Goal: Information Seeking & Learning: Learn about a topic

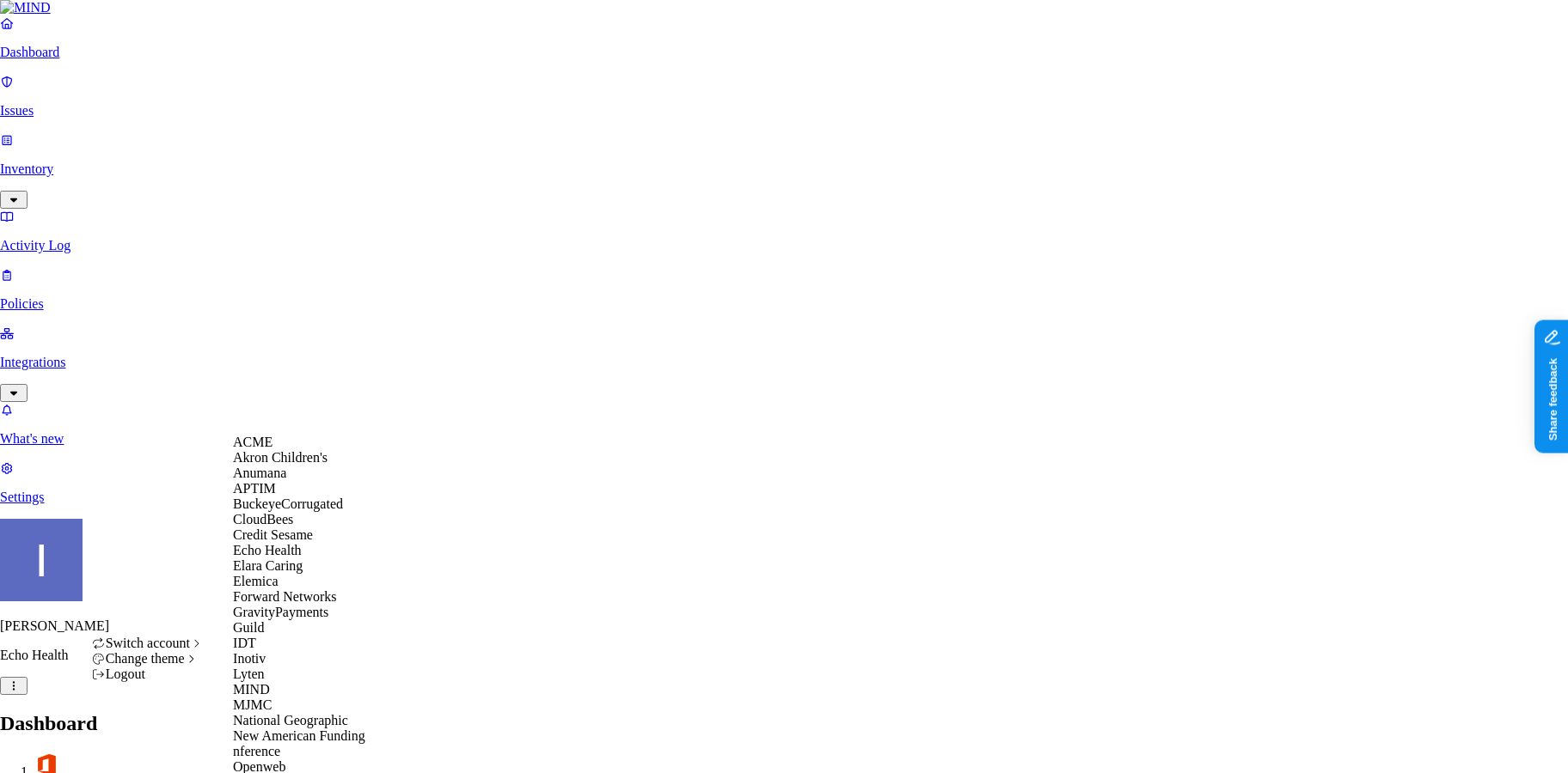
scroll to position [159, 0]
click at [334, 543] on div "Echo Health" at bounding box center [316, 551] width 167 height 16
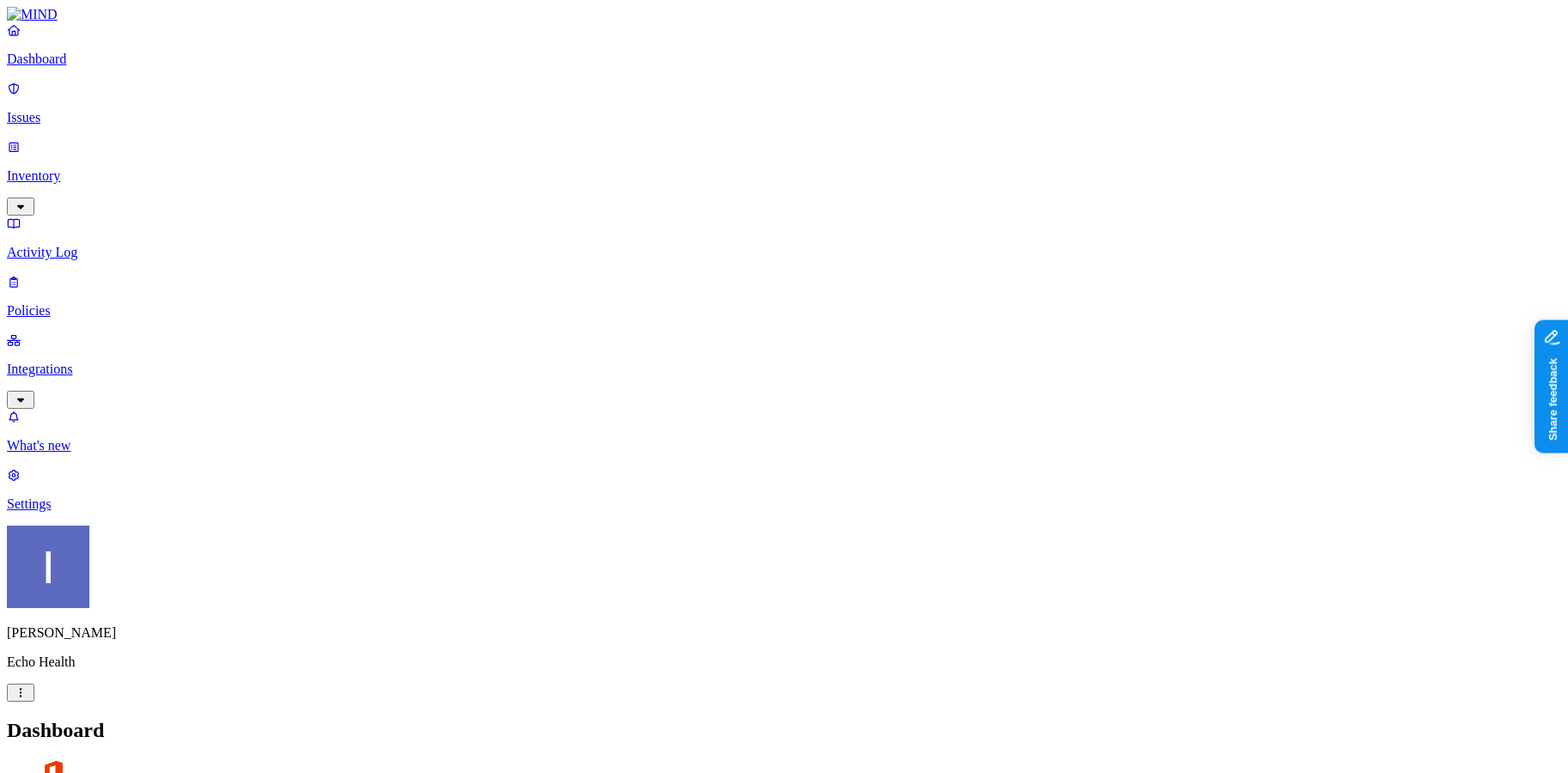
click at [135, 361] on p "Integrations" at bounding box center [784, 369] width 1554 height 16
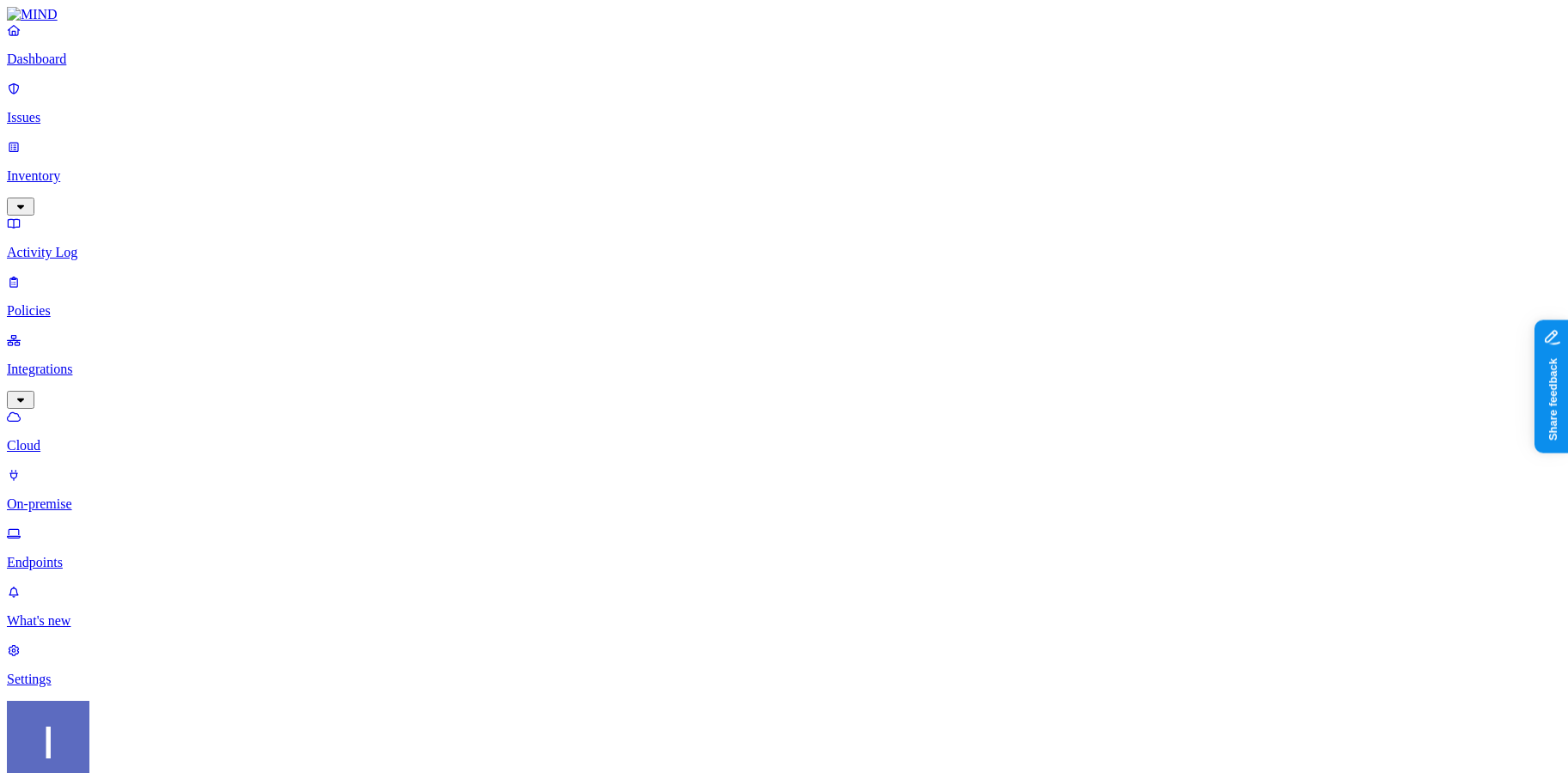
click at [104, 168] on p "Inventory" at bounding box center [784, 176] width 1554 height 16
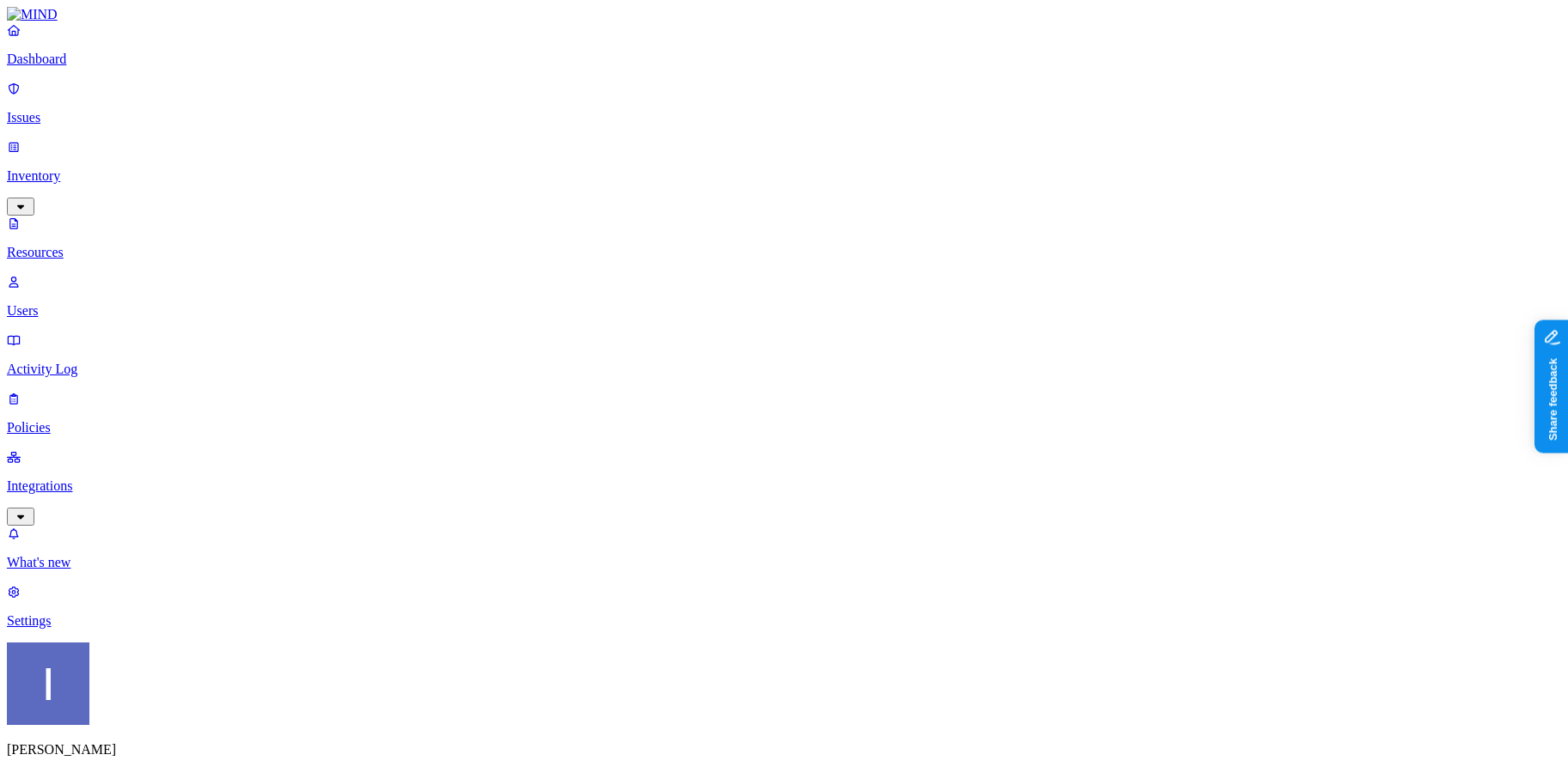
click at [111, 304] on p "Users" at bounding box center [784, 311] width 1554 height 16
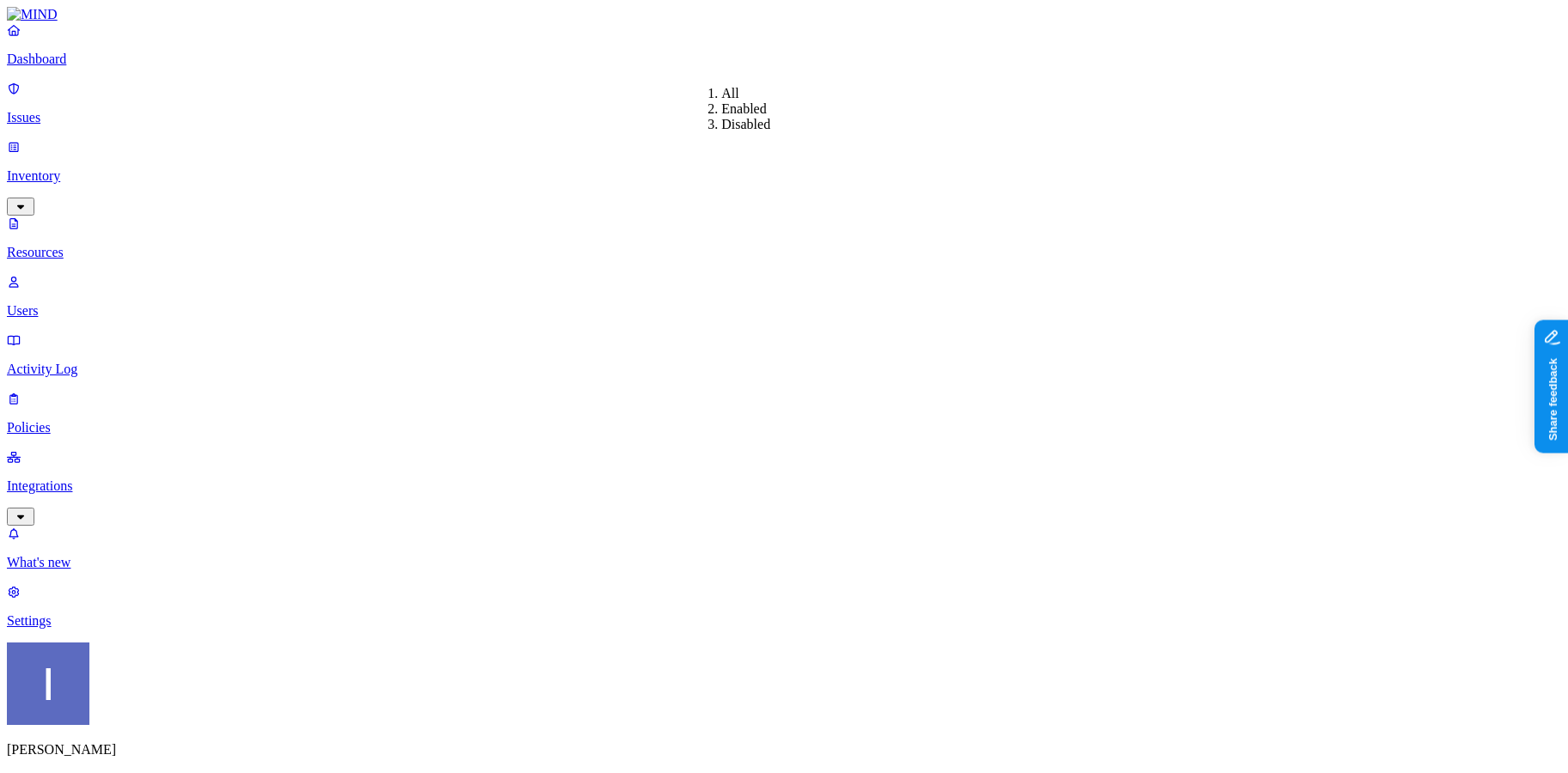
click at [721, 117] on div "Enabled" at bounding box center [721, 110] width 0 height 16
click at [521, 118] on span "Internal" at bounding box center [525, 124] width 43 height 15
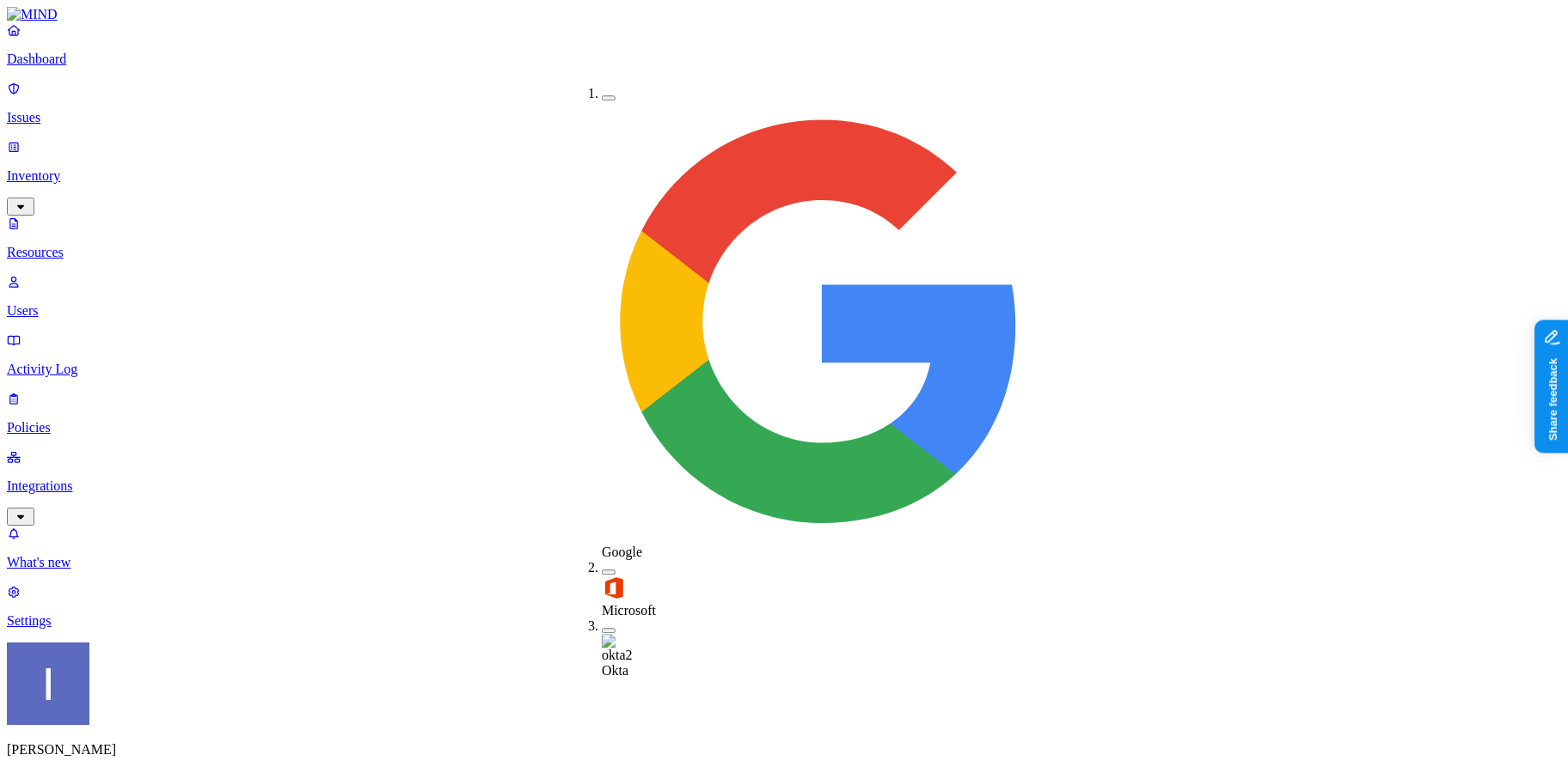
click at [614, 588] on label "Microsoft" at bounding box center [629, 603] width 54 height 30
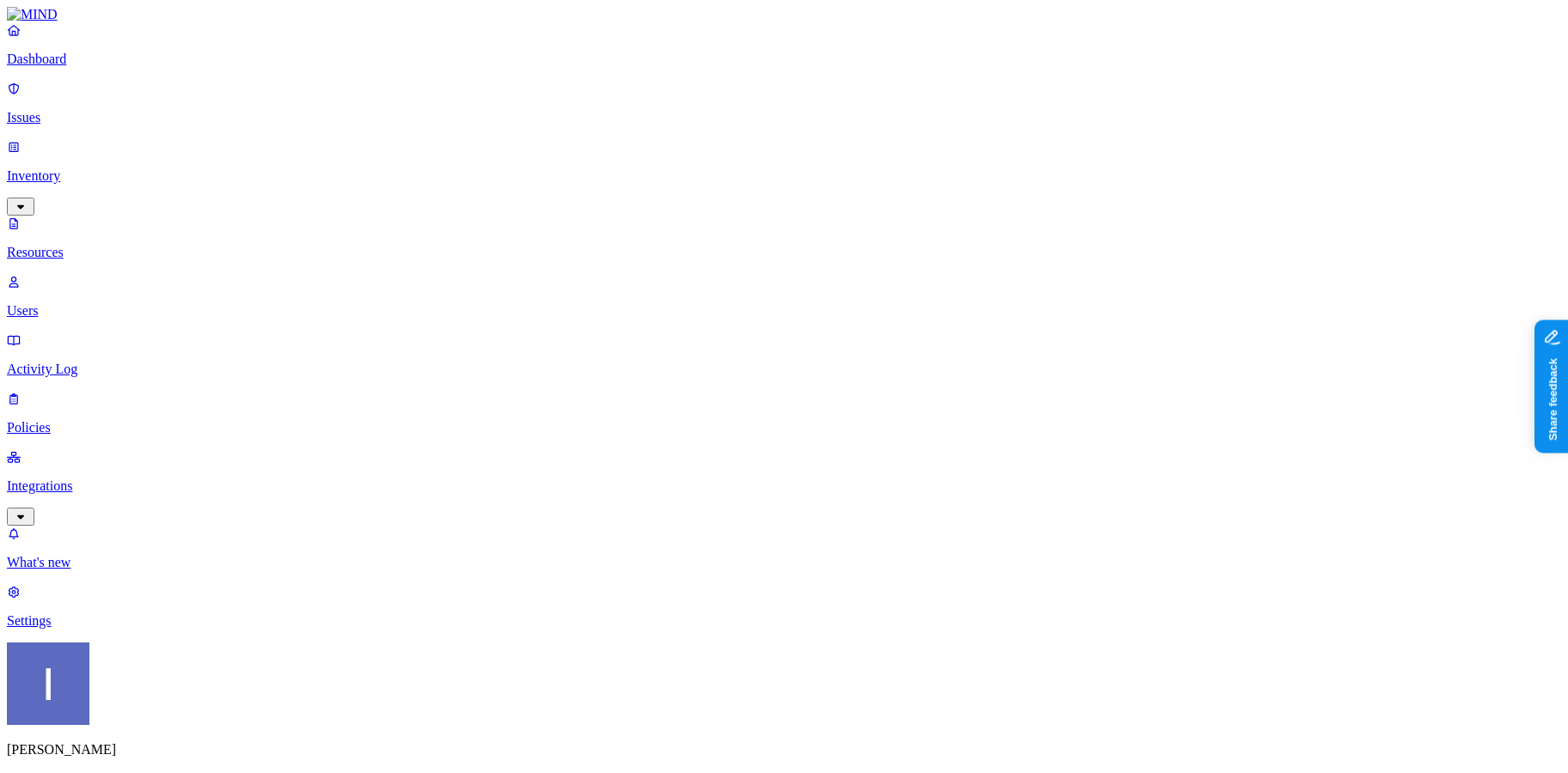
scroll to position [423, 0]
click at [66, 420] on p "Policies" at bounding box center [784, 428] width 1554 height 16
click at [66, 296] on nav "Dashboard Issues Inventory Resources Users Activity Log Policies Integrations W…" at bounding box center [784, 325] width 1554 height 606
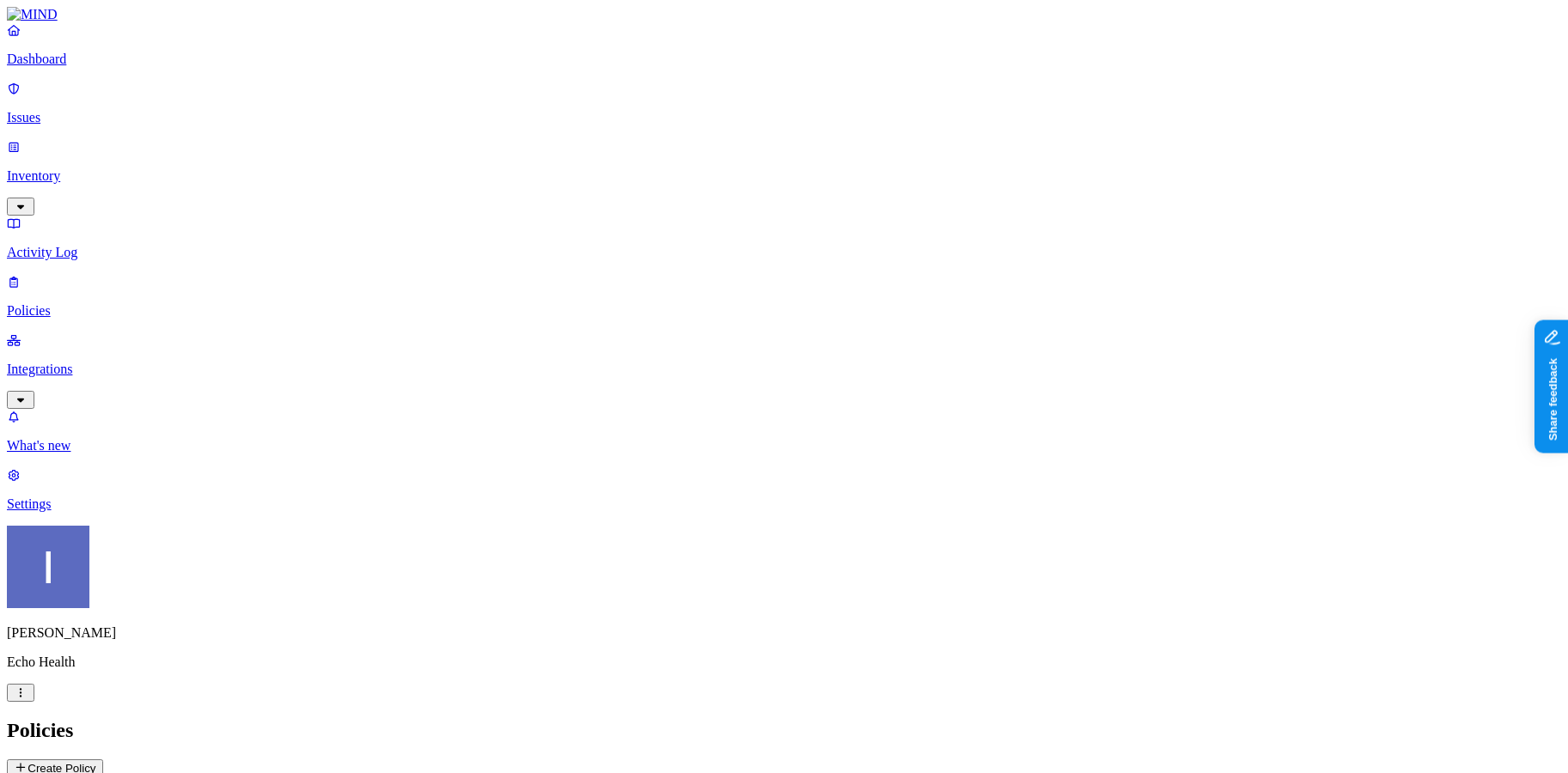
click at [91, 361] on p "Integrations" at bounding box center [784, 369] width 1554 height 16
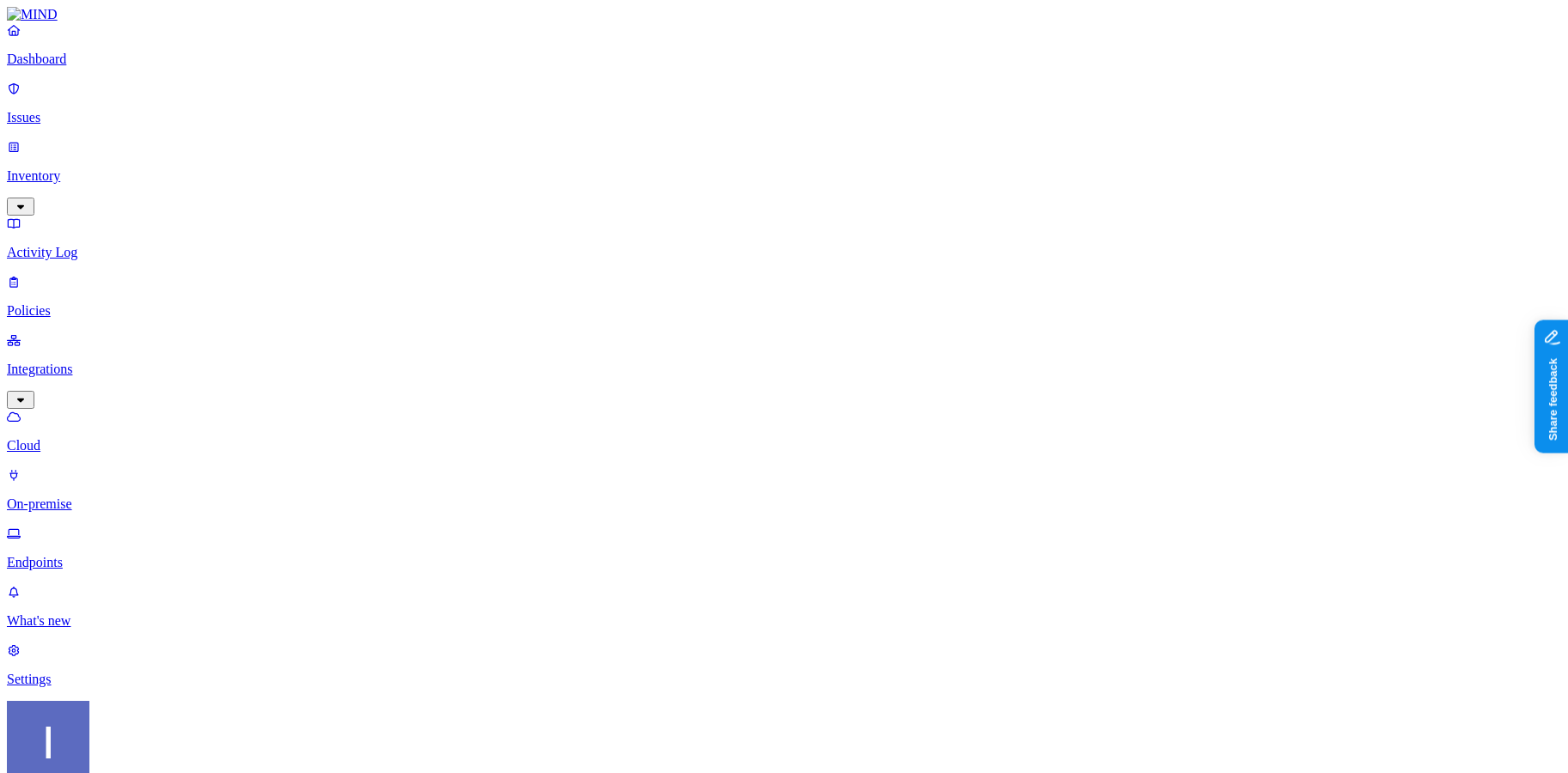
click at [103, 497] on p "On-premise" at bounding box center [784, 505] width 1554 height 16
click at [107, 438] on p "Cloud" at bounding box center [784, 446] width 1554 height 16
click at [107, 497] on p "On-premise" at bounding box center [784, 505] width 1554 height 16
click at [104, 555] on p "Endpoints" at bounding box center [784, 562] width 1554 height 16
click at [104, 438] on p "Cloud" at bounding box center [784, 446] width 1554 height 16
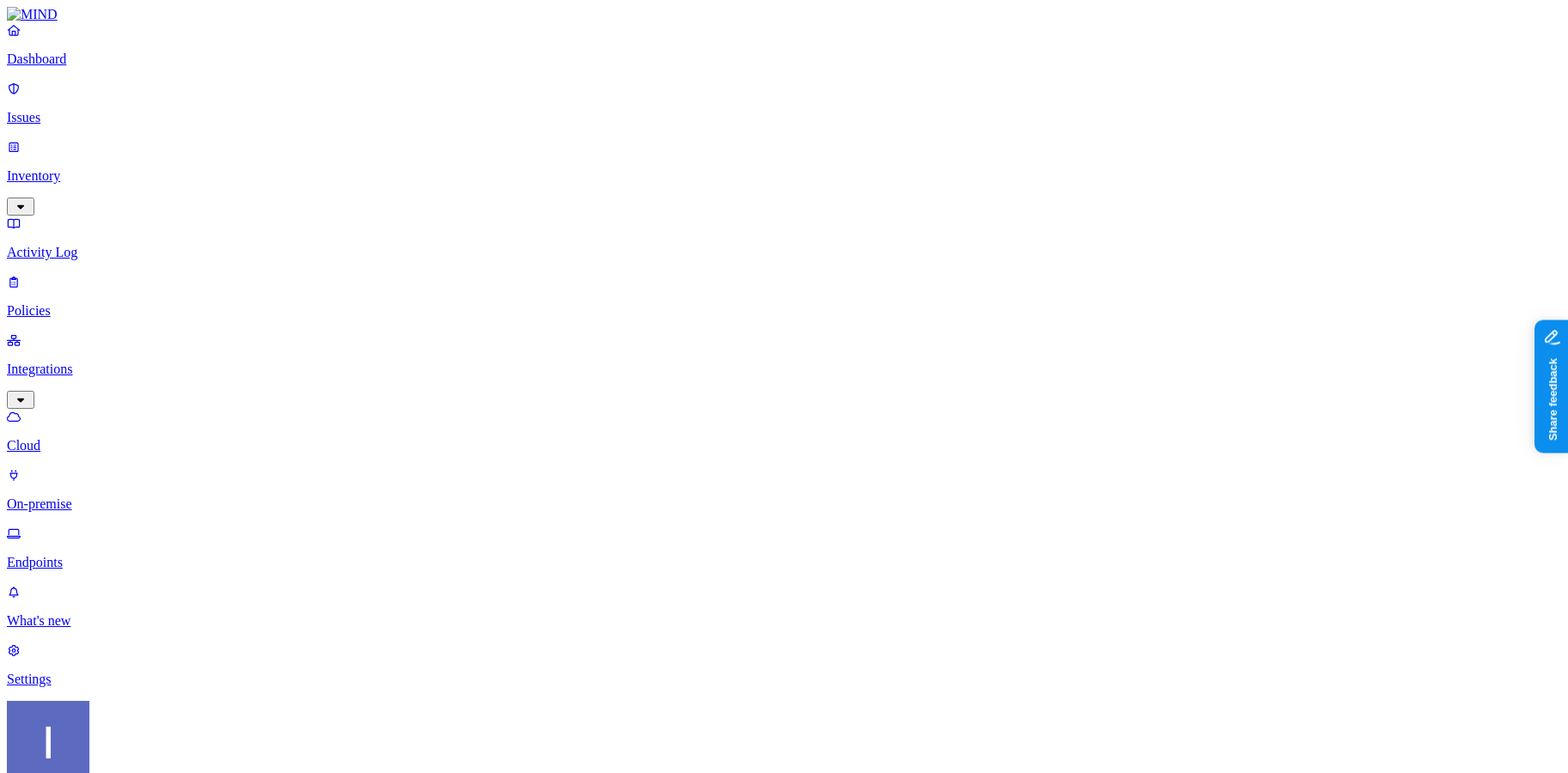
click at [54, 468] on link "On-premise" at bounding box center [784, 490] width 1554 height 45
click at [61, 526] on link "Endpoints" at bounding box center [784, 548] width 1554 height 45
click at [70, 468] on link "On-premise" at bounding box center [784, 490] width 1554 height 45
click at [70, 409] on link "Cloud" at bounding box center [784, 431] width 1554 height 45
click at [72, 687] on p "Settings" at bounding box center [784, 680] width 1554 height 16
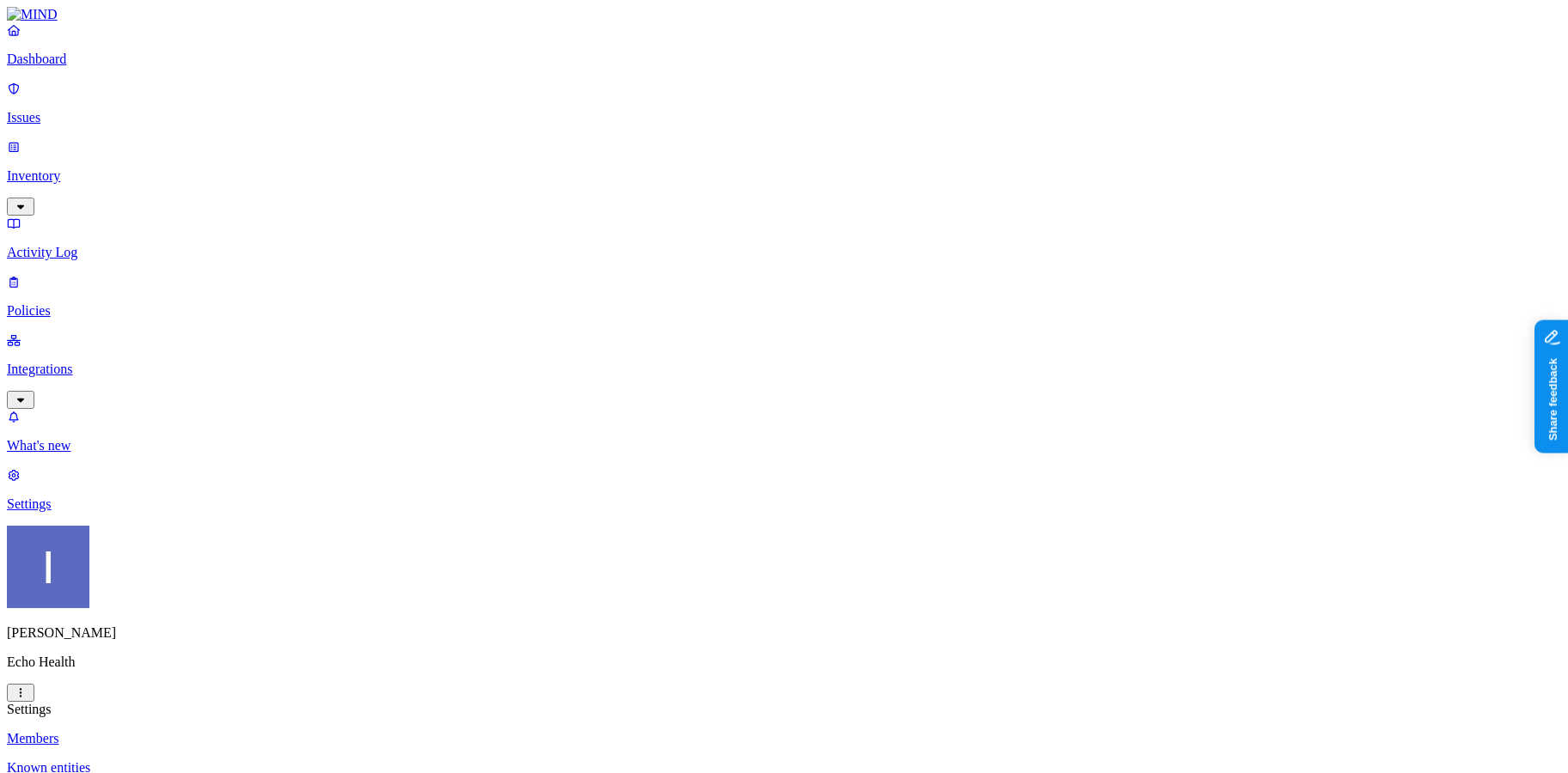
click at [53, 111] on p "Issues" at bounding box center [784, 118] width 1554 height 16
click at [80, 66] on link "Dashboard" at bounding box center [784, 44] width 1554 height 45
click at [86, 168] on p "Inventory" at bounding box center [784, 176] width 1554 height 16
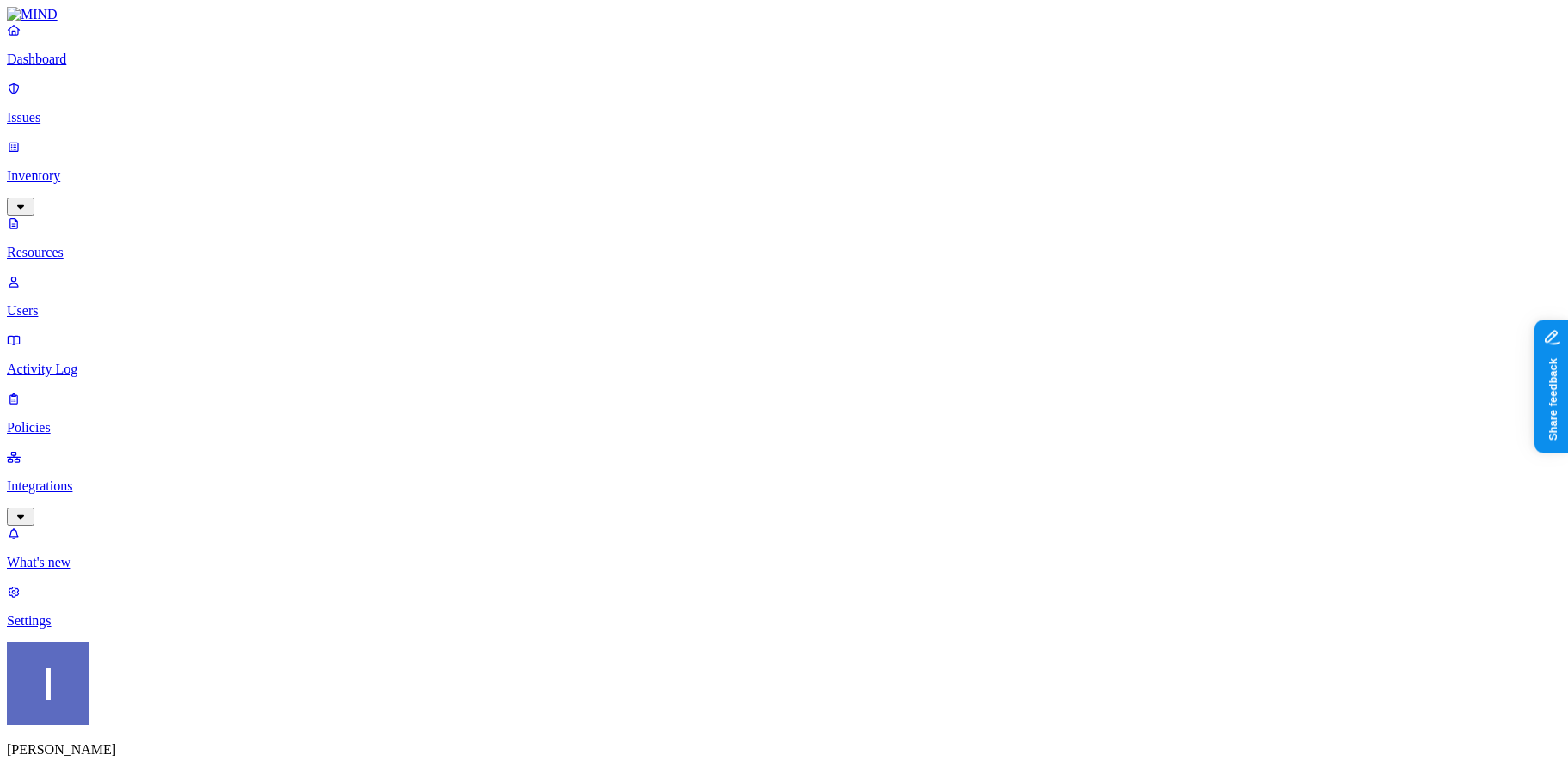
scroll to position [423, 0]
type input "o"
type input "ppk"
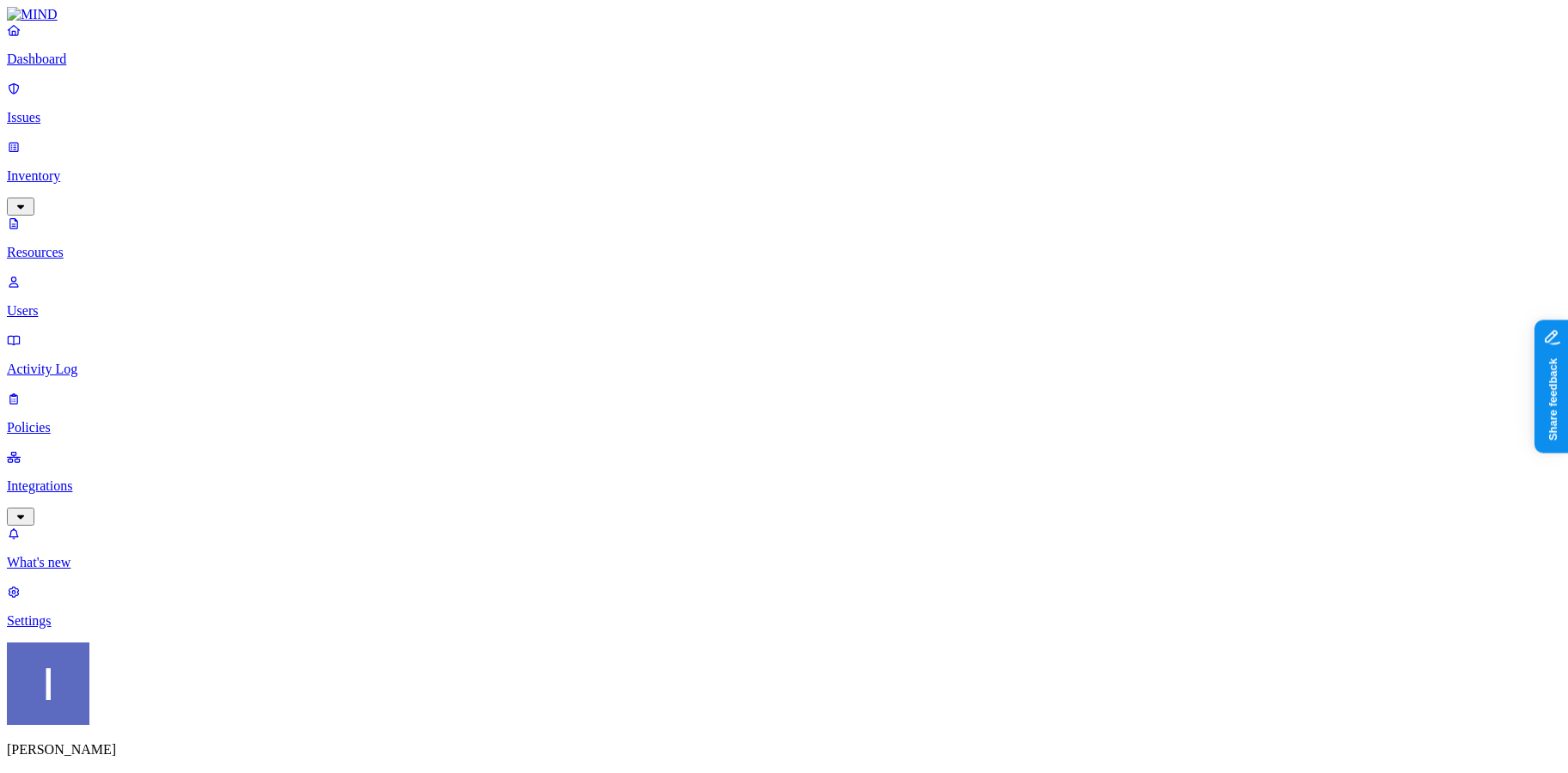
click at [106, 22] on link at bounding box center [784, 15] width 1554 height 16
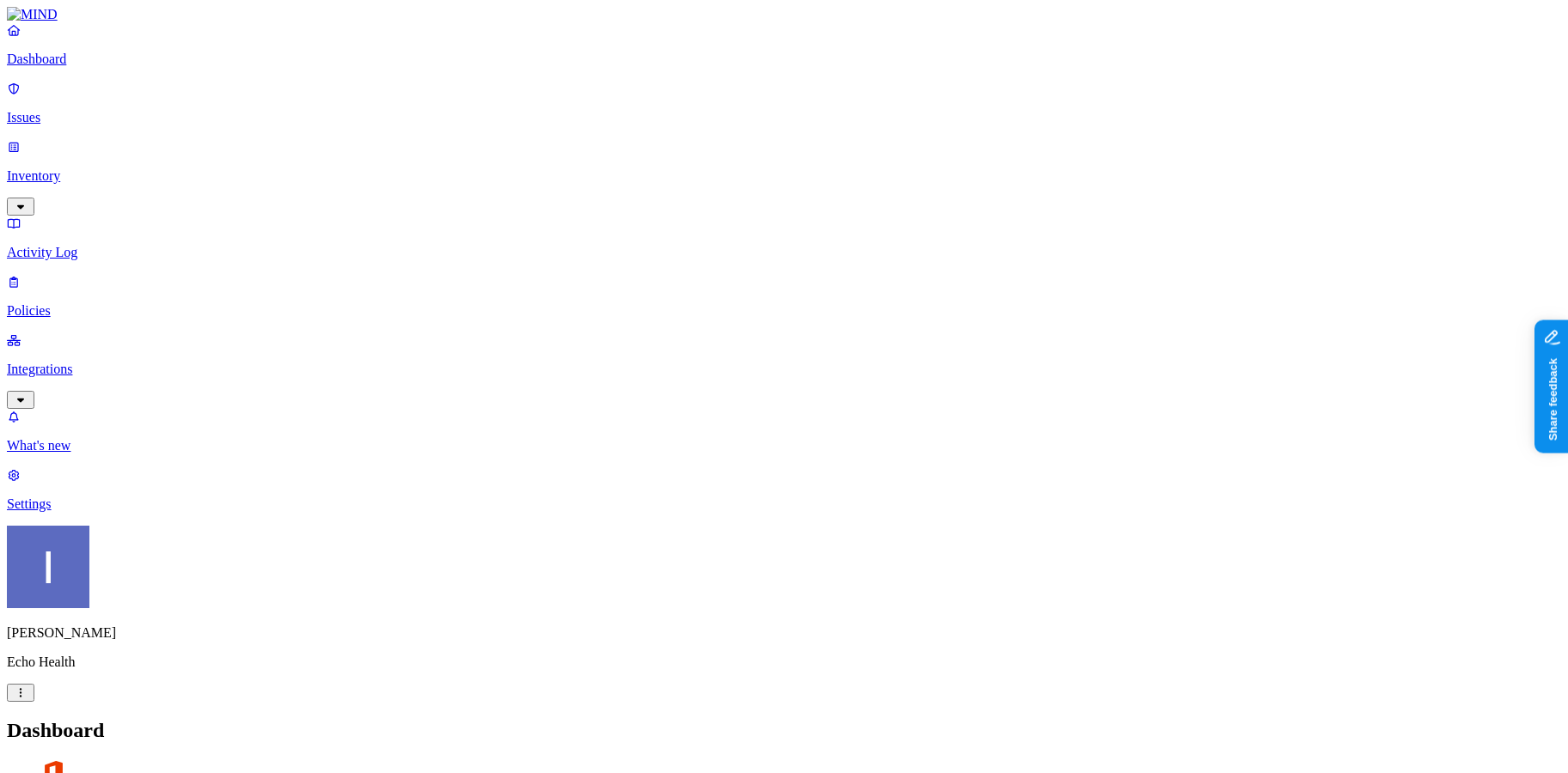
drag, startPoint x: 263, startPoint y: 153, endPoint x: 193, endPoint y: 153, distance: 70.0
click at [123, 168] on p "Inventory" at bounding box center [784, 176] width 1554 height 16
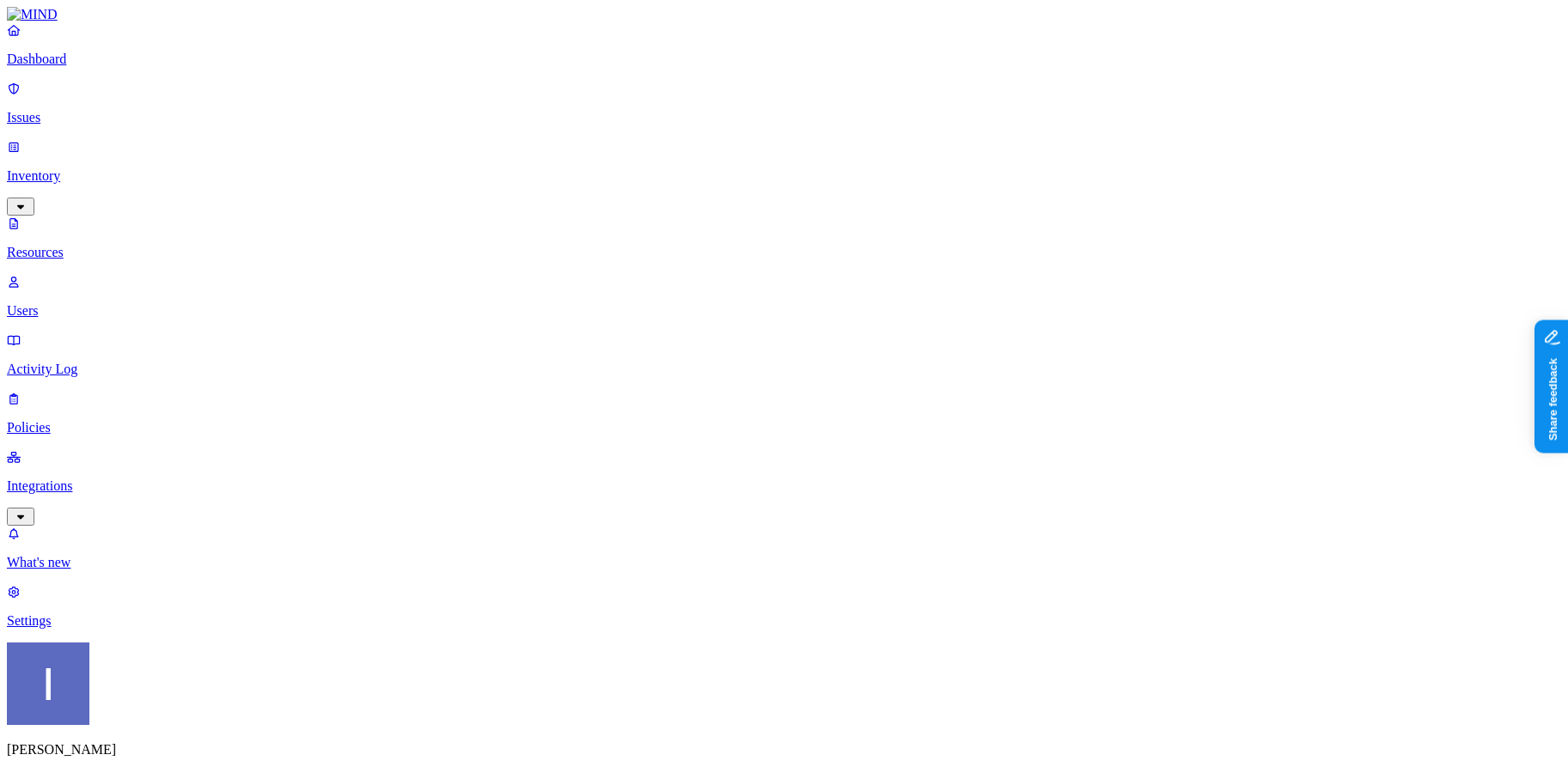
type input "ppk"
click at [115, 67] on link "Dashboard" at bounding box center [784, 44] width 1554 height 45
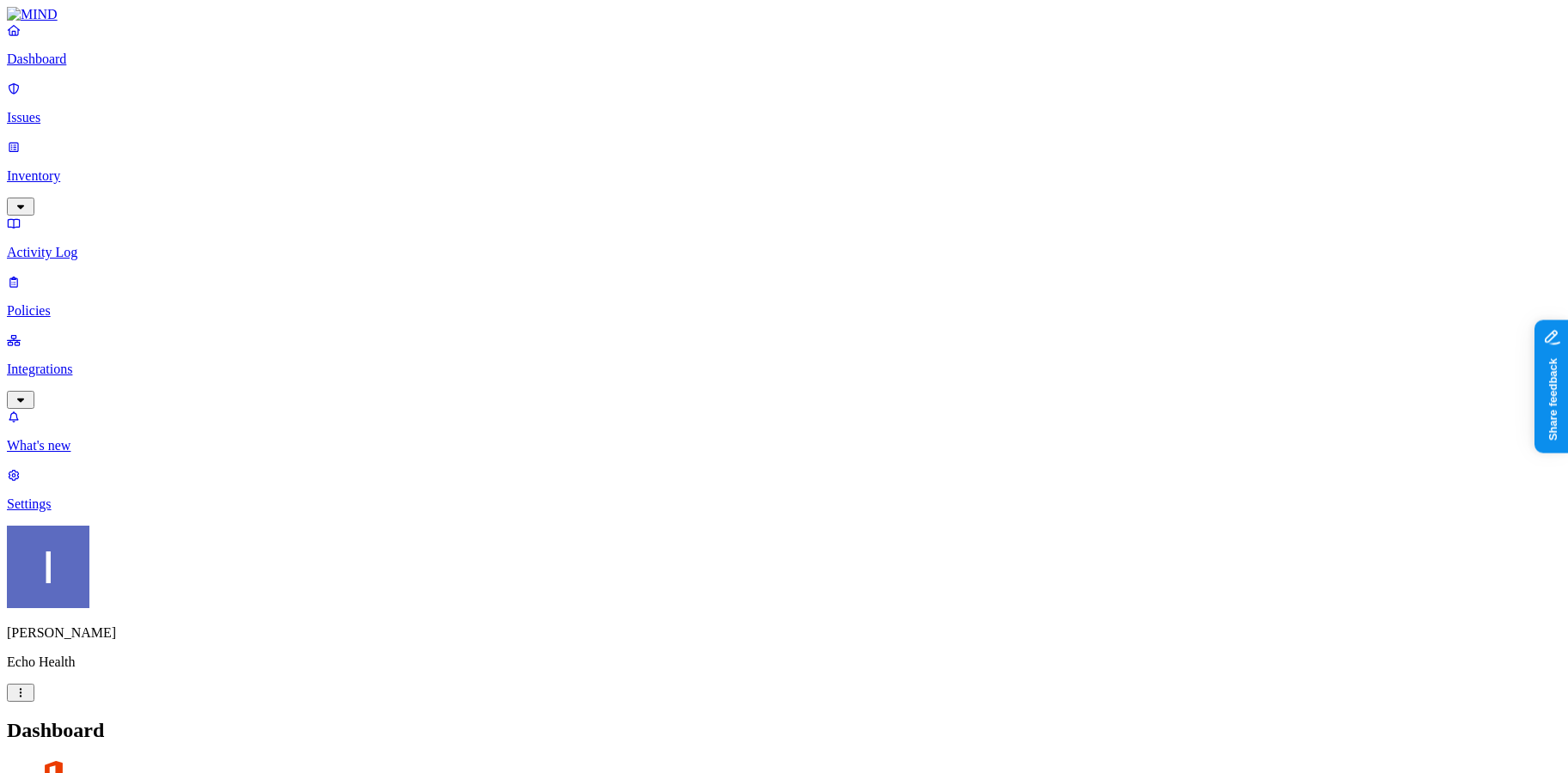
click at [115, 168] on p "Inventory" at bounding box center [784, 176] width 1554 height 16
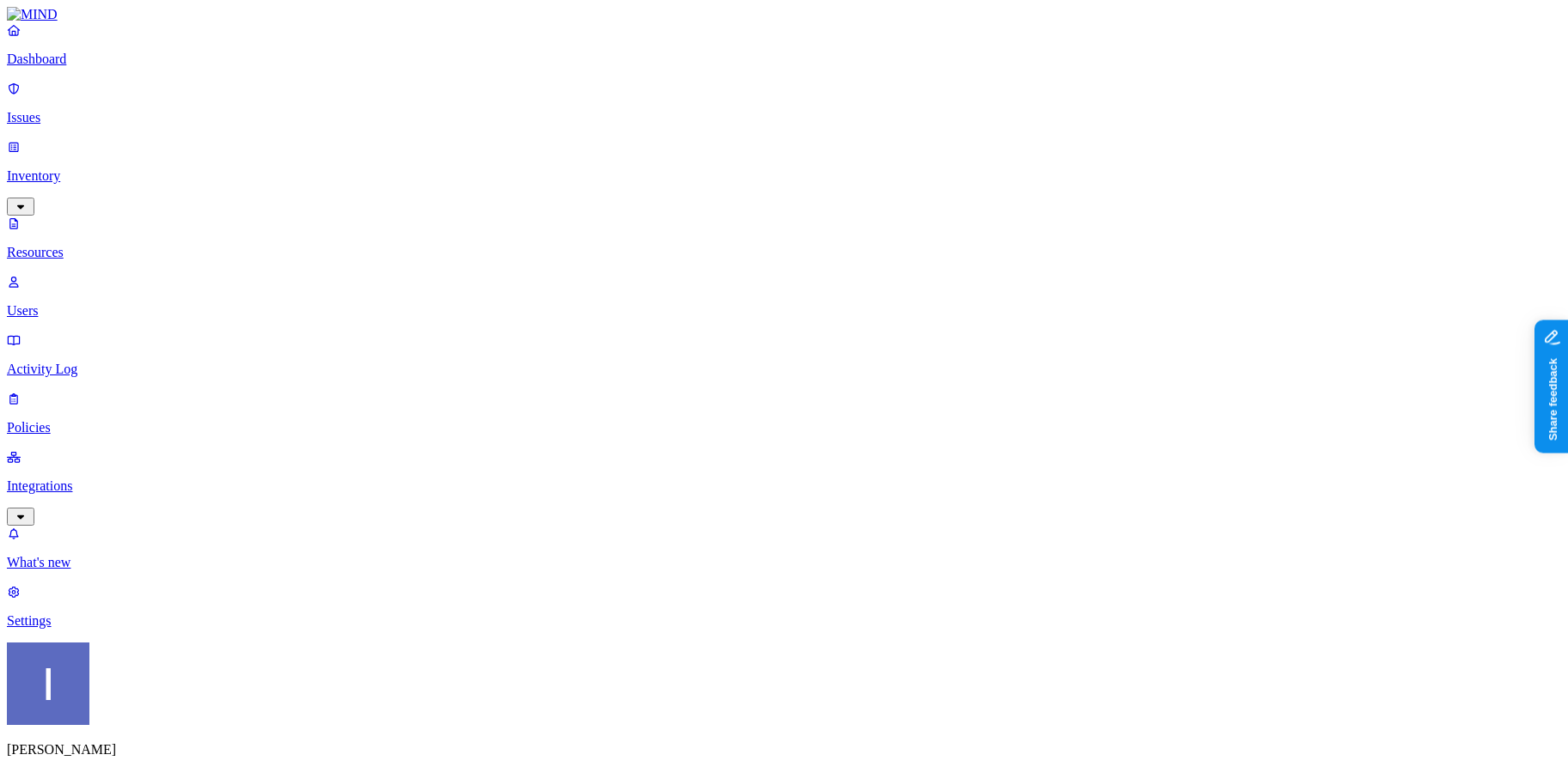
drag, startPoint x: 478, startPoint y: 99, endPoint x: 608, endPoint y: 99, distance: 130.0
type input "aws"
click at [50, 476] on nav "Dashboard Issues Inventory Resources Users Activity Log Policies Integrations W…" at bounding box center [784, 325] width 1554 height 606
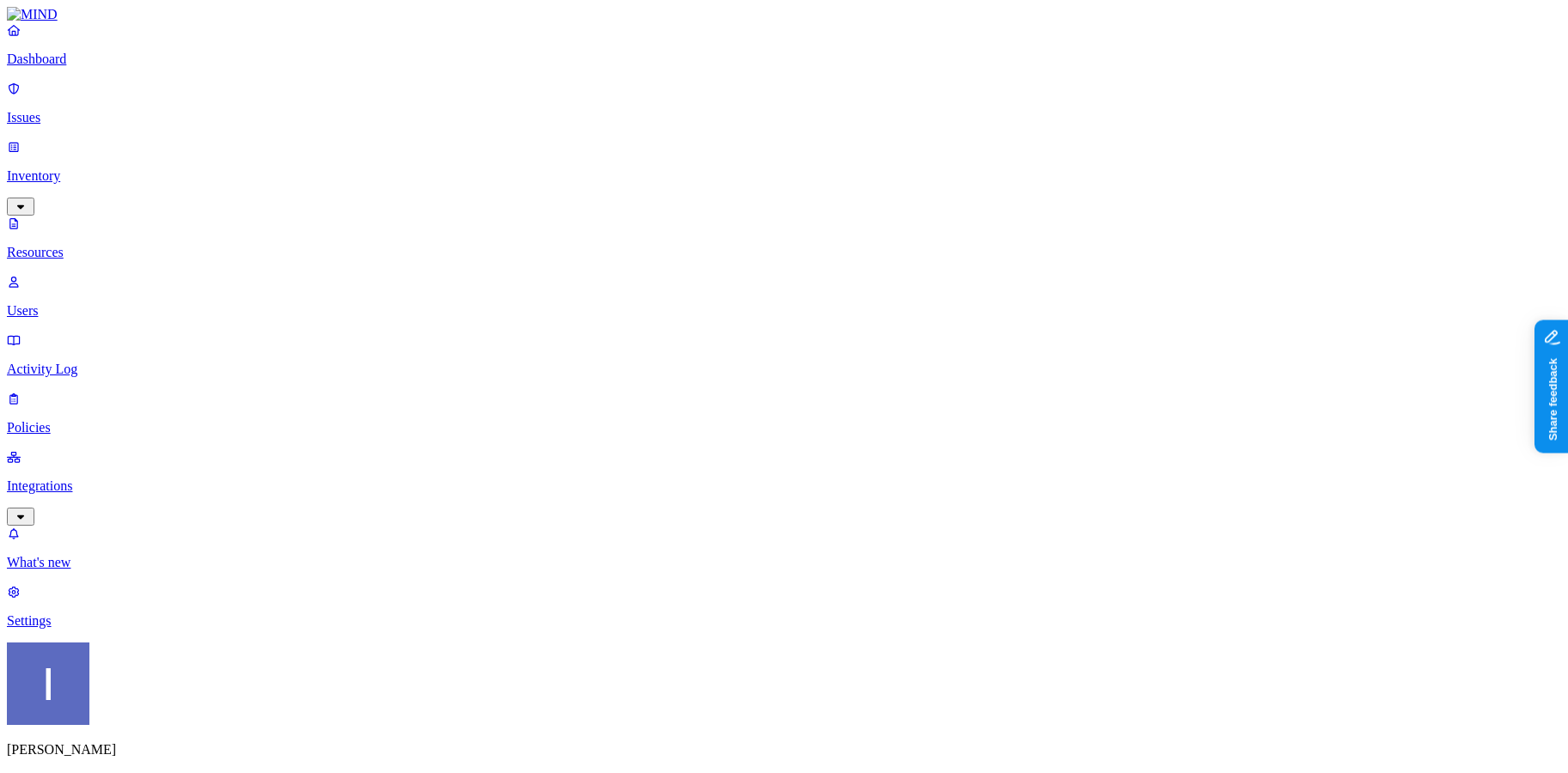
click at [83, 67] on p "Dashboard" at bounding box center [784, 60] width 1554 height 16
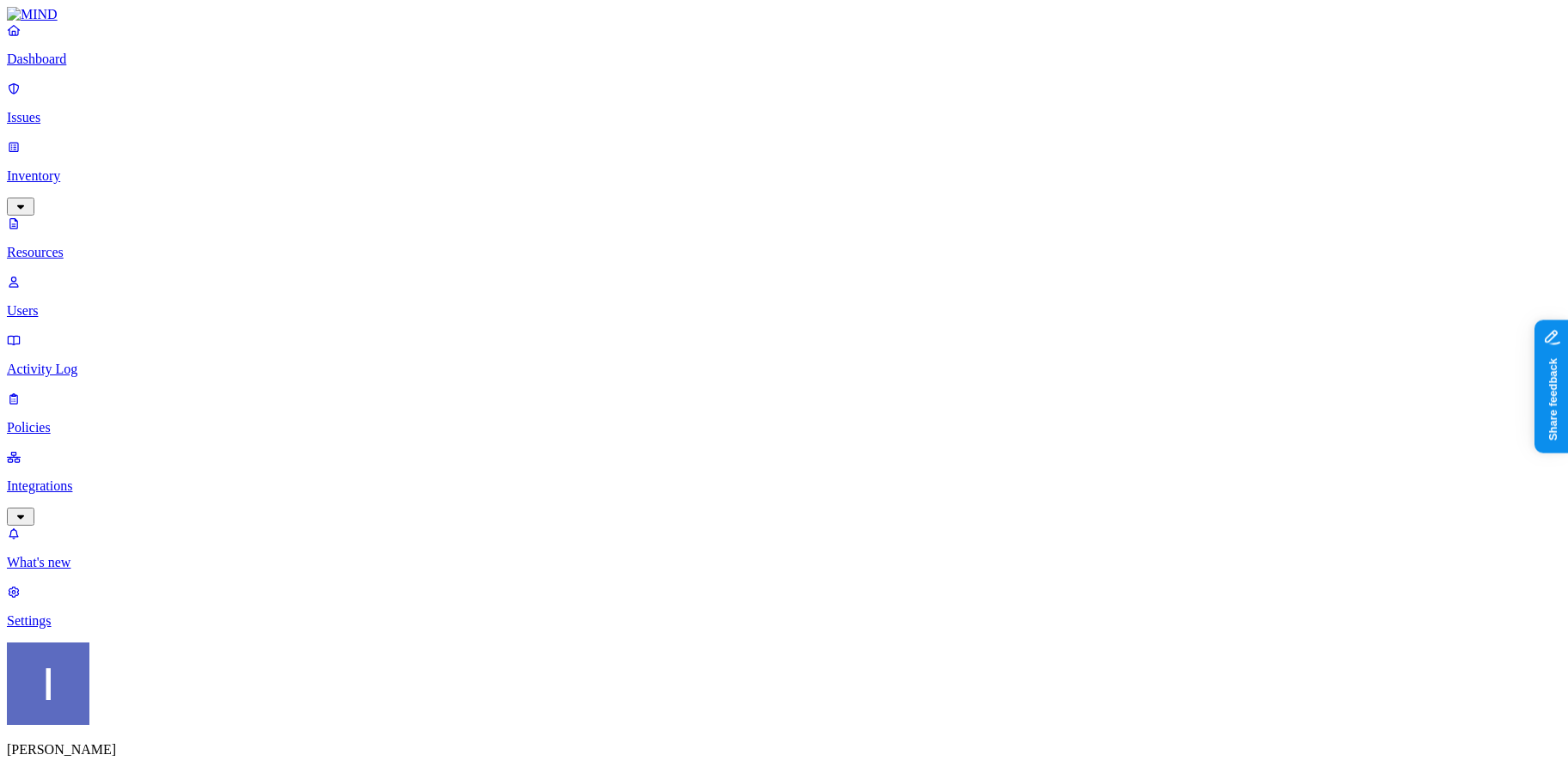
type input "ppk"
click at [91, 110] on p "Issues" at bounding box center [784, 118] width 1554 height 16
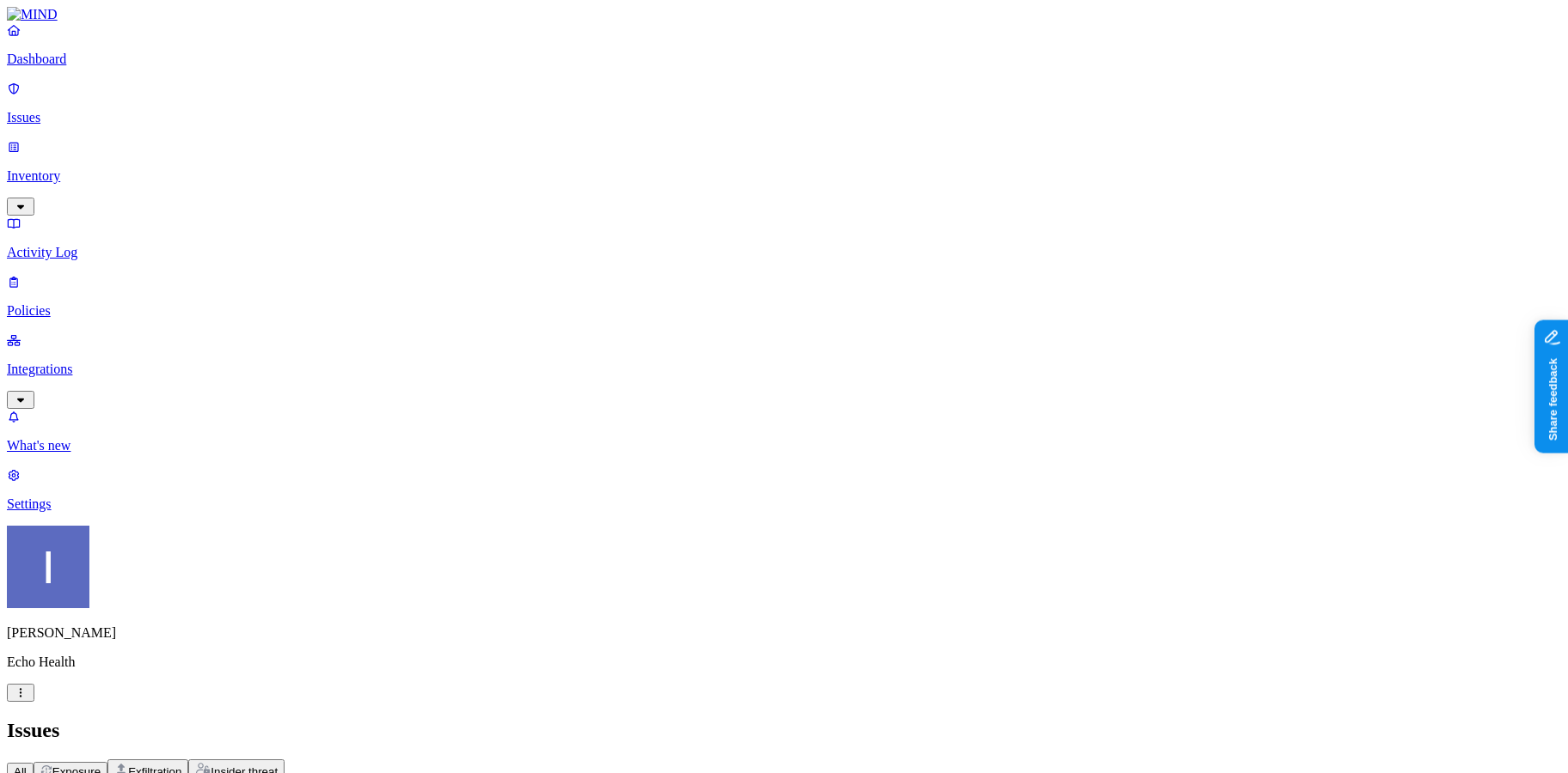
click at [95, 168] on p "Inventory" at bounding box center [784, 176] width 1554 height 16
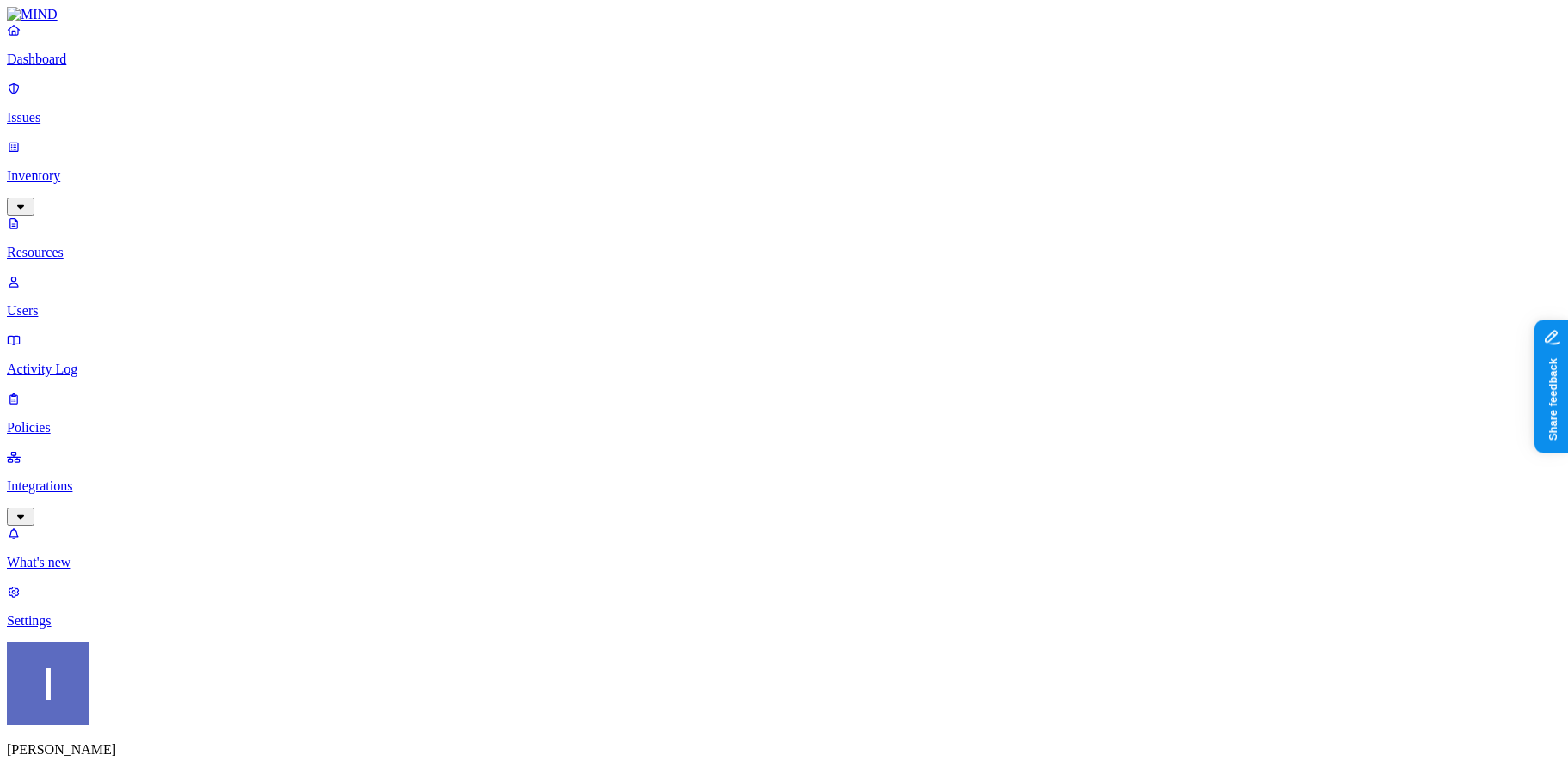
type input "pass"
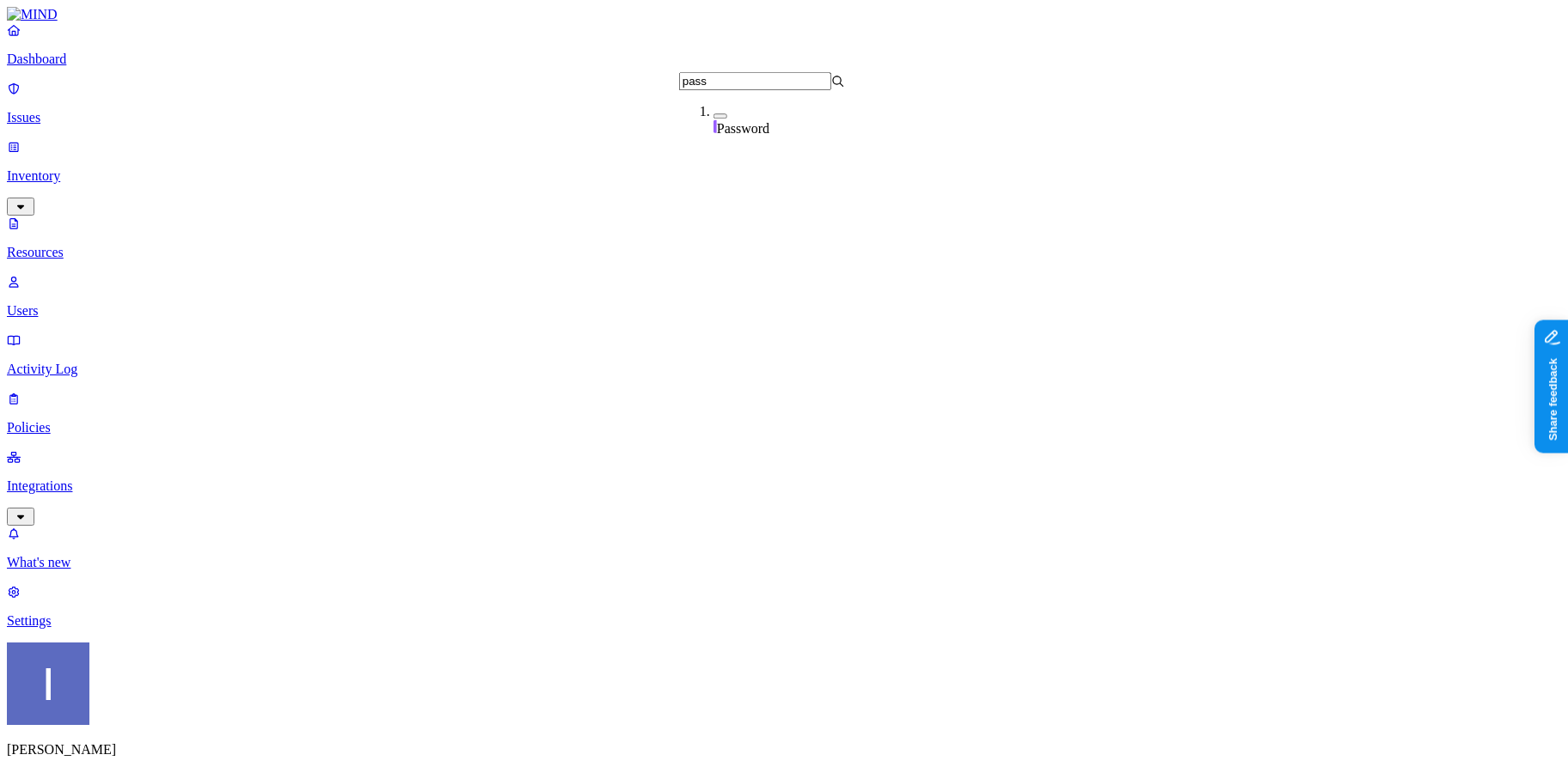
click at [794, 124] on div "Password" at bounding box center [796, 119] width 166 height 32
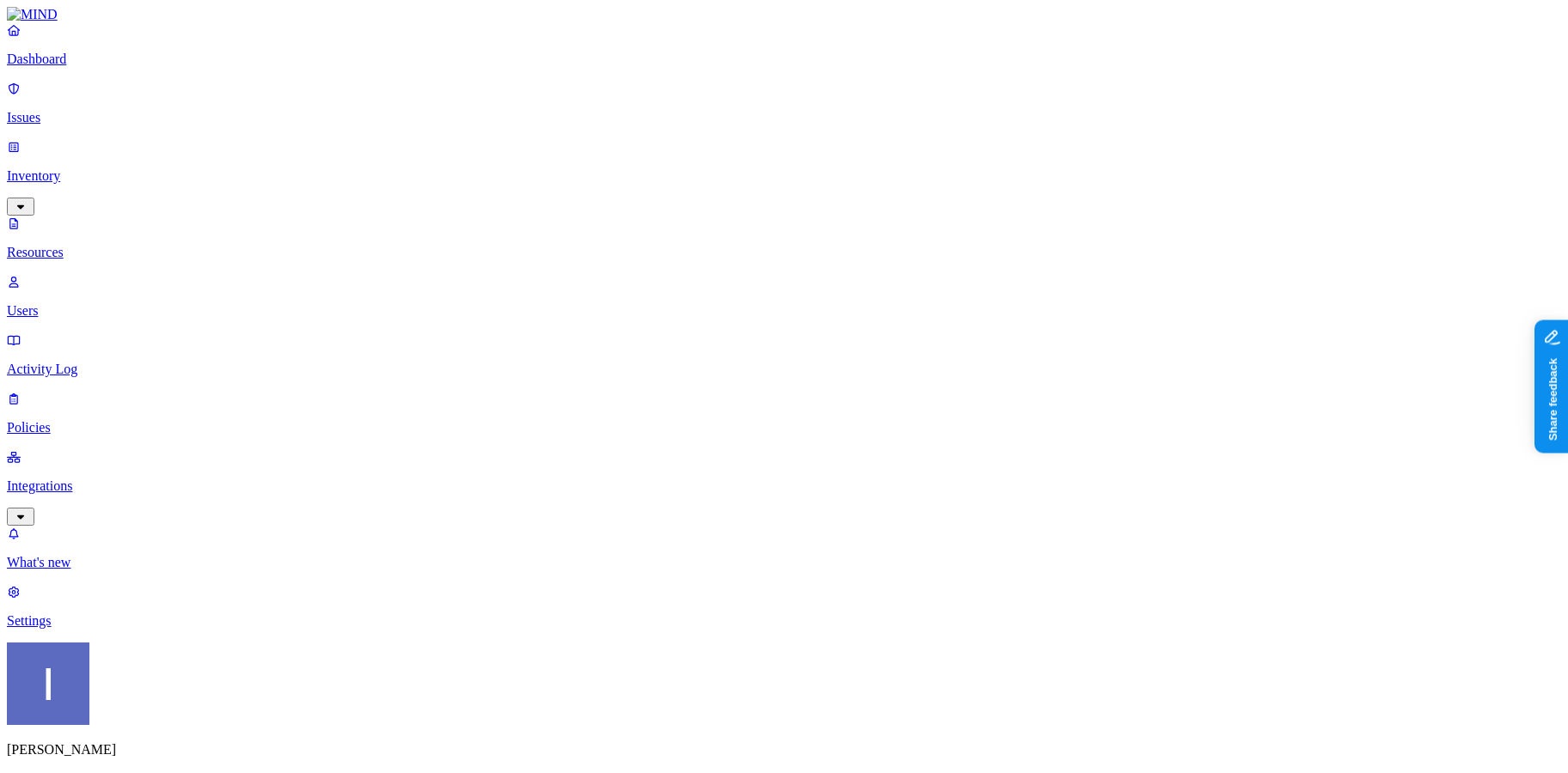
drag, startPoint x: 474, startPoint y: 83, endPoint x: 602, endPoint y: 88, distance: 128.1
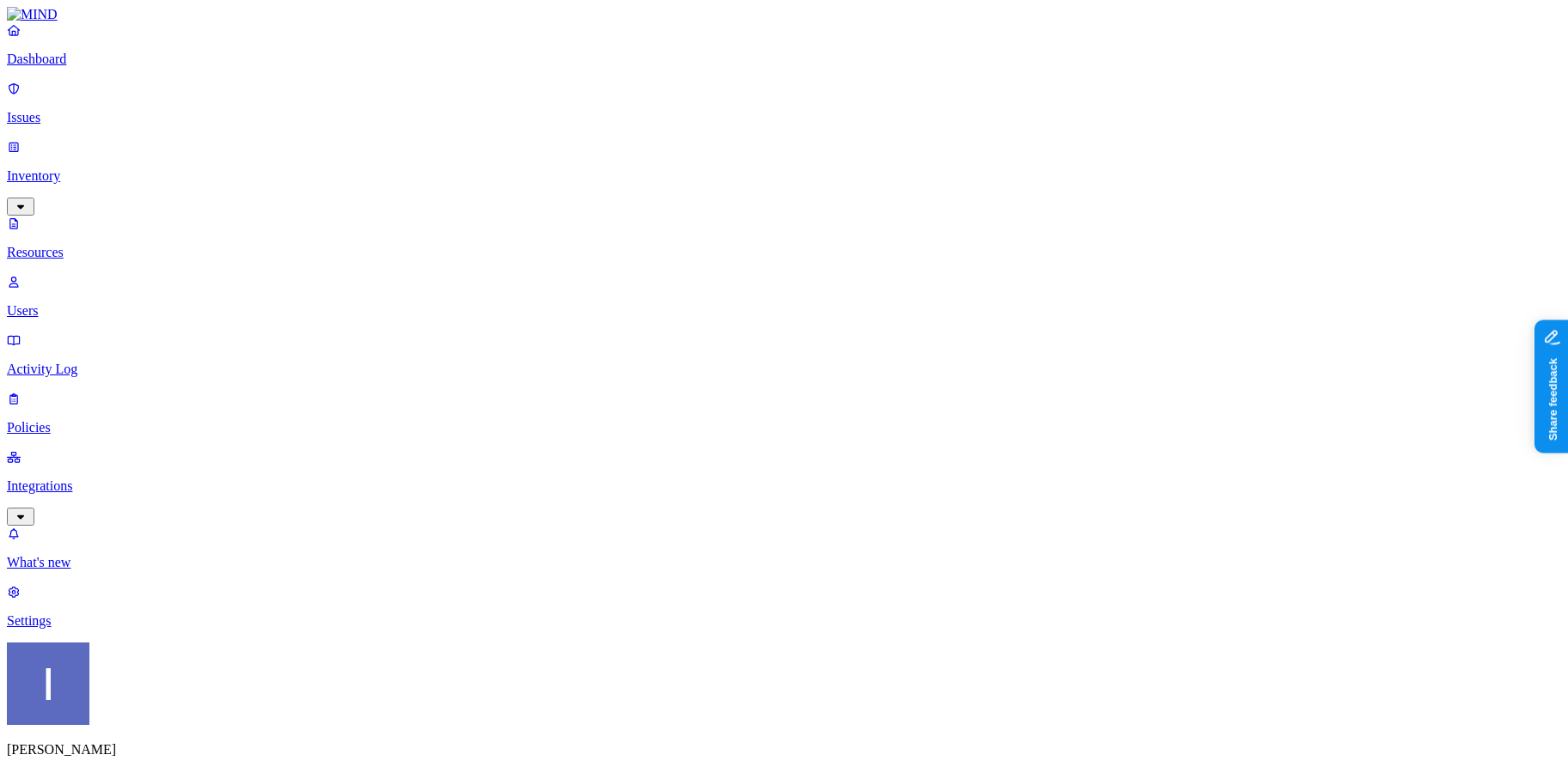
type input "pok"
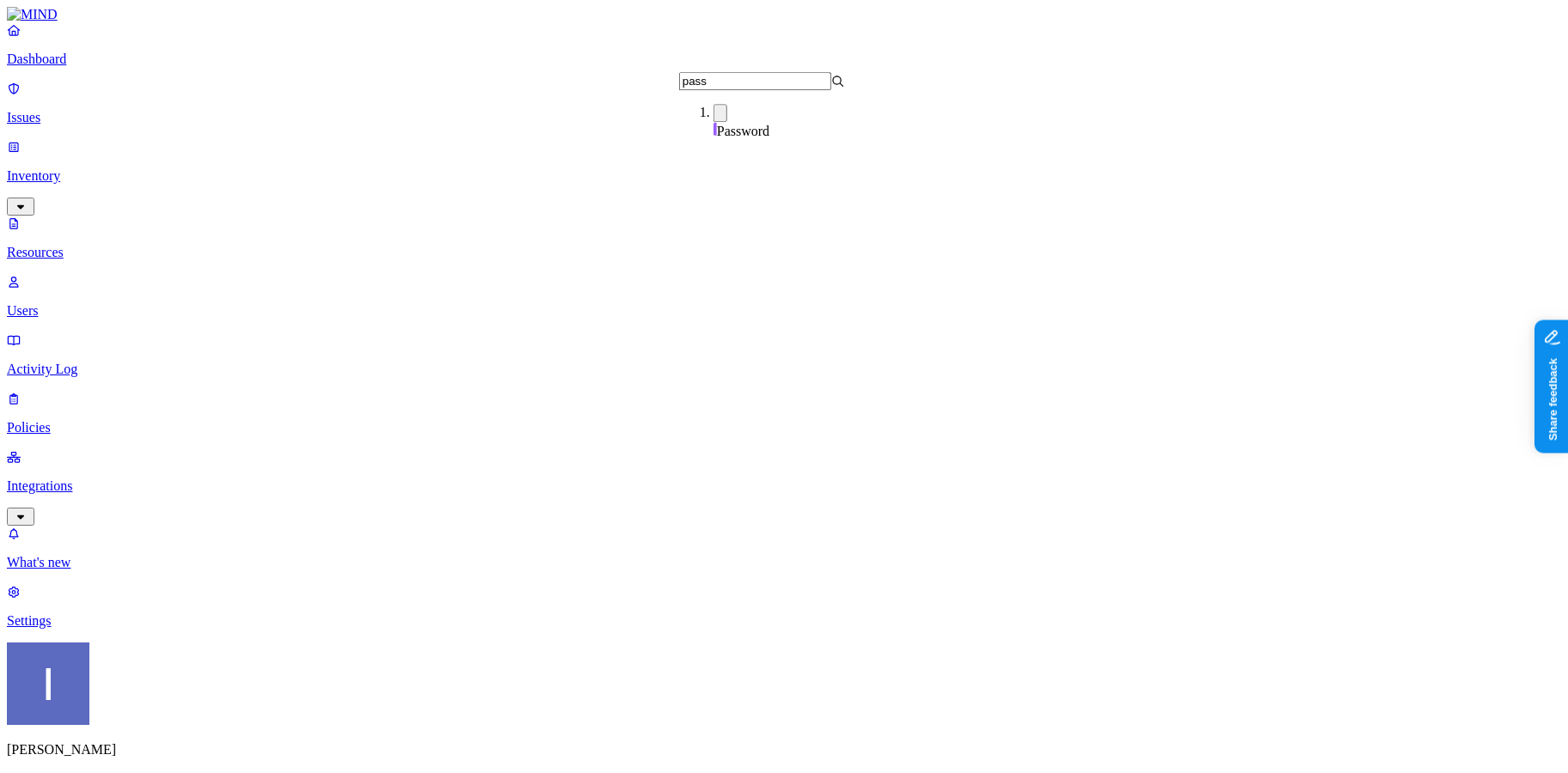
type input "pass"
click at [773, 138] on ol "Password" at bounding box center [779, 122] width 200 height 37
click at [773, 125] on div "Password" at bounding box center [796, 121] width 166 height 35
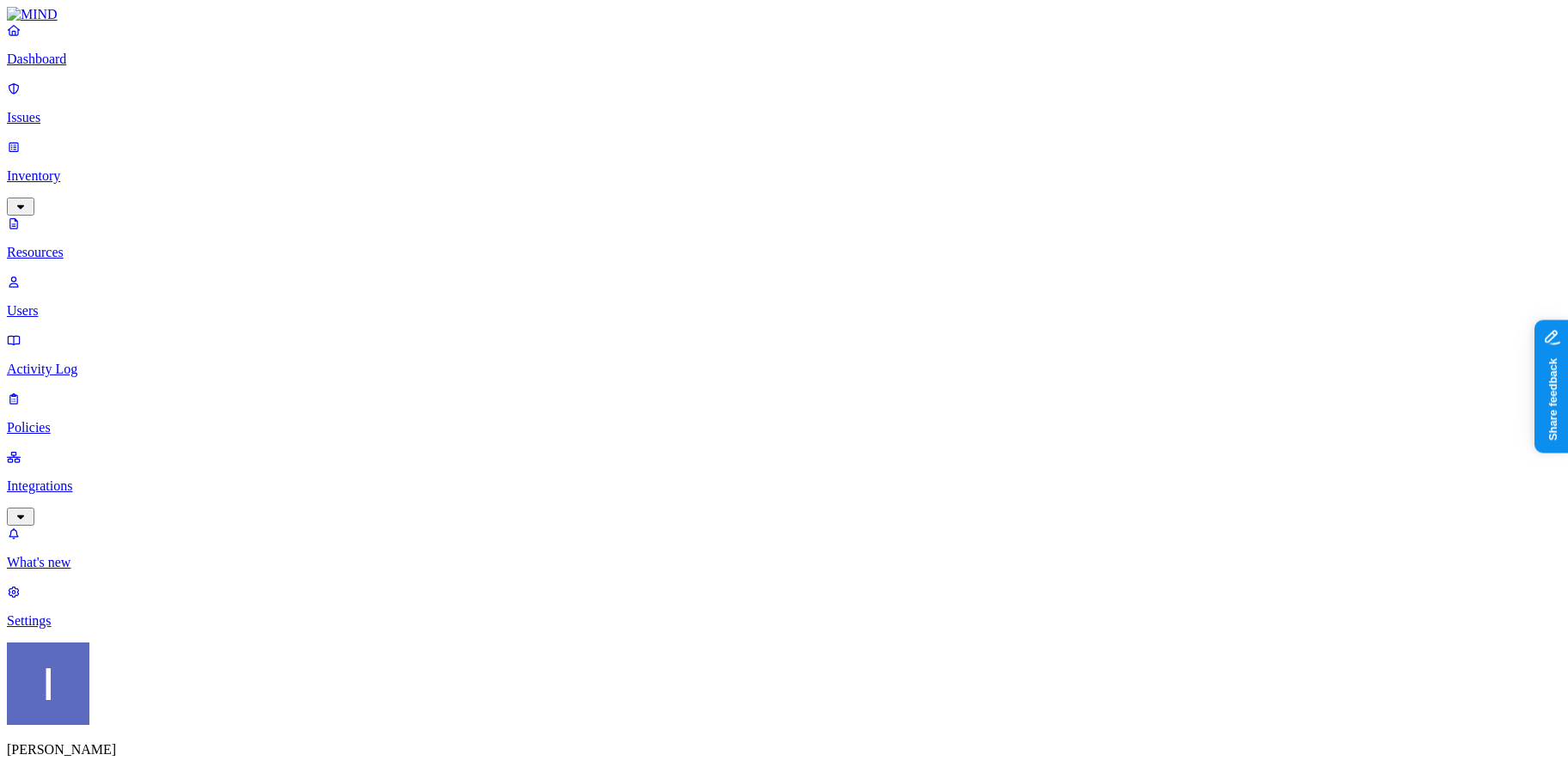
type input "w"
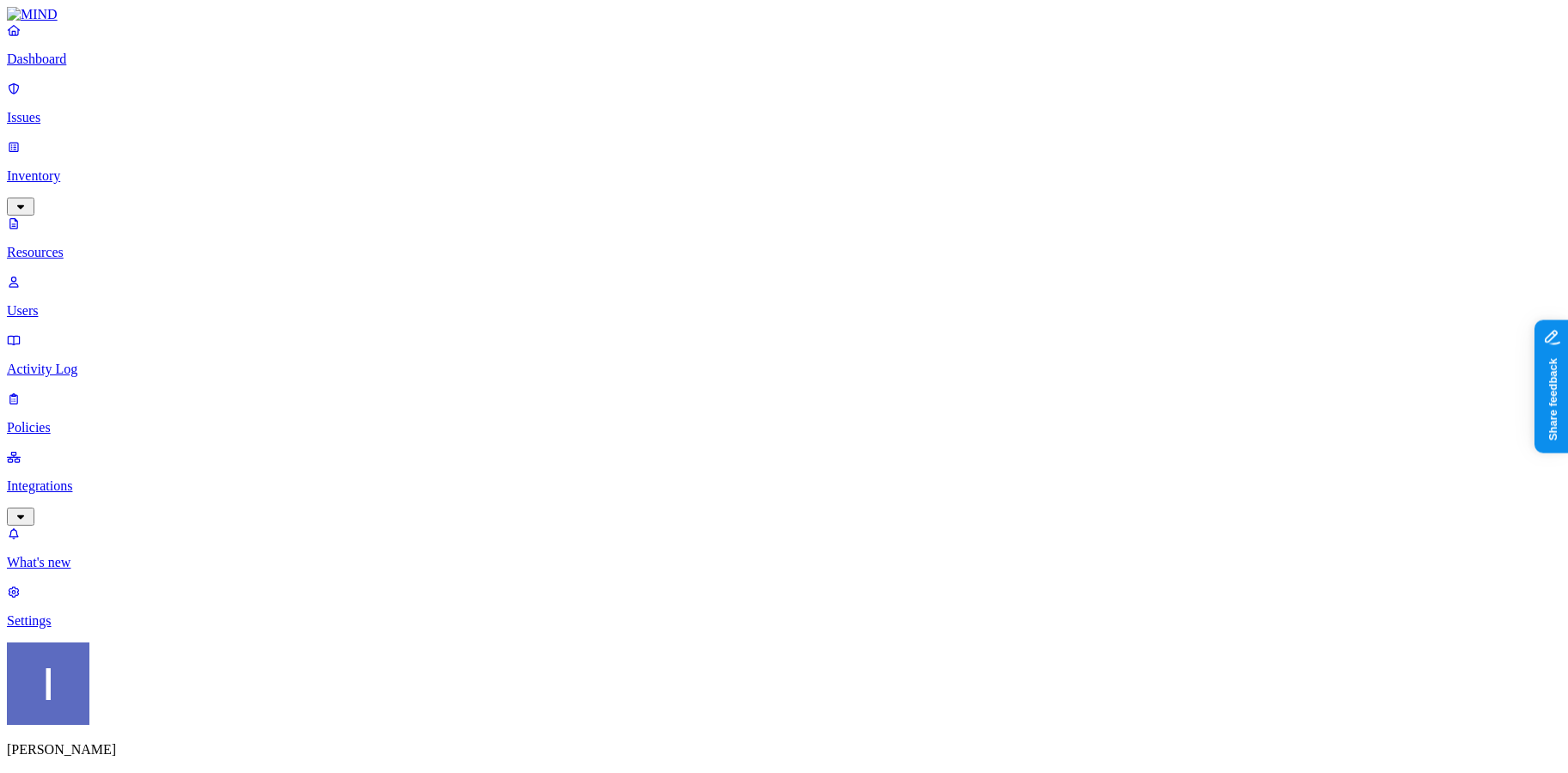
type input "aws"
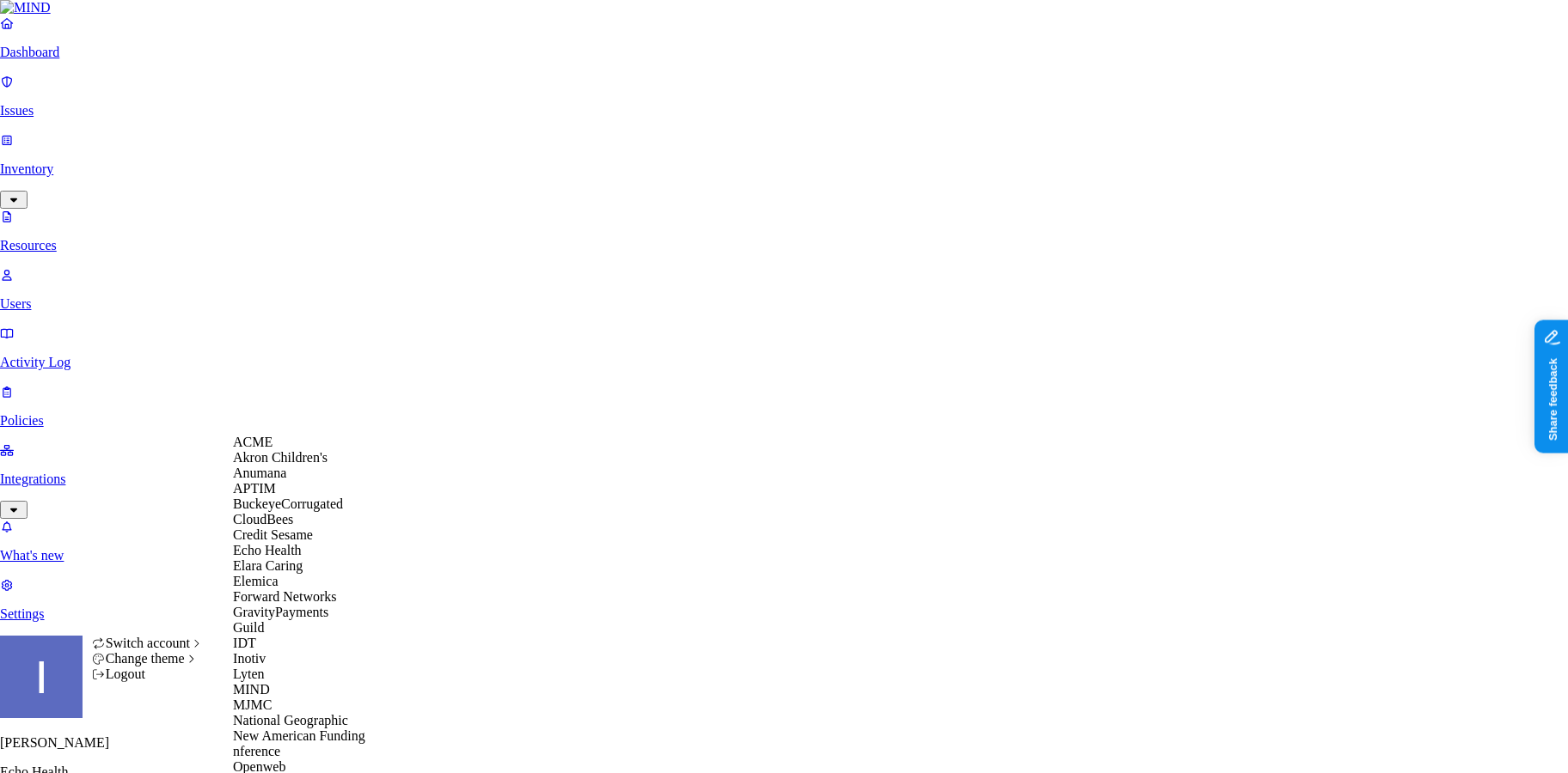
scroll to position [194, 0]
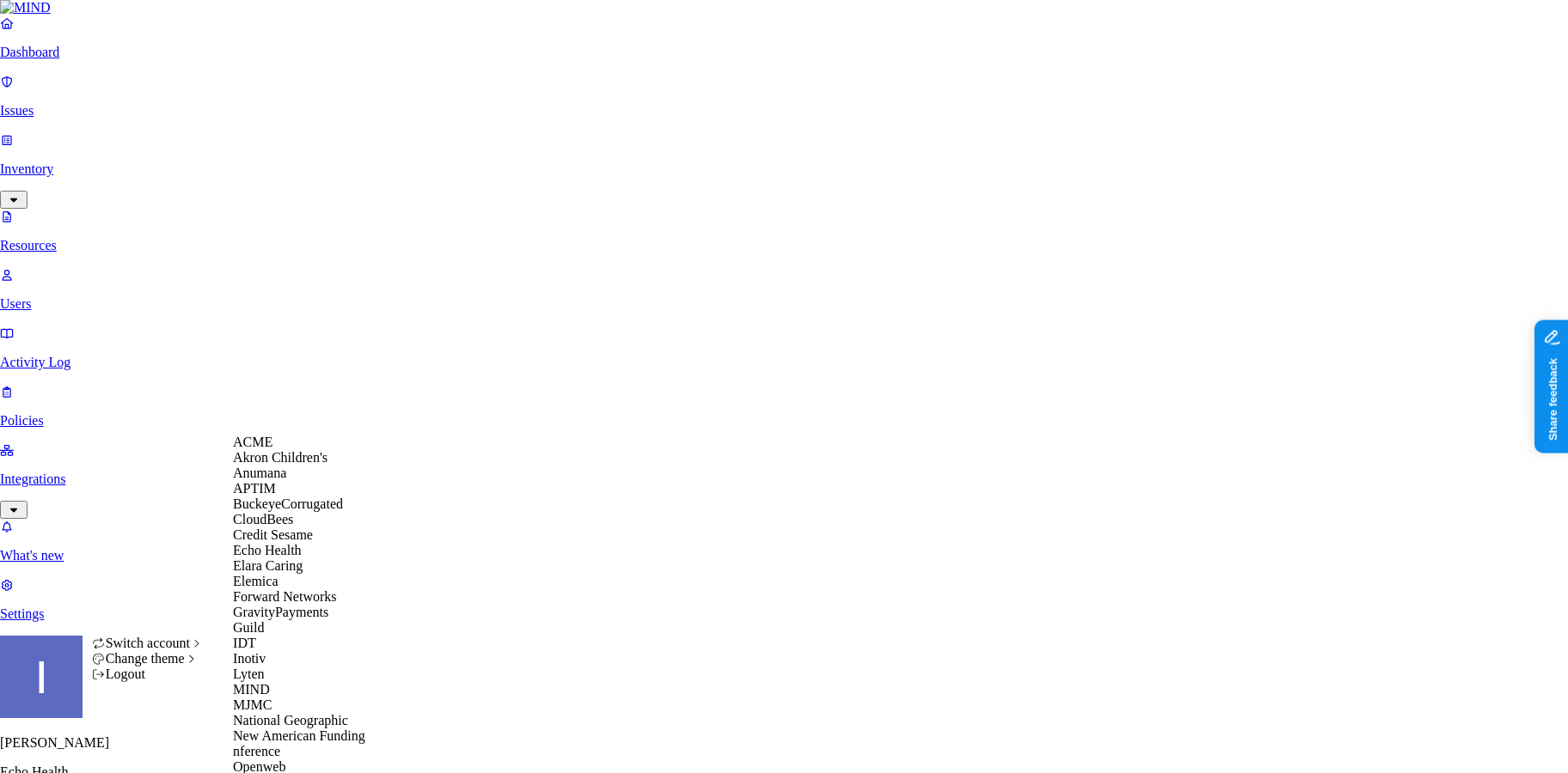
scroll to position [533, 0]
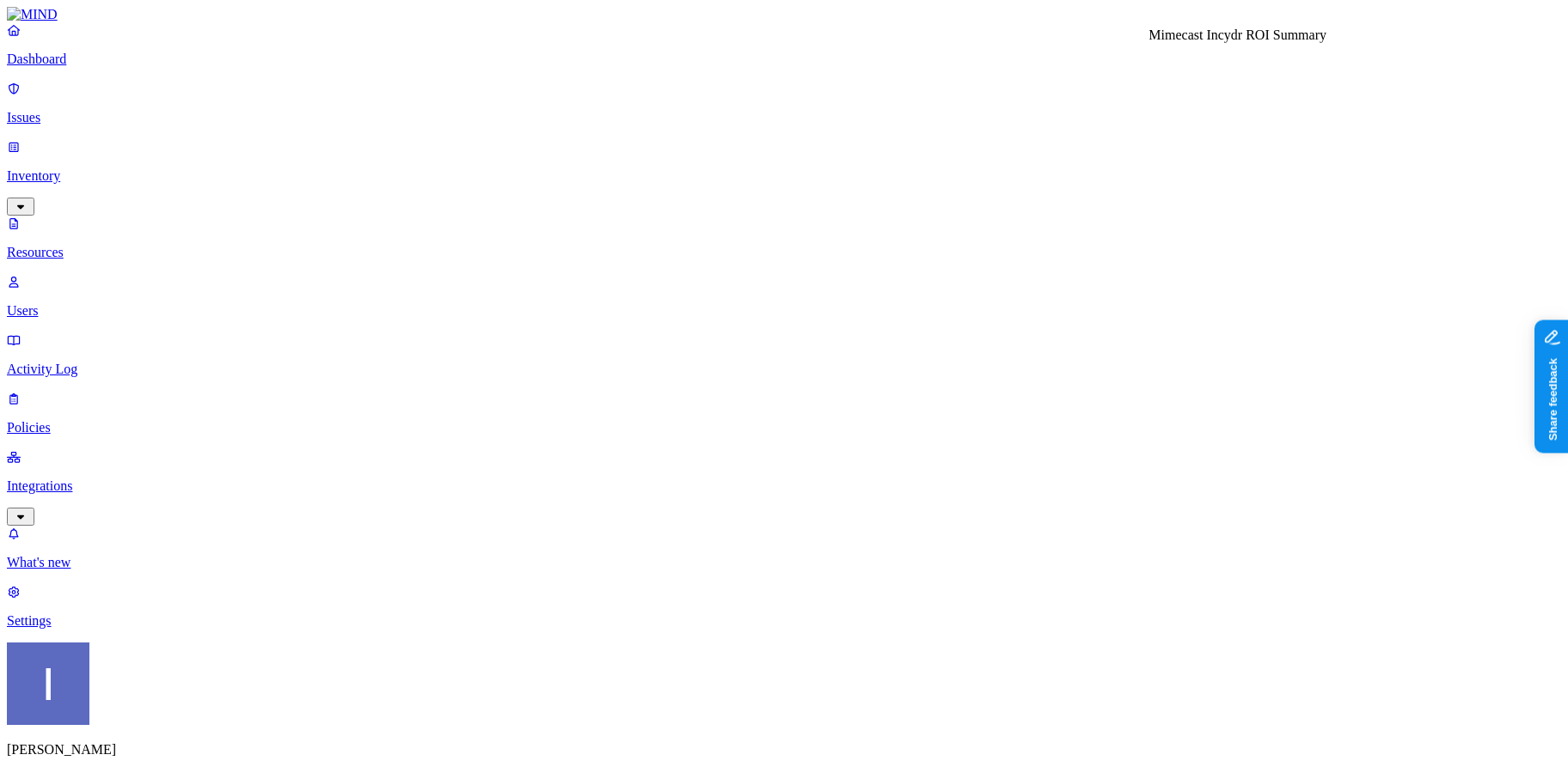
drag, startPoint x: 1231, startPoint y: 62, endPoint x: 1423, endPoint y: 59, distance: 192.0
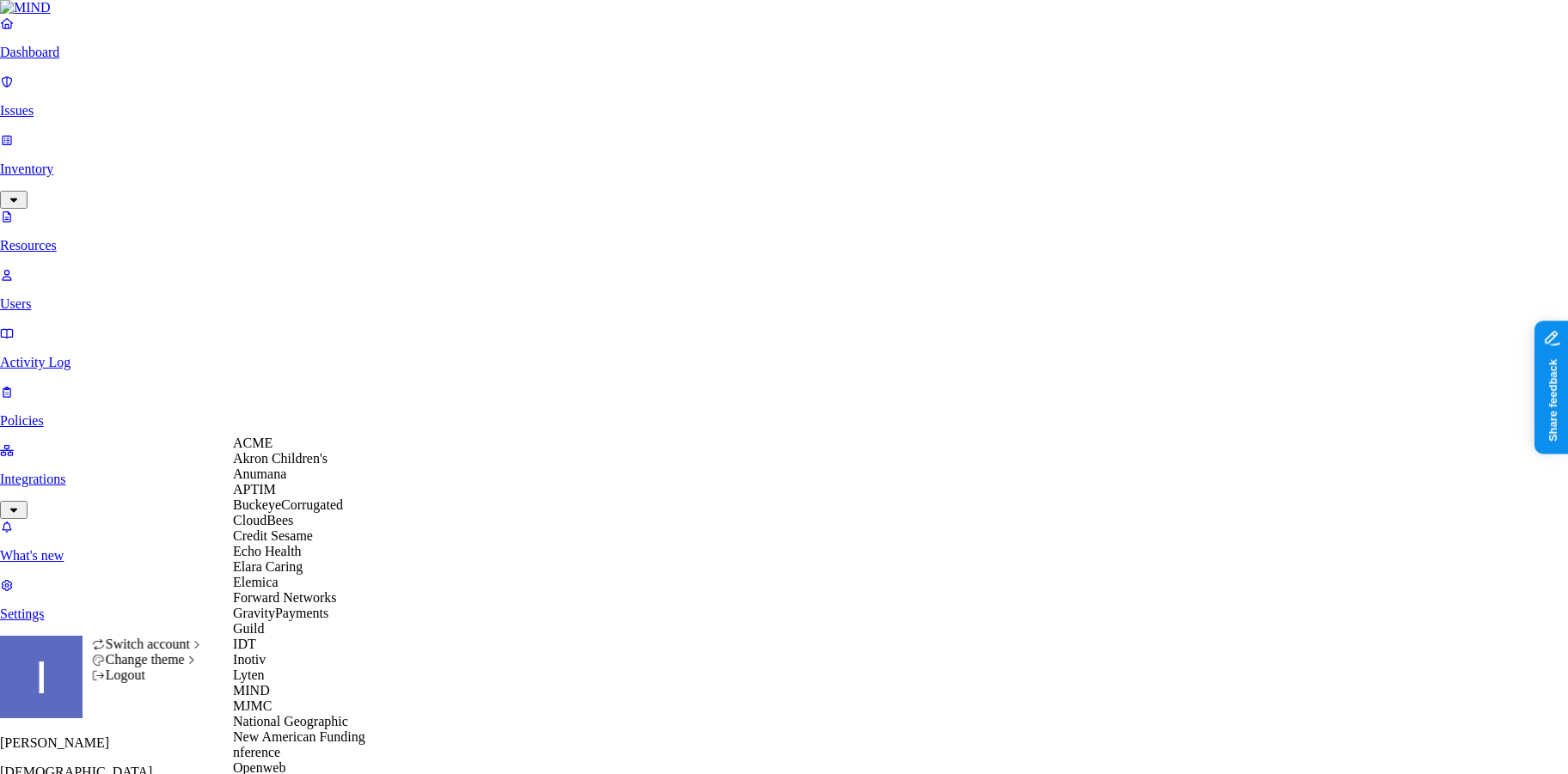
scroll to position [69, 0]
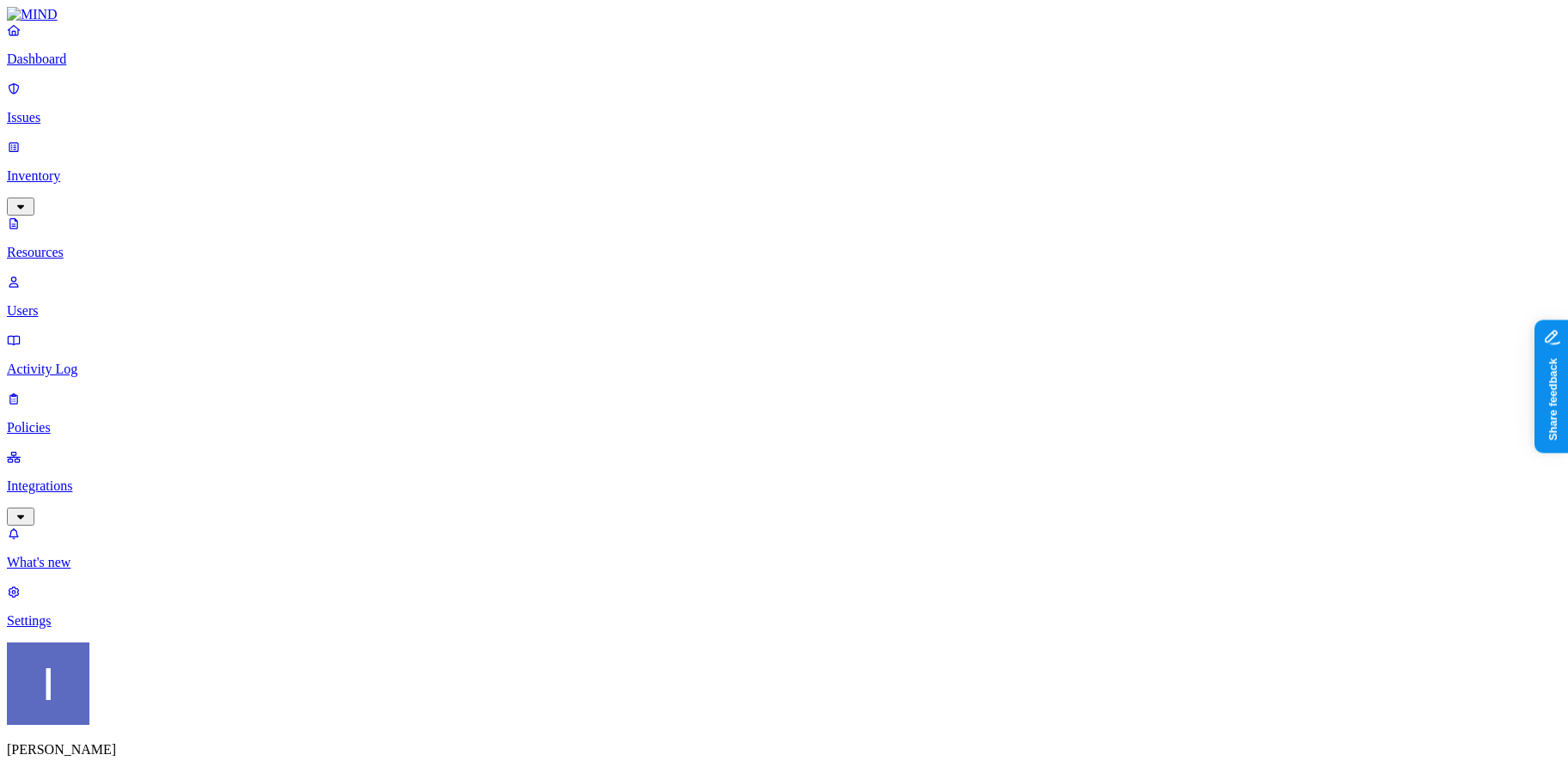
click at [53, 304] on nav "Dashboard Issues Inventory Resources Users Activity Log Policies Integrations W…" at bounding box center [784, 325] width 1554 height 606
click at [53, 478] on p "Integrations" at bounding box center [784, 486] width 1554 height 16
click at [76, 497] on p "Endpoints" at bounding box center [784, 505] width 1554 height 16
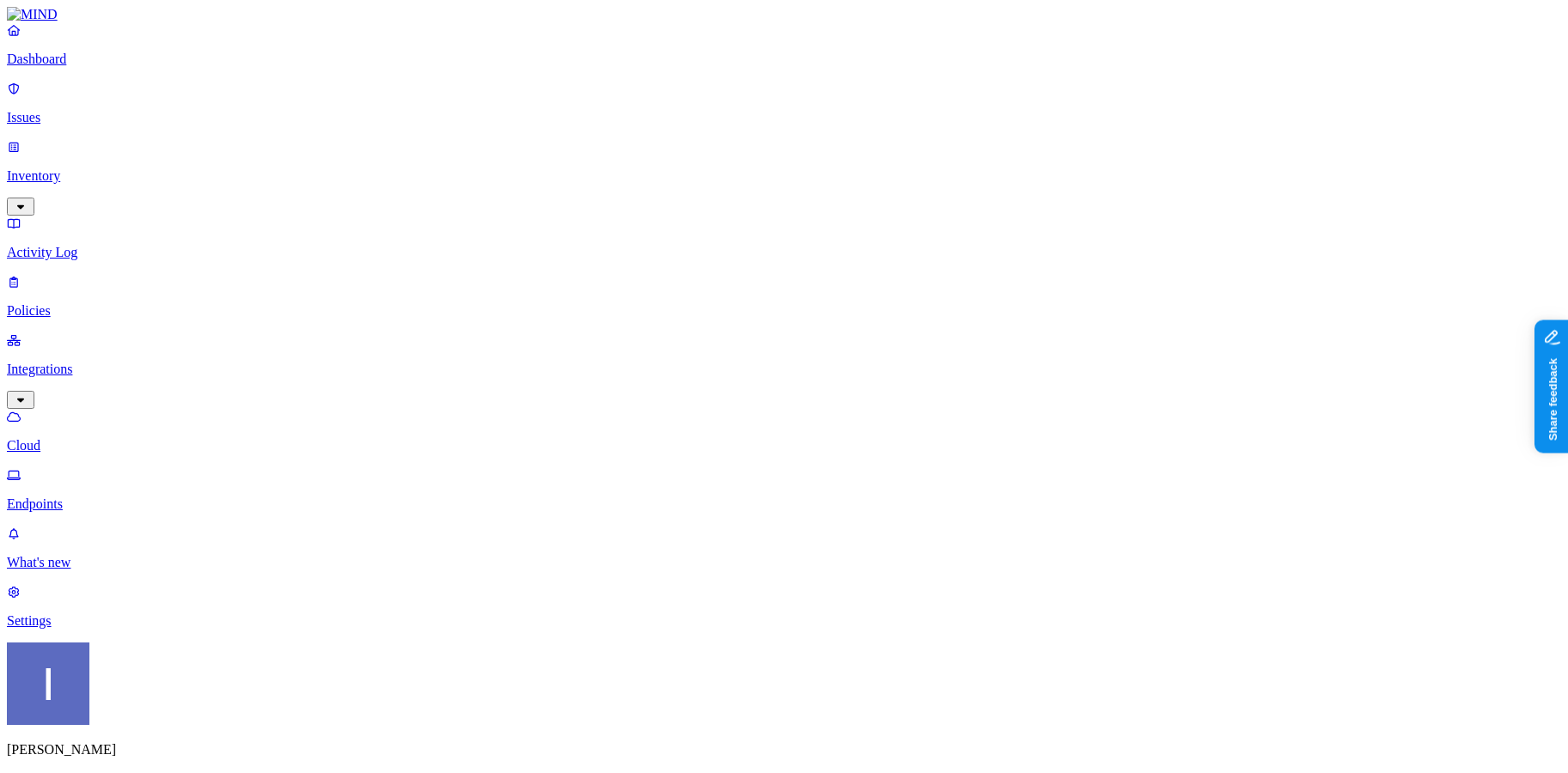
click at [79, 274] on link "Policies" at bounding box center [784, 296] width 1554 height 45
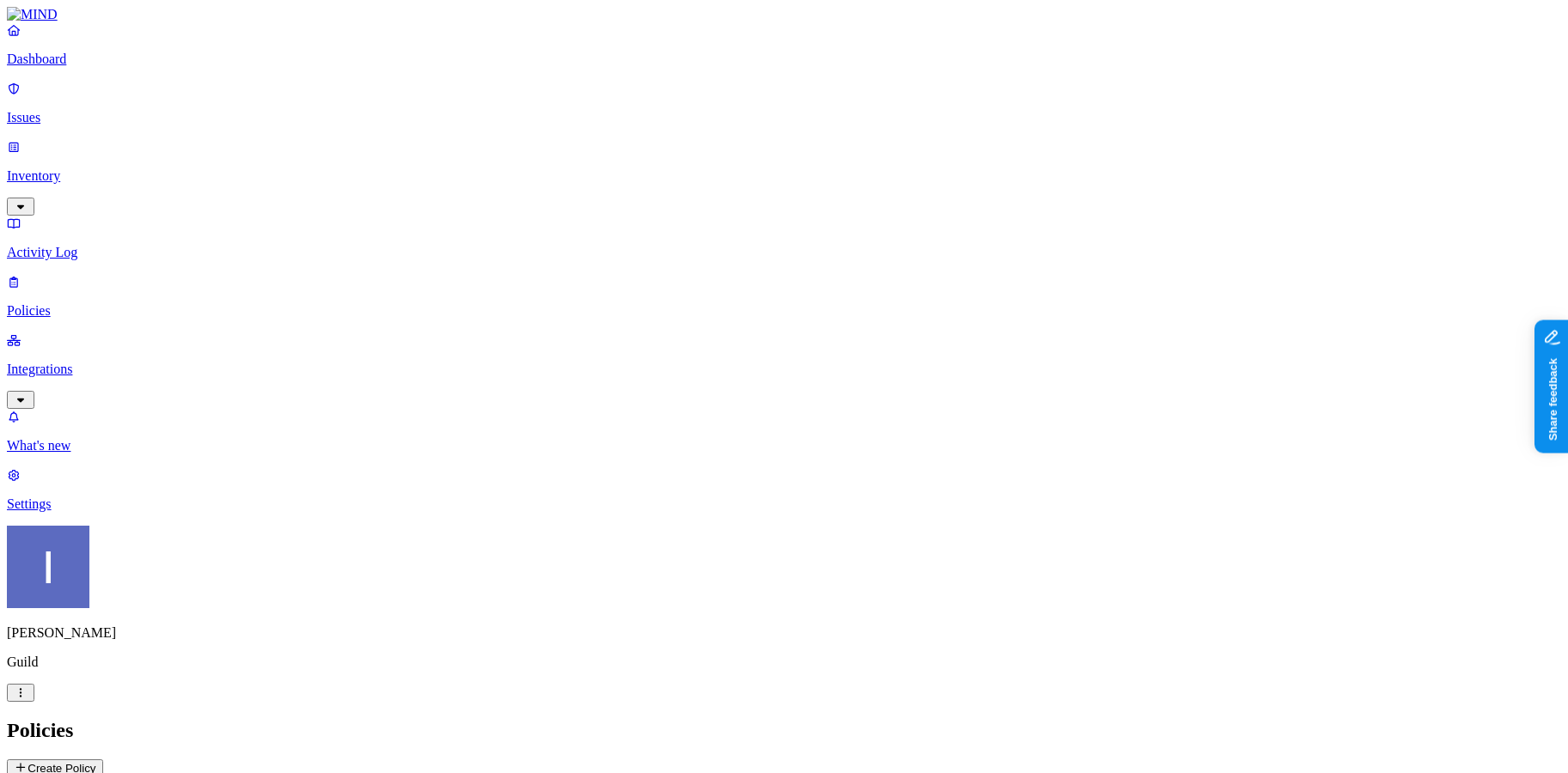
click at [103, 759] on button "Create Policy" at bounding box center [55, 768] width 97 height 18
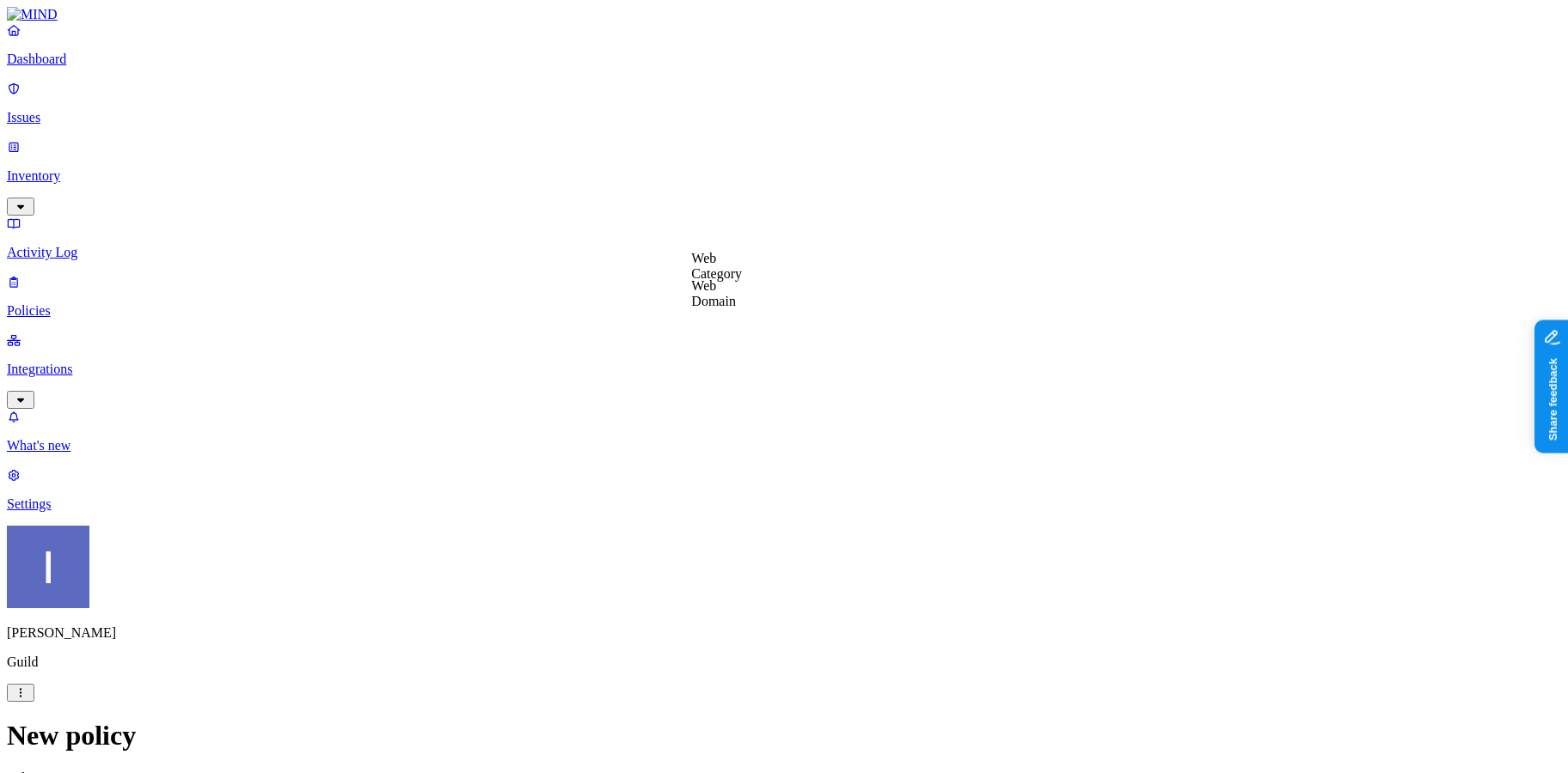
click at [742, 272] on label "Web Category" at bounding box center [716, 266] width 51 height 30
click at [767, 287] on input "search" at bounding box center [766, 277] width 152 height 18
type input "s"
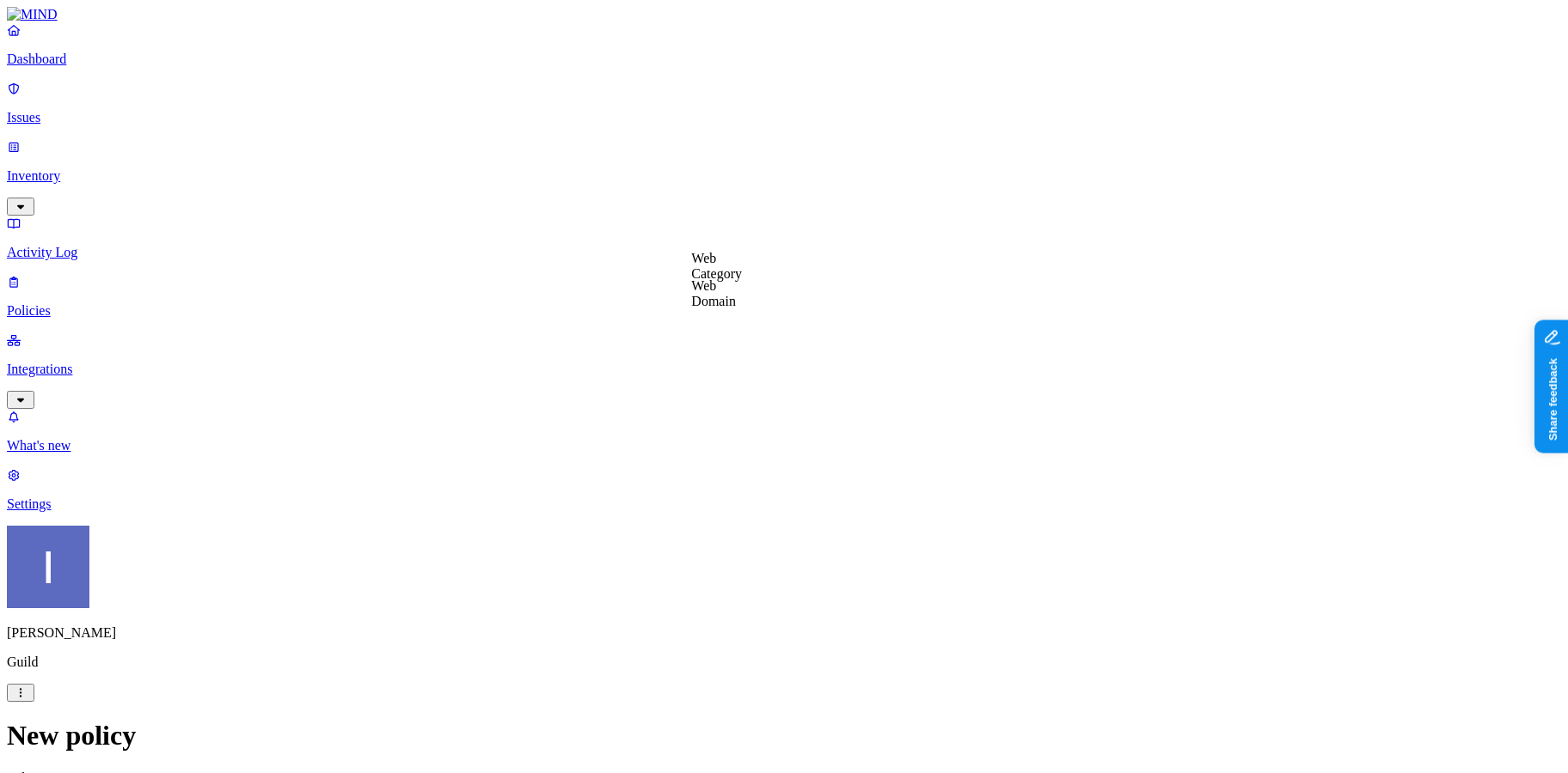
click at [723, 301] on label "Web Domain" at bounding box center [713, 293] width 45 height 30
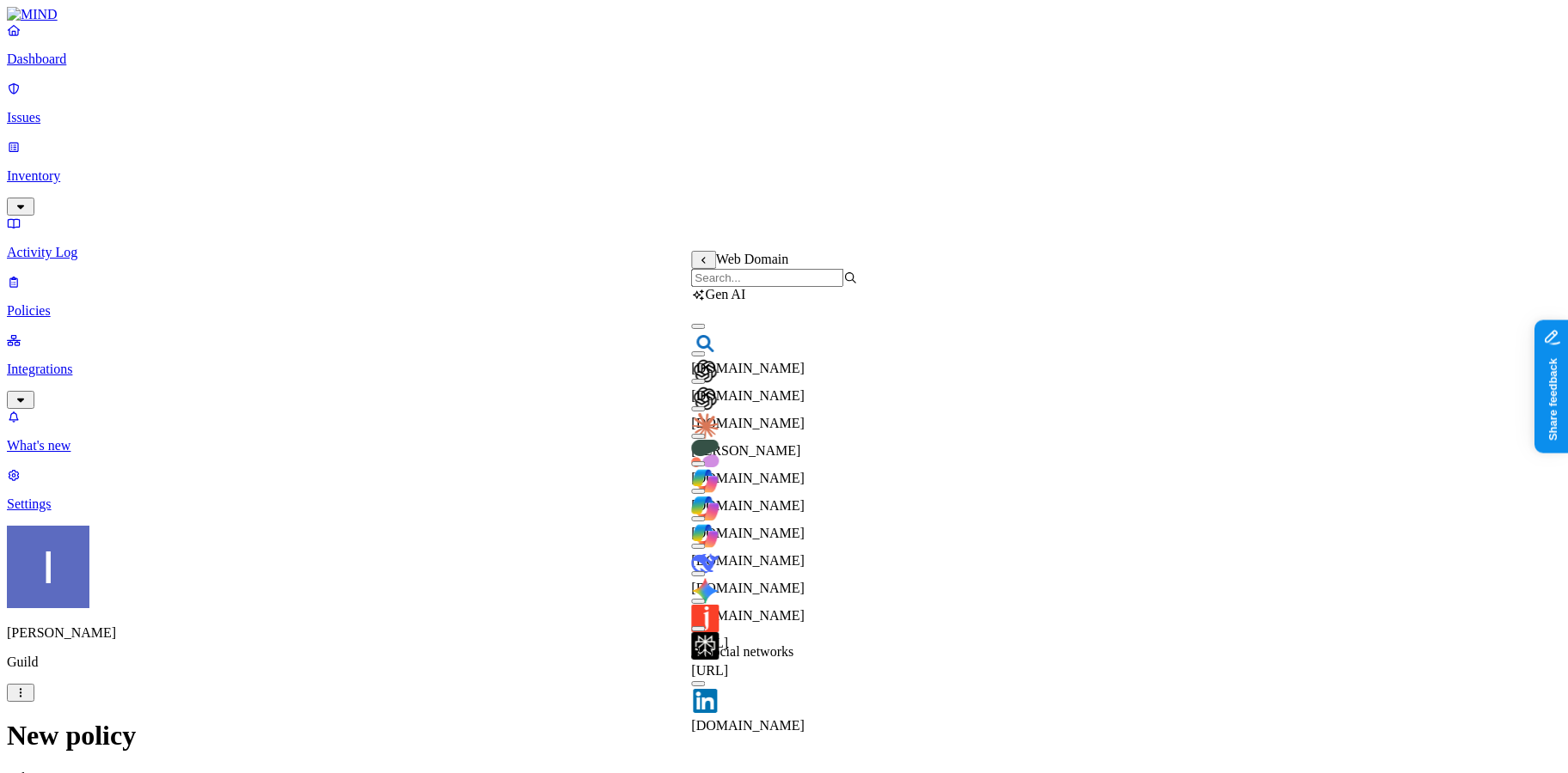
click at [772, 287] on input "search" at bounding box center [766, 277] width 152 height 18
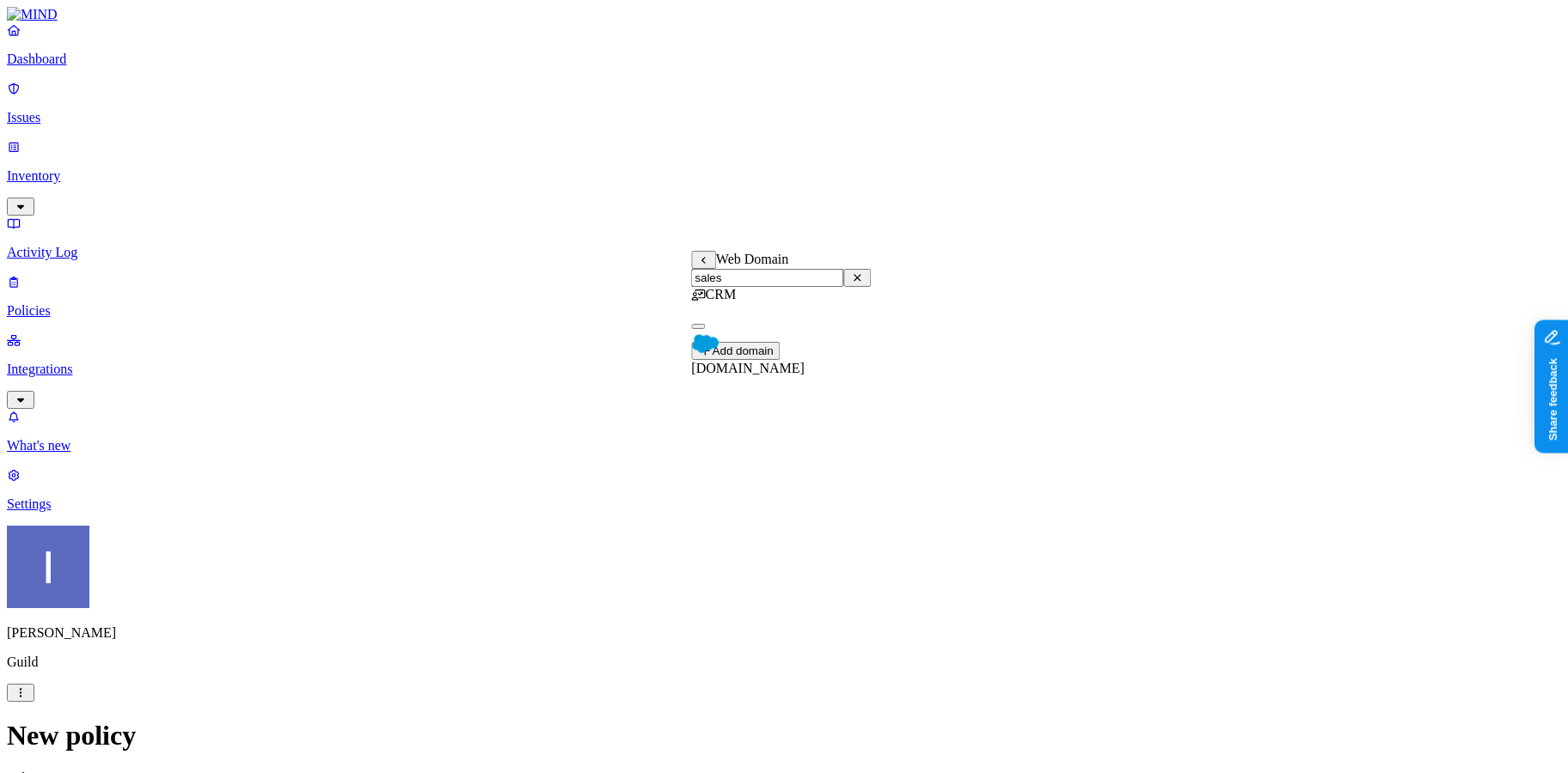
type input "sales"
click at [773, 361] on span "salesforce.com" at bounding box center [747, 368] width 113 height 15
click at [742, 350] on label "Web Category" at bounding box center [716, 338] width 51 height 30
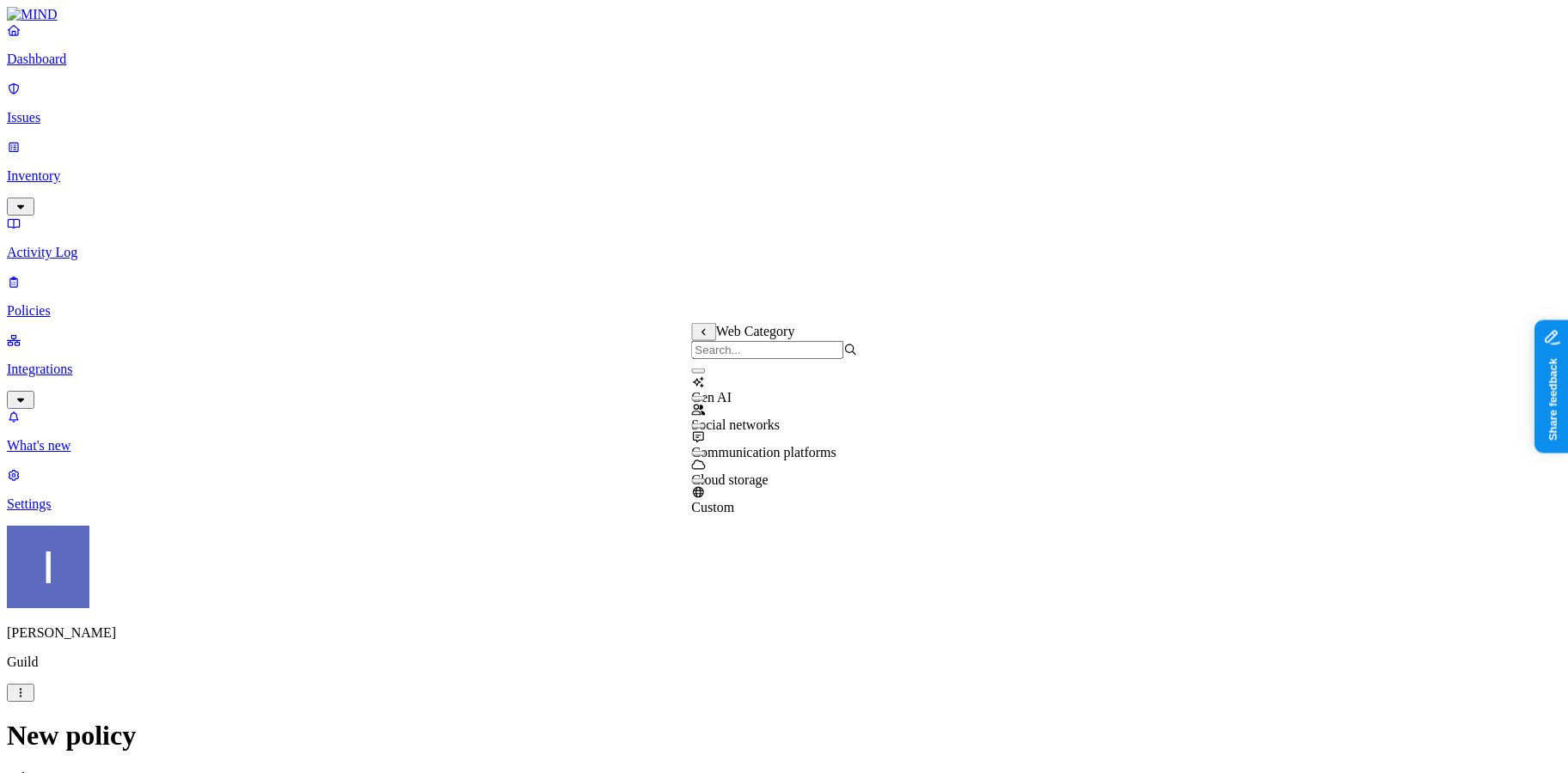
click at [703, 333] on icon at bounding box center [703, 333] width 11 height 9
click at [736, 361] on label "Web Domain" at bounding box center [713, 365] width 45 height 30
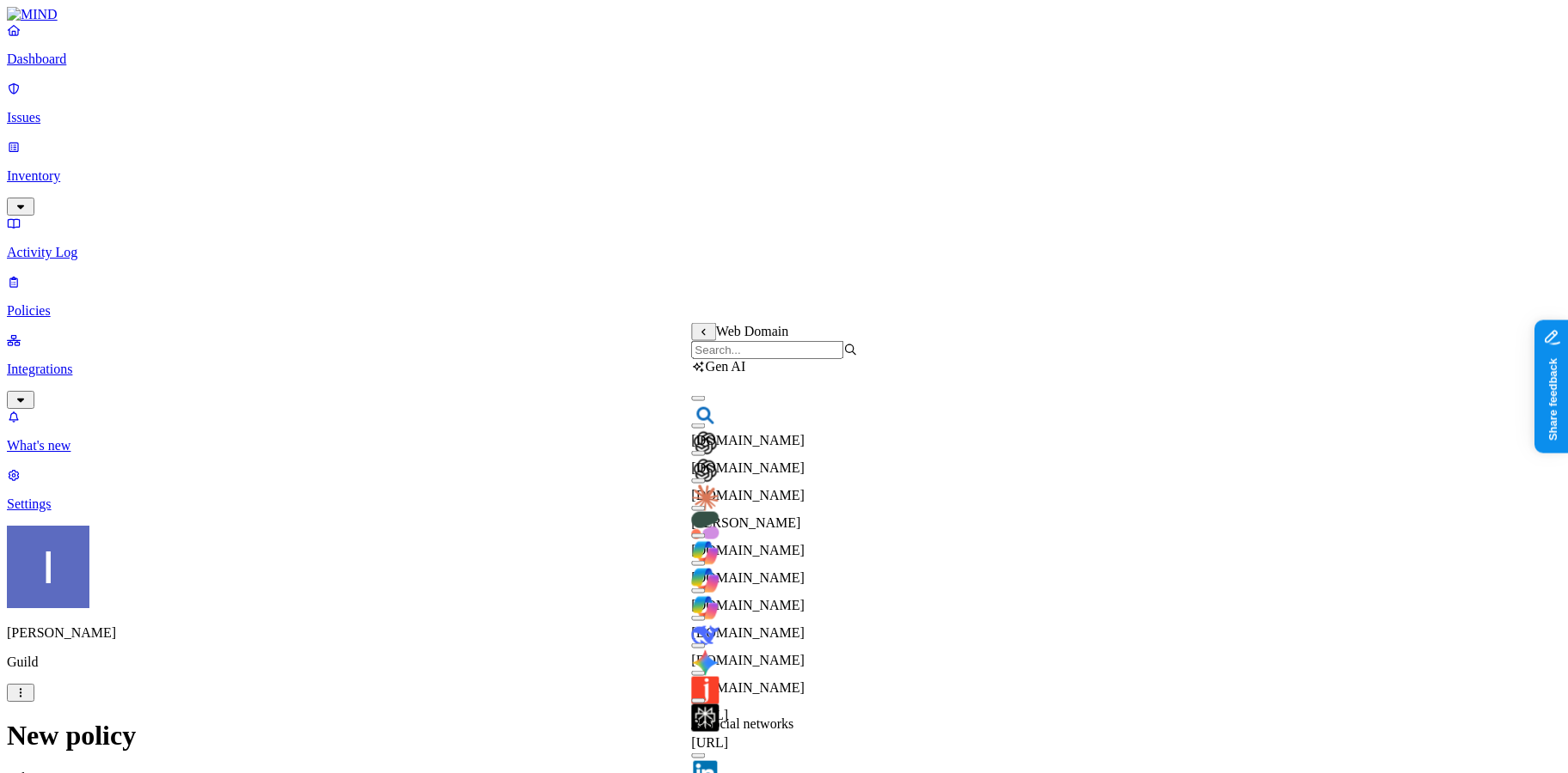
click at [755, 346] on div "Web Domain" at bounding box center [773, 340] width 166 height 36
click at [755, 359] on input "search" at bounding box center [766, 350] width 152 height 18
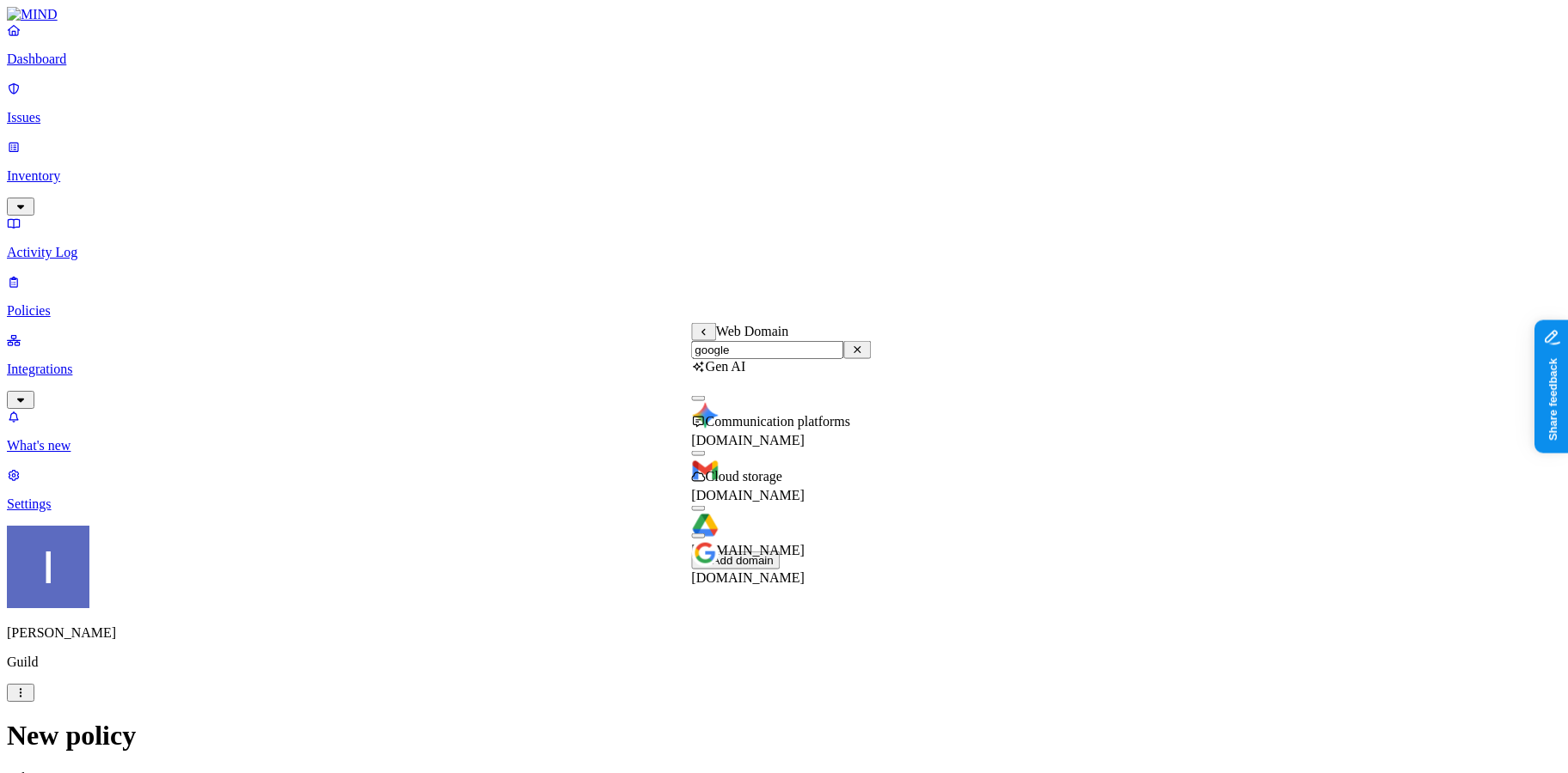
type input "google"
click at [775, 488] on span "[DOMAIN_NAME]" at bounding box center [747, 495] width 113 height 15
click at [727, 546] on div "docs.google.com" at bounding box center [780, 555] width 180 height 61
click at [718, 533] on img at bounding box center [704, 526] width 27 height 27
click at [728, 552] on div "Gen AI gemini.google.com Communication platforms mail.google.com Cloud storage …" at bounding box center [780, 454] width 180 height 192
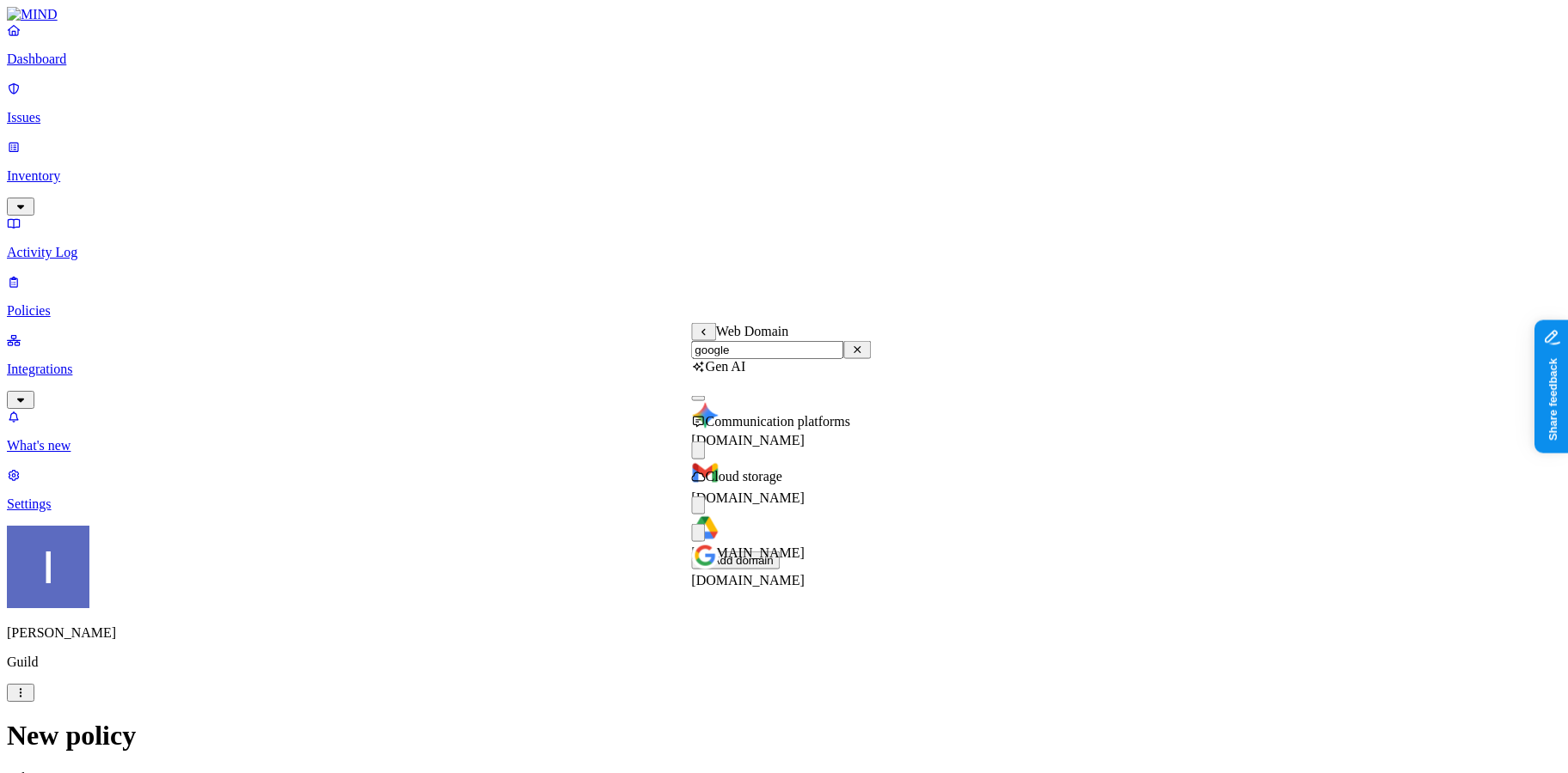
click at [718, 557] on img at bounding box center [704, 555] width 27 height 27
click at [749, 546] on span "drive.google.com" at bounding box center [747, 553] width 113 height 15
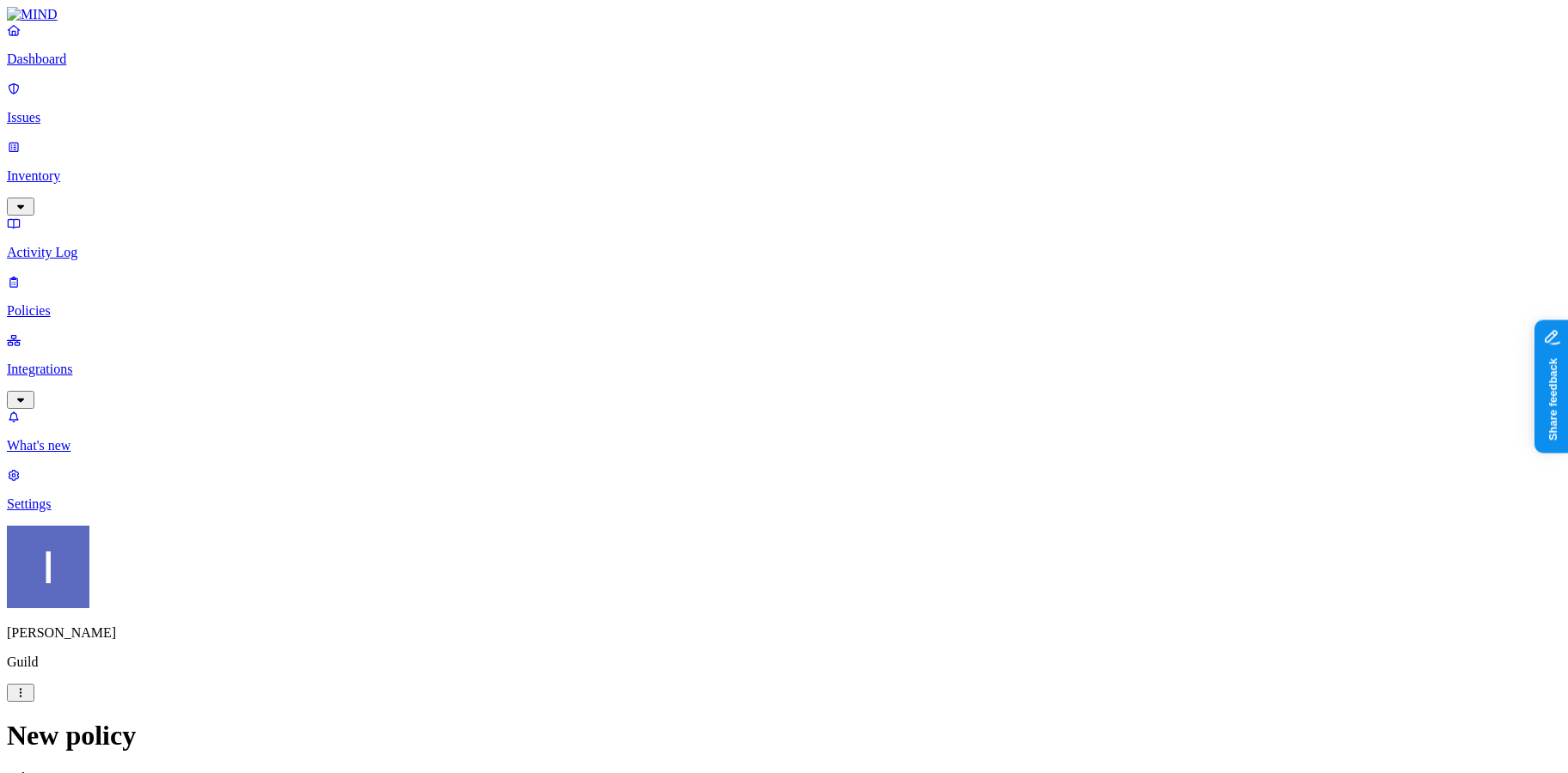
click at [109, 304] on p "Policies" at bounding box center [784, 311] width 1554 height 16
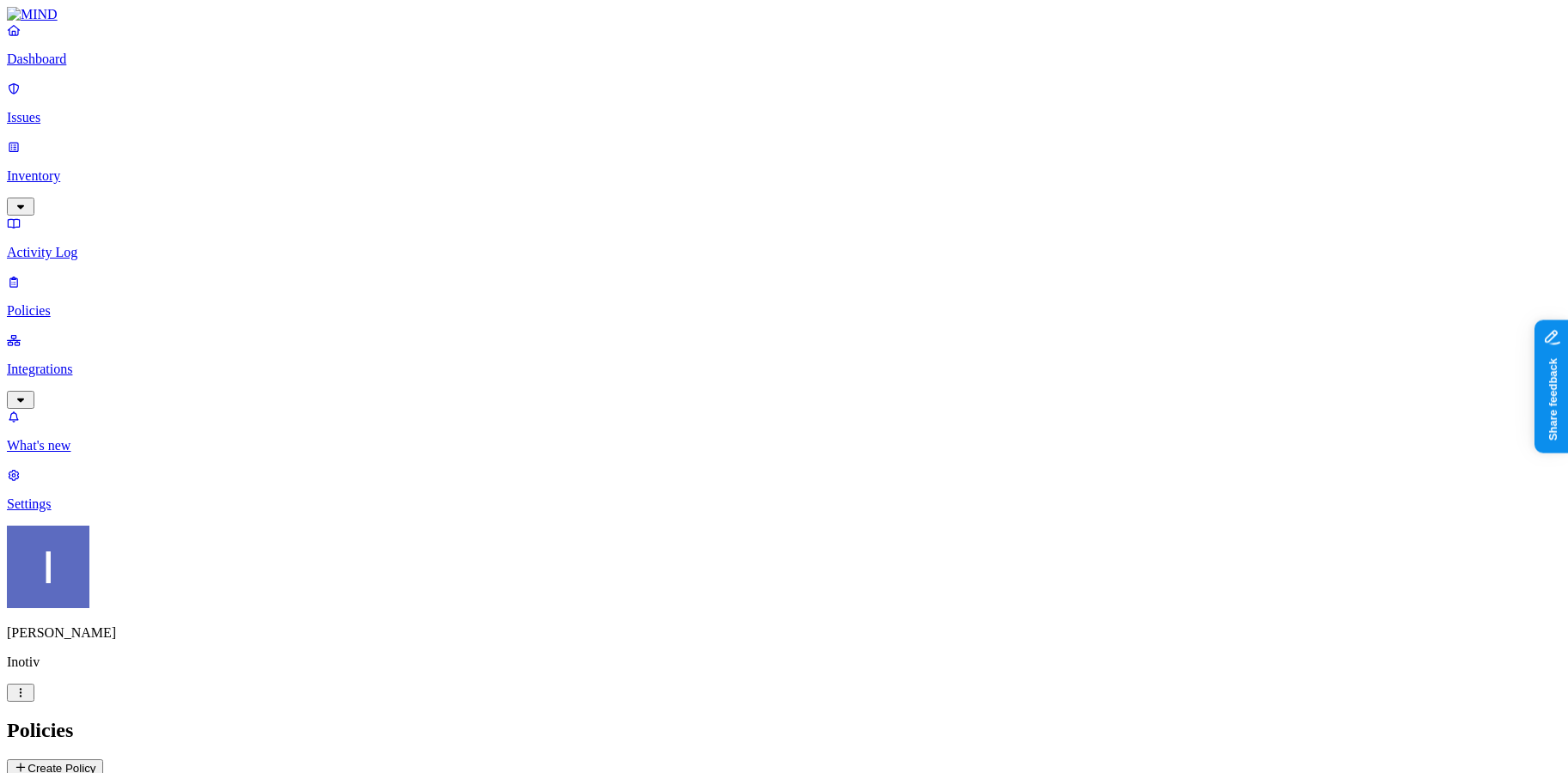
click at [49, 111] on p "Issues" at bounding box center [784, 118] width 1554 height 16
click at [101, 765] on span "Exposure" at bounding box center [76, 771] width 48 height 13
click at [182, 765] on span "Exfiltration" at bounding box center [155, 771] width 54 height 13
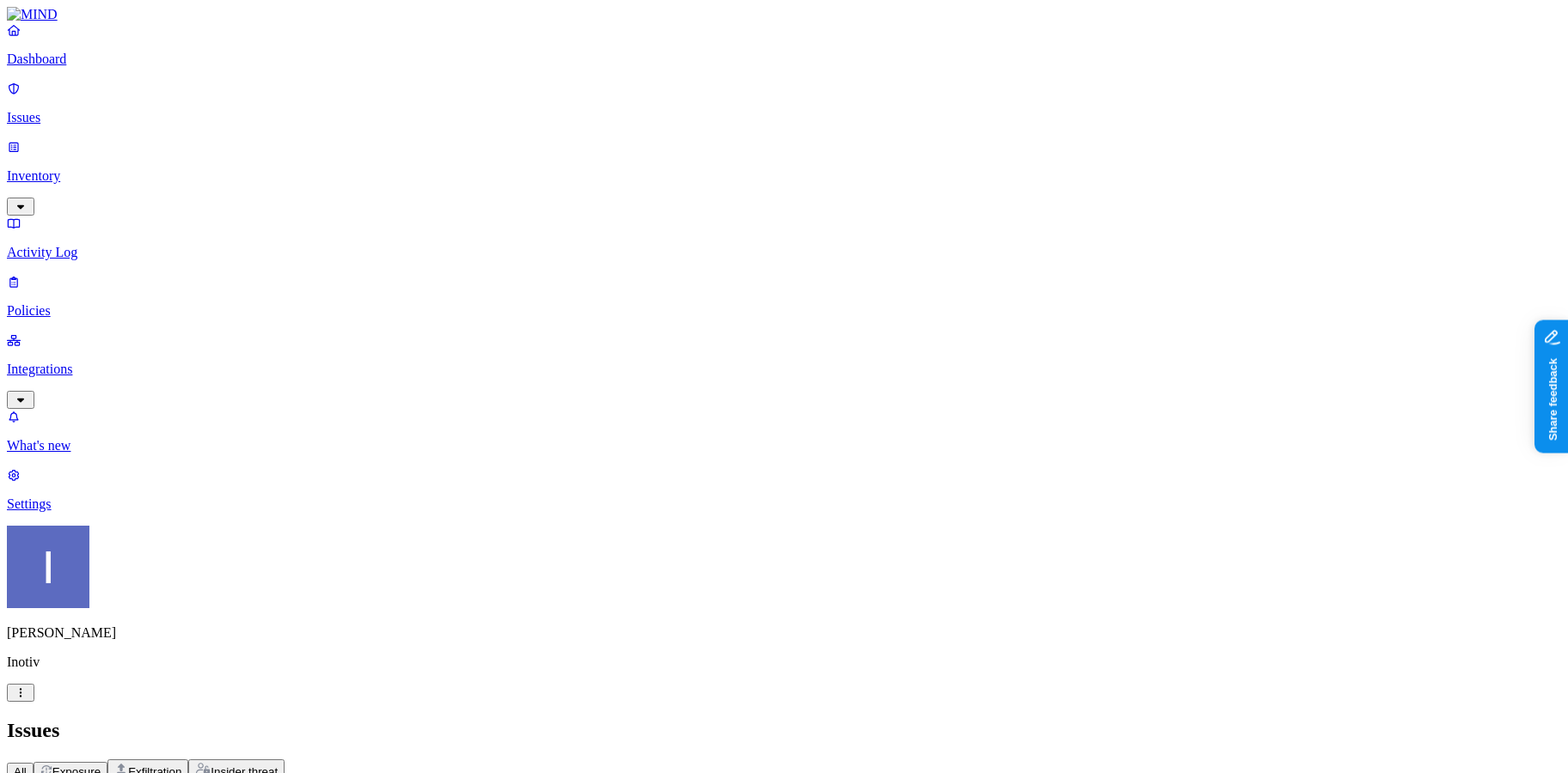
scroll to position [0, 372]
click at [794, 719] on h2 "Issues" at bounding box center [784, 730] width 1554 height 23
click at [831, 719] on h2 "Issues" at bounding box center [784, 730] width 1554 height 23
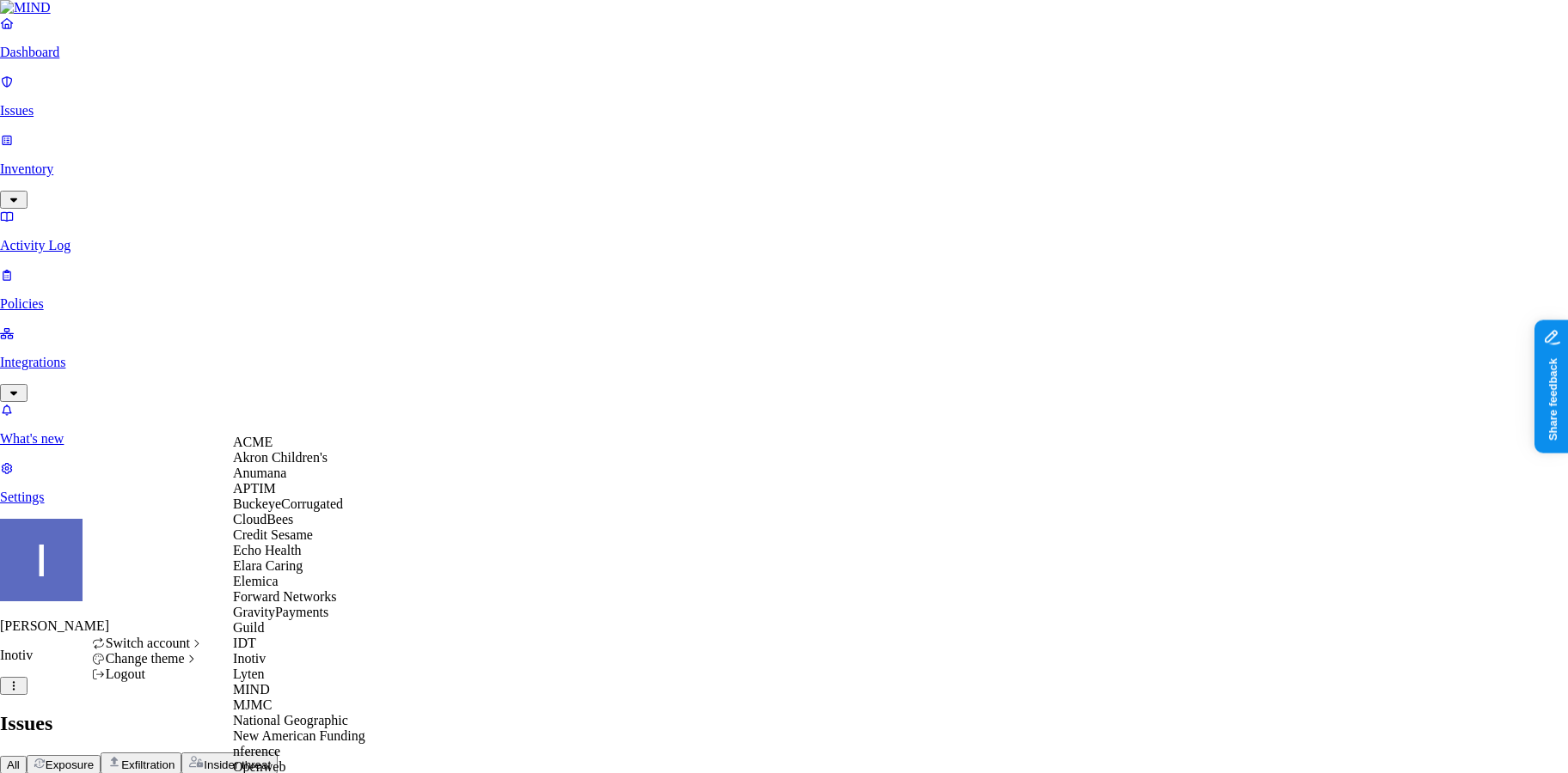
scroll to position [503, 0]
click at [285, 759] on span "Openweb" at bounding box center [259, 766] width 53 height 15
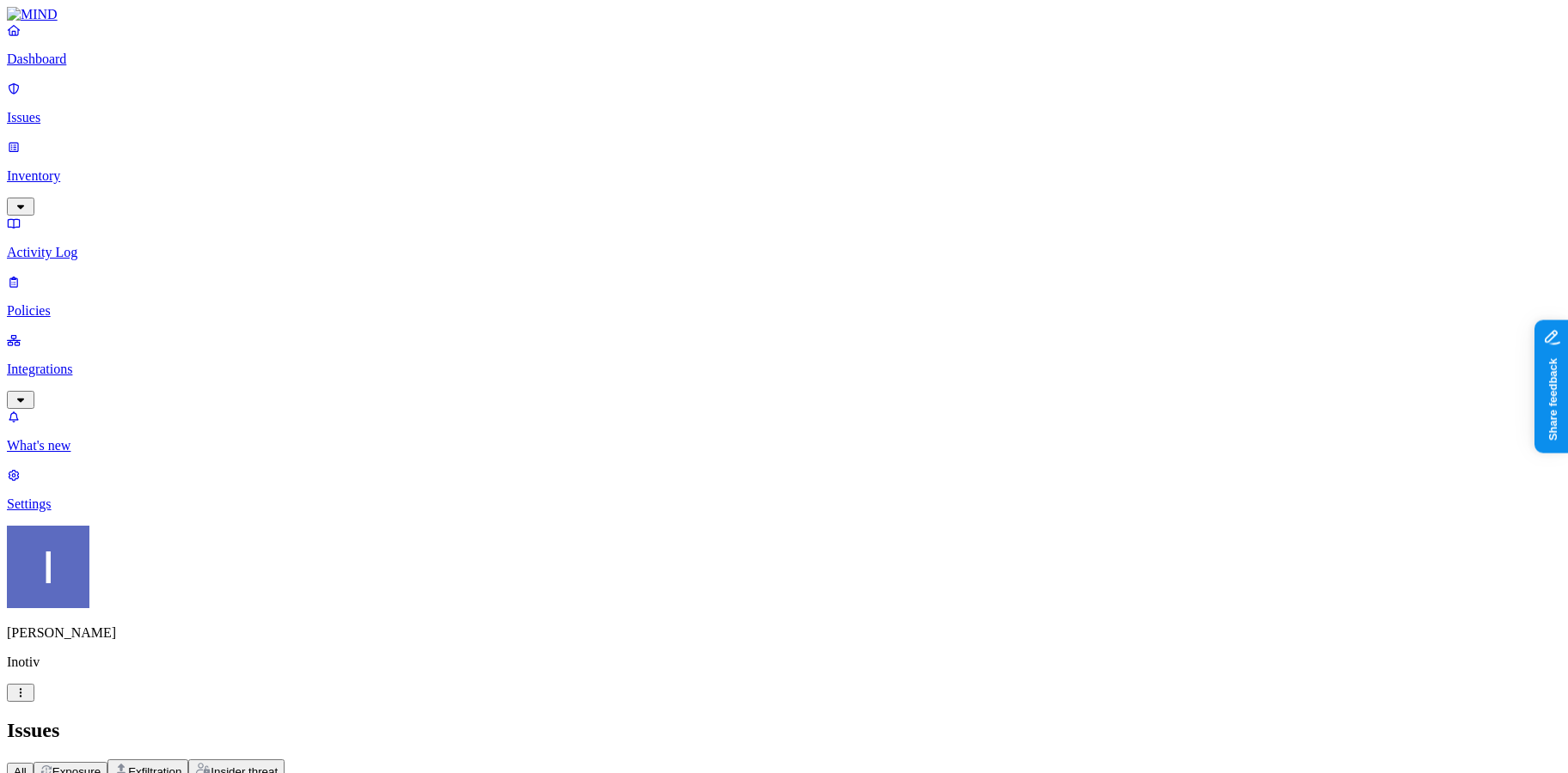
scroll to position [0, 372]
click at [1195, 759] on div "All Exposure Exfiltration Insider threat" at bounding box center [784, 769] width 1554 height 21
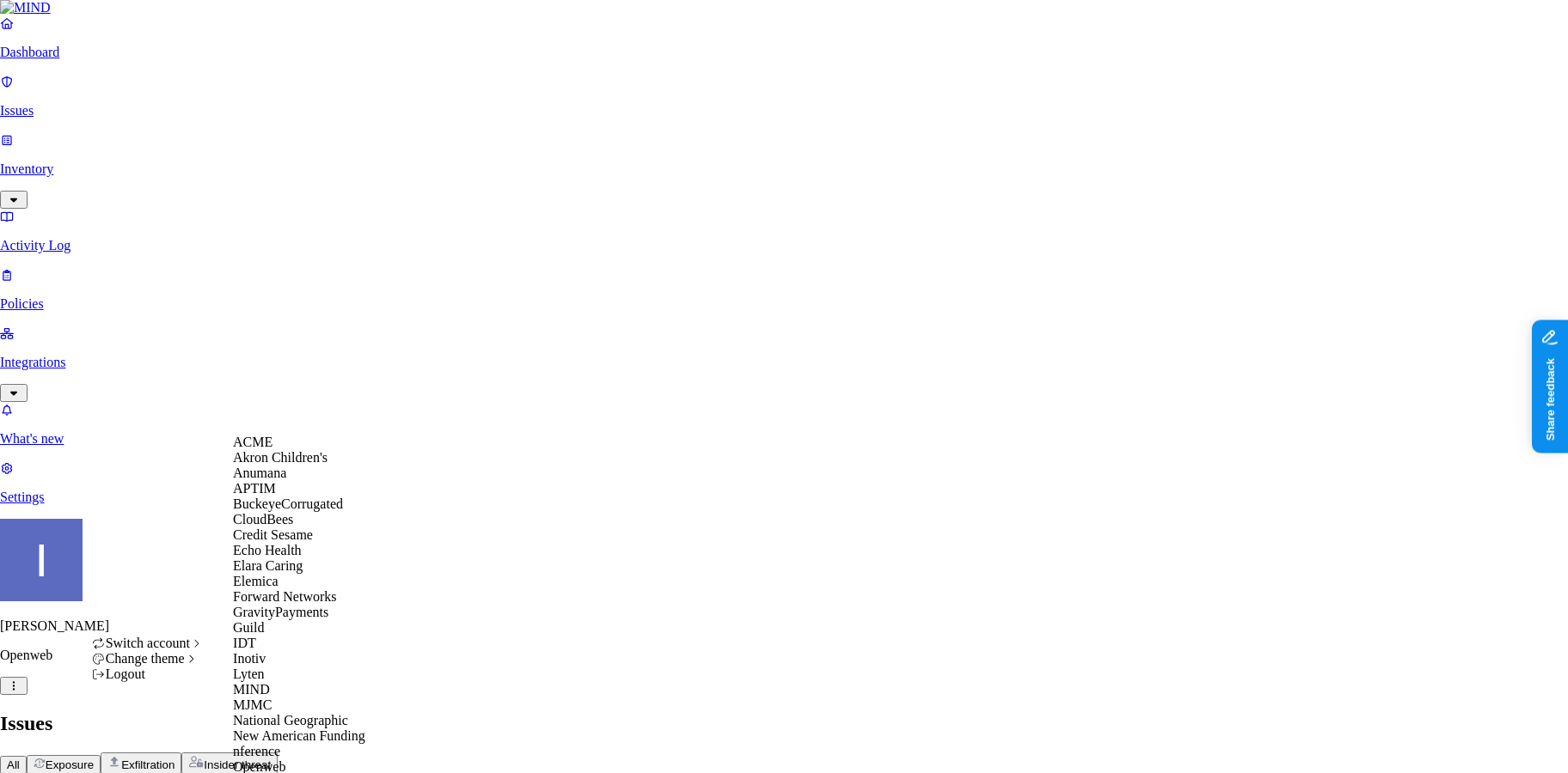
scroll to position [667, 0]
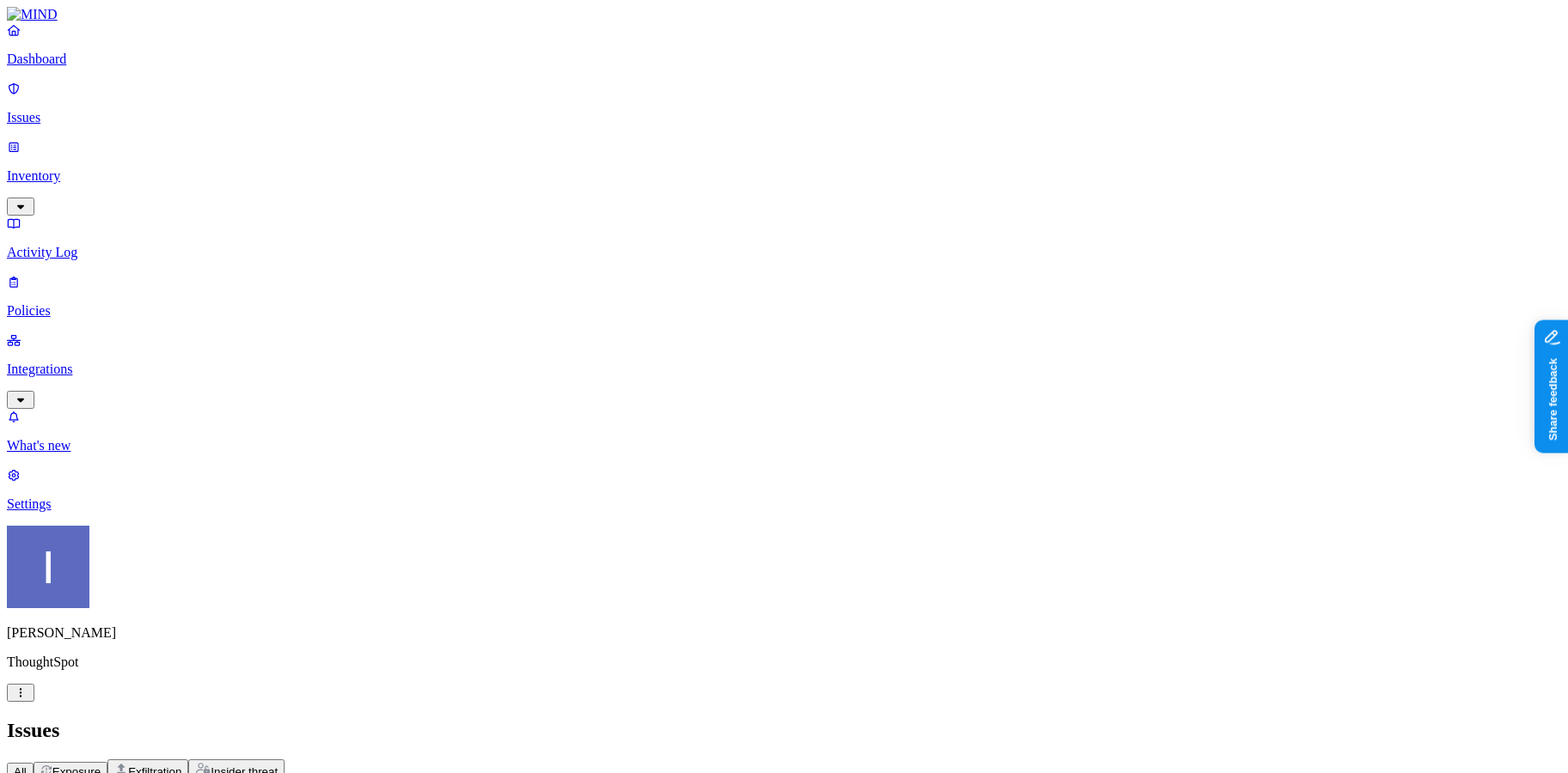
scroll to position [0, 372]
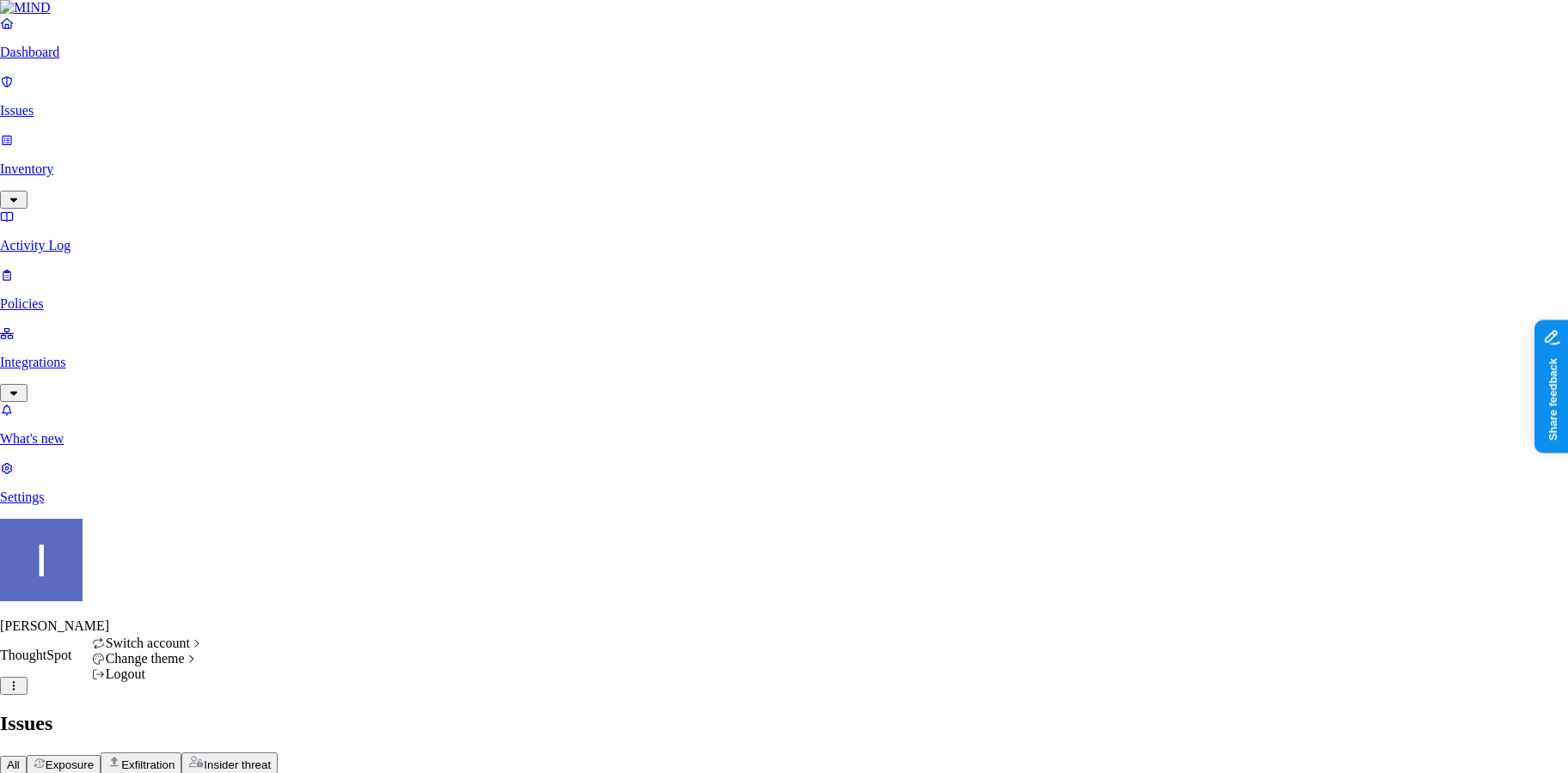
click at [165, 757] on html "Dashboard Issues Inventory Activity Log Policies Integrations What's new 1 Sett…" at bounding box center [784, 559] width 1568 height 1118
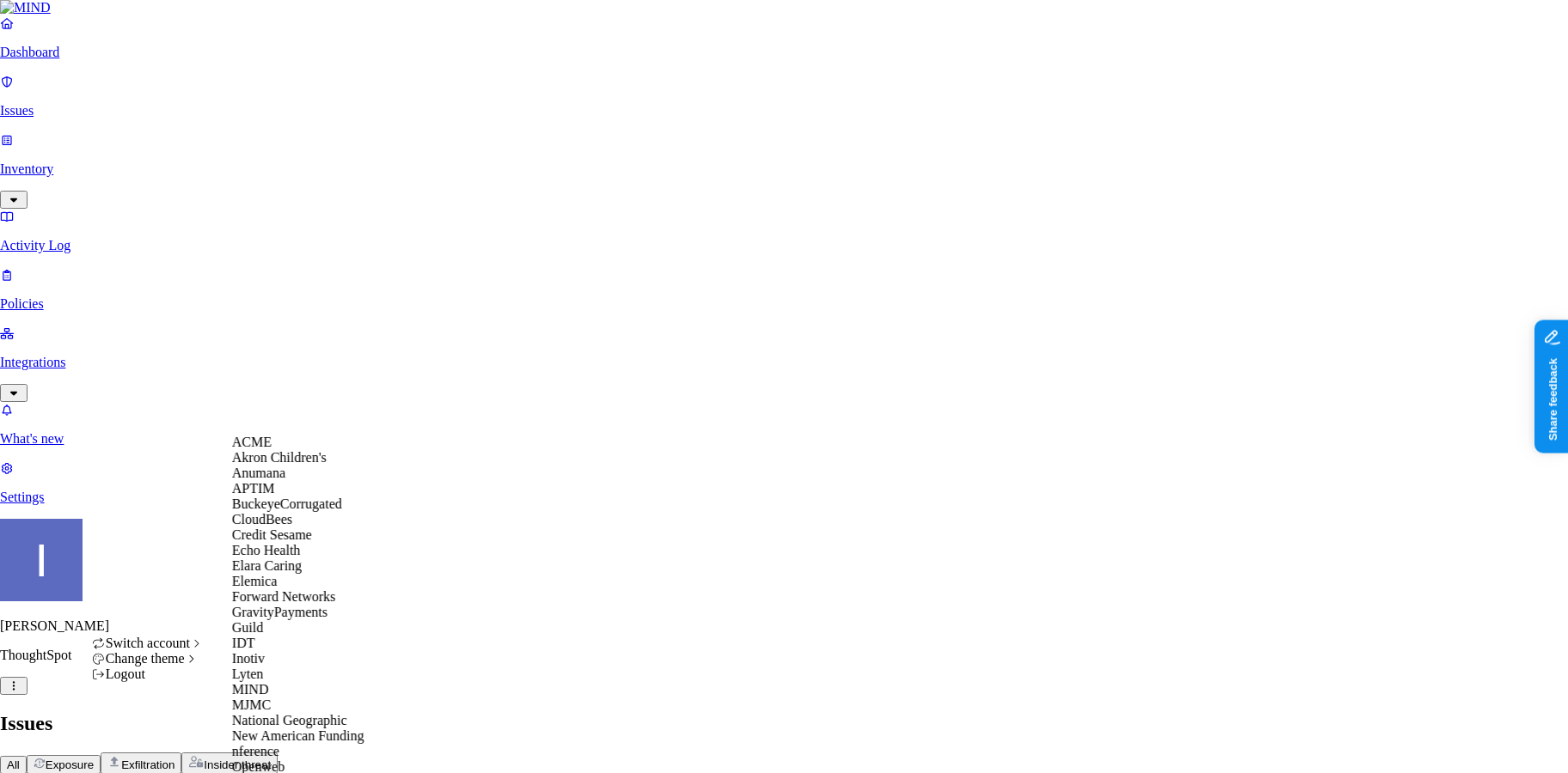
scroll to position [0, 372]
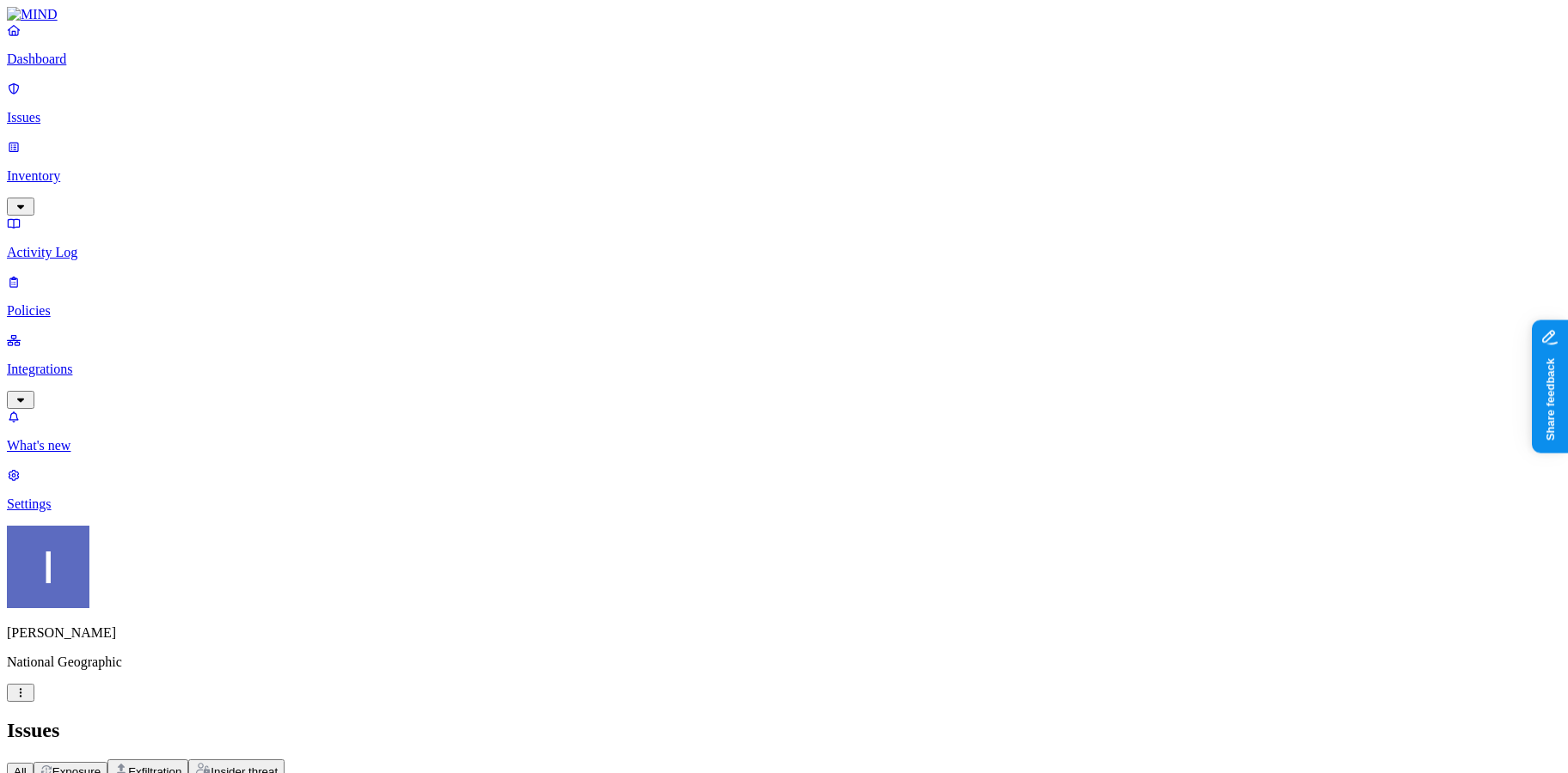
scroll to position [0, 372]
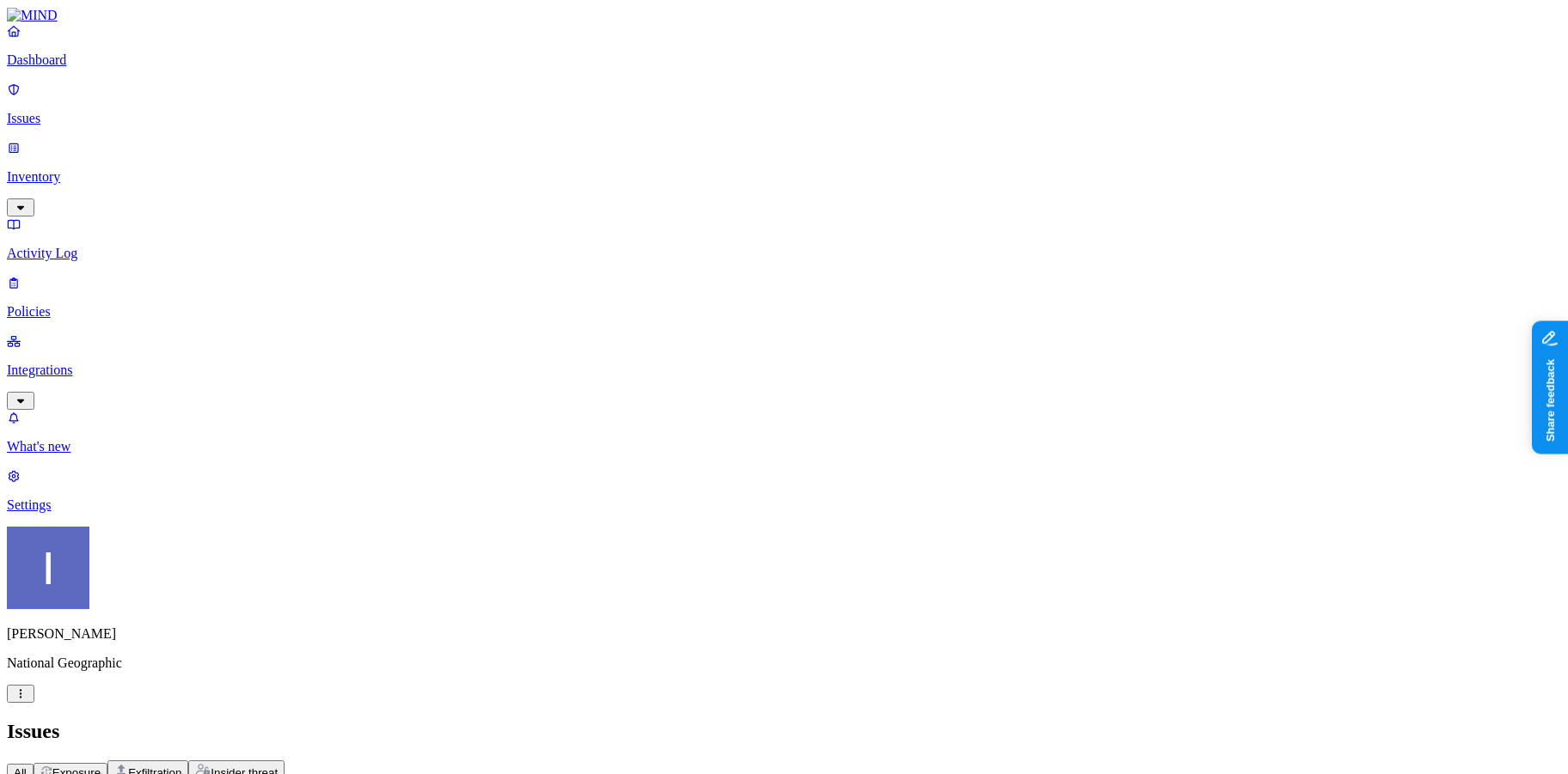
scroll to position [176, 0]
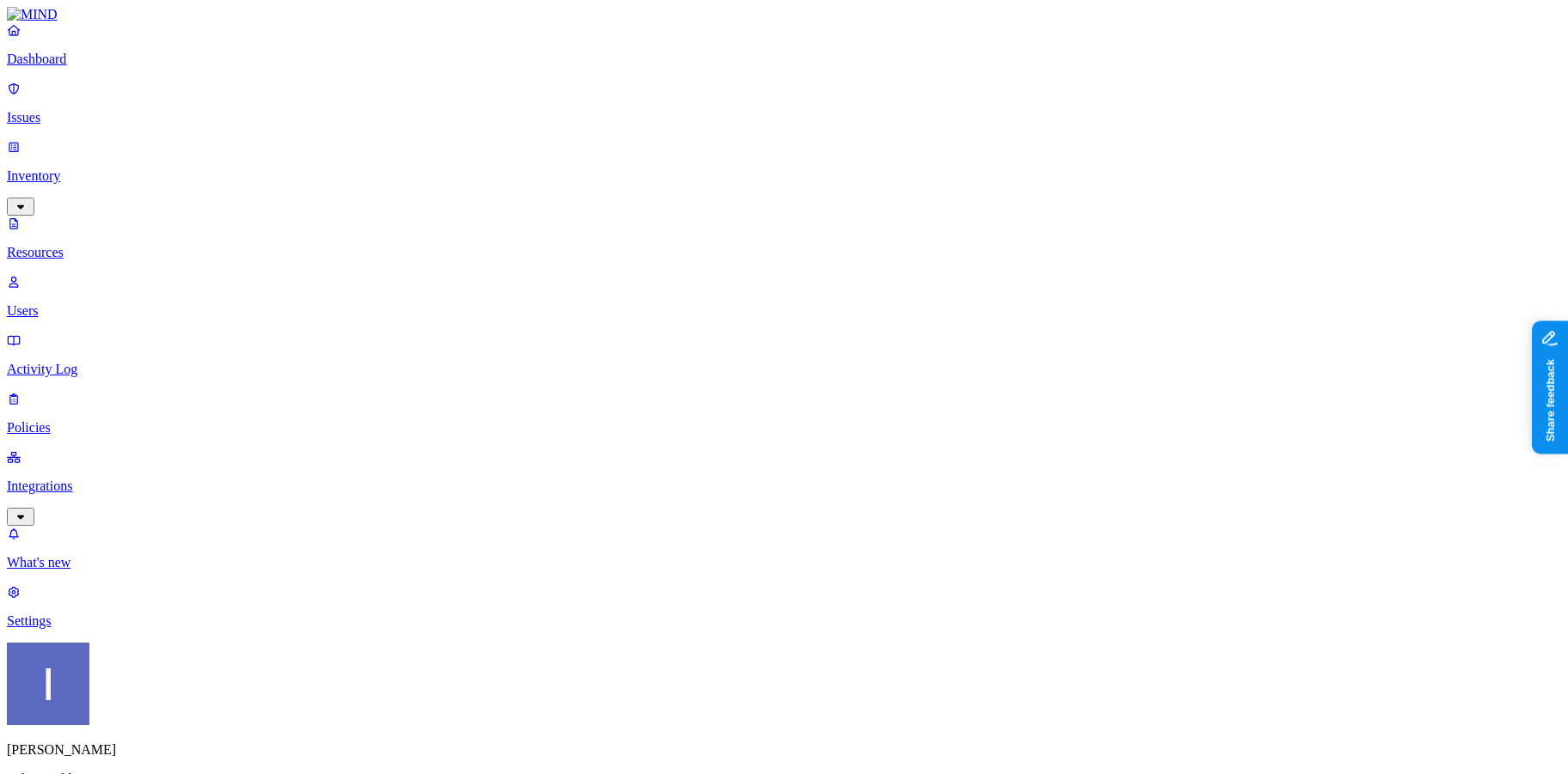
scroll to position [422, 0]
click at [121, 478] on p "Integrations" at bounding box center [784, 486] width 1554 height 16
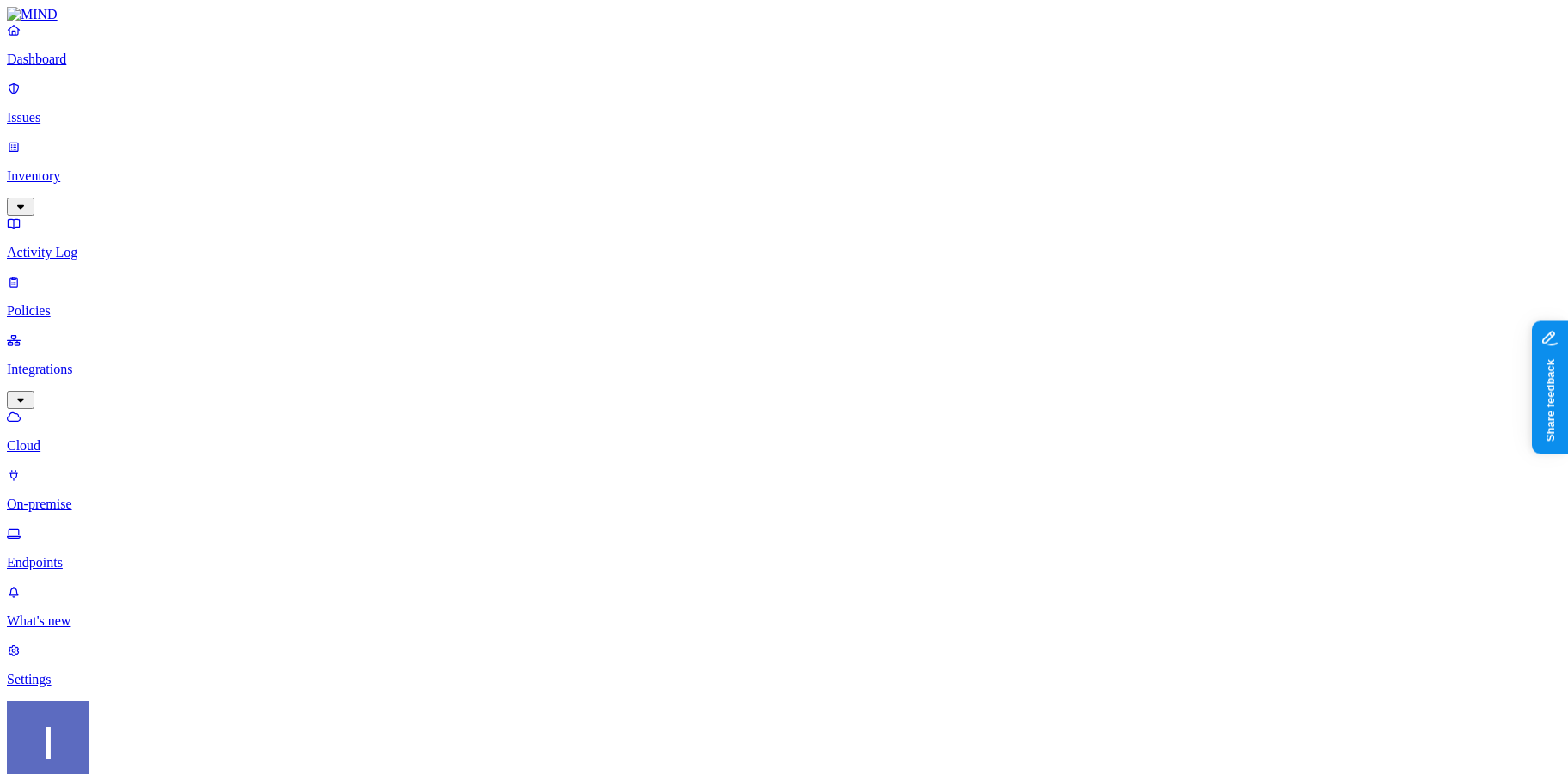
click at [111, 497] on p "On-premise" at bounding box center [784, 505] width 1554 height 16
click at [111, 555] on p "Endpoints" at bounding box center [784, 563] width 1554 height 16
click at [91, 304] on p "Policies" at bounding box center [784, 312] width 1554 height 16
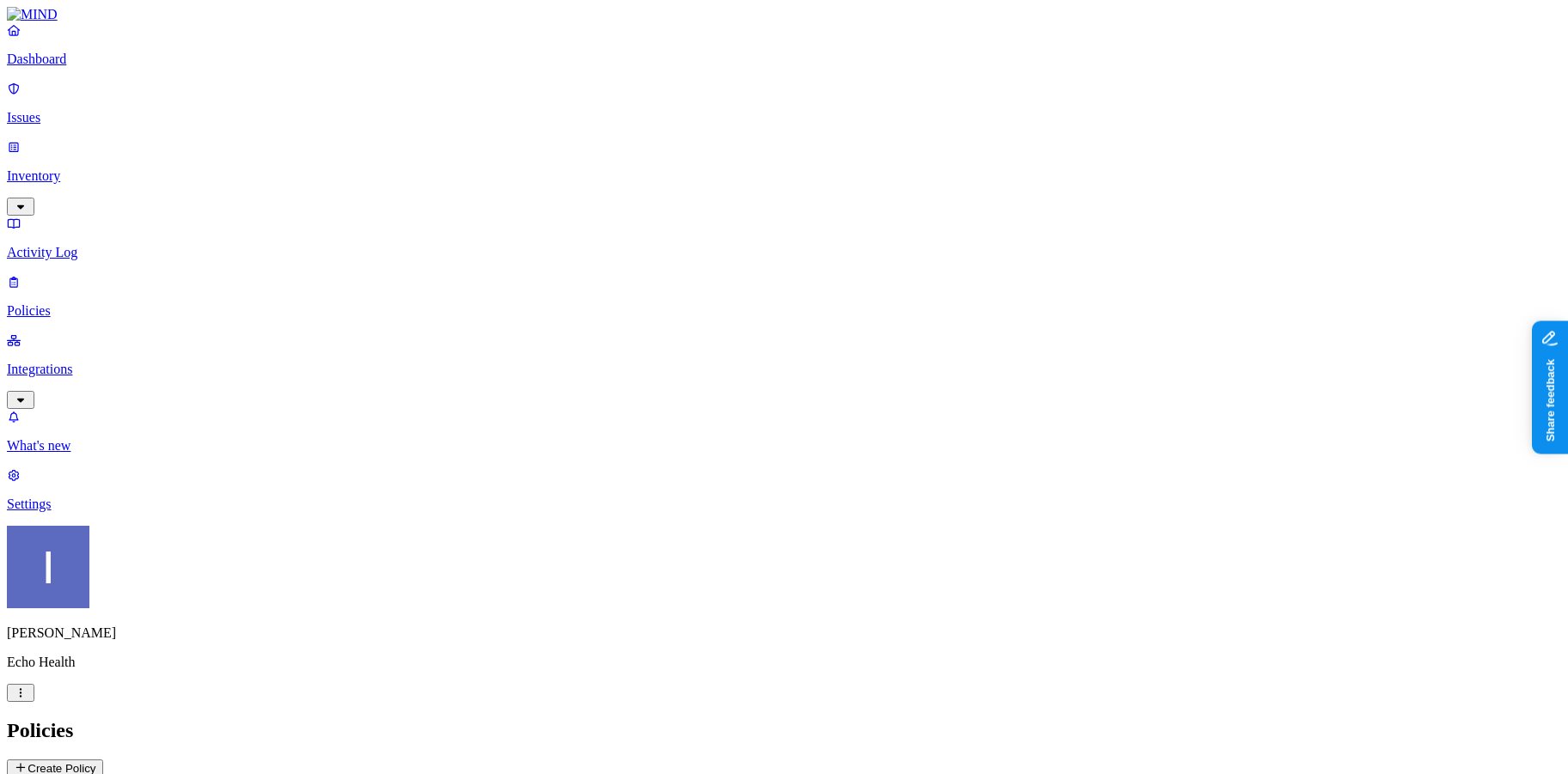
click at [82, 168] on p "Inventory" at bounding box center [784, 176] width 1554 height 16
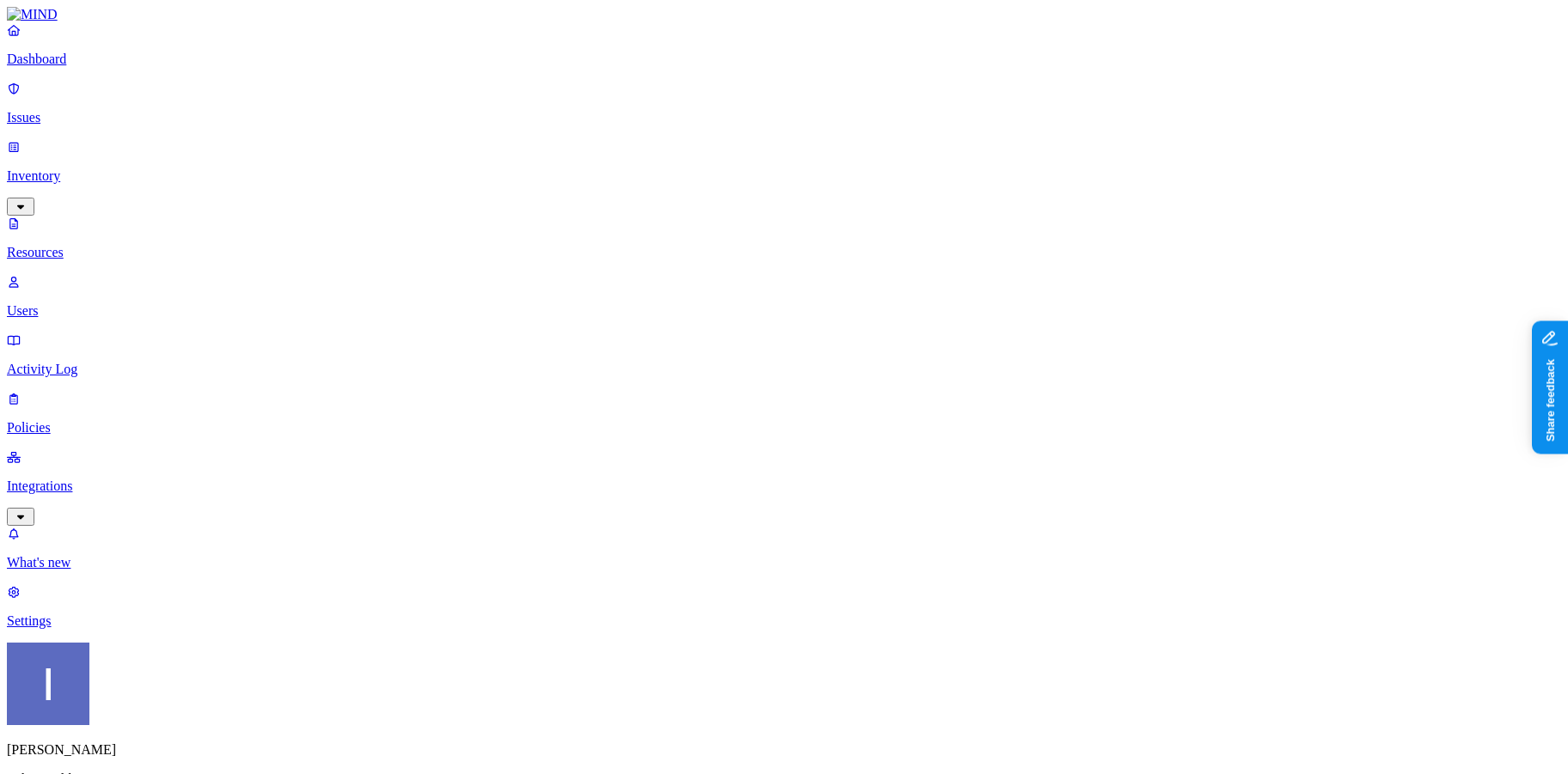
click at [84, 304] on p "Users" at bounding box center [784, 312] width 1554 height 16
click at [81, 362] on p "Activity Log" at bounding box center [784, 369] width 1554 height 16
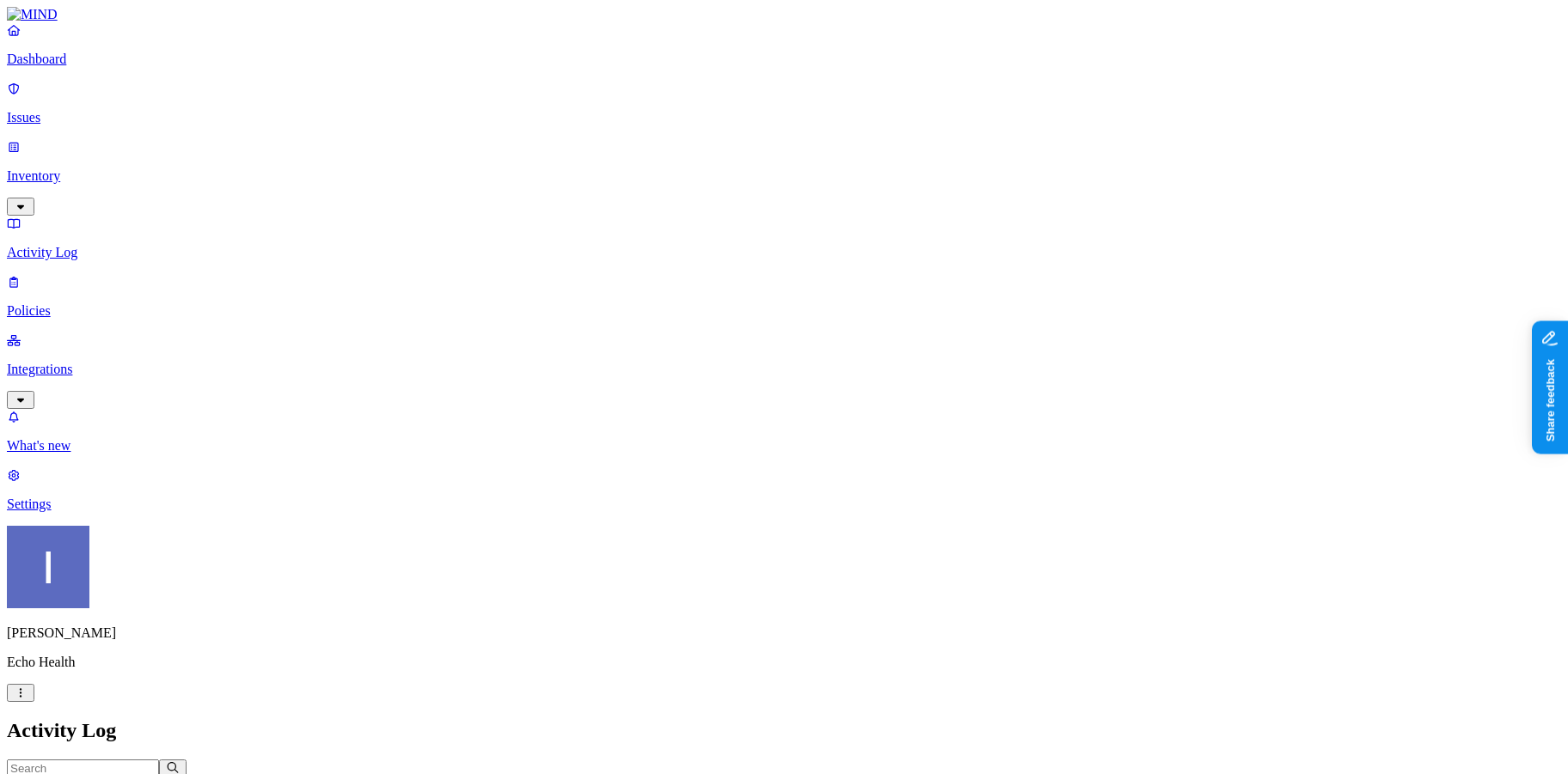
click at [73, 168] on p "Inventory" at bounding box center [784, 176] width 1554 height 16
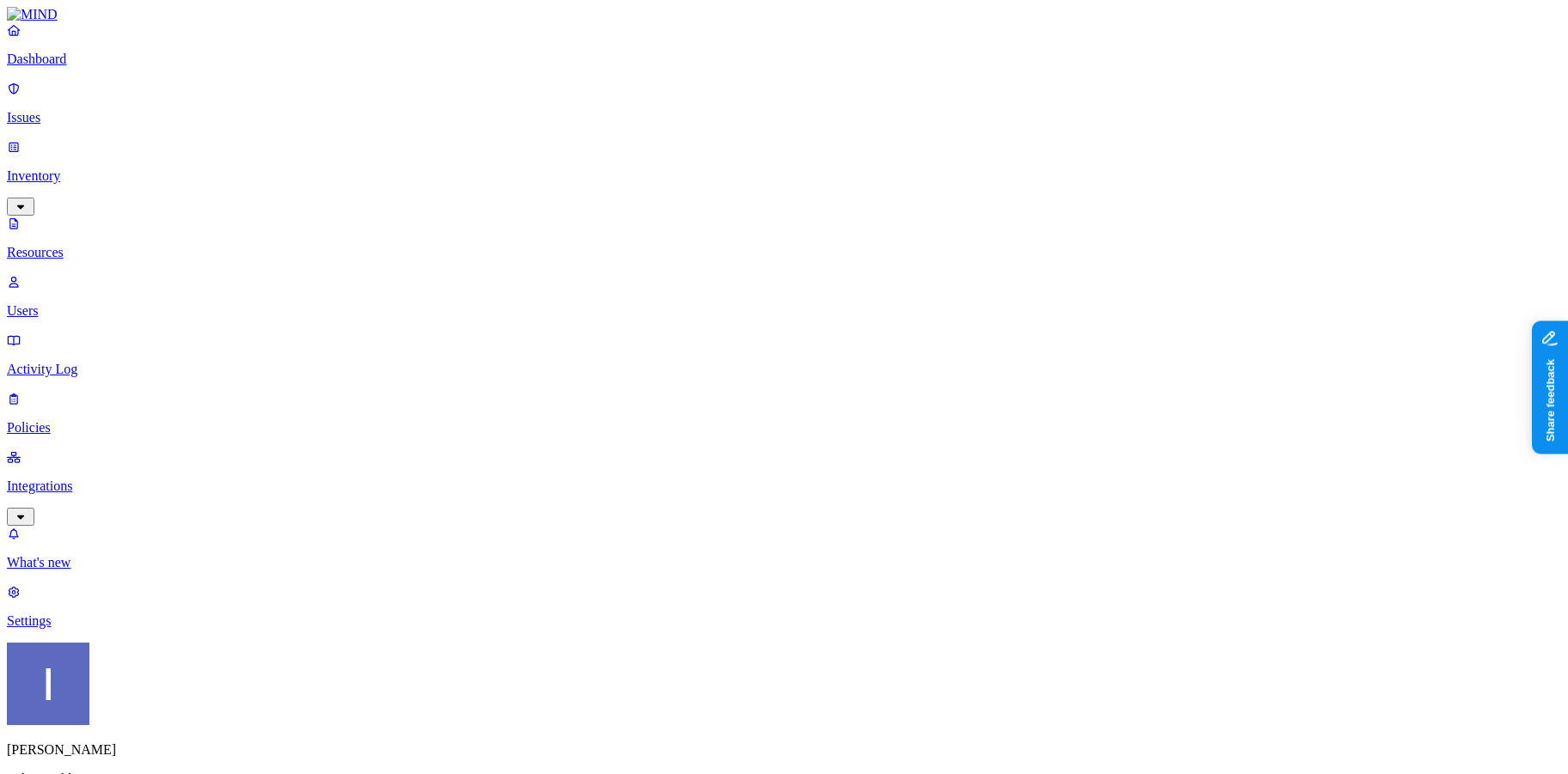
click at [84, 274] on link "Users" at bounding box center [784, 296] width 1554 height 45
click at [78, 111] on p "Issues" at bounding box center [784, 118] width 1554 height 16
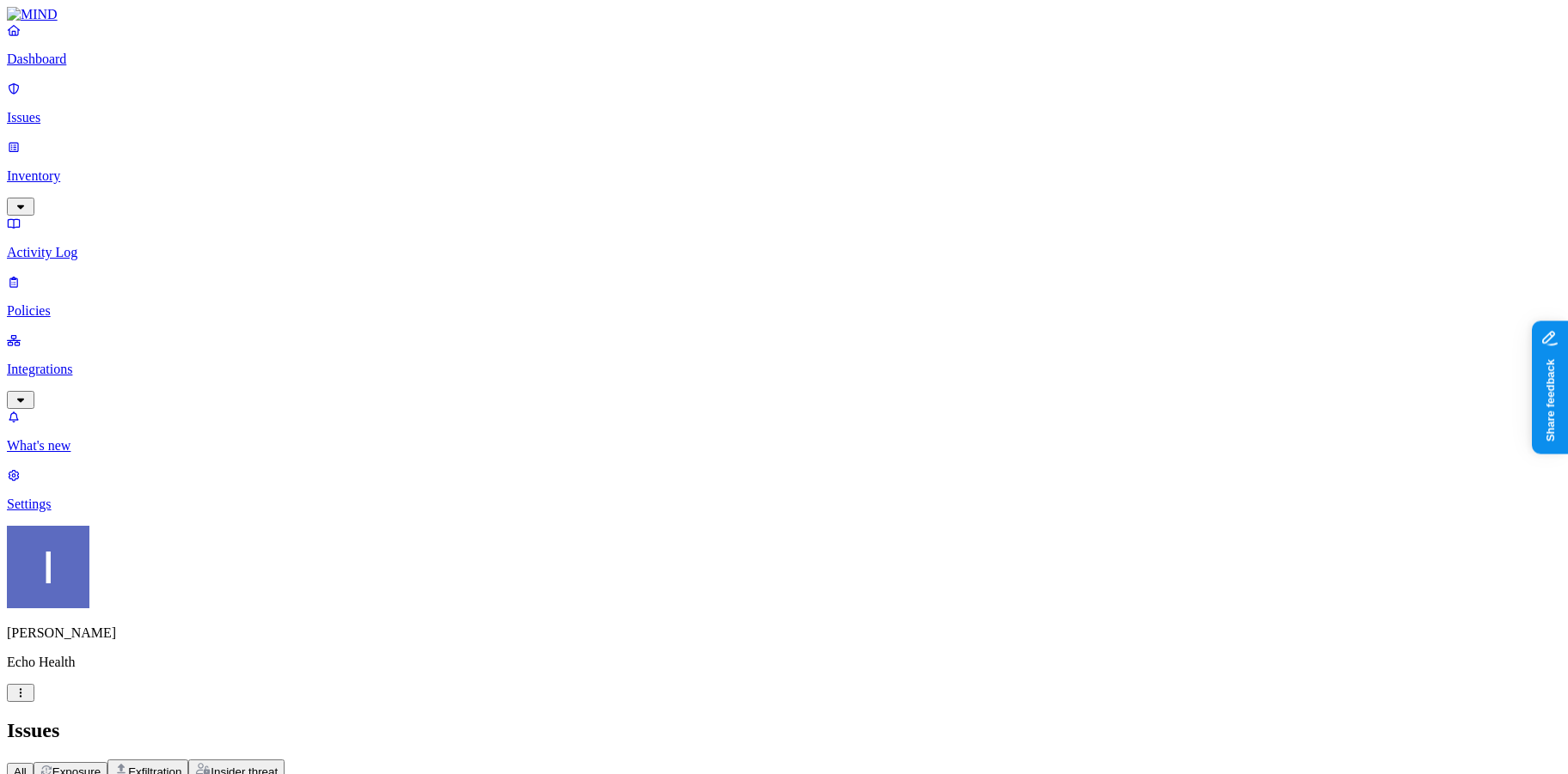
click at [333, 759] on div "All Exposure Exfiltration Insider threat" at bounding box center [784, 770] width 1554 height 21
click at [107, 762] on button "Exposure" at bounding box center [70, 771] width 74 height 19
click at [182, 765] on span "Exfiltration" at bounding box center [155, 771] width 54 height 13
click at [284, 759] on button "Insider threat" at bounding box center [236, 770] width 97 height 21
click at [188, 759] on button "Exfiltration" at bounding box center [147, 770] width 81 height 21
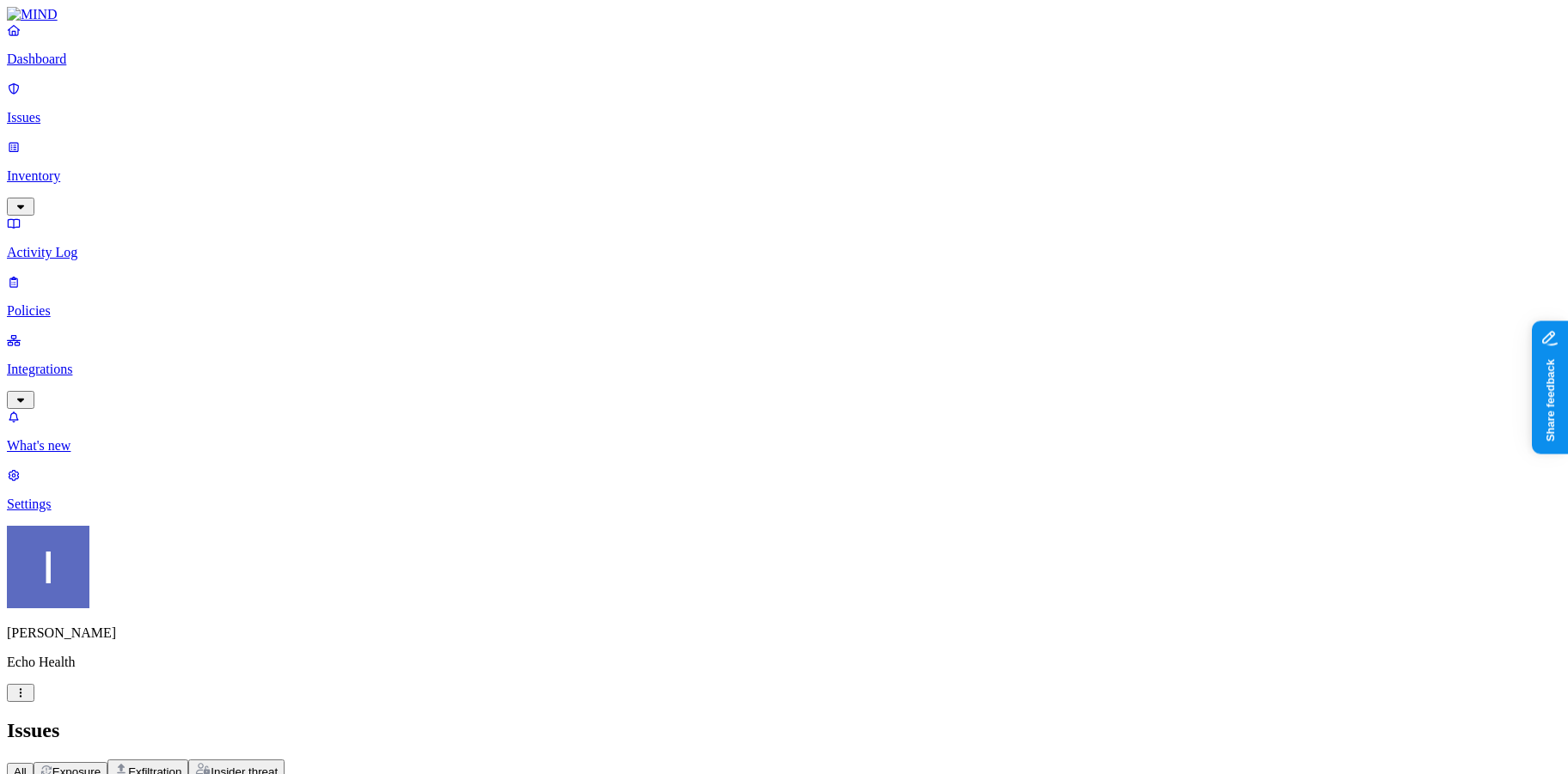
click at [93, 67] on p "Dashboard" at bounding box center [784, 60] width 1554 height 16
click at [124, 215] on div "Dashboard Issues Inventory Activity Log Policies Integrations" at bounding box center [784, 215] width 1554 height 387
click at [104, 245] on p "Activity Log" at bounding box center [784, 253] width 1554 height 16
click at [104, 168] on p "Inventory" at bounding box center [784, 176] width 1554 height 16
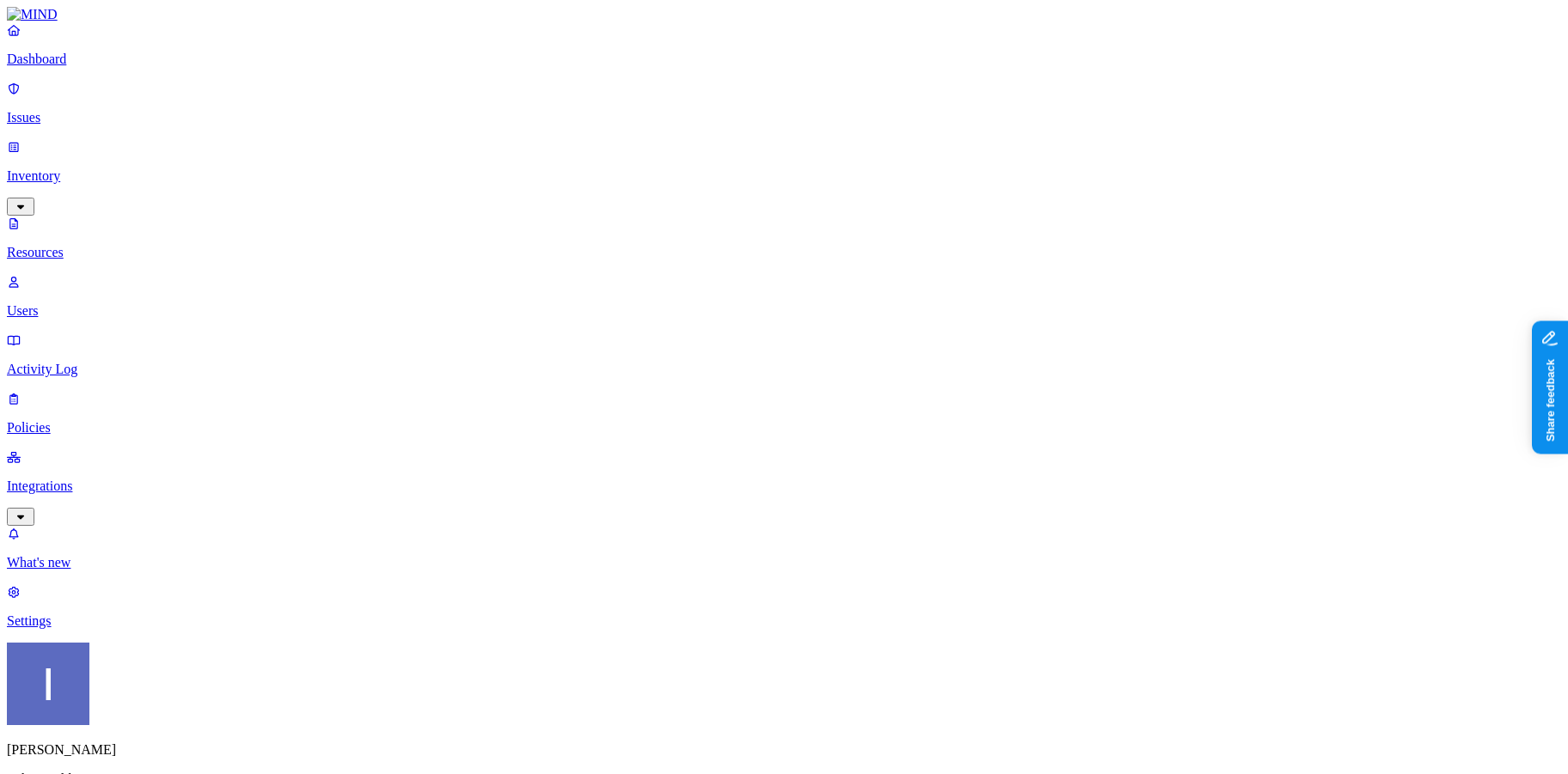
click at [99, 97] on link "Issues" at bounding box center [784, 103] width 1554 height 45
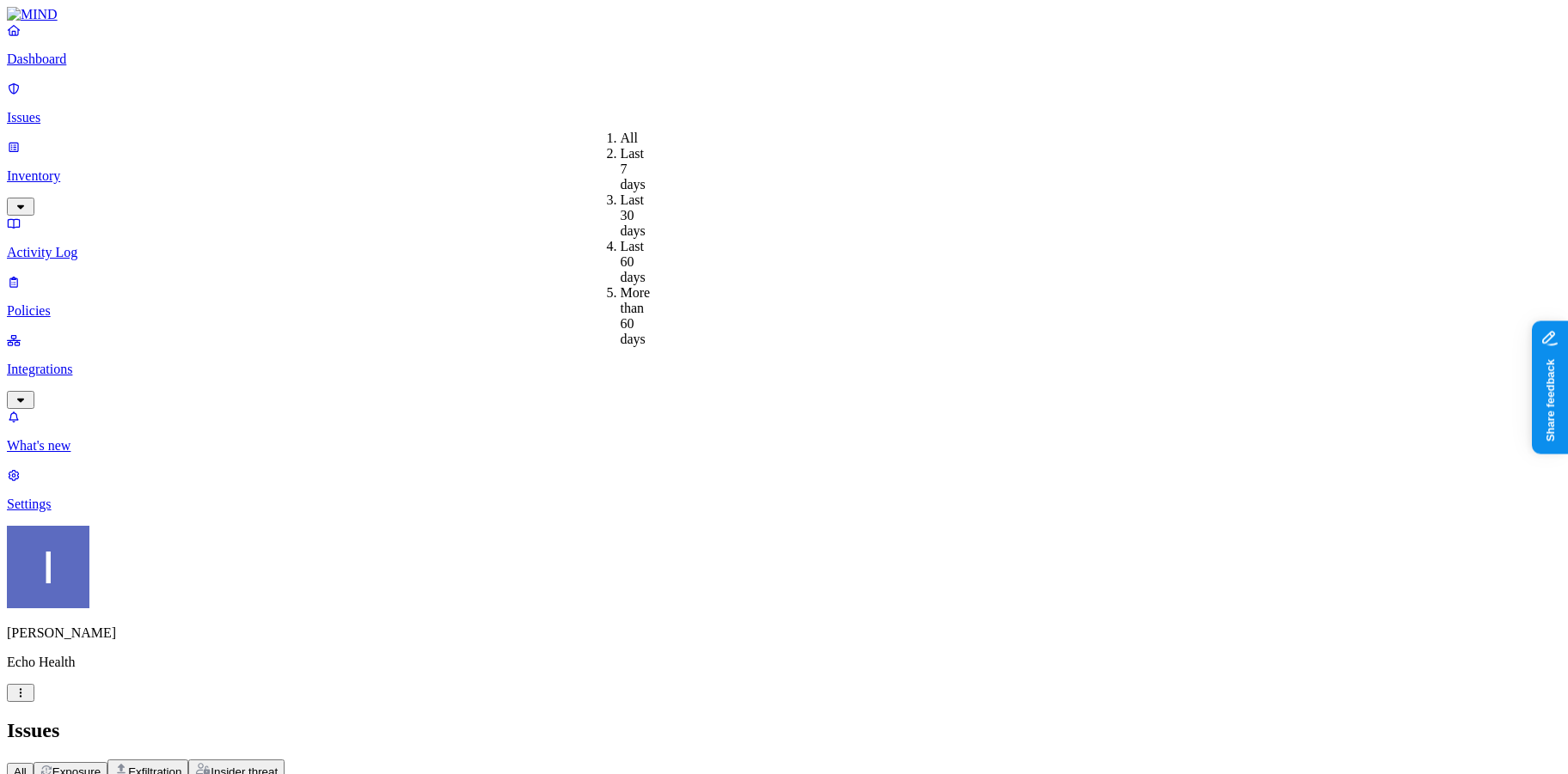
click at [101, 764] on div "Exposure" at bounding box center [70, 771] width 61 height 14
click at [97, 67] on p "Dashboard" at bounding box center [784, 60] width 1554 height 16
click at [98, 216] on link "Activity Log" at bounding box center [784, 238] width 1554 height 45
click at [102, 168] on p "Inventory" at bounding box center [784, 176] width 1554 height 16
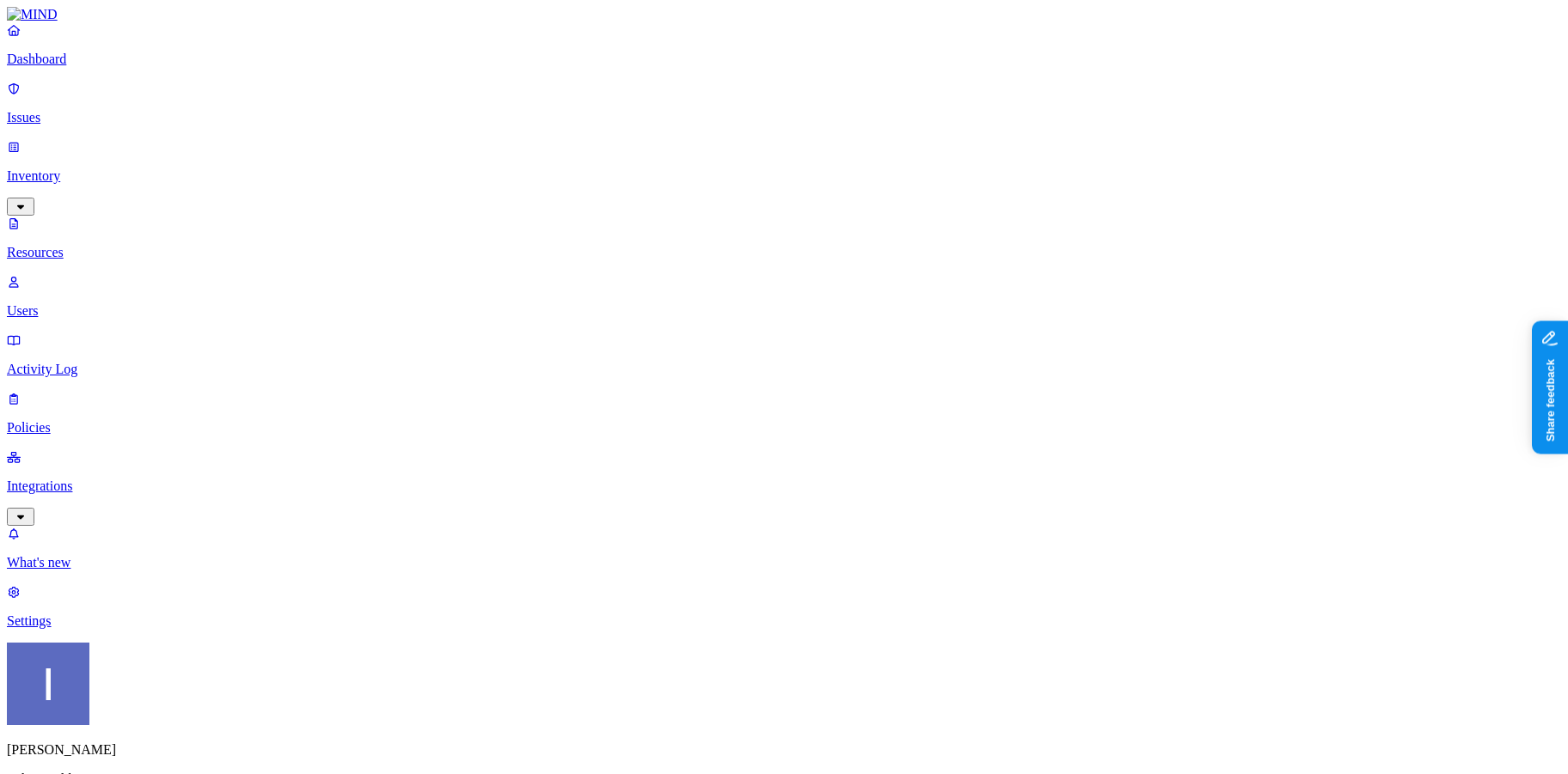
click at [103, 113] on p "Issues" at bounding box center [784, 118] width 1554 height 16
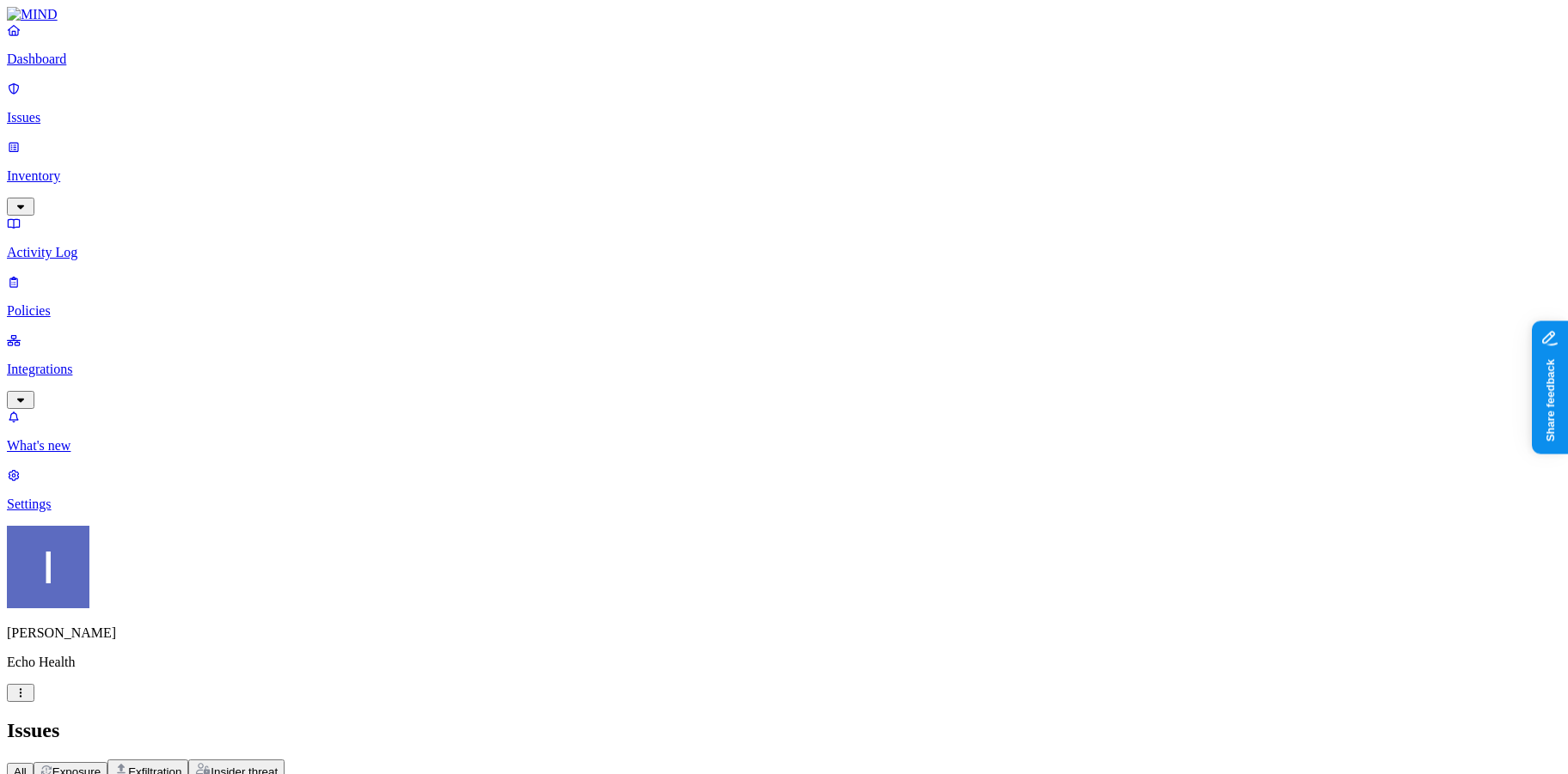
click at [182, 765] on span "Exfiltration" at bounding box center [155, 771] width 54 height 13
click at [277, 765] on span "Insider threat" at bounding box center [244, 771] width 67 height 13
click at [71, 110] on p "Issues" at bounding box center [784, 118] width 1554 height 16
click at [76, 67] on p "Dashboard" at bounding box center [784, 60] width 1554 height 16
click at [76, 168] on p "Inventory" at bounding box center [784, 176] width 1554 height 16
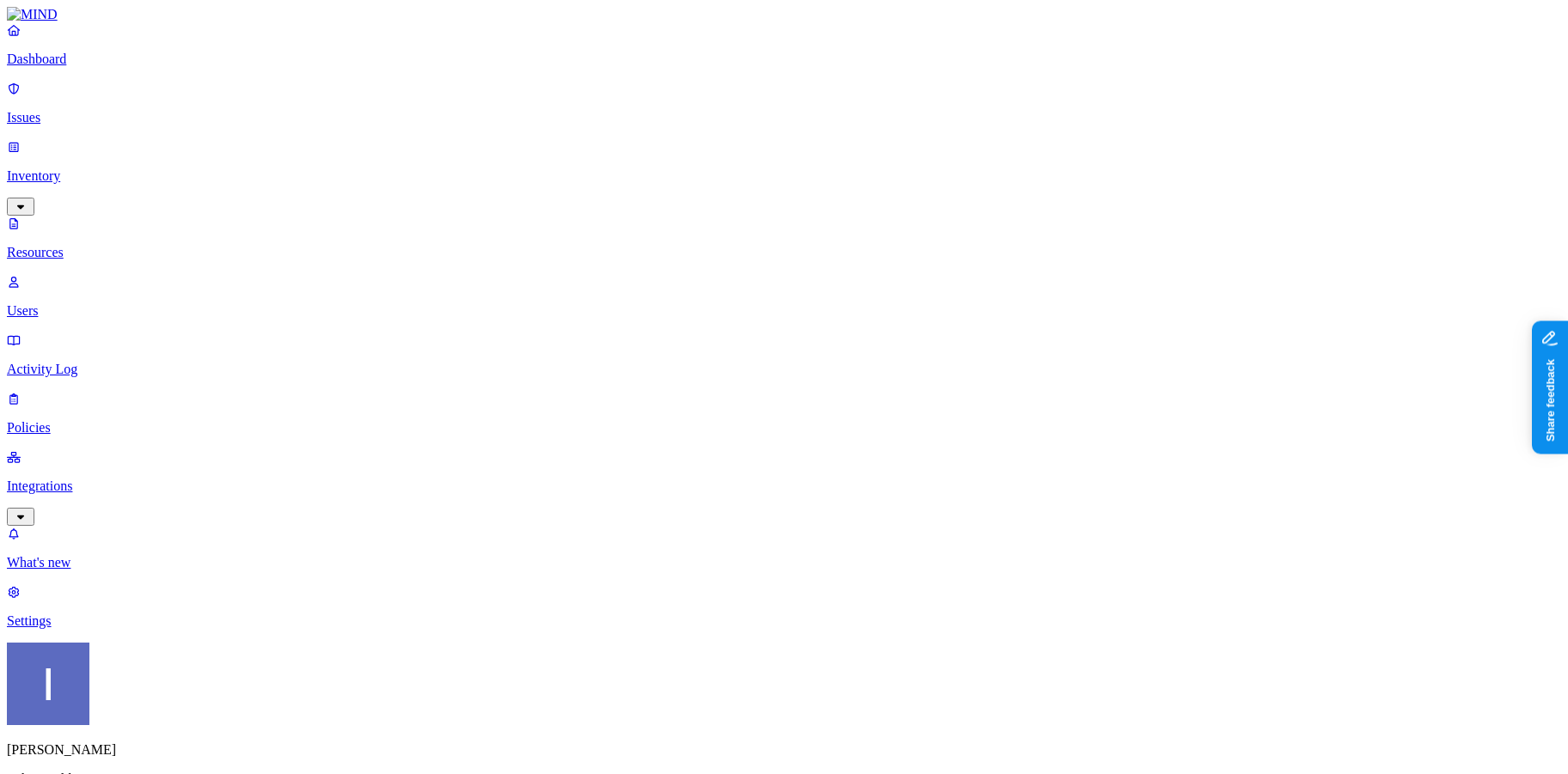
click at [76, 181] on div "Dashboard Issues Inventory Resources Users Activity Log Policies Integrations" at bounding box center [784, 274] width 1554 height 504
click at [76, 304] on p "Users" at bounding box center [784, 312] width 1554 height 16
click at [78, 420] on p "Policies" at bounding box center [784, 428] width 1554 height 16
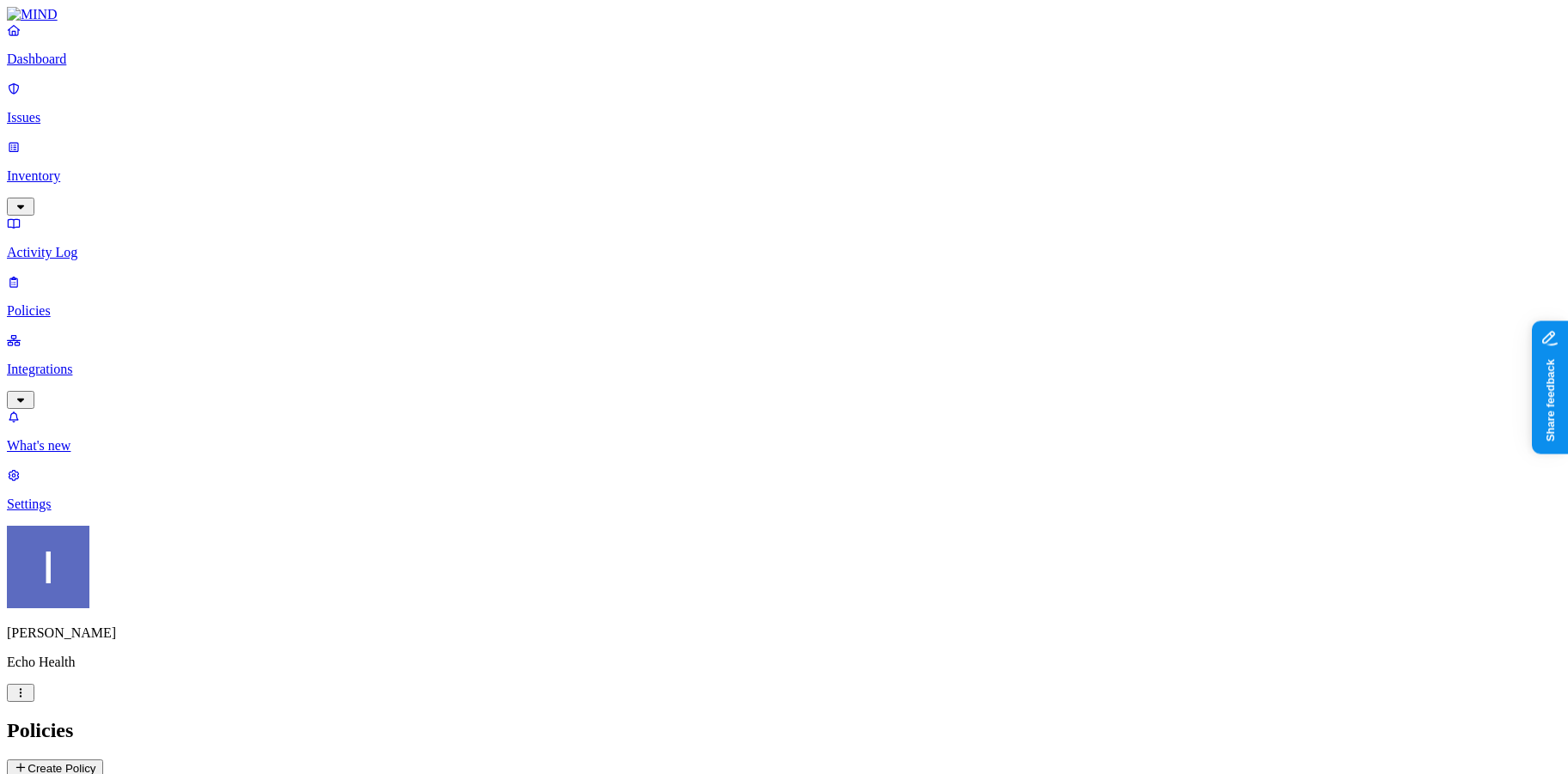
click at [149, 702] on div "Itai Schwartz Echo Health" at bounding box center [784, 613] width 1554 height 176
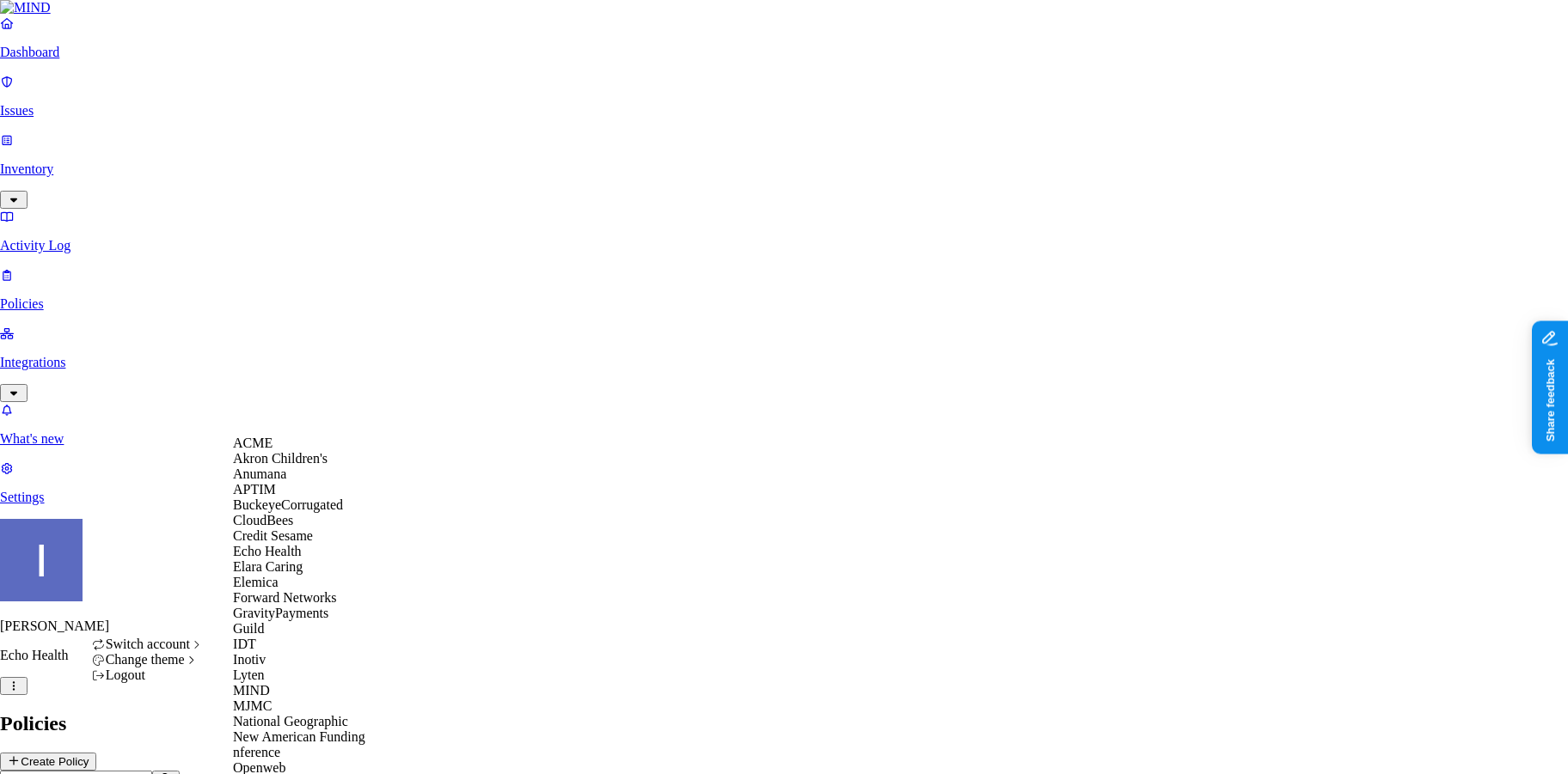
scroll to position [534, 0]
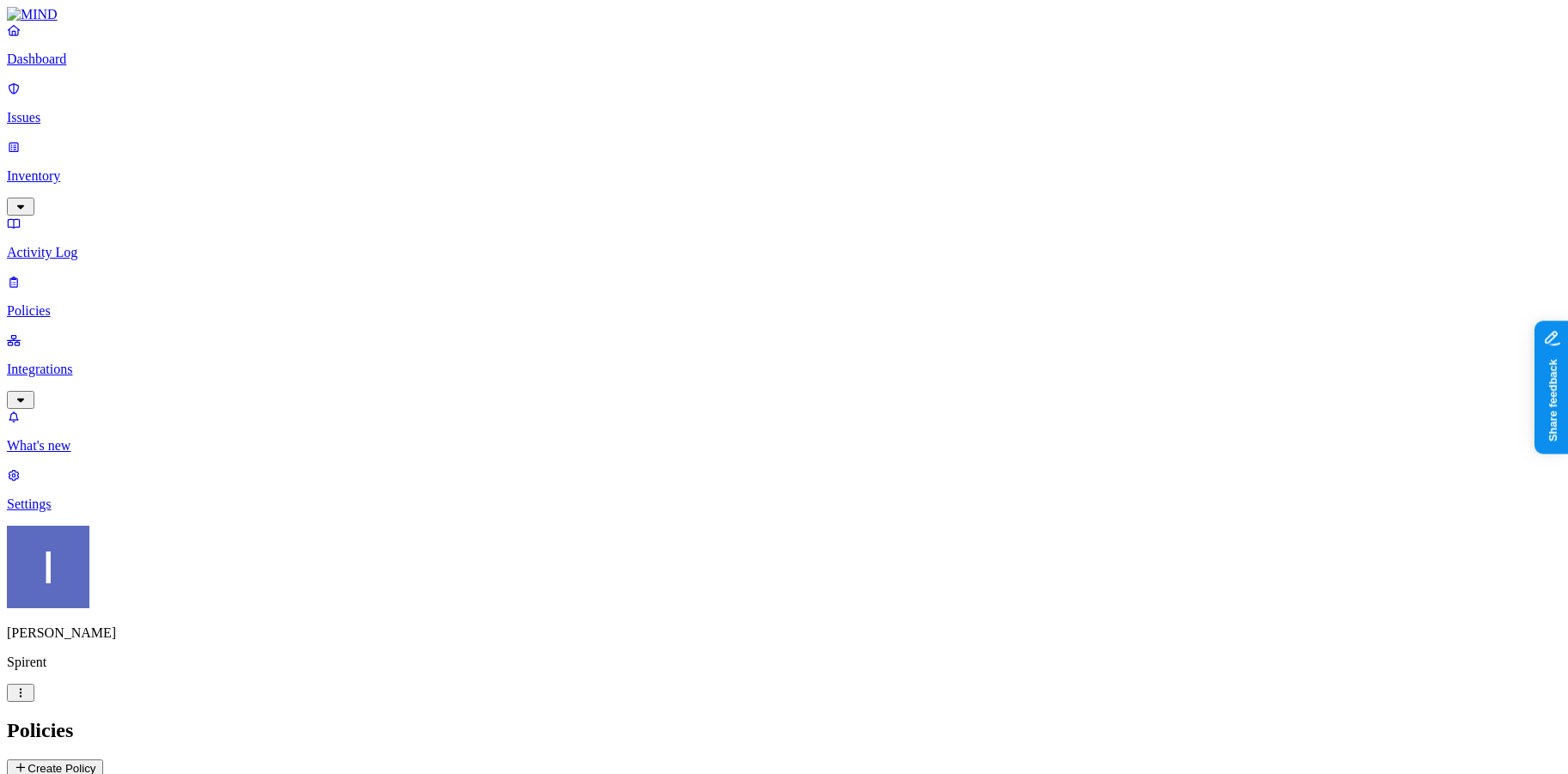
click at [103, 759] on button "Create Policy" at bounding box center [55, 768] width 97 height 18
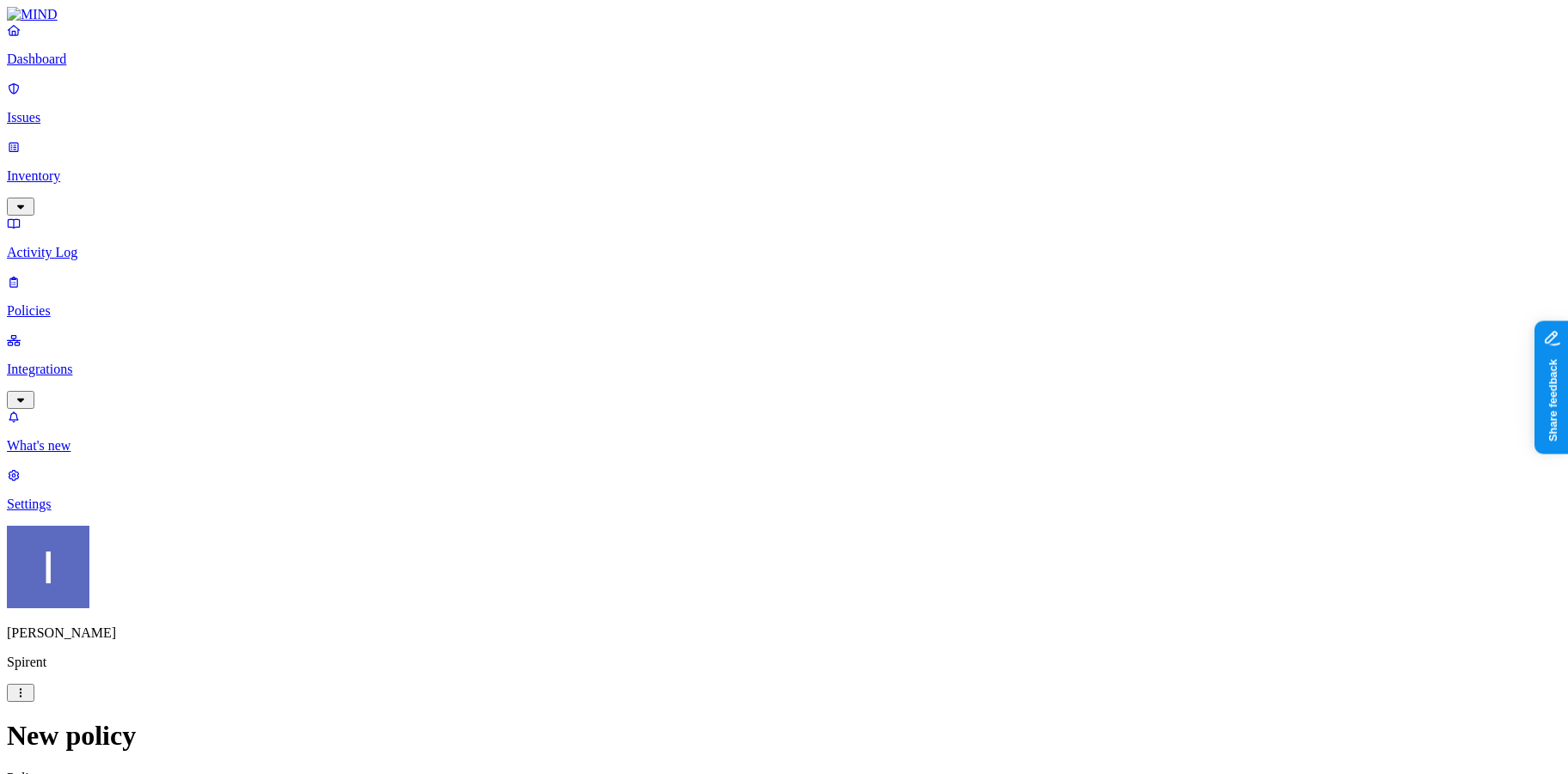
click at [111, 274] on link "Policies" at bounding box center [784, 296] width 1554 height 45
click at [113, 110] on p "Issues" at bounding box center [784, 118] width 1554 height 16
click at [104, 304] on p "Policies" at bounding box center [784, 312] width 1554 height 16
click at [573, 147] on div "Insider threat" at bounding box center [573, 170] width 0 height 47
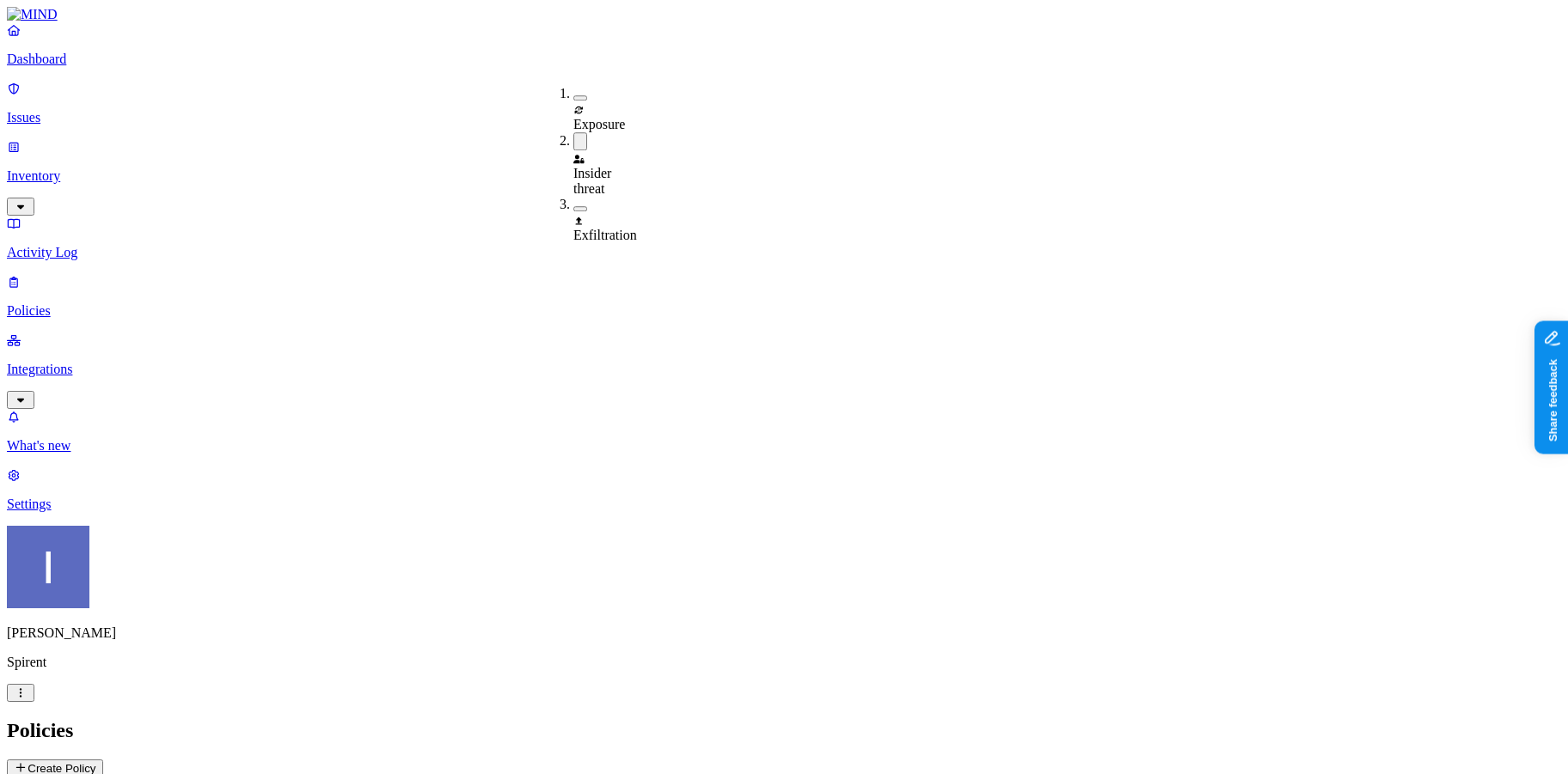
click at [603, 719] on h2 "Policies" at bounding box center [784, 730] width 1554 height 23
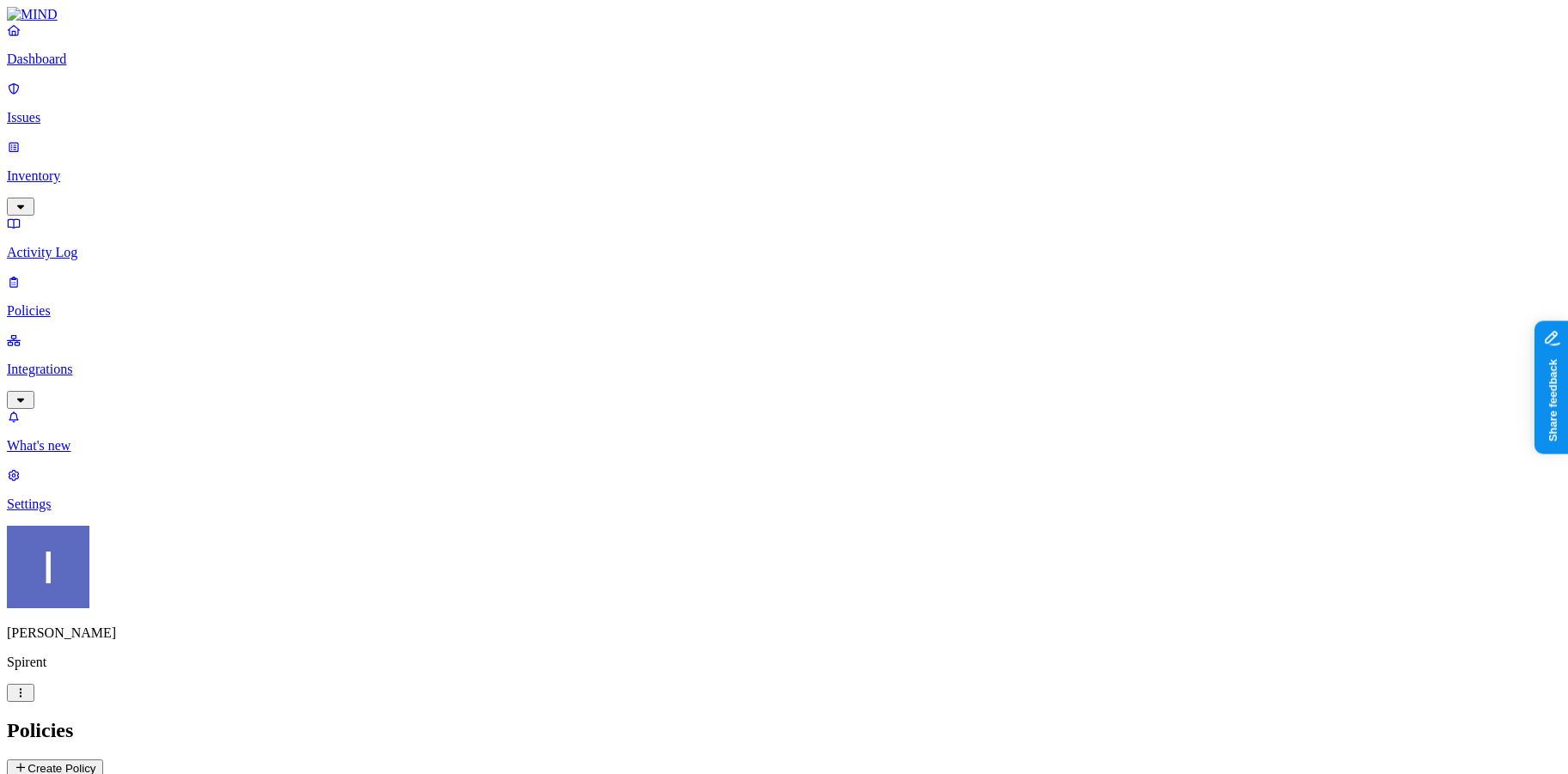
click at [169, 746] on html "Dashboard Issues Inventory Activity Log Policies Integrations What's new 1 Sett…" at bounding box center [784, 586] width 1568 height 1172
click at [111, 304] on p "Policies" at bounding box center [784, 312] width 1554 height 16
click at [111, 362] on p "Integrations" at bounding box center [784, 369] width 1554 height 16
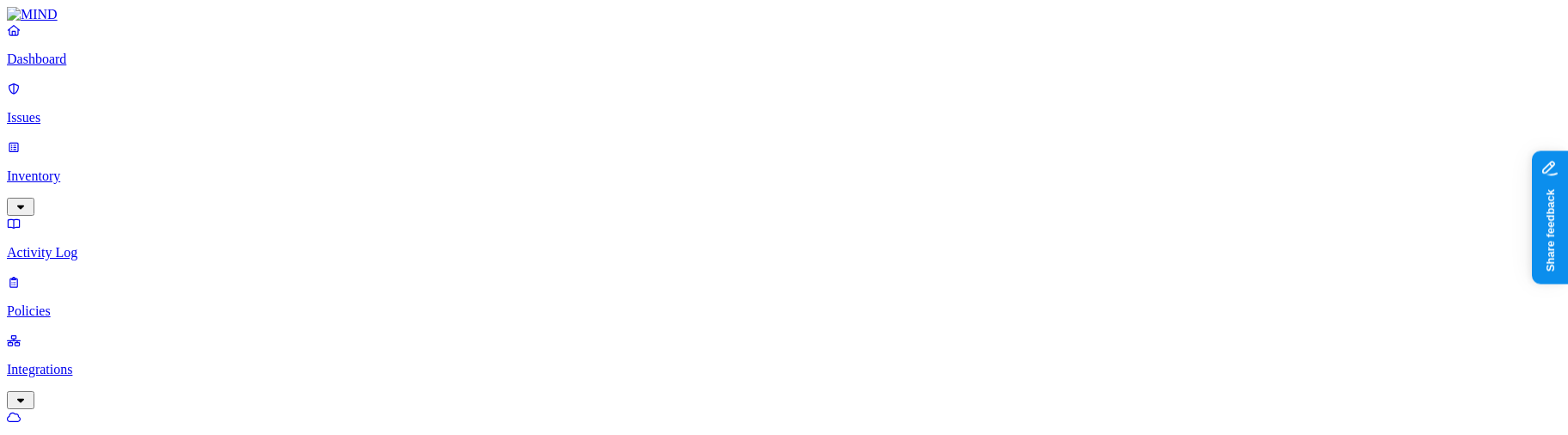
click at [90, 304] on p "Policies" at bounding box center [784, 312] width 1554 height 16
click at [85, 67] on p "Dashboard" at bounding box center [784, 60] width 1554 height 16
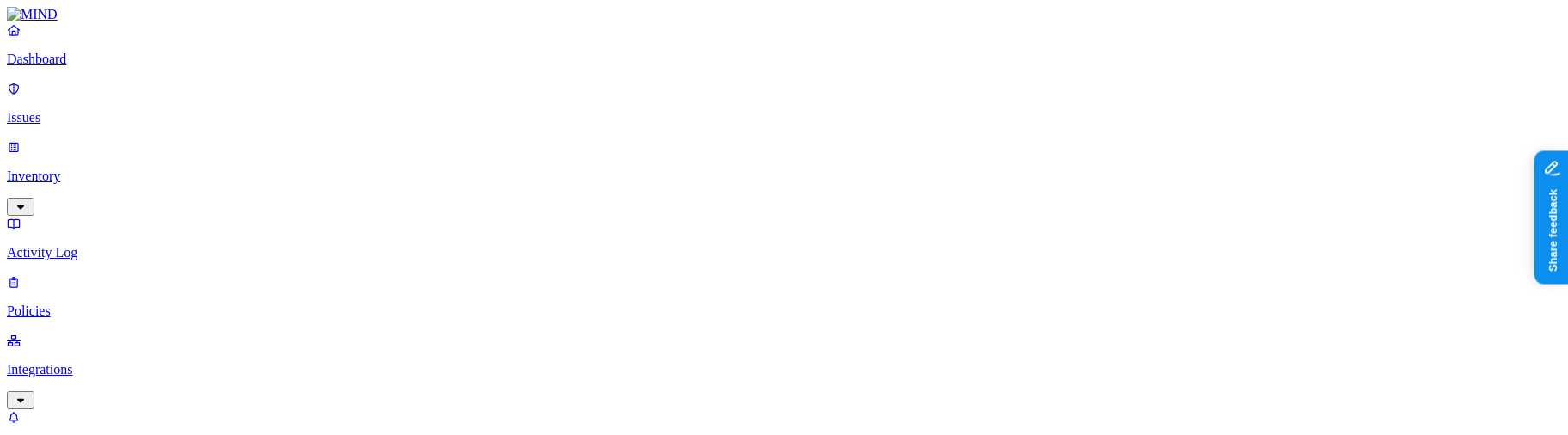
click at [124, 362] on p "Integrations" at bounding box center [784, 370] width 1554 height 16
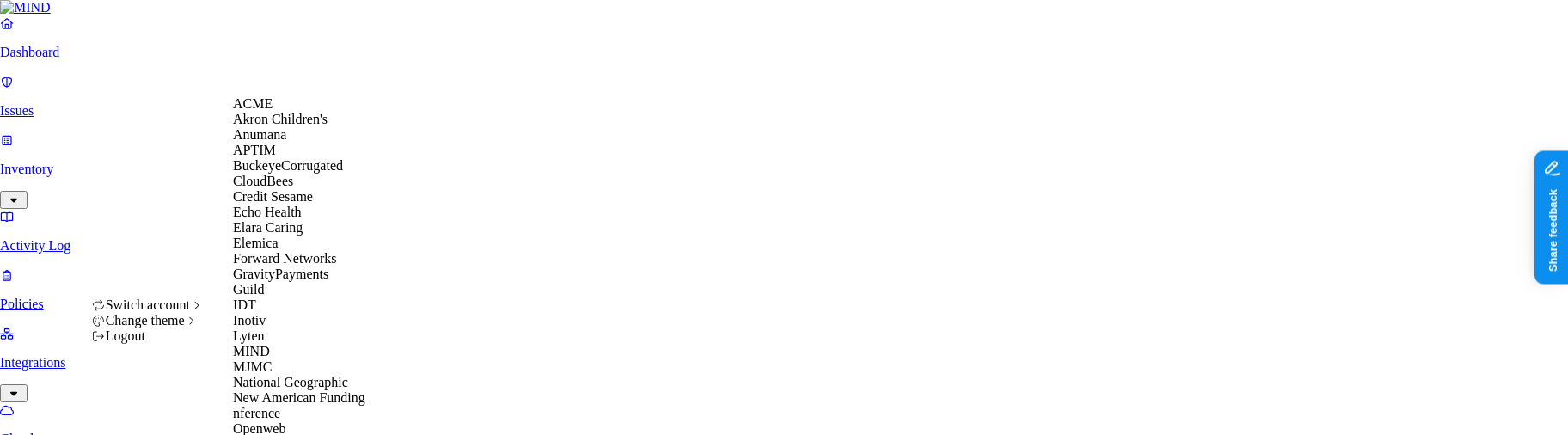
scroll to position [668, 0]
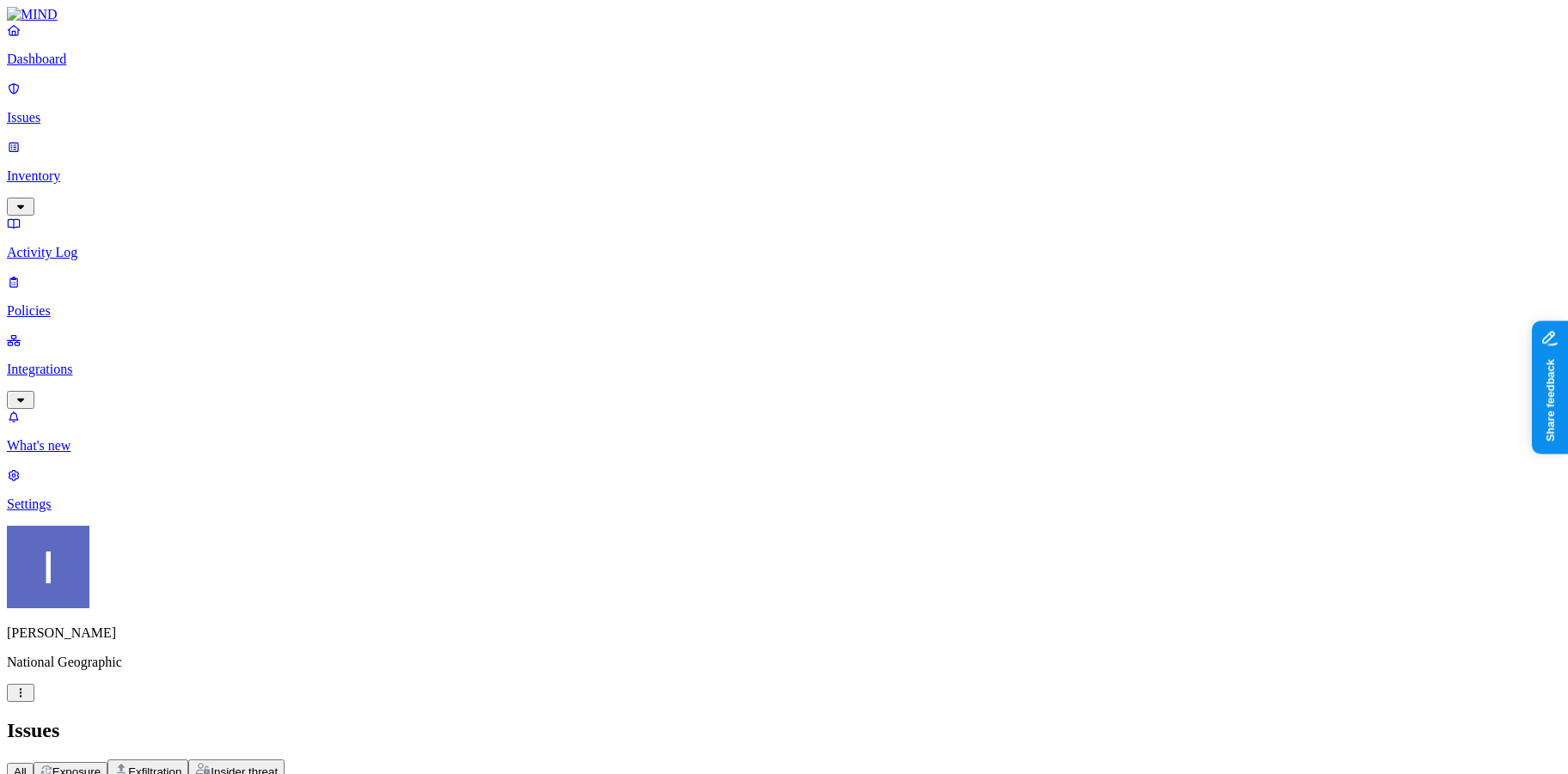
scroll to position [0, 372]
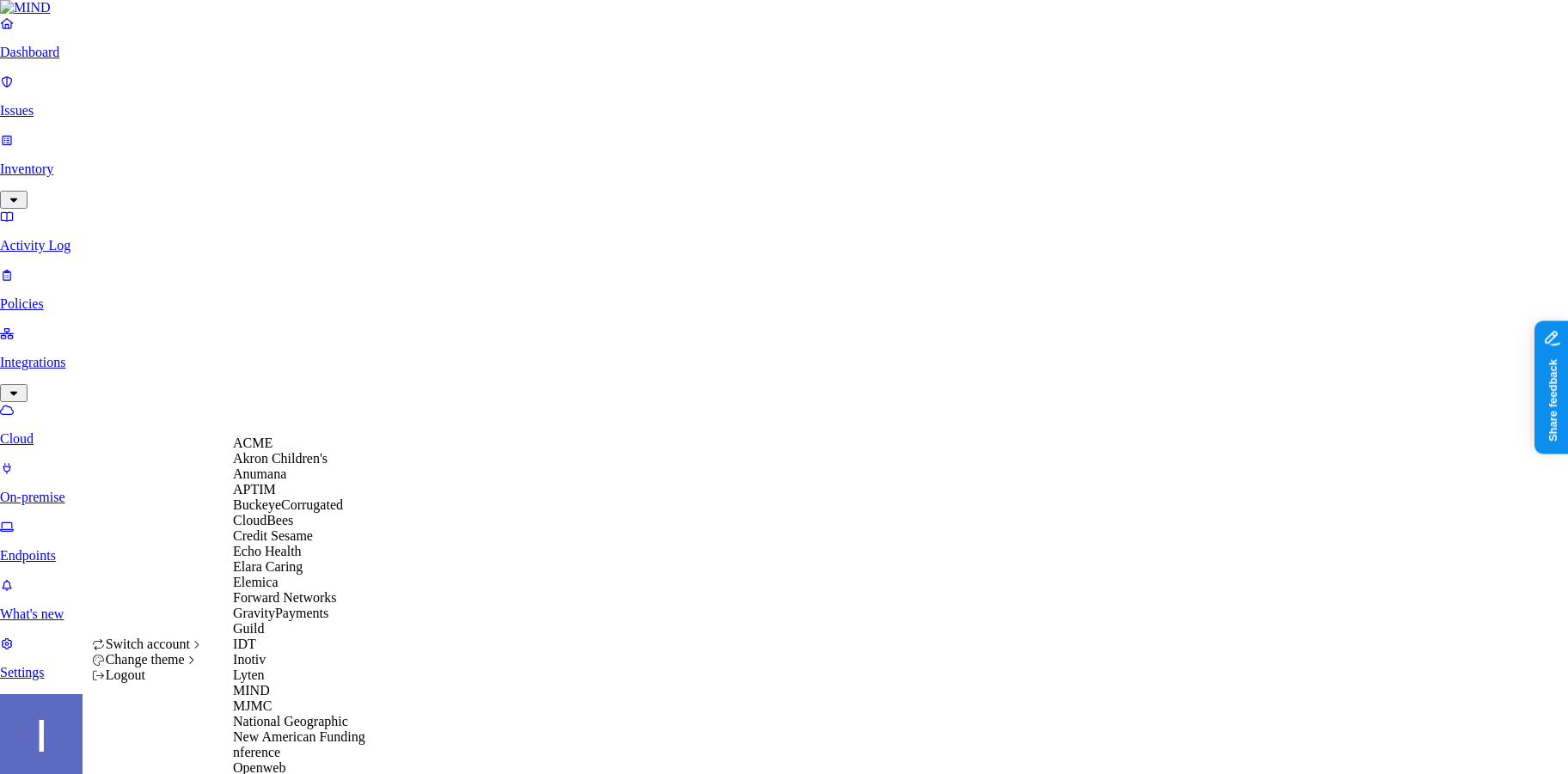
scroll to position [534, 0]
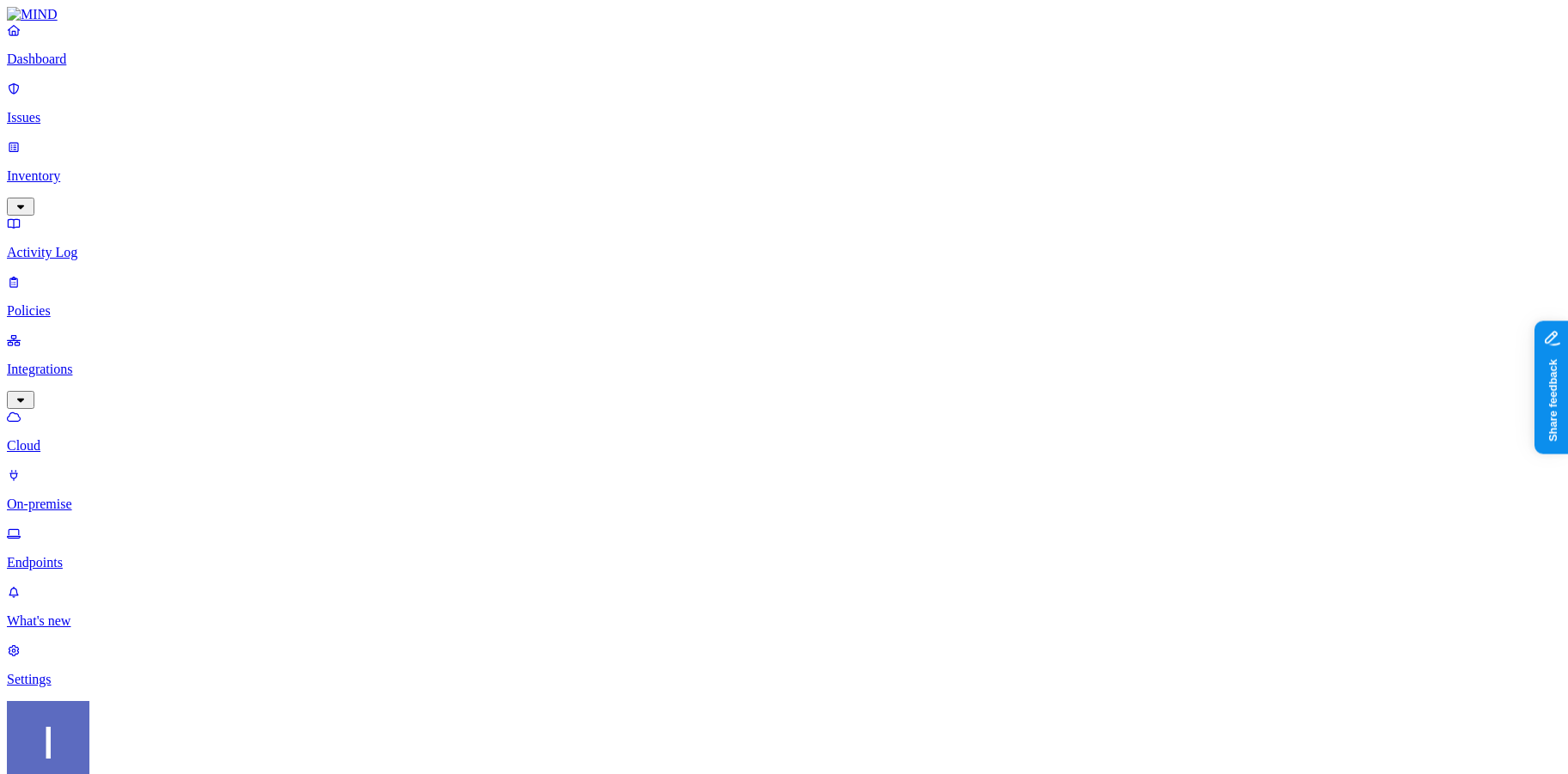
click at [93, 304] on p "Policies" at bounding box center [784, 312] width 1554 height 16
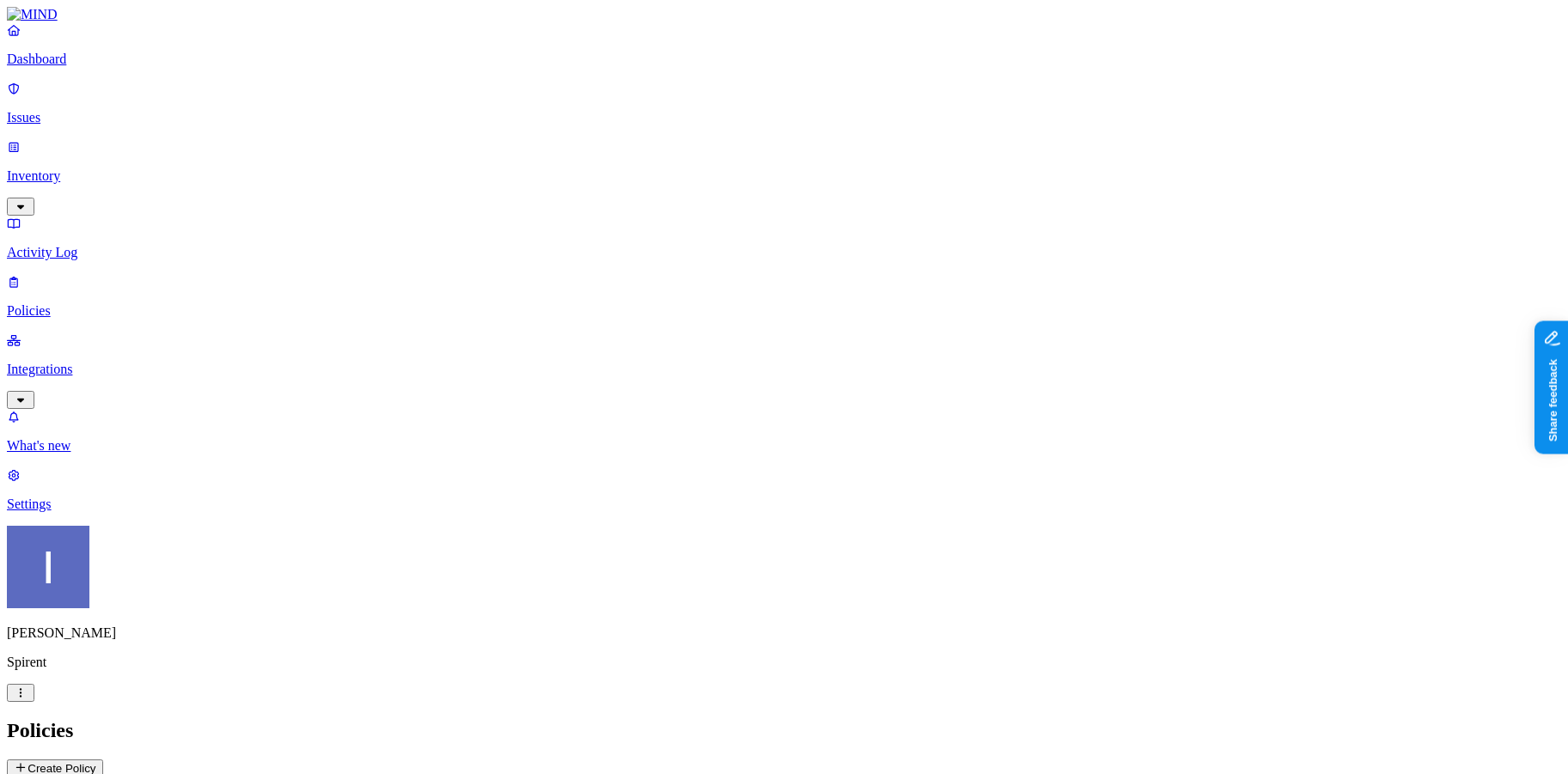
click at [595, 719] on div "Policies Create Policy" at bounding box center [784, 748] width 1554 height 59
click at [573, 147] on div "Insider threat" at bounding box center [573, 170] width 0 height 47
click at [538, 719] on h2 "Policies" at bounding box center [784, 730] width 1554 height 23
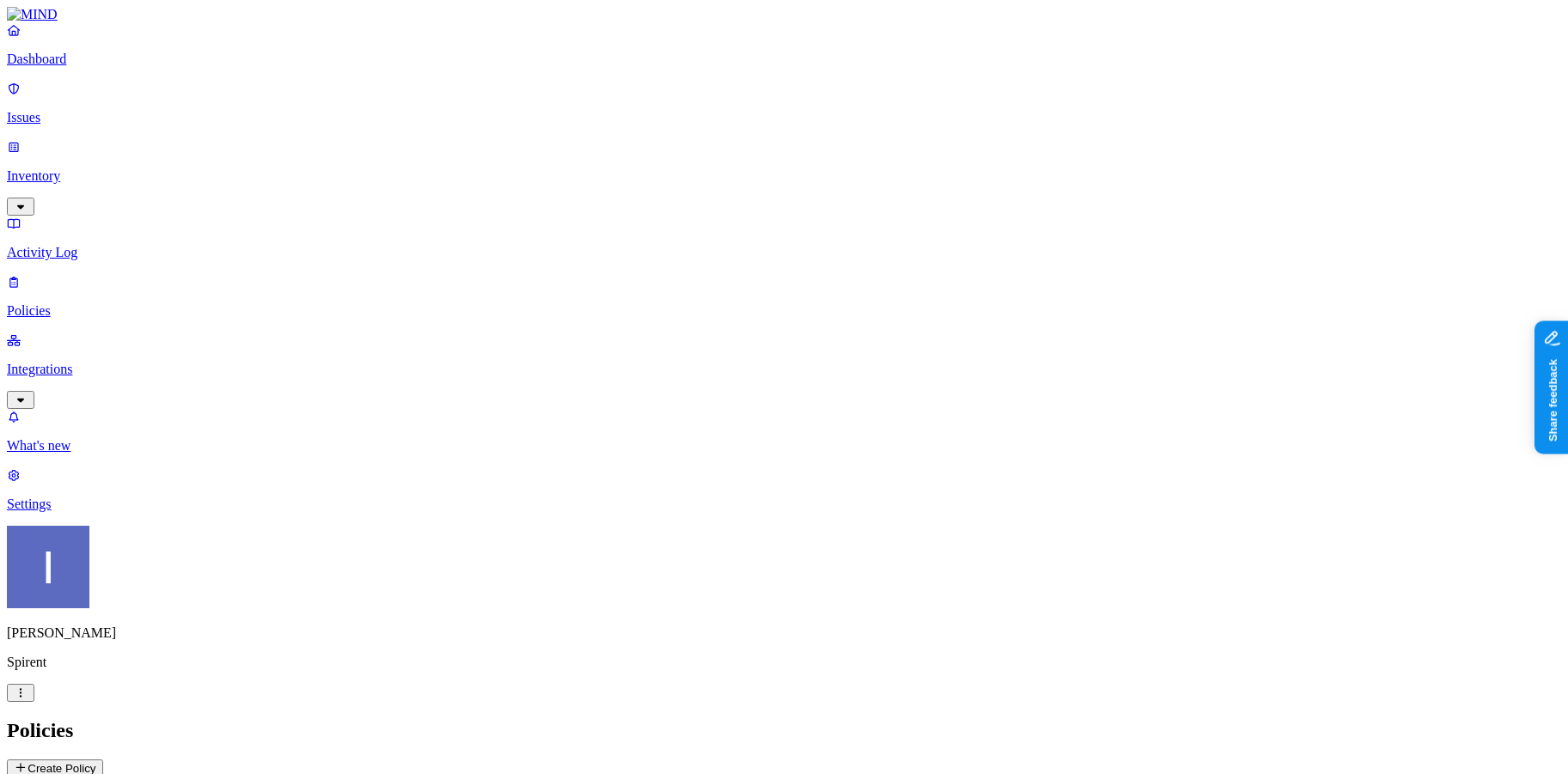
click at [933, 759] on div "All Exposure Exfiltration Insider threat" at bounding box center [784, 770] width 1554 height 21
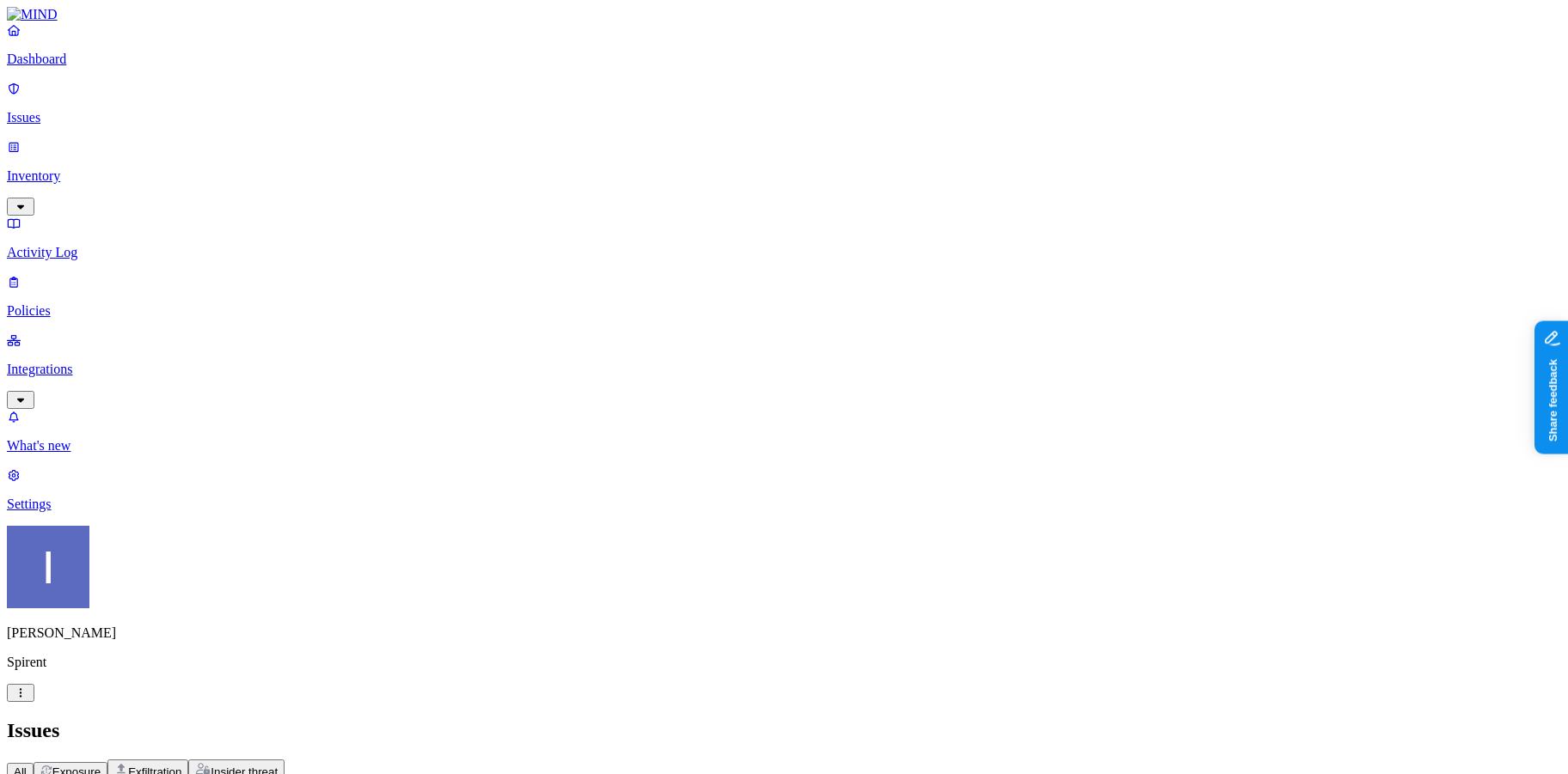
click at [852, 719] on h2 "Issues" at bounding box center [784, 730] width 1554 height 23
click at [50, 362] on p "Integrations" at bounding box center [784, 369] width 1554 height 16
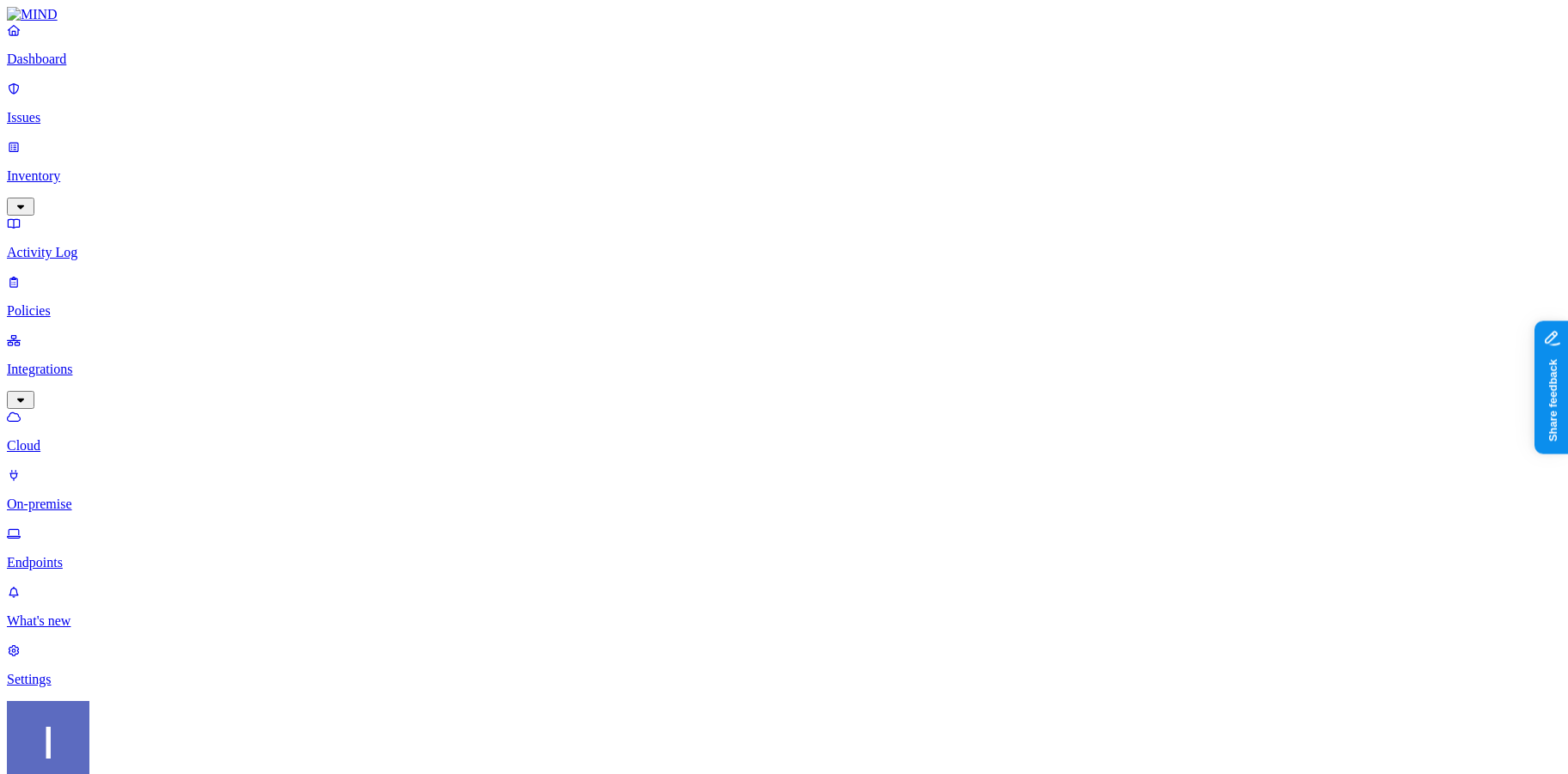
click at [111, 304] on p "Policies" at bounding box center [784, 312] width 1554 height 16
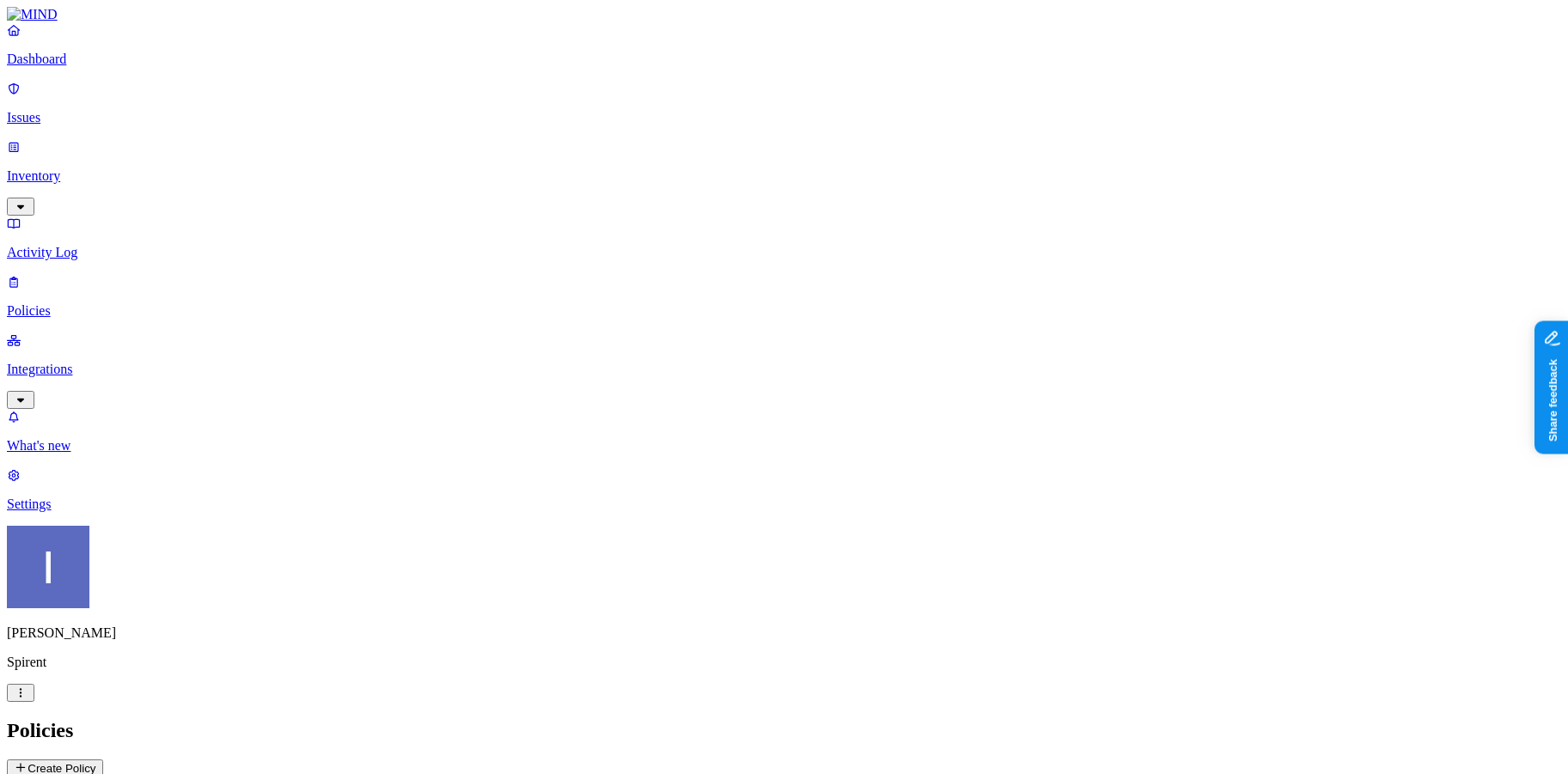
click at [88, 362] on p "Integrations" at bounding box center [784, 369] width 1554 height 16
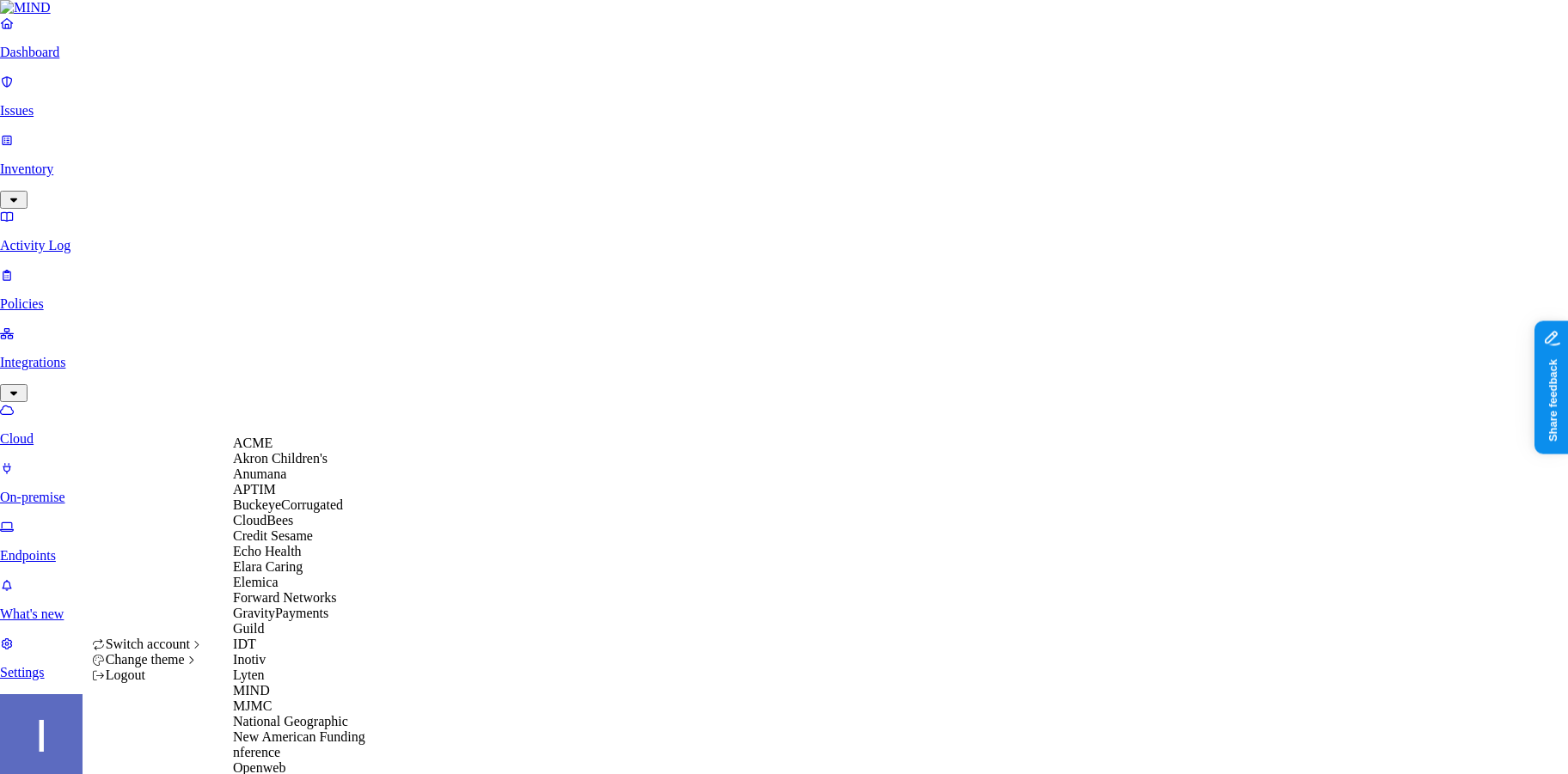
scroll to position [534, 0]
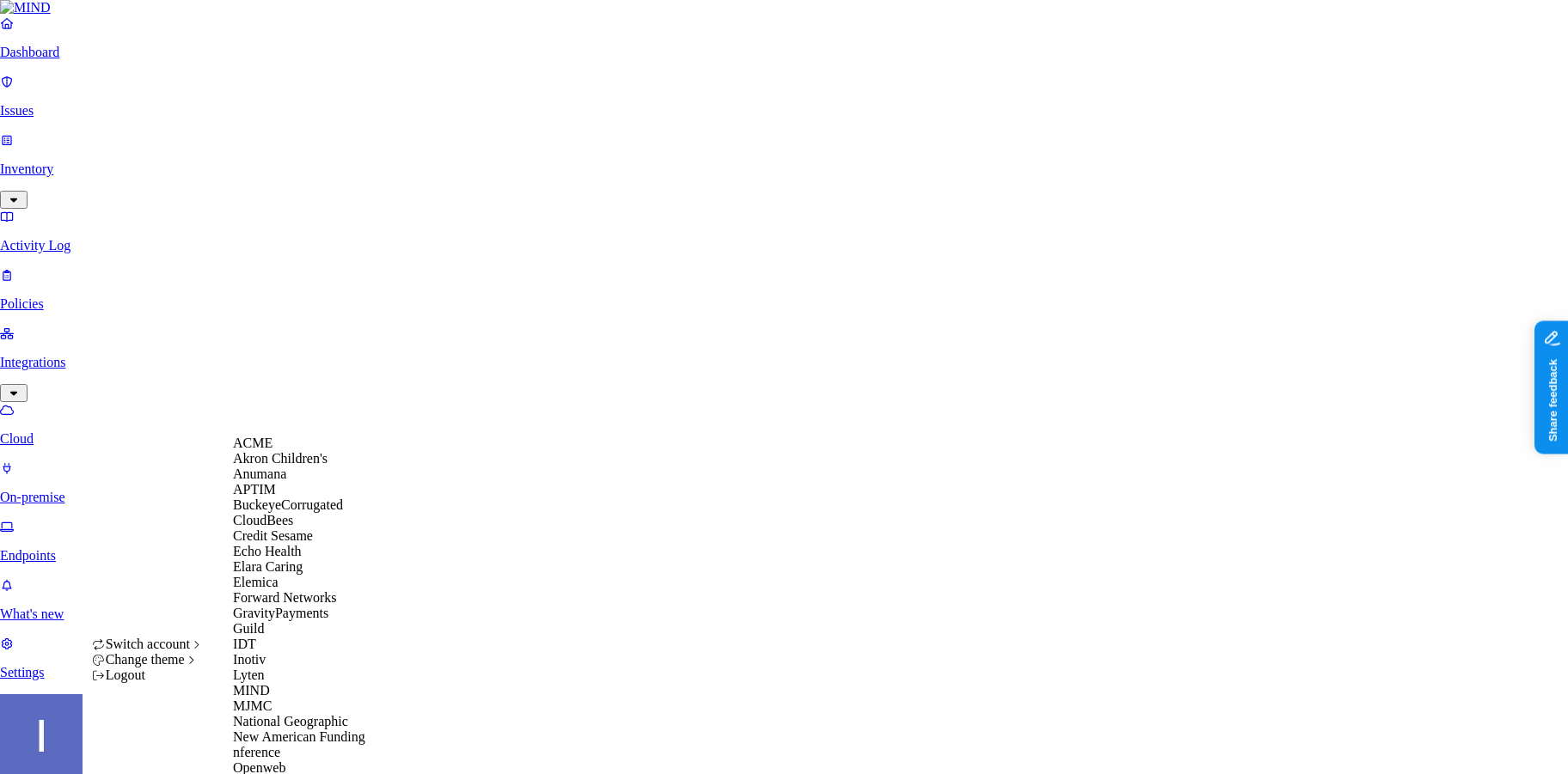
scroll to position [534, 0]
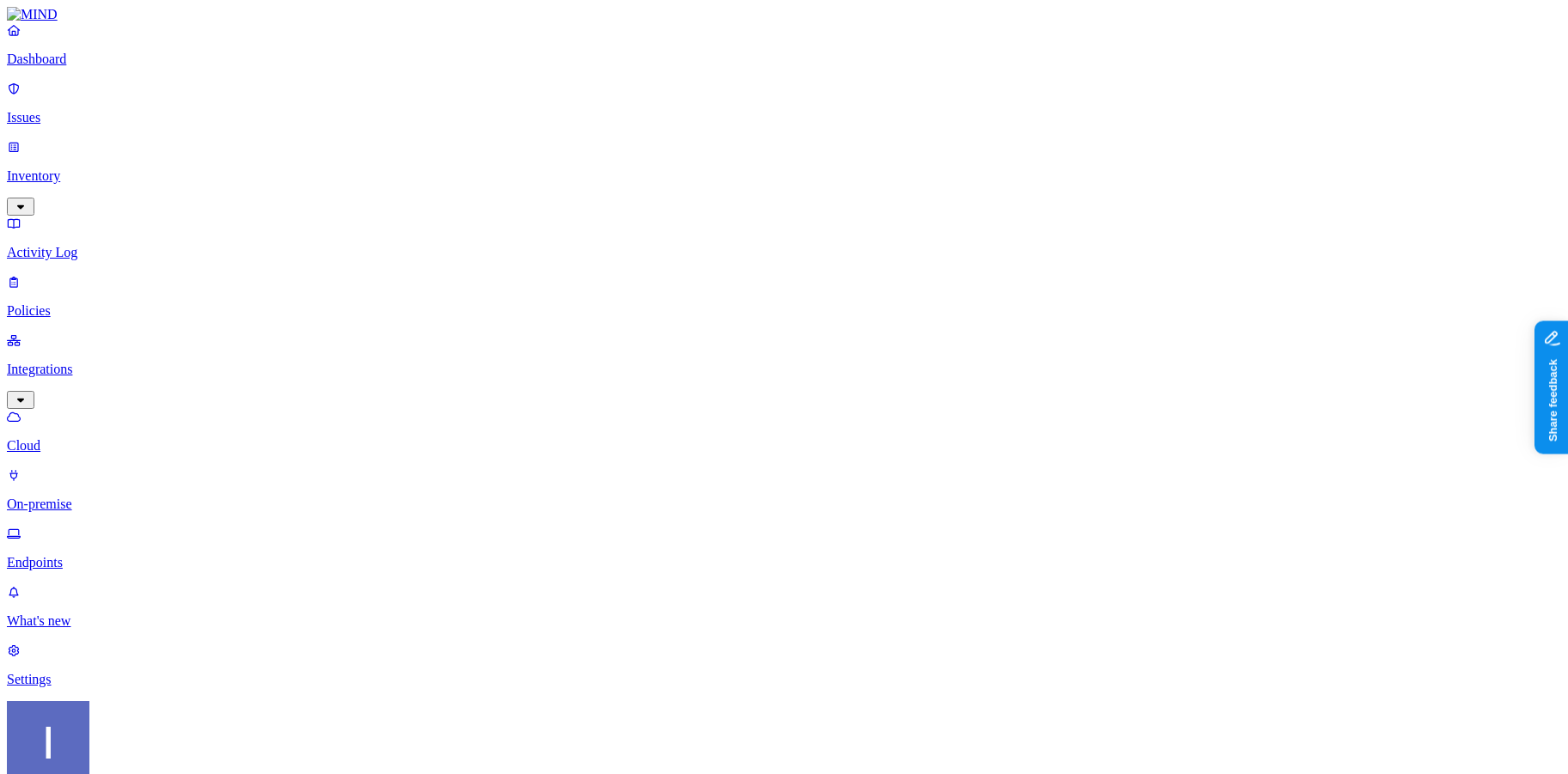
click at [146, 745] on div "[PERSON_NAME] SCI" at bounding box center [784, 789] width 1554 height 176
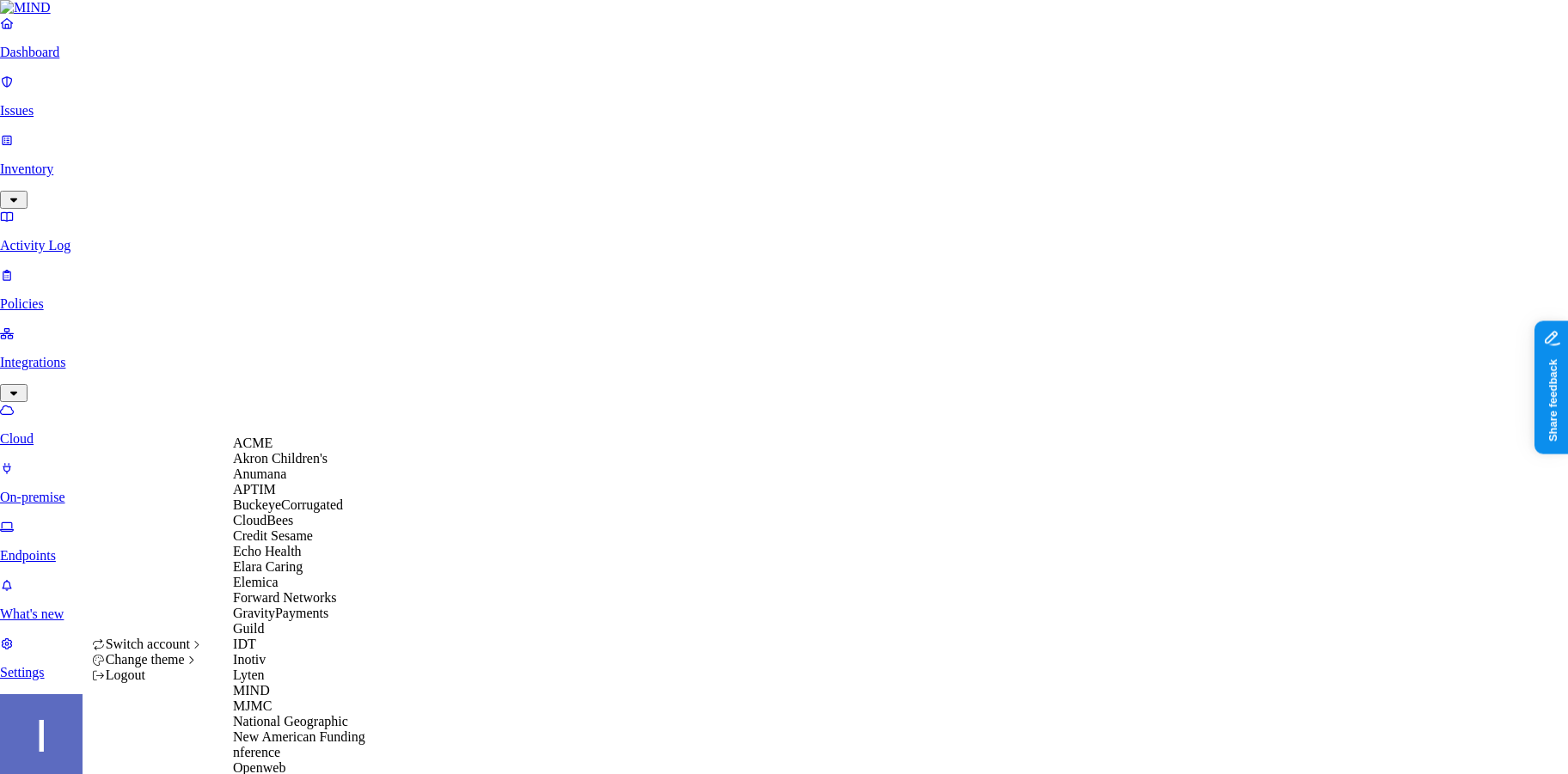
click at [291, 451] on div "ACME" at bounding box center [316, 443] width 167 height 16
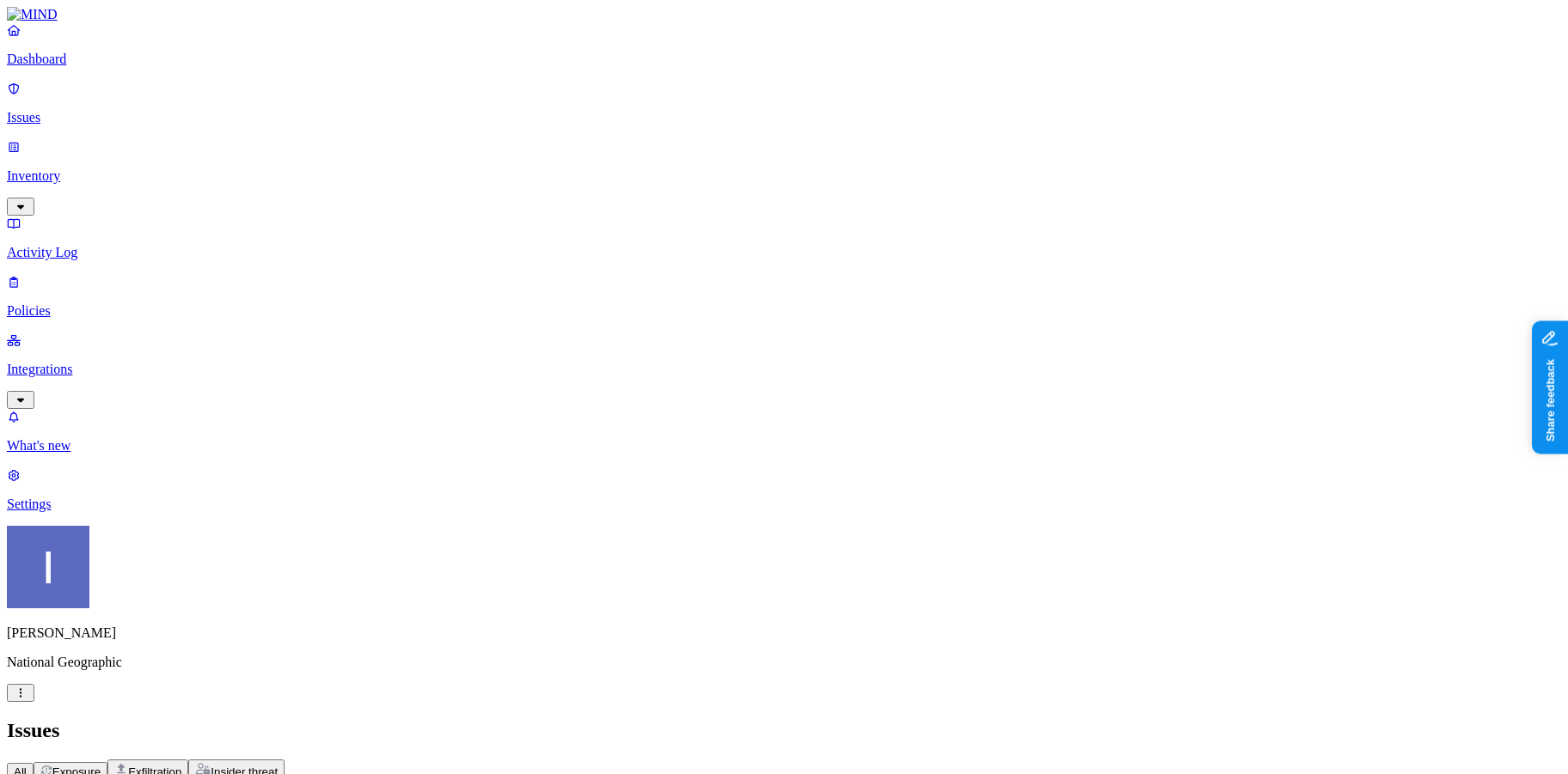
scroll to position [0, 369]
drag, startPoint x: 458, startPoint y: 148, endPoint x: 601, endPoint y: 155, distance: 143.2
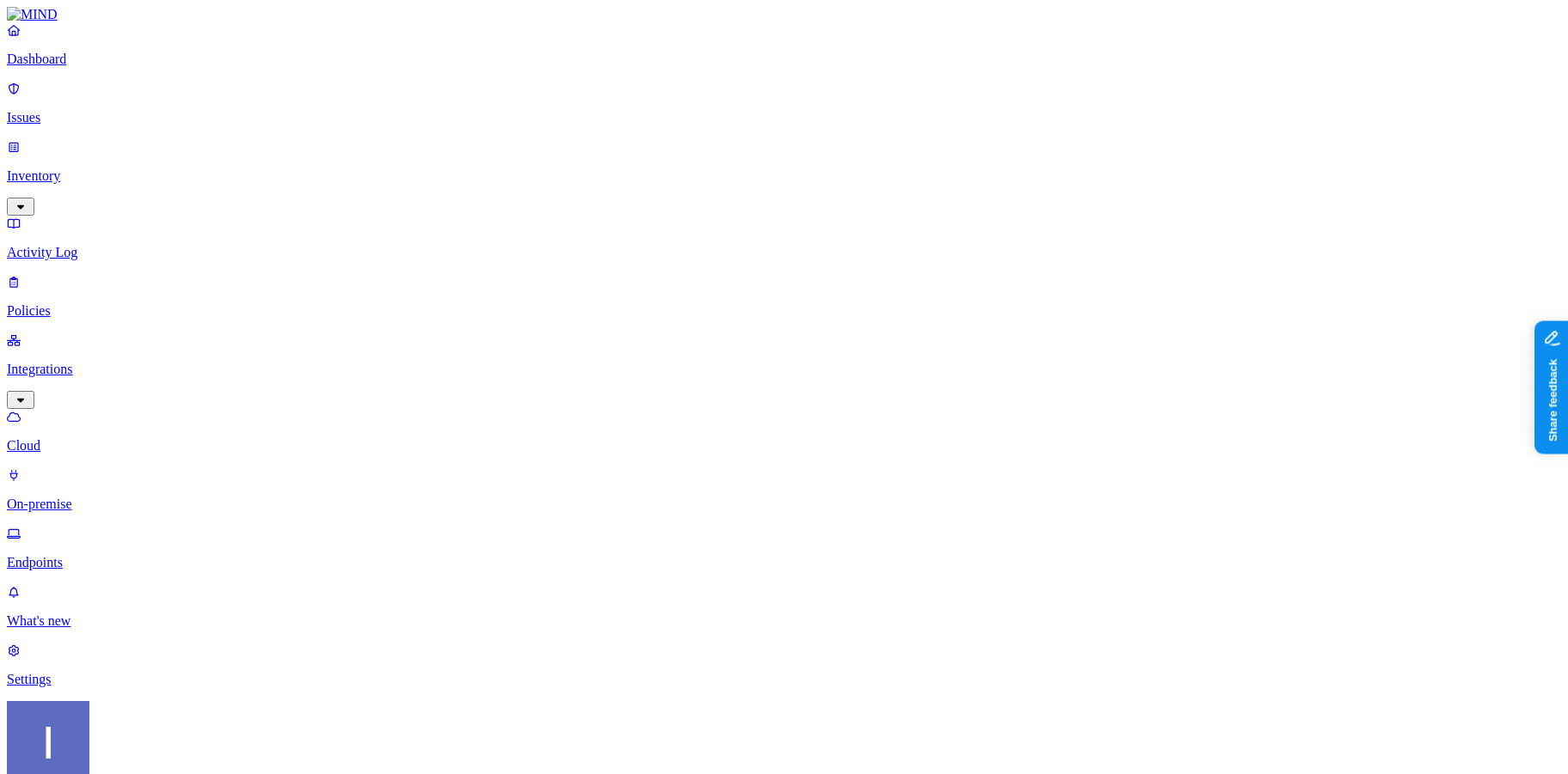
click at [115, 687] on p "Settings" at bounding box center [784, 680] width 1554 height 16
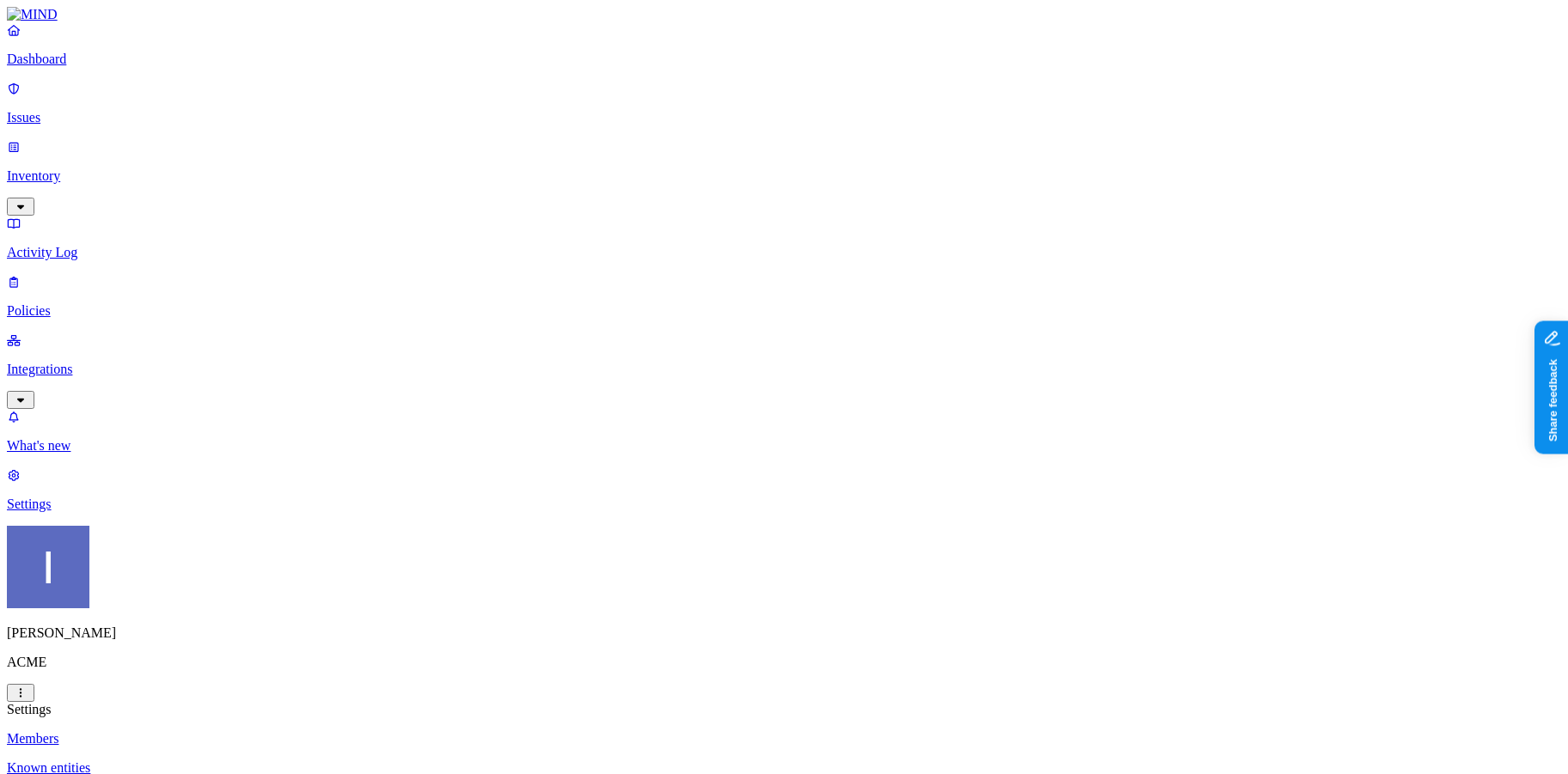
click at [319, 760] on p "Known entities" at bounding box center [784, 768] width 1554 height 16
click at [1567, 472] on button "Share feedback" at bounding box center [1599, 471] width 133 height 36
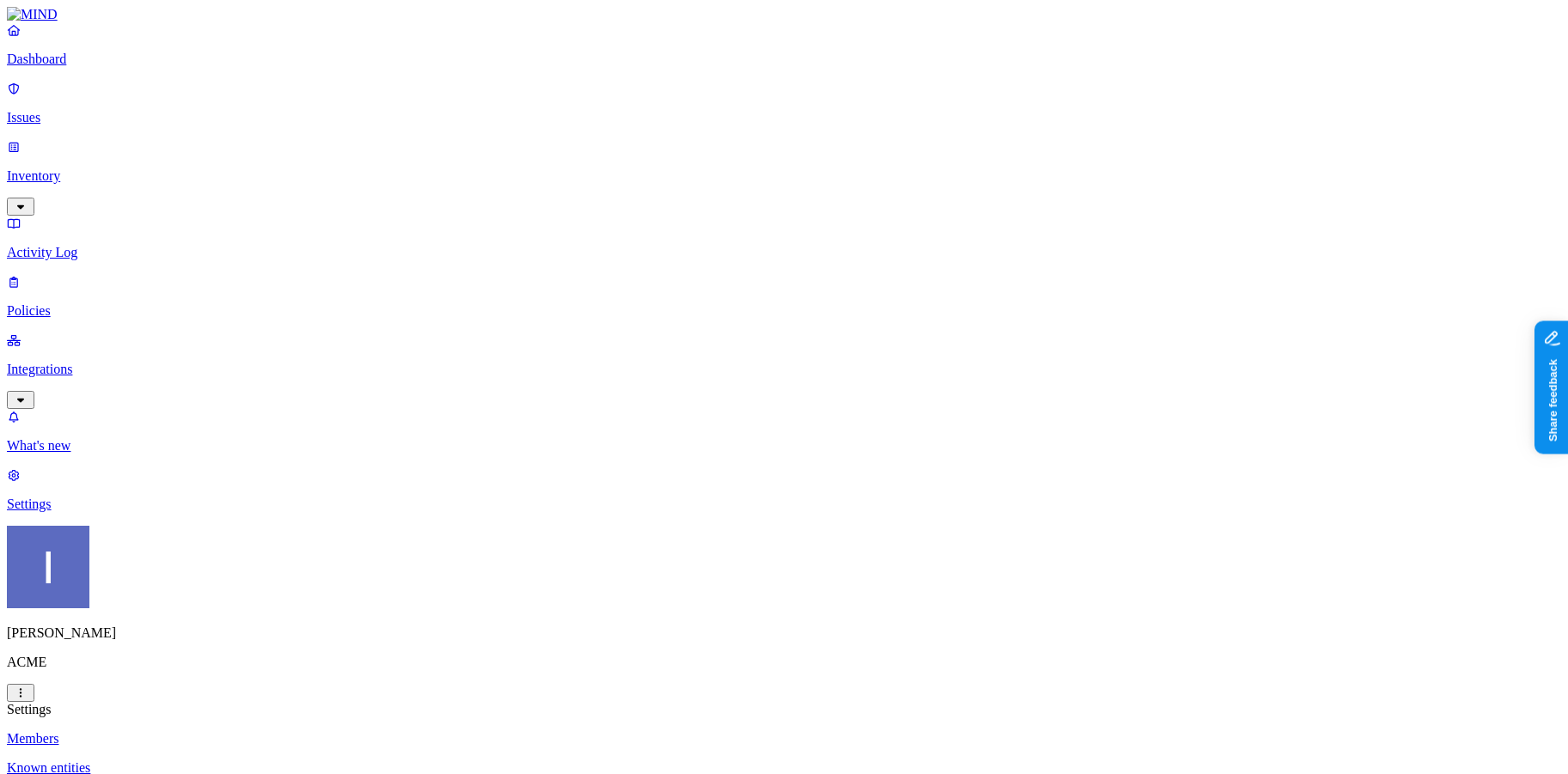
click at [244, 760] on p "Known entities" at bounding box center [784, 768] width 1554 height 16
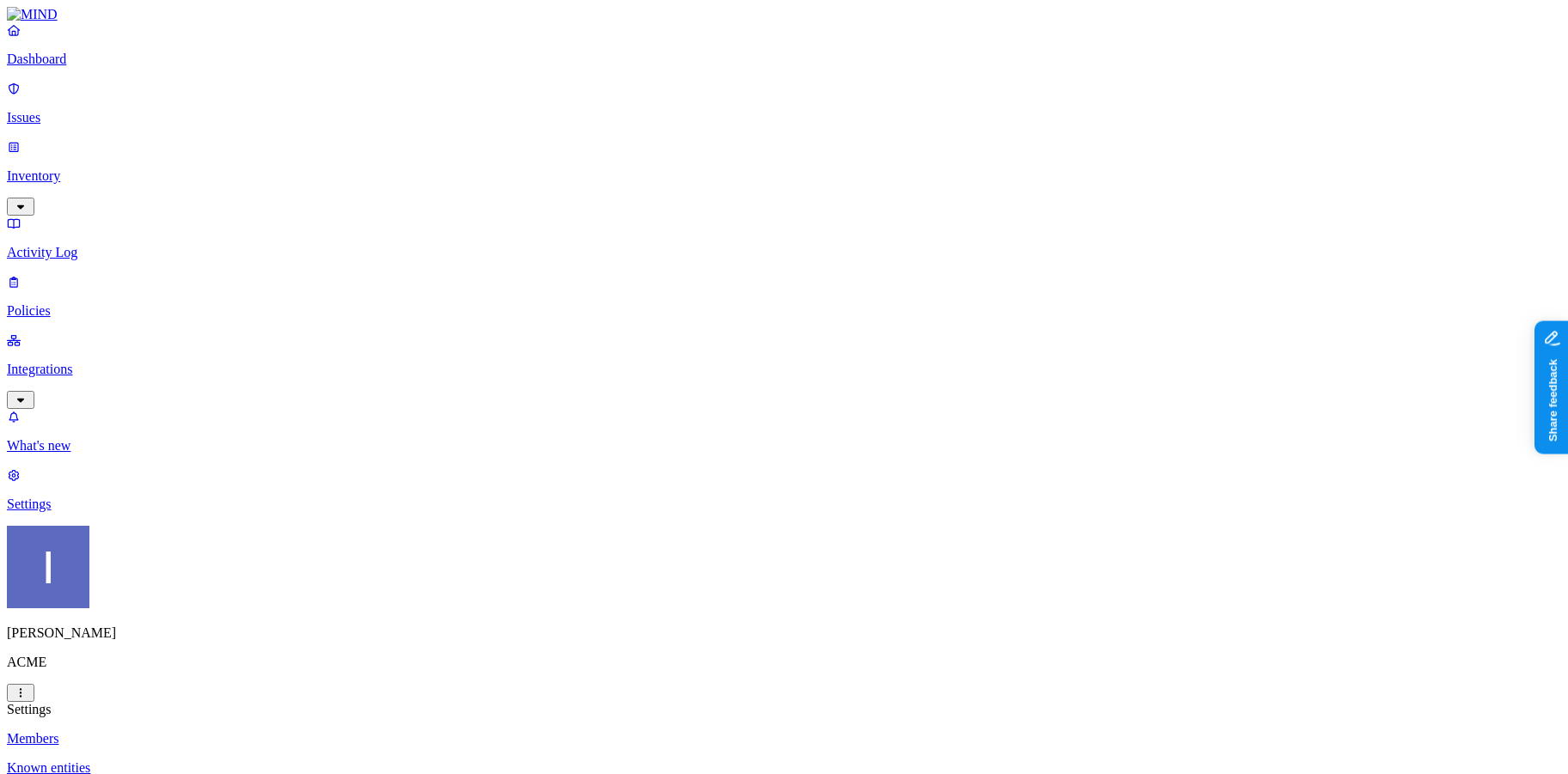
click at [245, 731] on p "Members" at bounding box center [784, 739] width 1554 height 16
click at [79, 304] on p "Policies" at bounding box center [784, 312] width 1554 height 16
click at [70, 216] on link "Activity Log" at bounding box center [784, 238] width 1554 height 45
click at [79, 168] on p "Inventory" at bounding box center [784, 176] width 1554 height 16
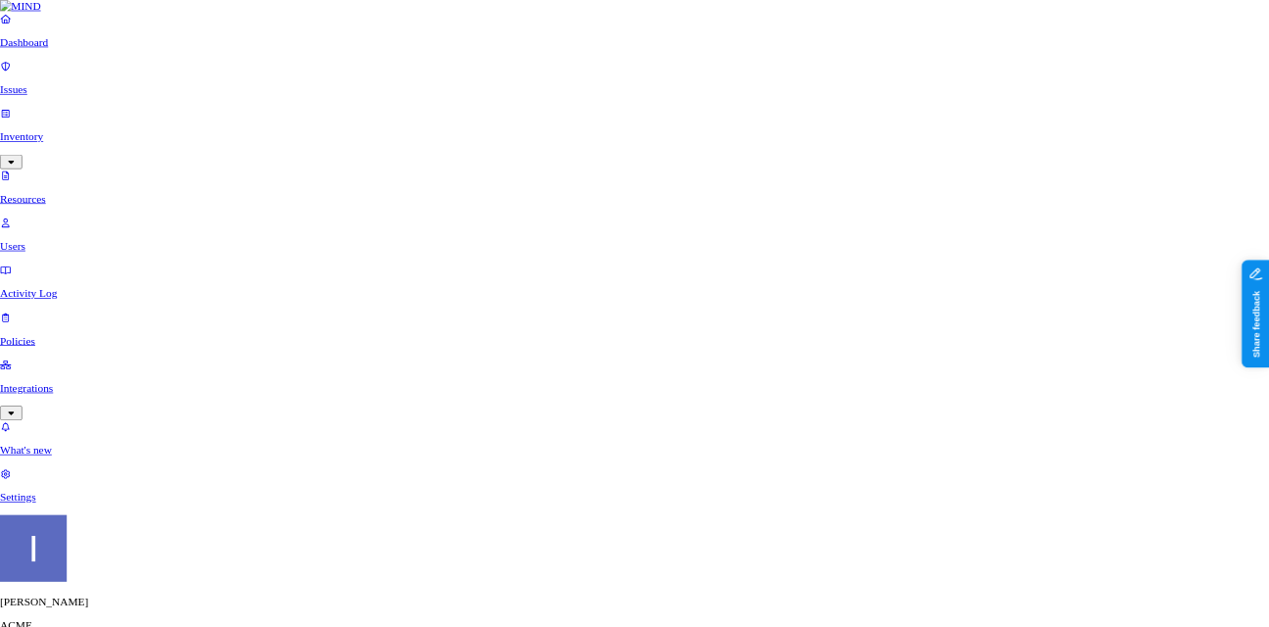
scroll to position [45, 0]
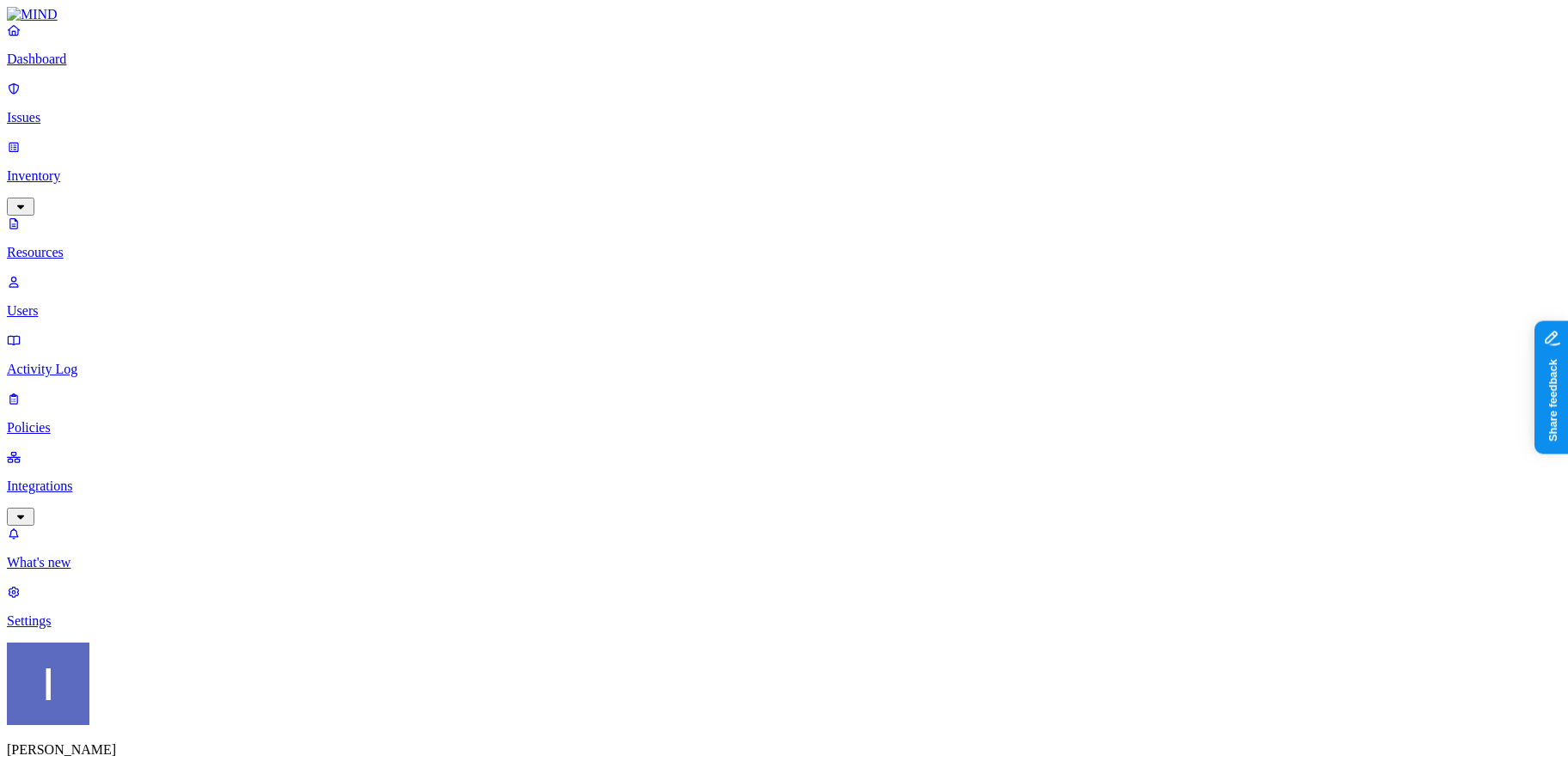
click at [108, 304] on p "Users" at bounding box center [784, 312] width 1554 height 16
click at [61, 274] on link "Users" at bounding box center [784, 296] width 1554 height 45
click at [66, 333] on link "Activity Log" at bounding box center [784, 355] width 1554 height 45
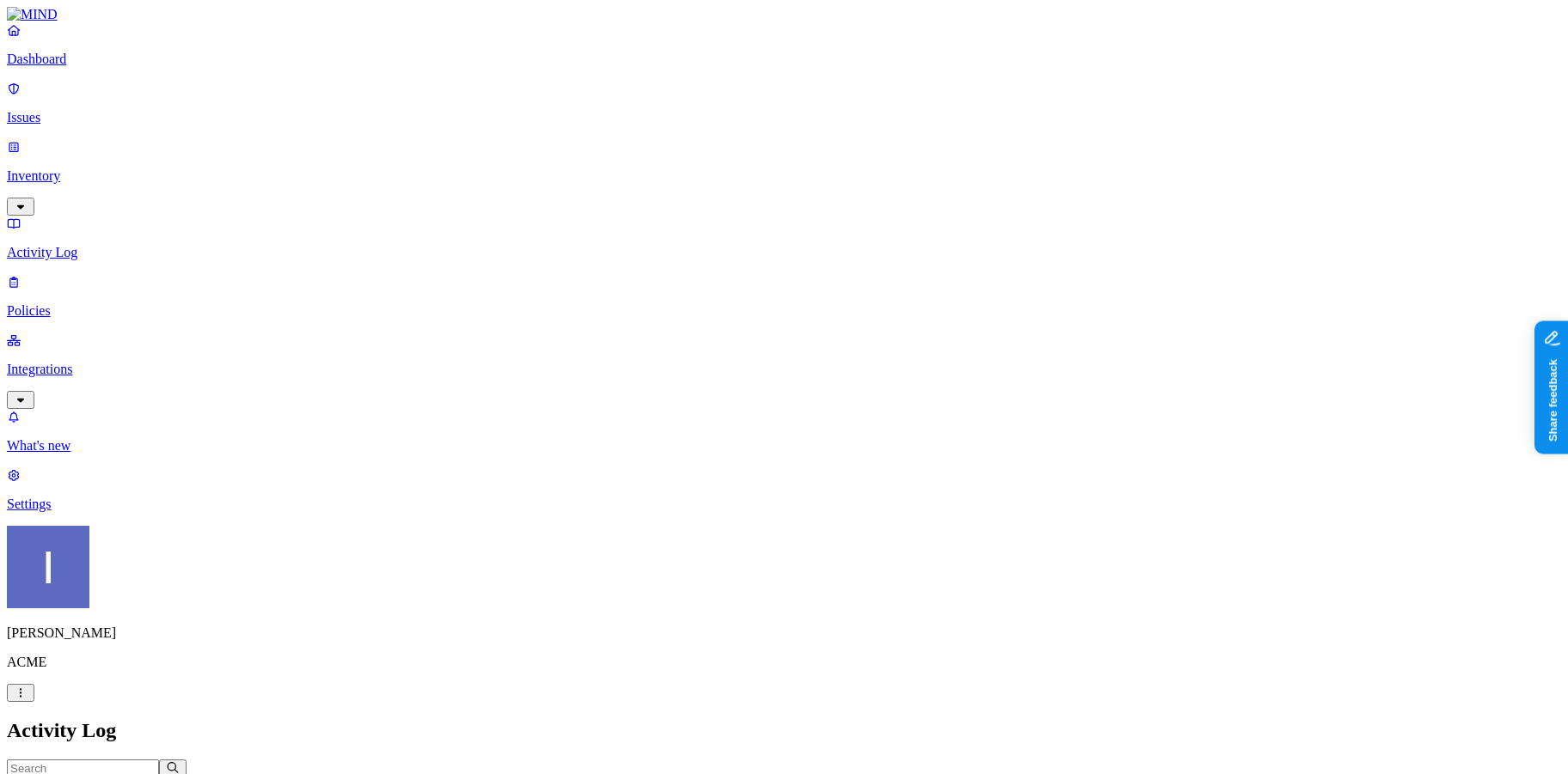
click at [102, 67] on p "Dashboard" at bounding box center [784, 60] width 1554 height 16
click at [101, 333] on link "Integrations" at bounding box center [784, 369] width 1554 height 74
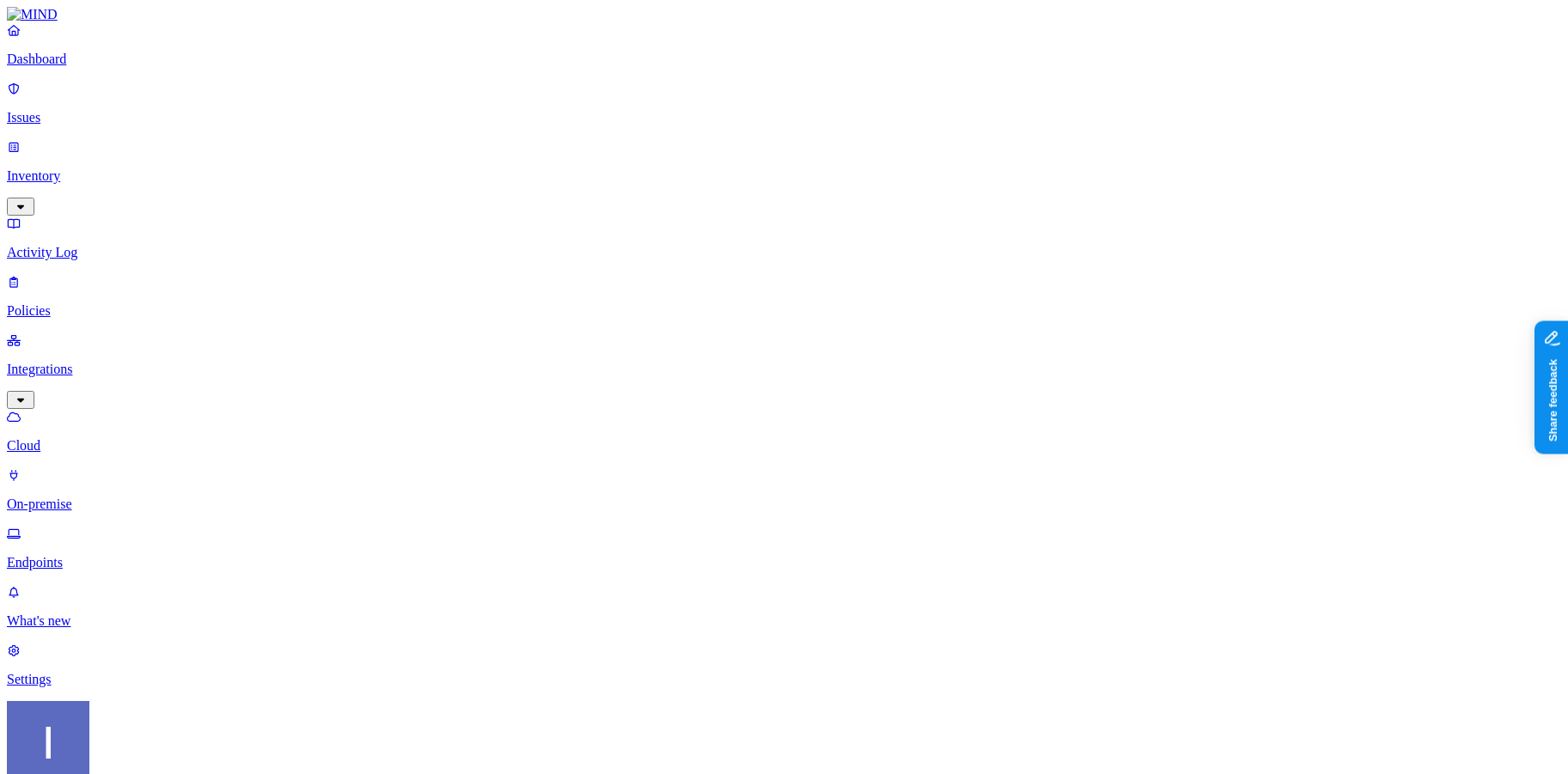
click at [104, 274] on link "Policies" at bounding box center [784, 296] width 1554 height 45
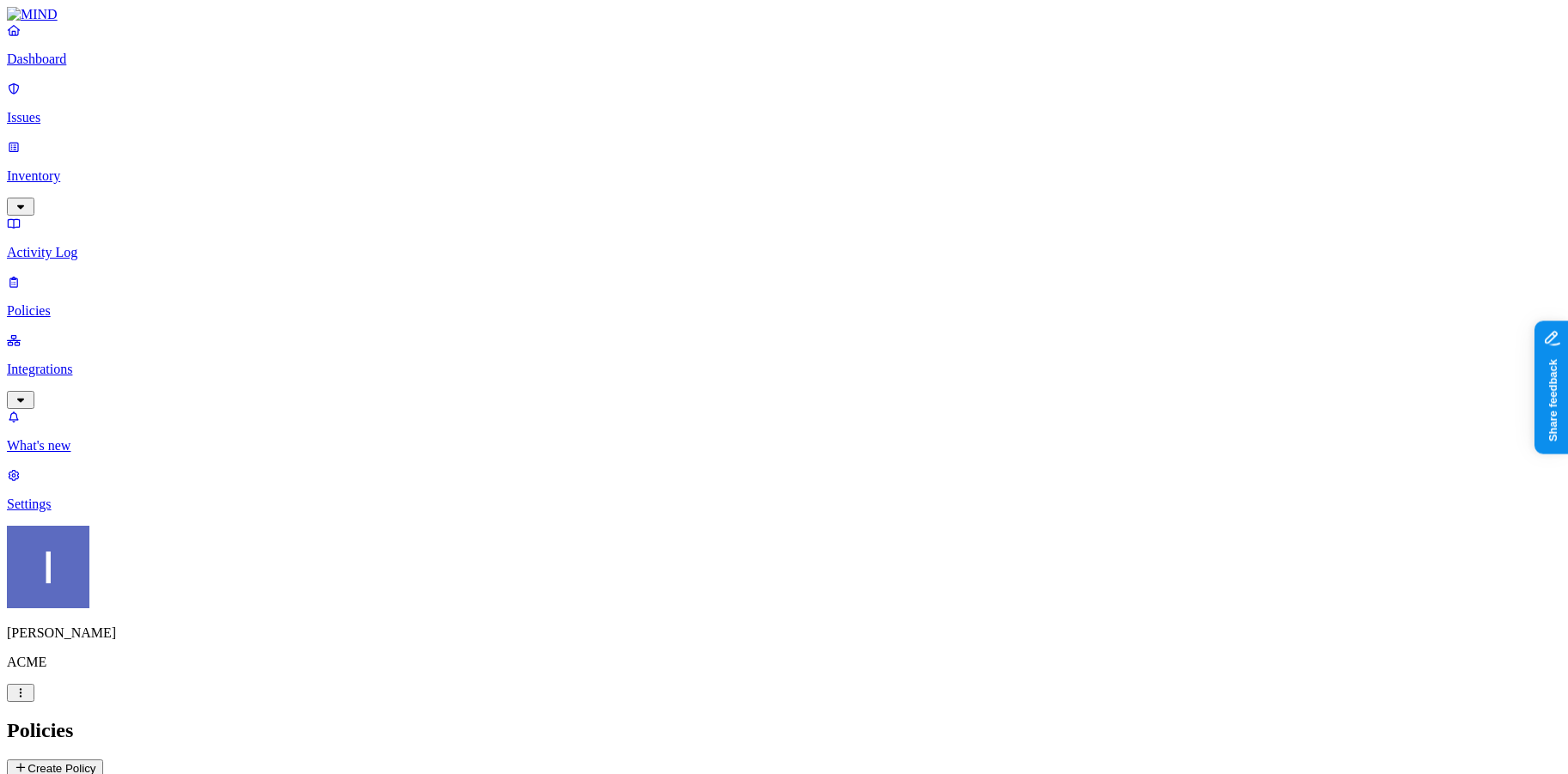
click at [90, 362] on p "Integrations" at bounding box center [784, 369] width 1554 height 16
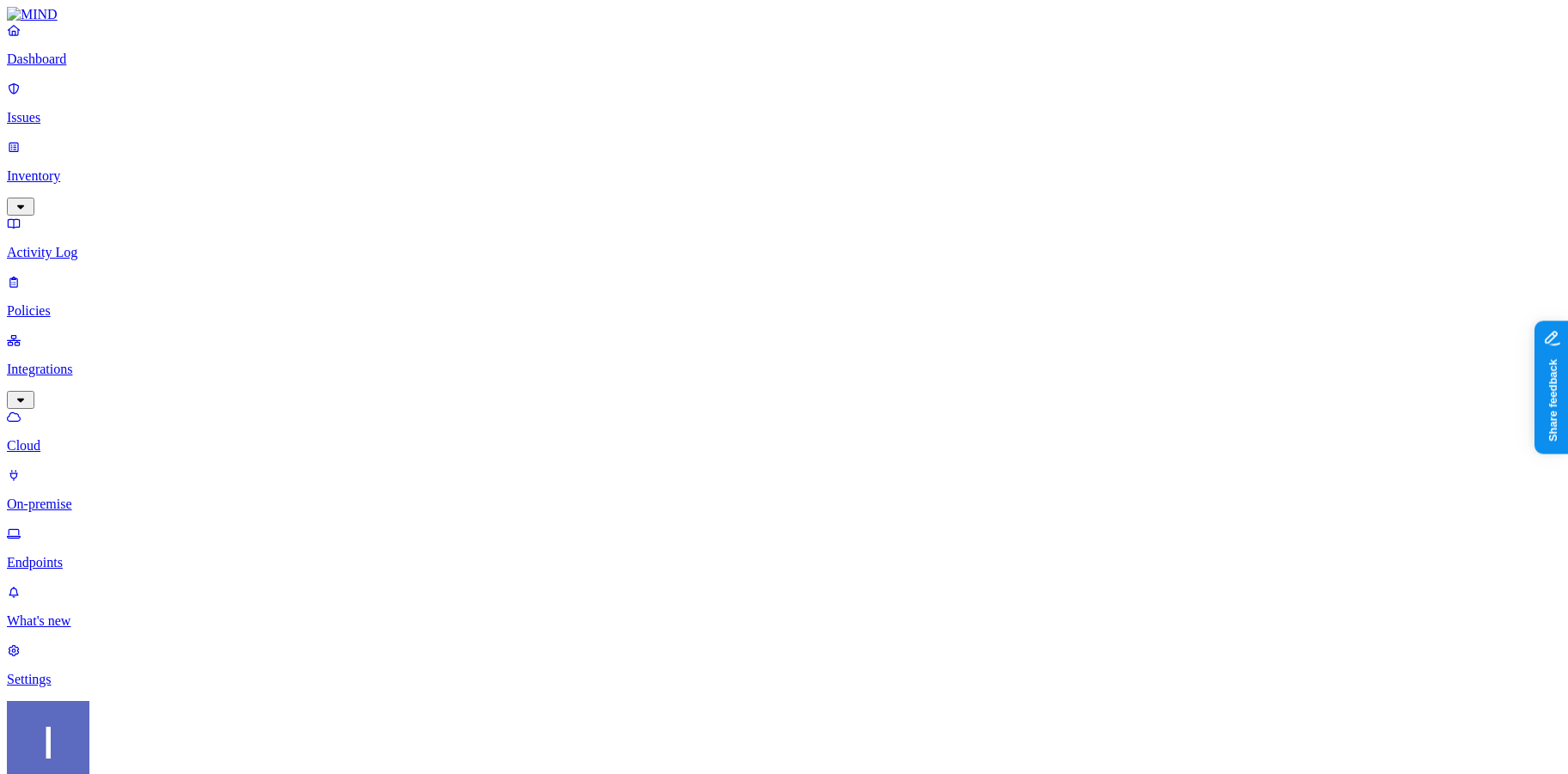
click at [97, 245] on p "Activity Log" at bounding box center [784, 253] width 1554 height 16
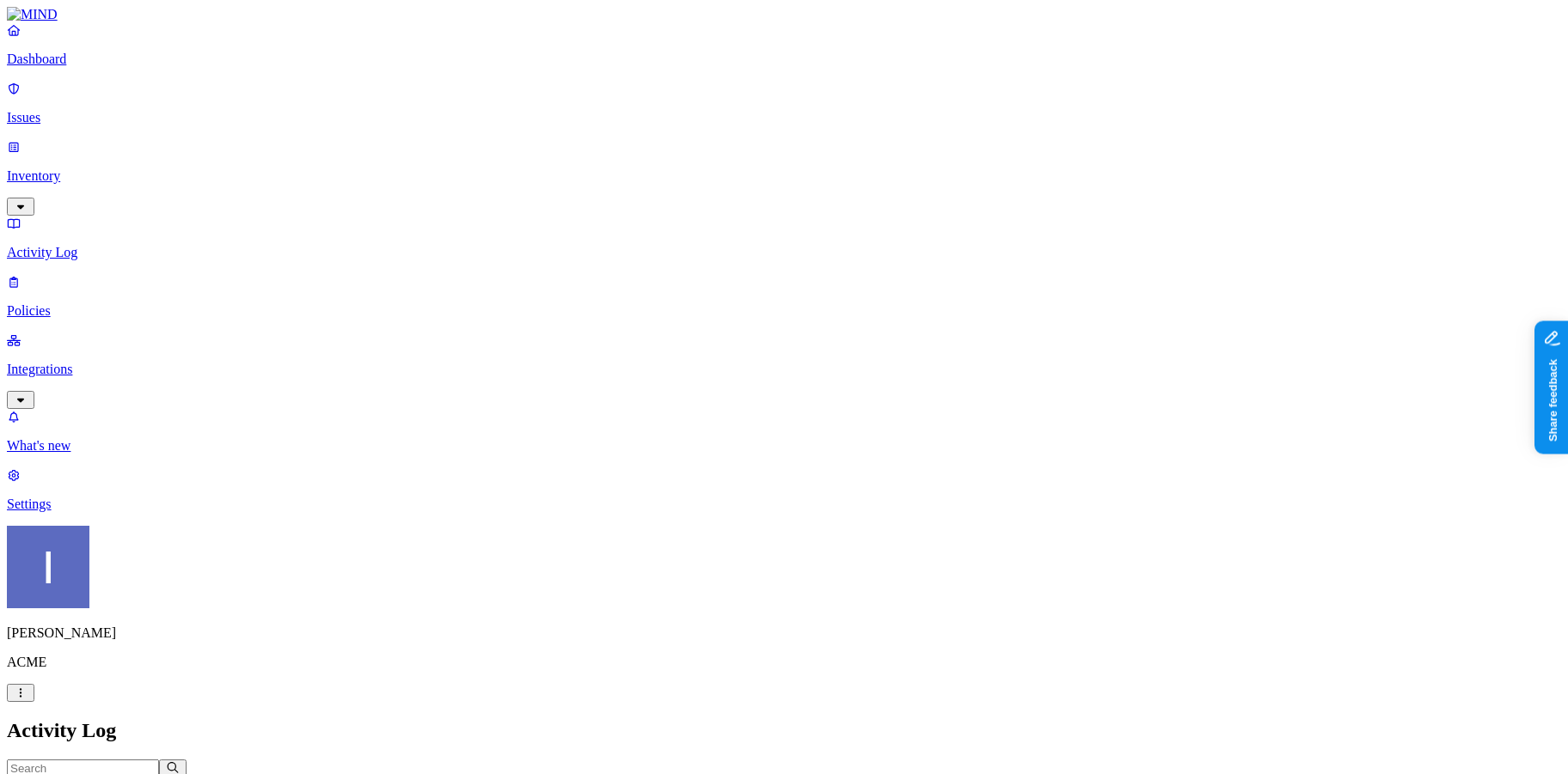
click at [87, 110] on p "Issues" at bounding box center [784, 118] width 1554 height 16
click at [107, 762] on button "Exposure" at bounding box center [70, 771] width 74 height 19
click at [188, 759] on button "Exfiltration" at bounding box center [147, 770] width 81 height 21
click at [277, 765] on span "Insider threat" at bounding box center [244, 771] width 67 height 13
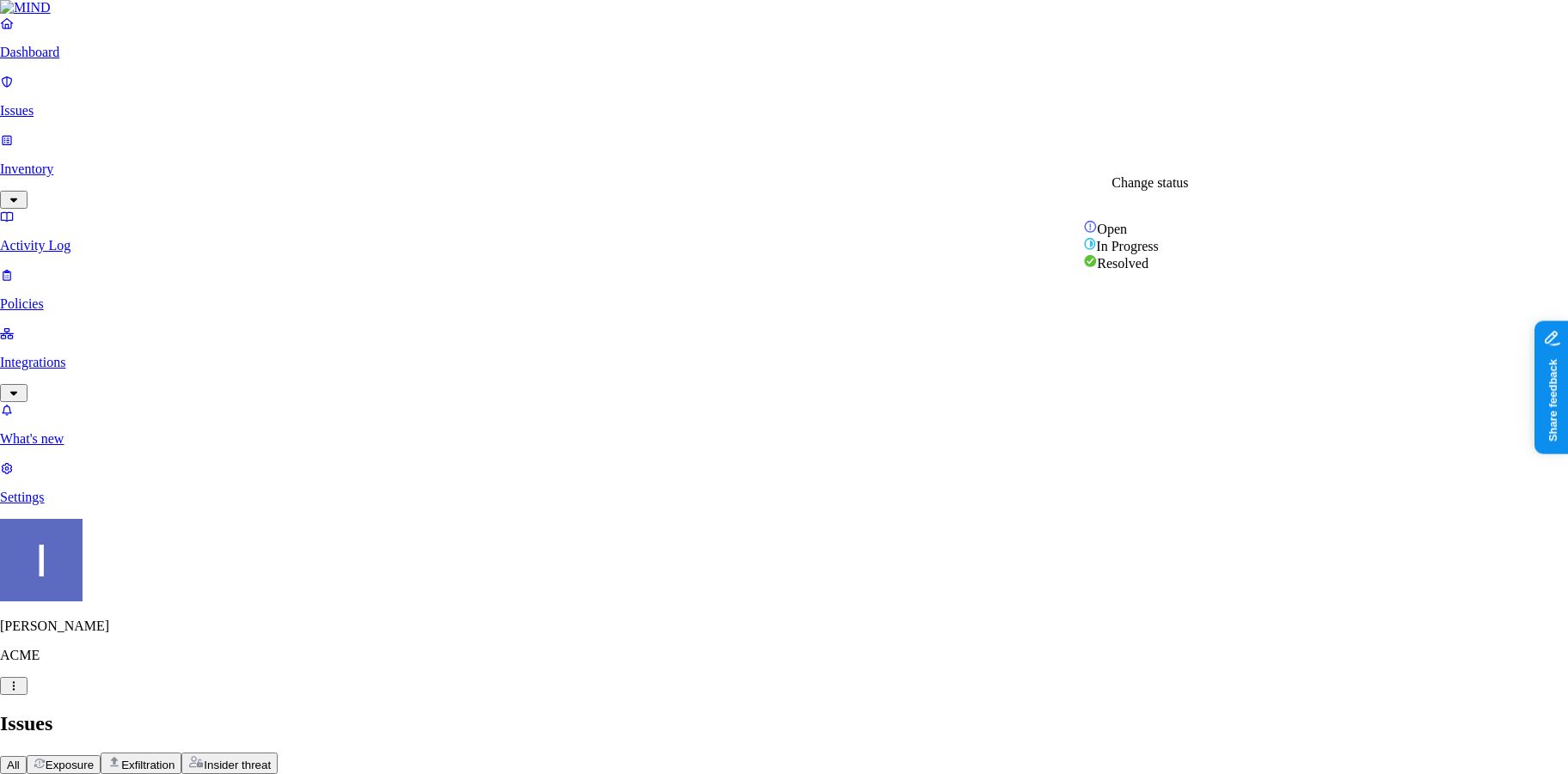
select select "Custom Reason"
type textarea "d.d.d"
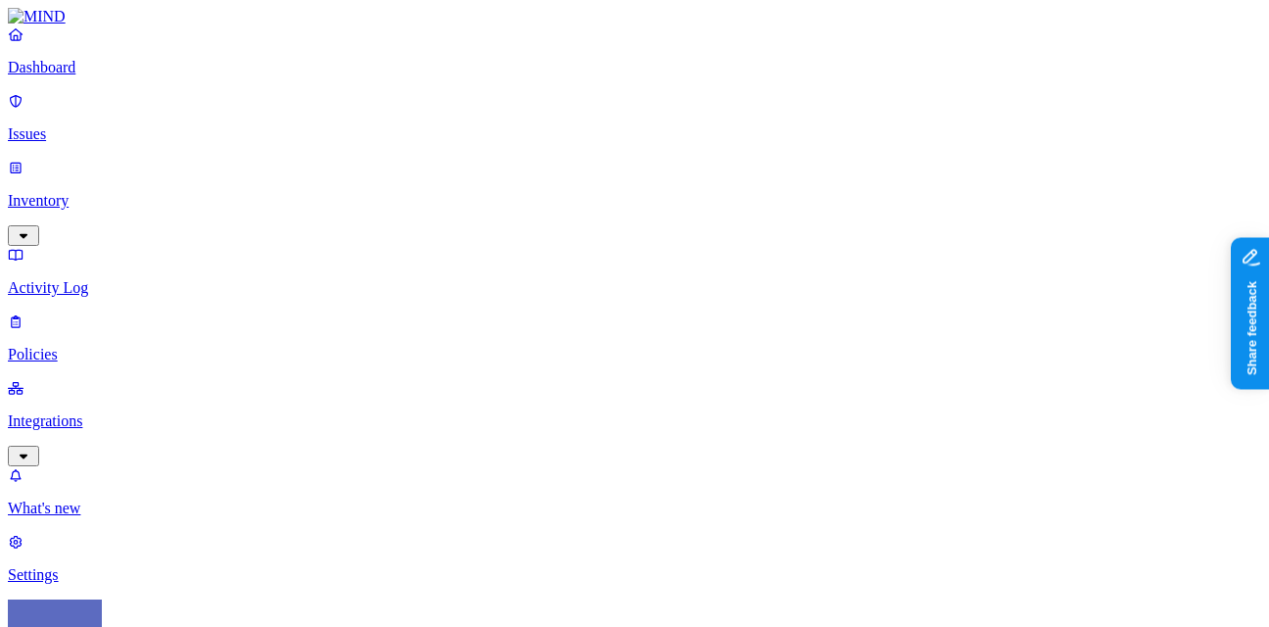
scroll to position [237, 0]
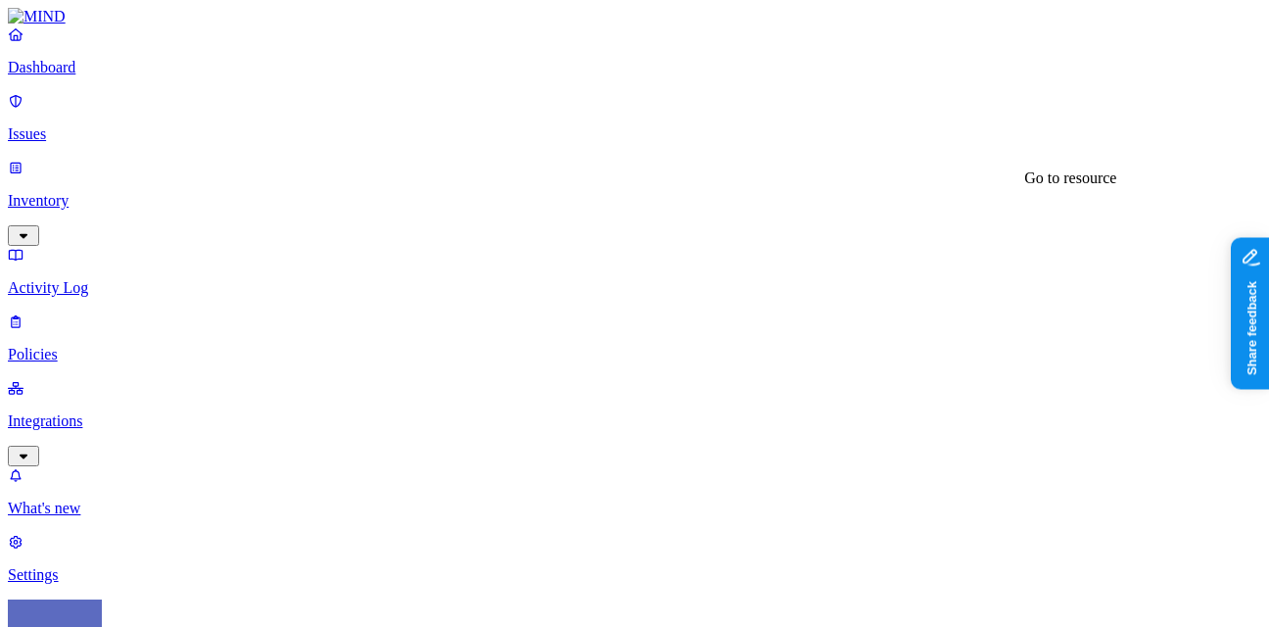
click at [132, 192] on p "Inventory" at bounding box center [634, 201] width 1253 height 18
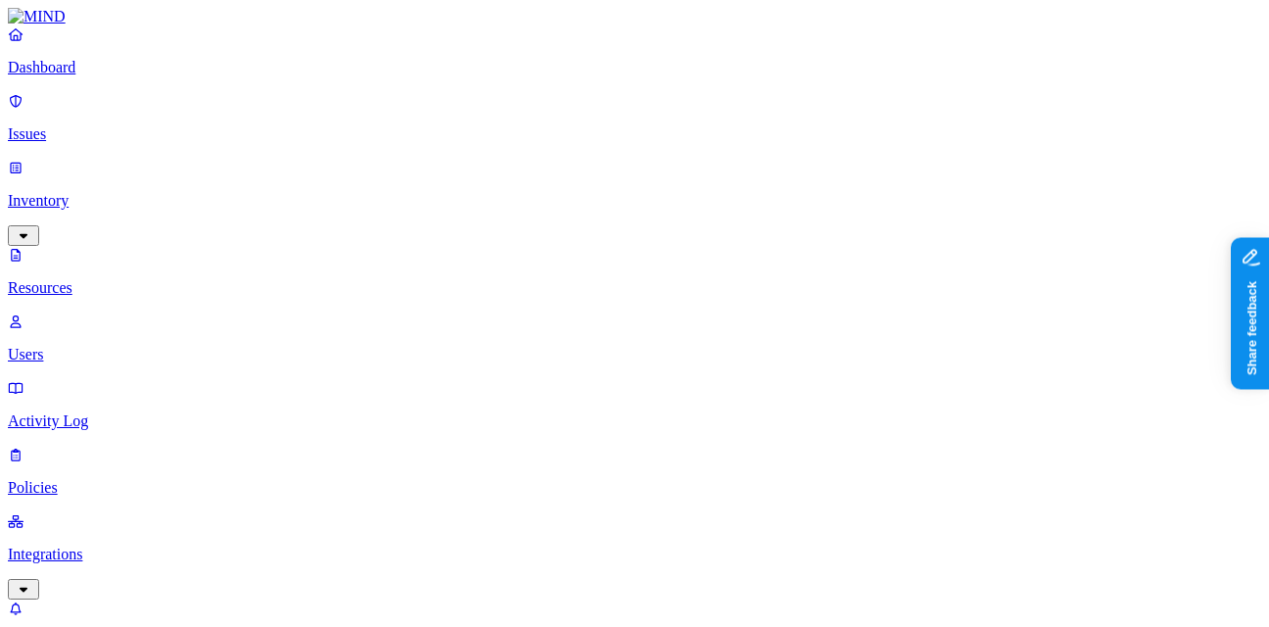
scroll to position [21, 0]
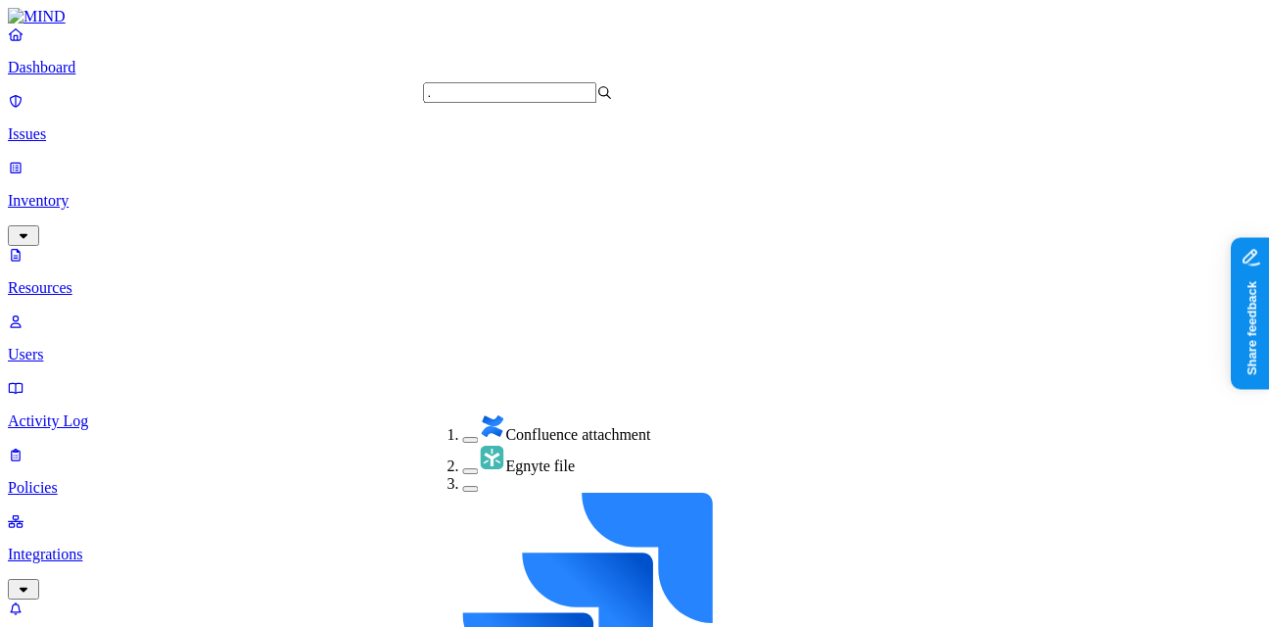
scroll to position [0, 0]
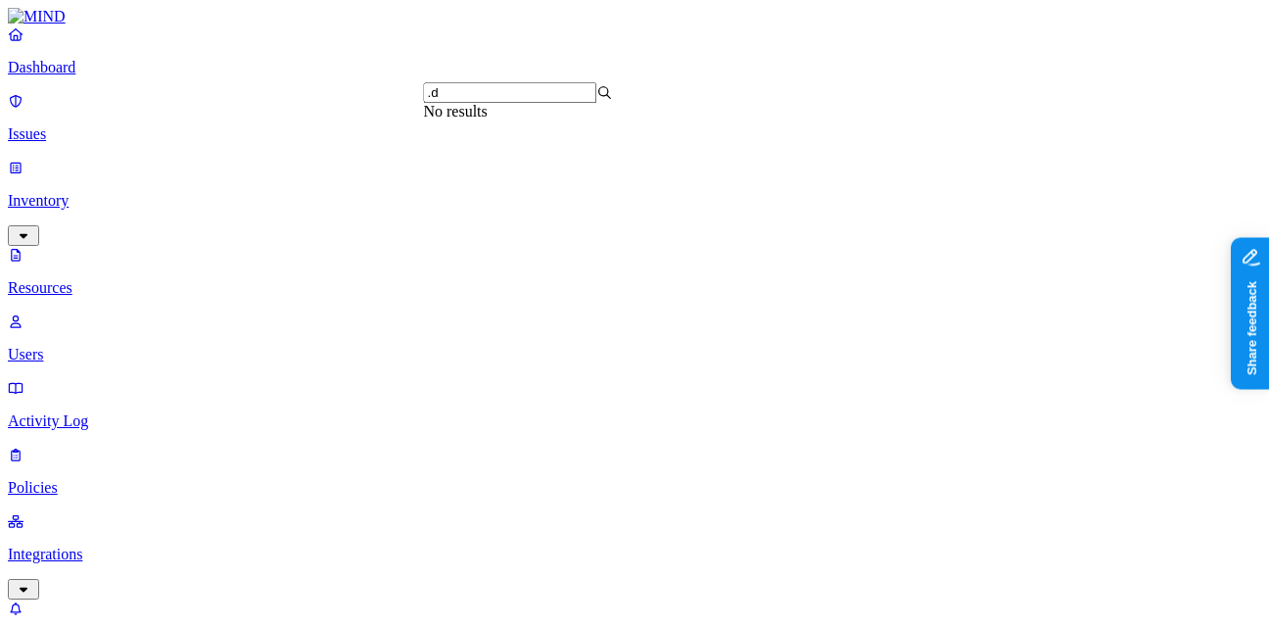
type input "."
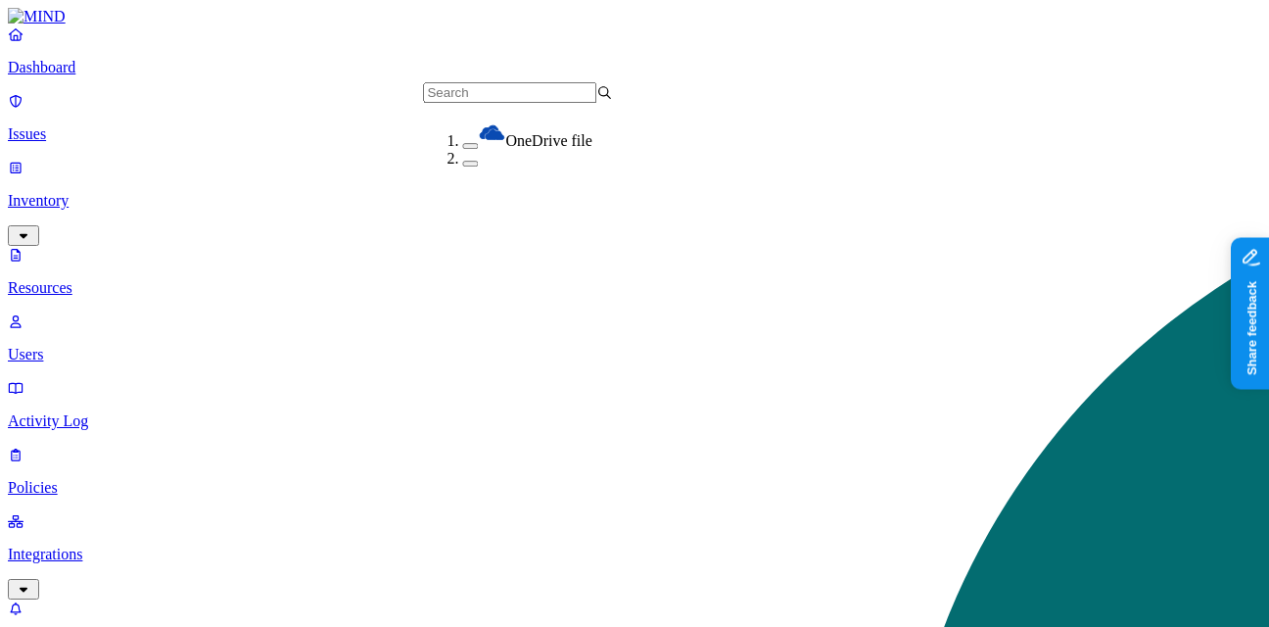
scroll to position [152, 0]
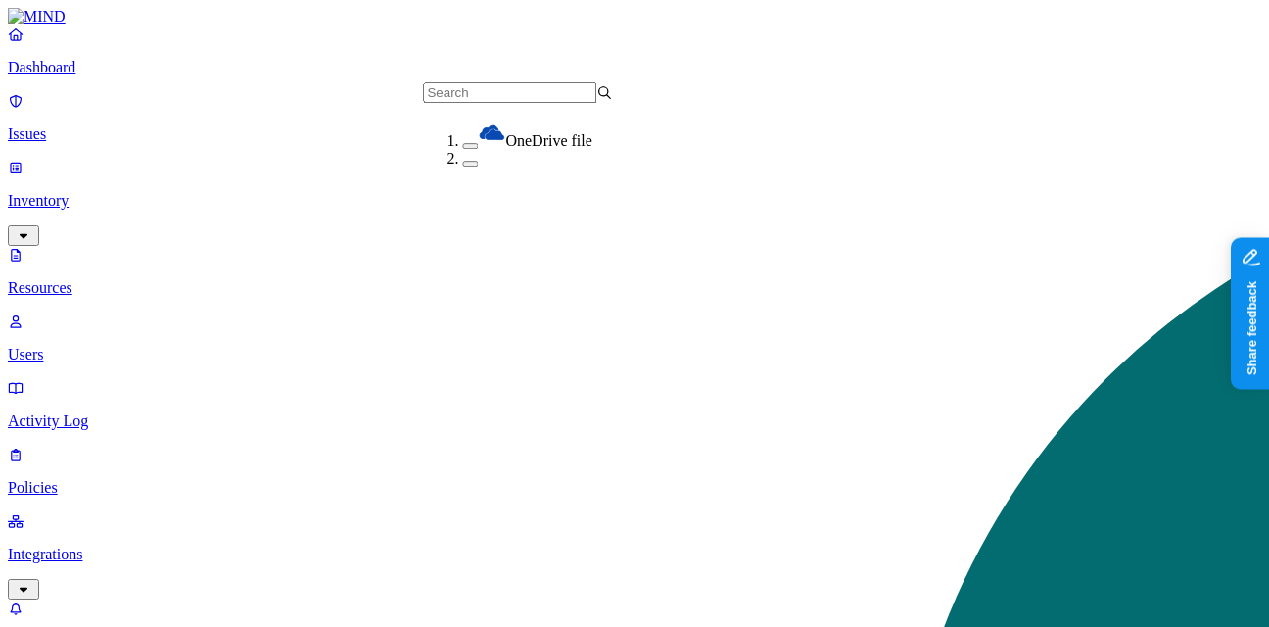
scroll to position [164, 0]
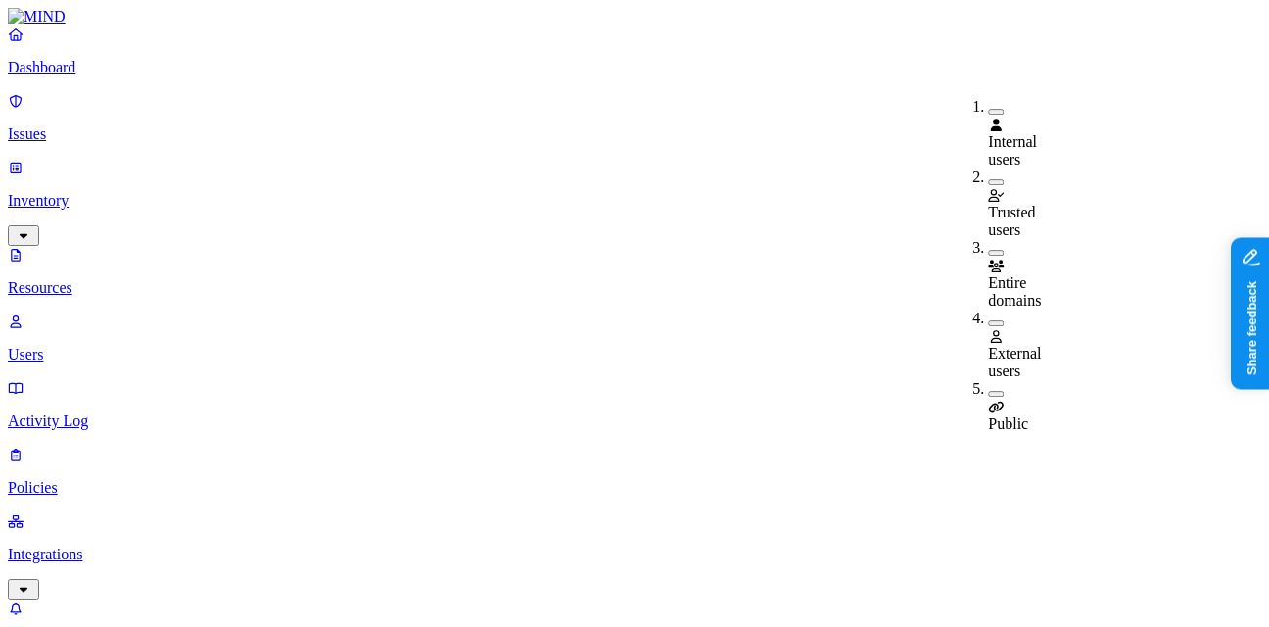
type button "on"
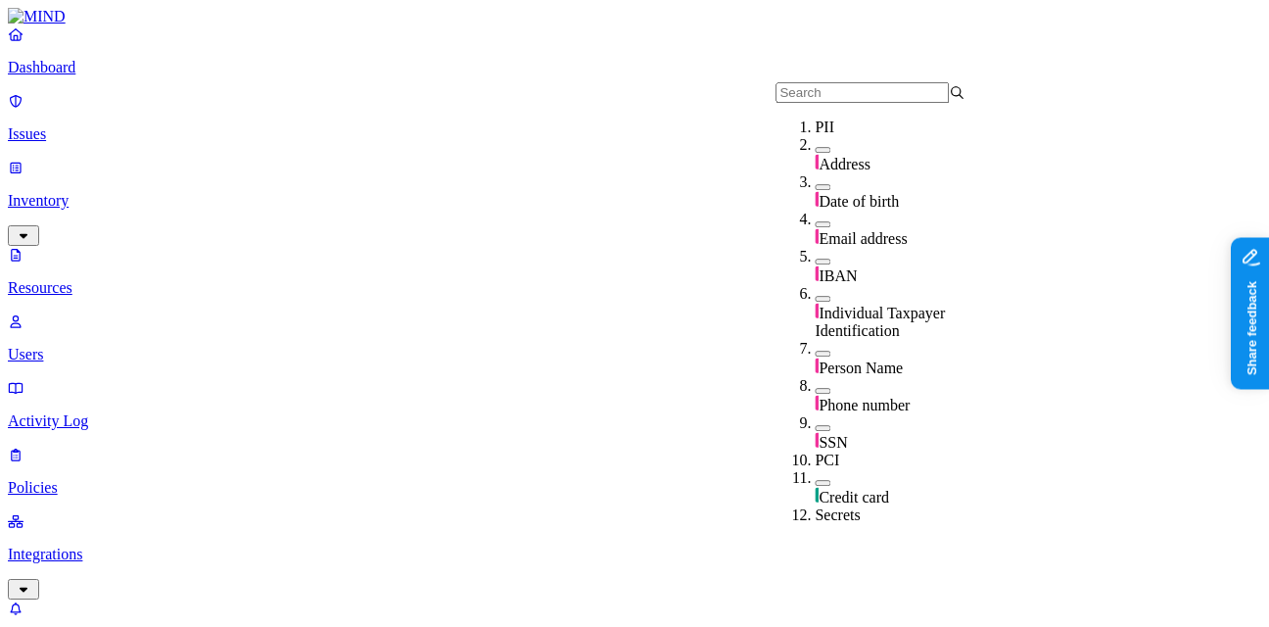
click at [880, 136] on div "PII" at bounding box center [909, 127] width 189 height 18
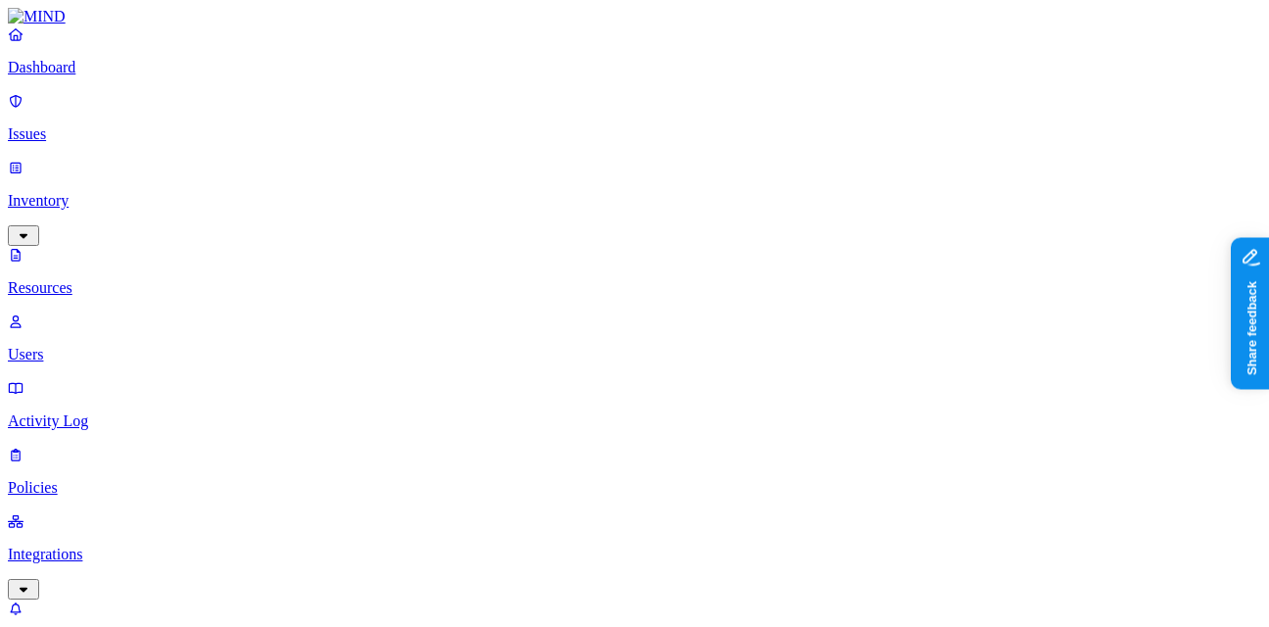
click at [67, 312] on link "Users" at bounding box center [634, 337] width 1253 height 51
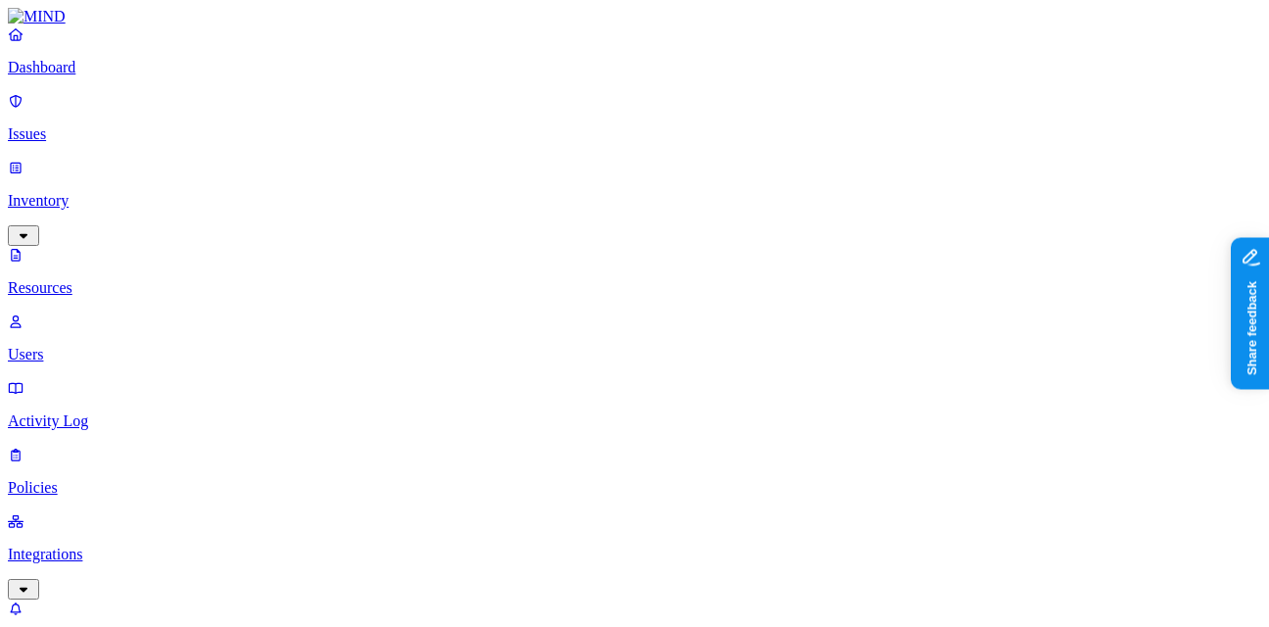
click at [133, 545] on p "Integrations" at bounding box center [634, 554] width 1253 height 18
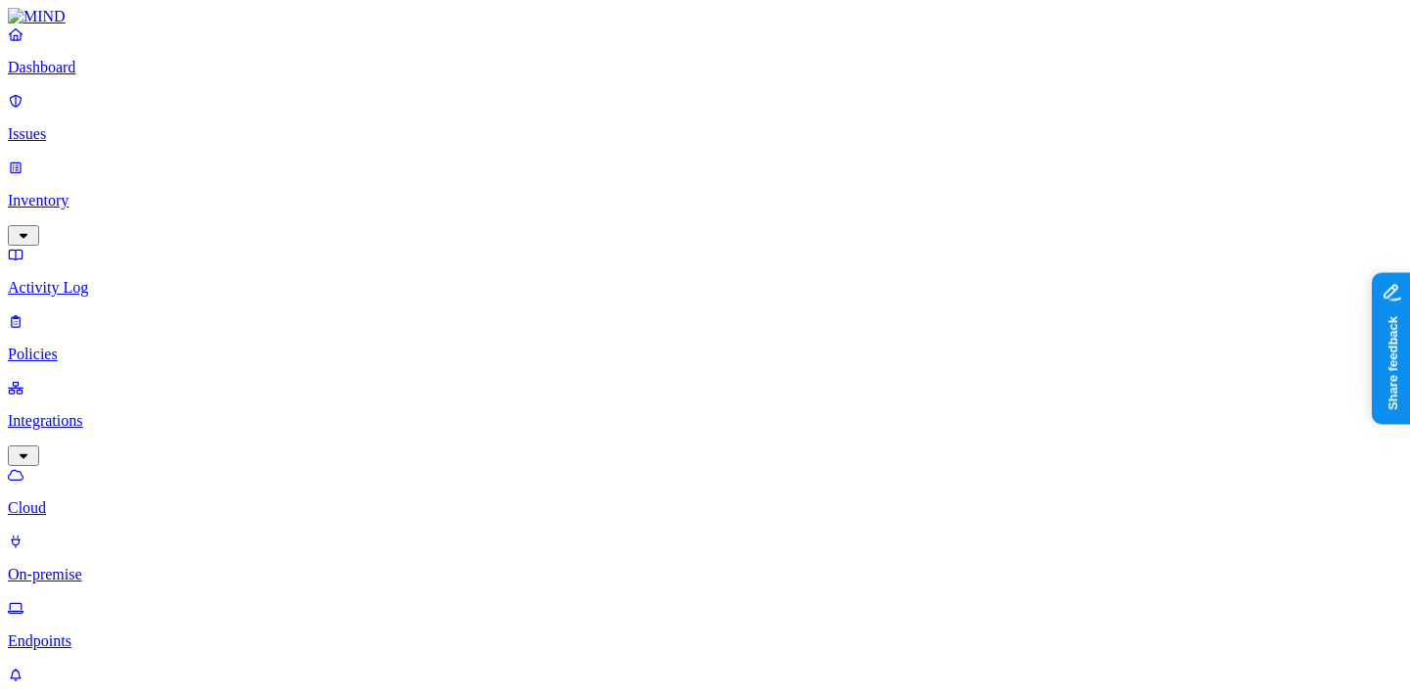
click at [112, 566] on p "On-premise" at bounding box center [705, 575] width 1394 height 18
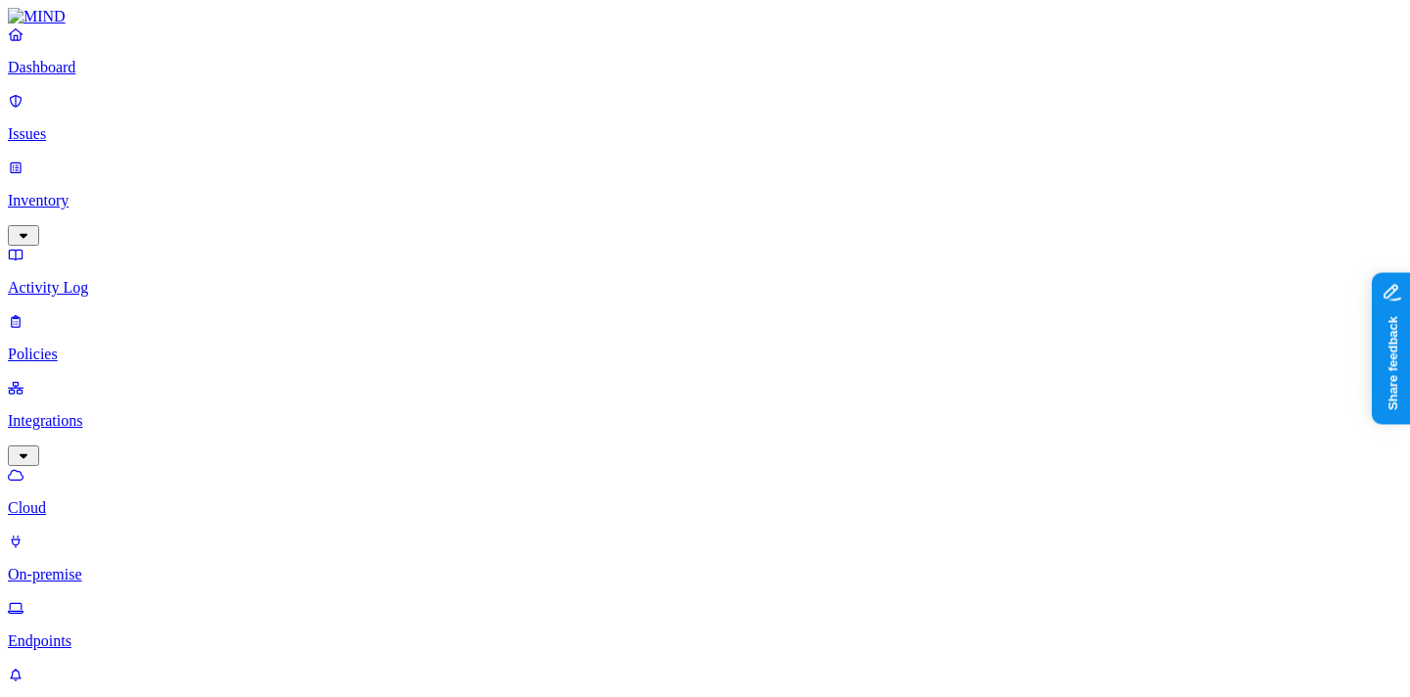
click at [79, 699] on p "What's new" at bounding box center [705, 708] width 1394 height 18
type input "asd"
type input "asd.d"
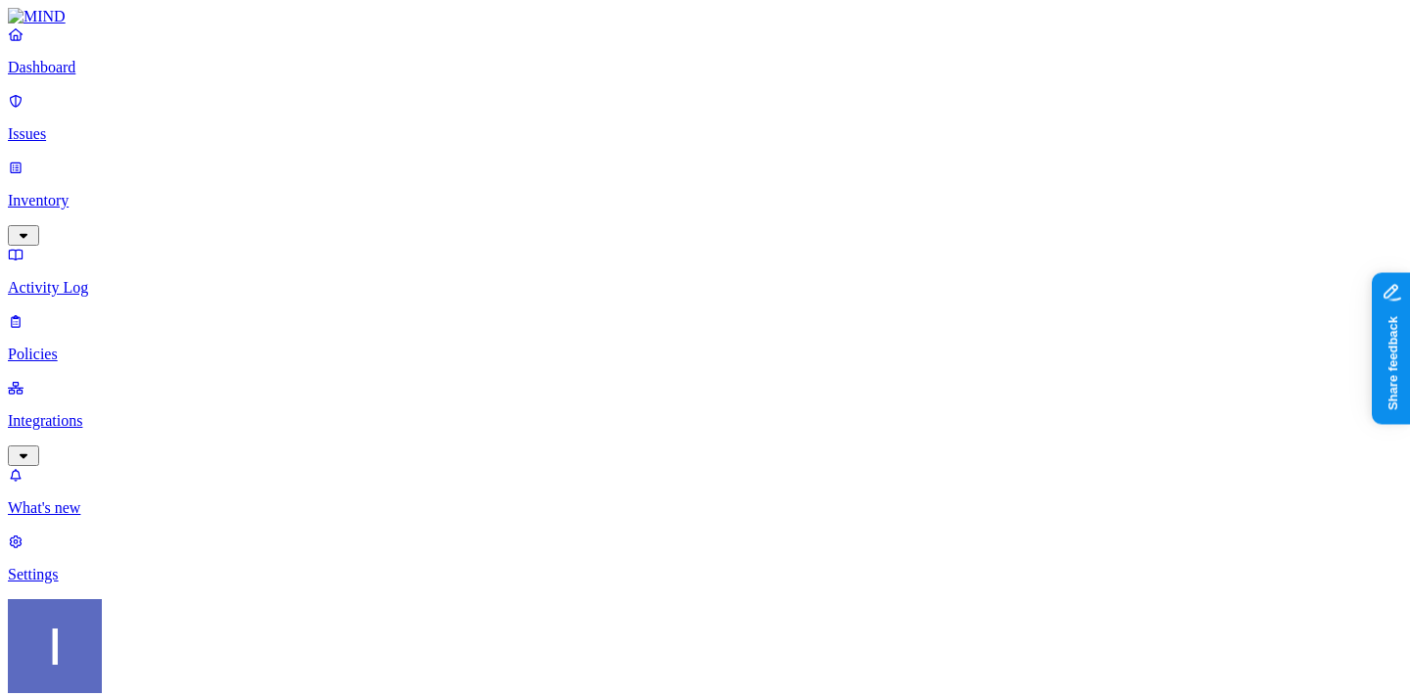
click at [59, 192] on p "Inventory" at bounding box center [705, 201] width 1394 height 18
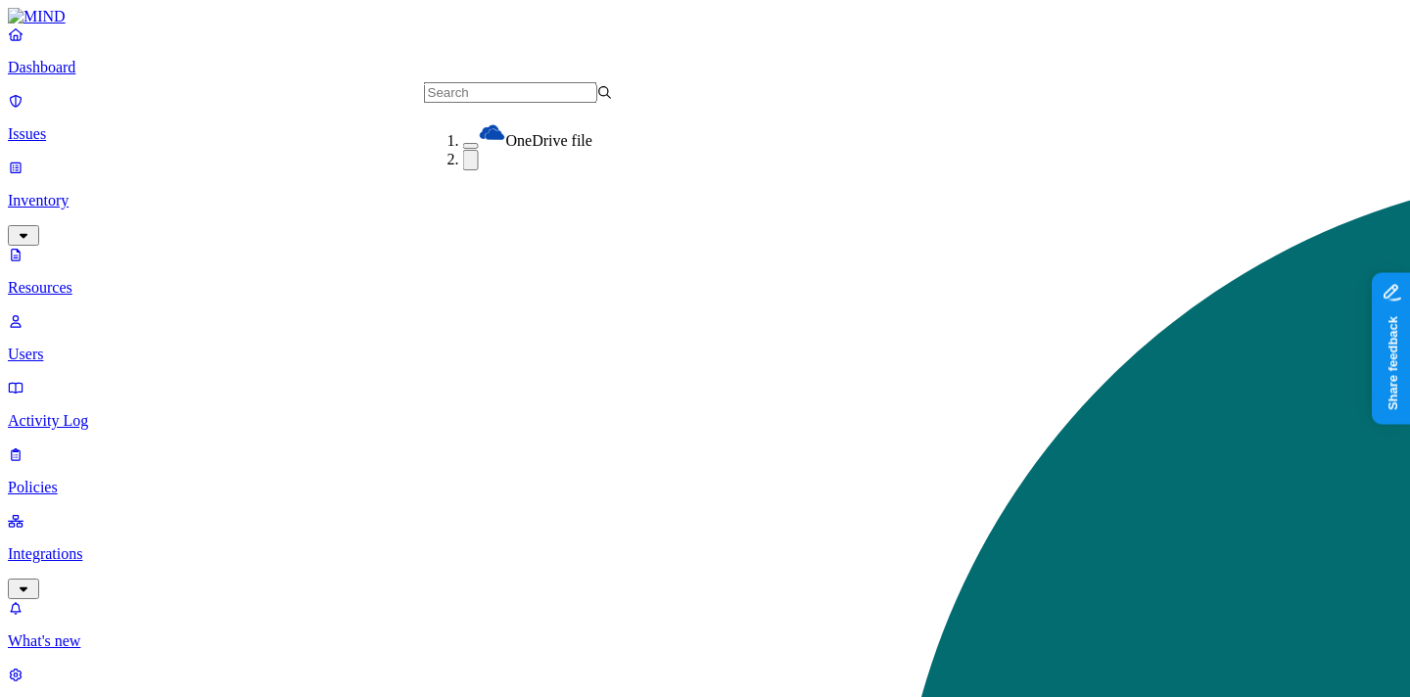
click at [105, 512] on link "Integrations" at bounding box center [705, 554] width 1394 height 84
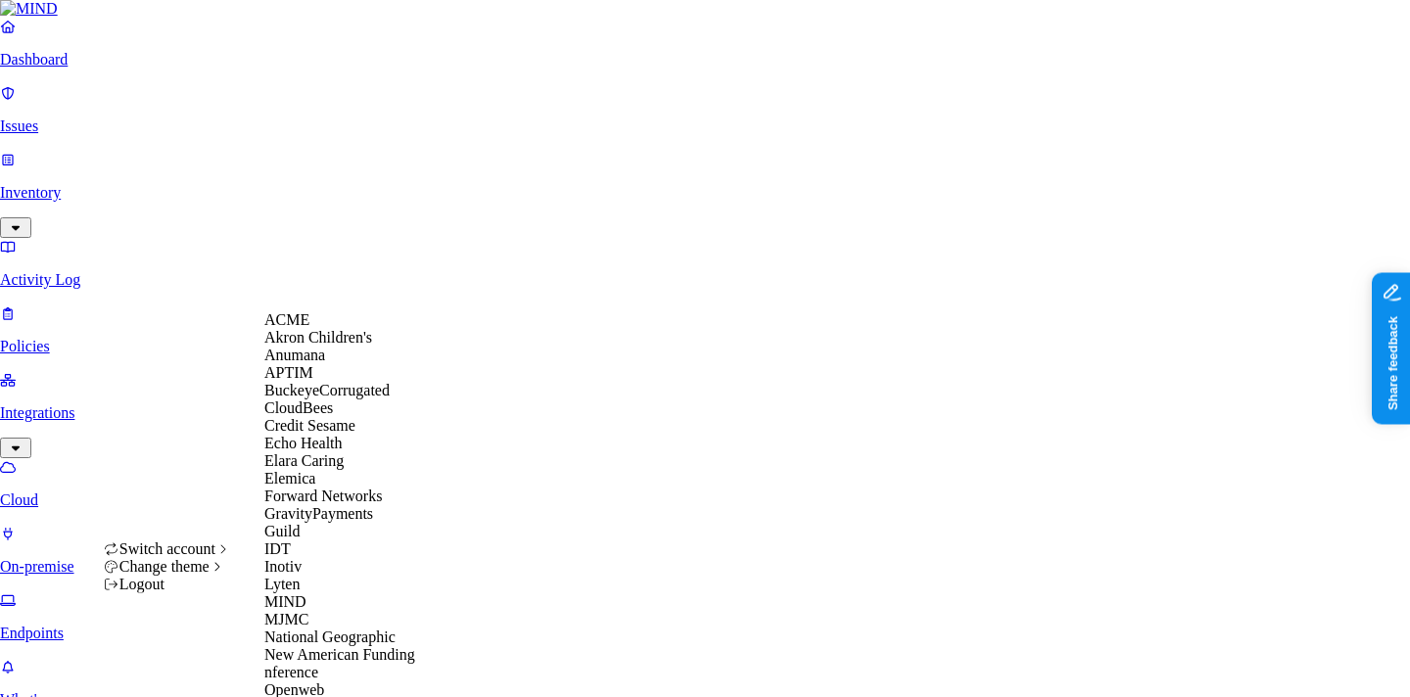
scroll to position [760, 0]
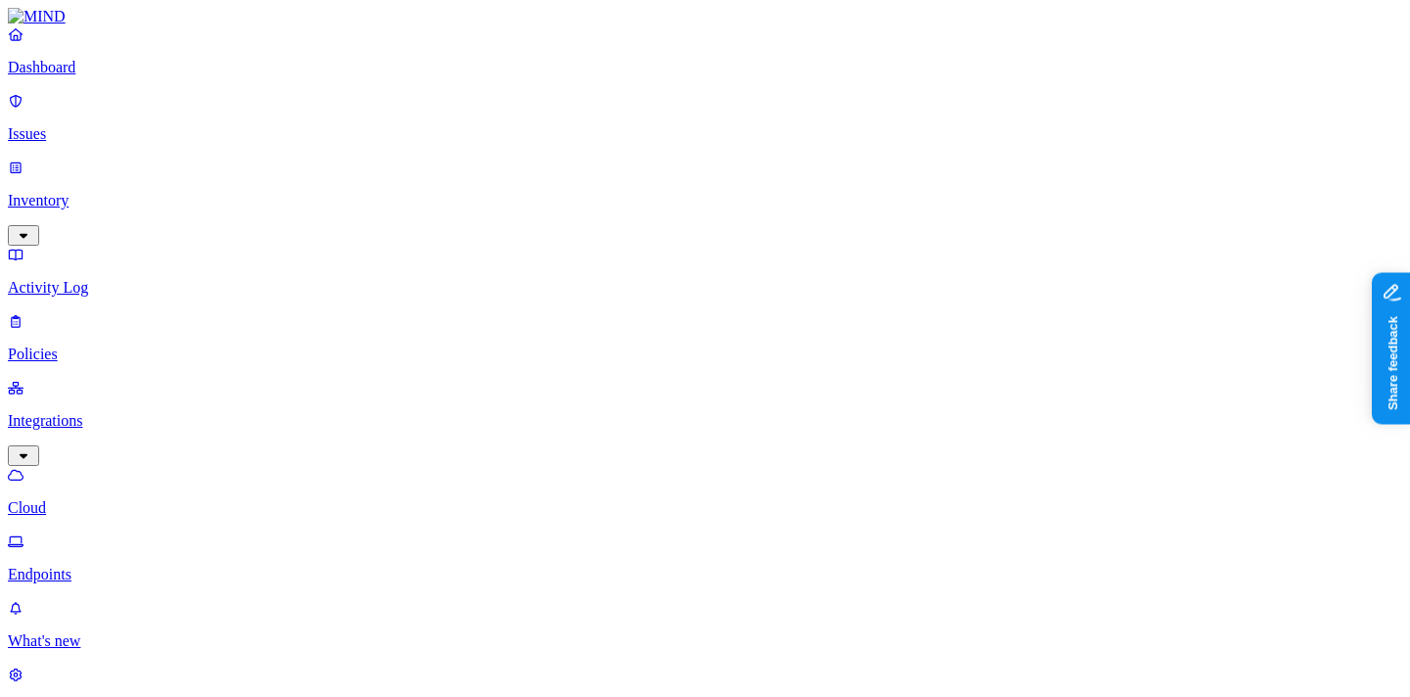
click at [123, 566] on p "Endpoints" at bounding box center [705, 575] width 1394 height 18
click at [123, 412] on p "Integrations" at bounding box center [705, 421] width 1394 height 18
click at [120, 346] on p "Policies" at bounding box center [705, 355] width 1394 height 18
click at [106, 279] on p "Activity Log" at bounding box center [705, 288] width 1394 height 18
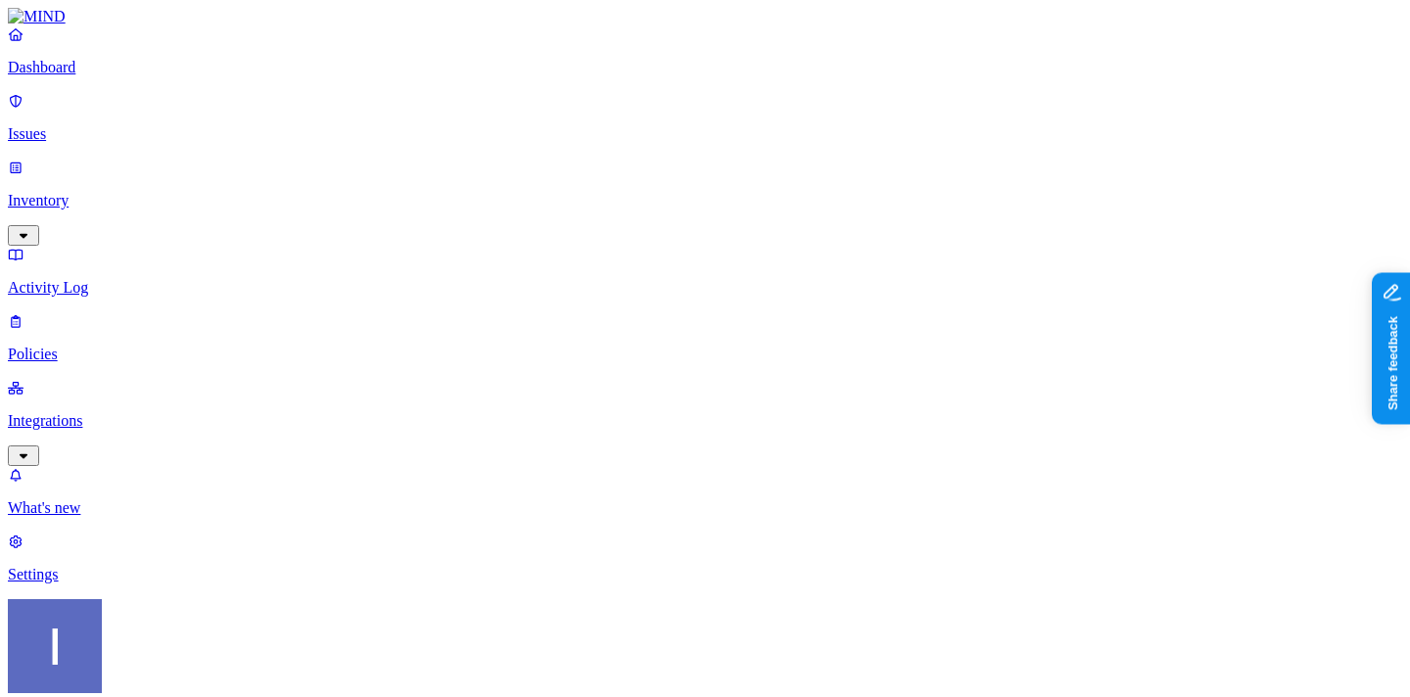
type input "asdasd"
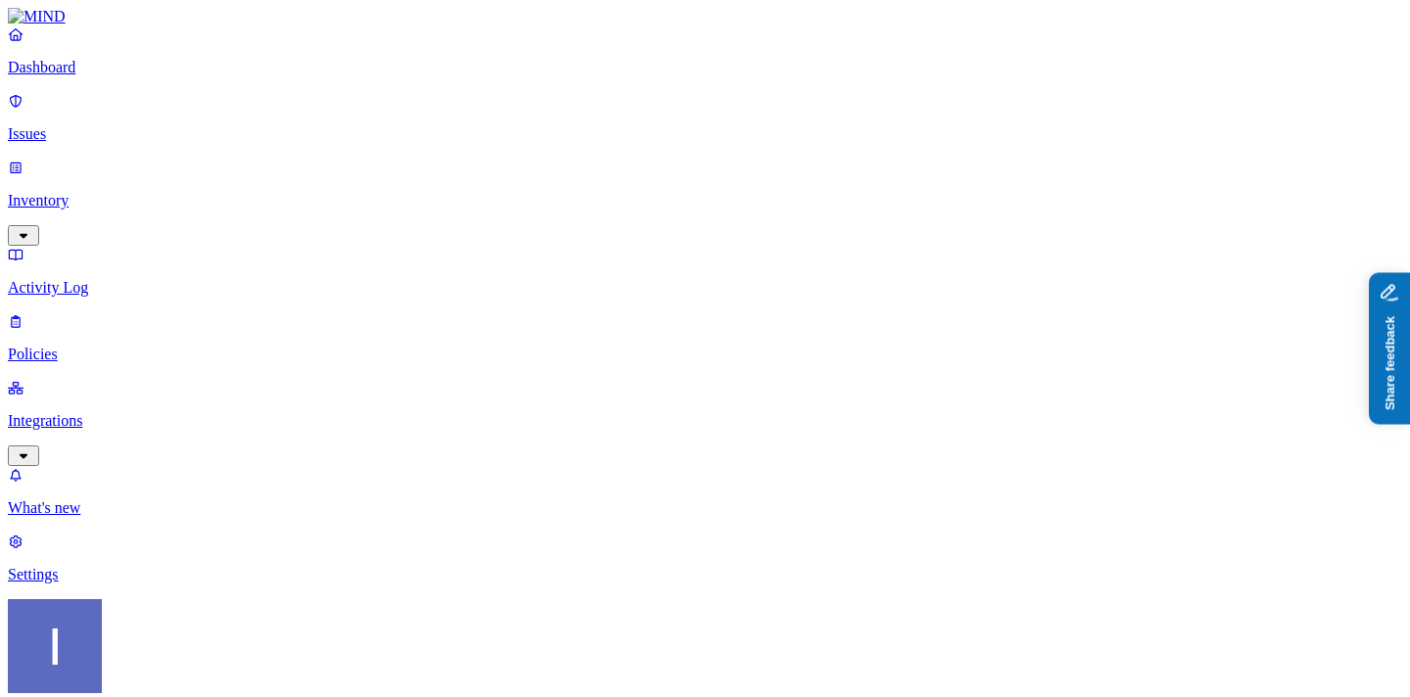
click at [134, 379] on link "Integrations" at bounding box center [705, 421] width 1394 height 84
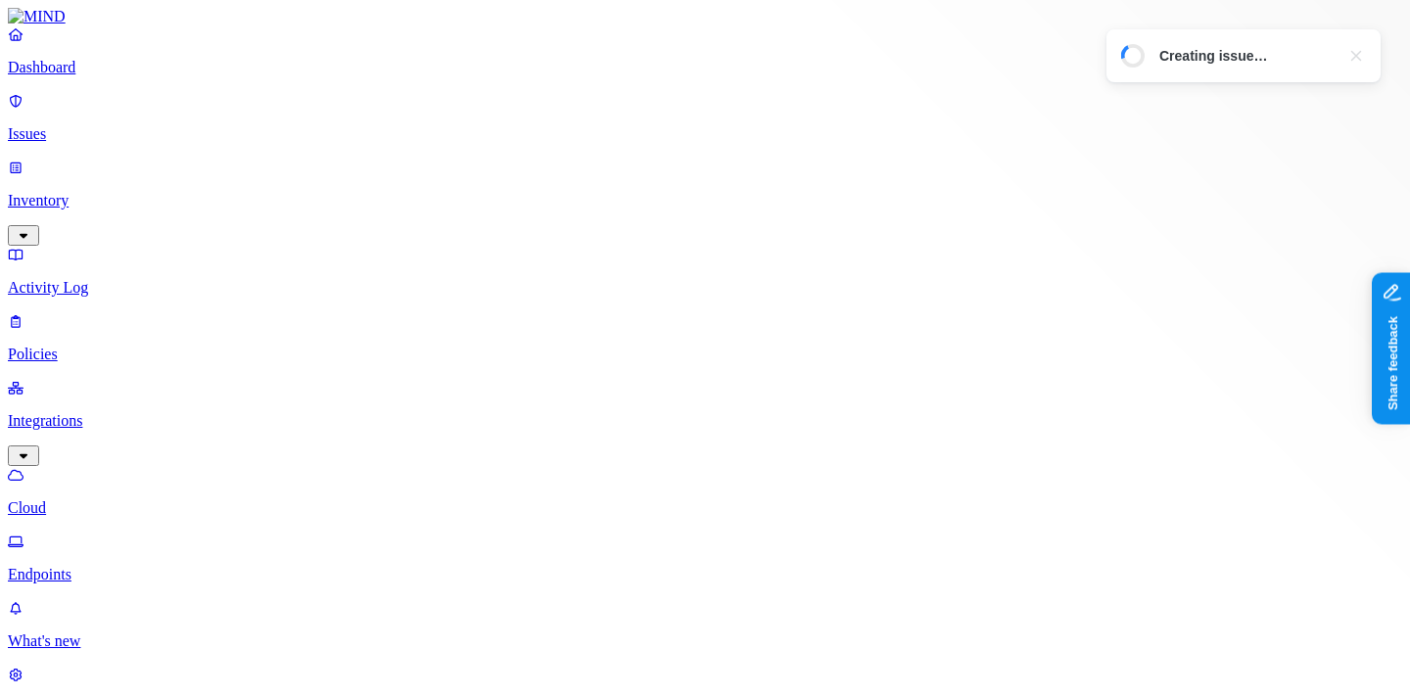
click at [116, 346] on p "Policies" at bounding box center [705, 355] width 1394 height 18
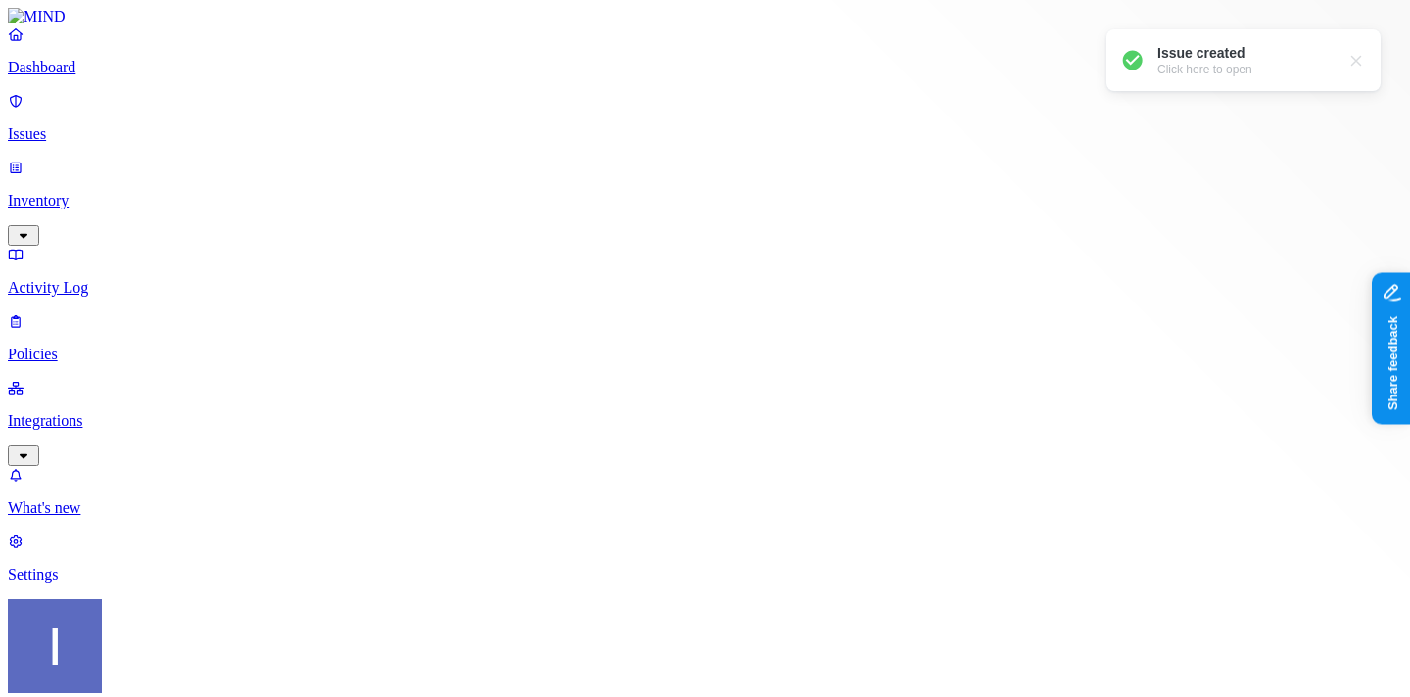
click at [103, 139] on div "Dashboard Issues Inventory Activity Log Policies Integrations" at bounding box center [705, 245] width 1394 height 441
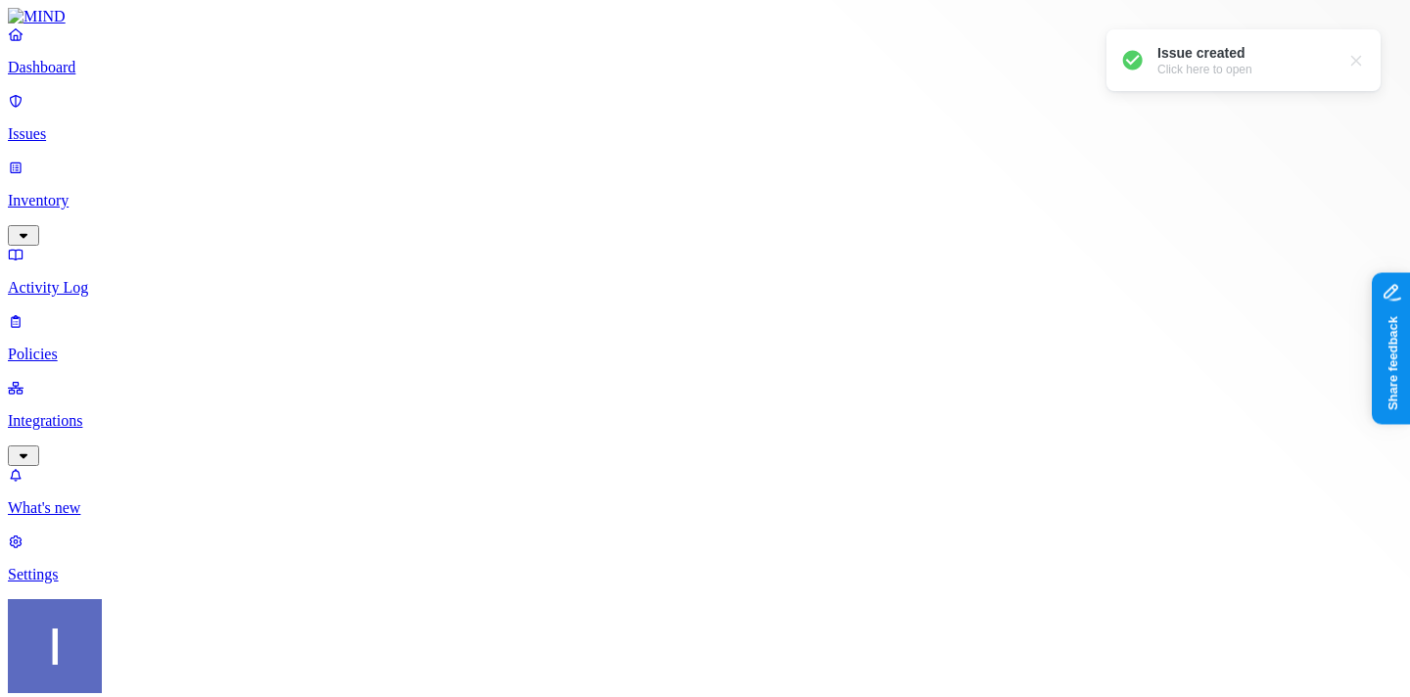
click at [108, 192] on p "Inventory" at bounding box center [705, 201] width 1394 height 18
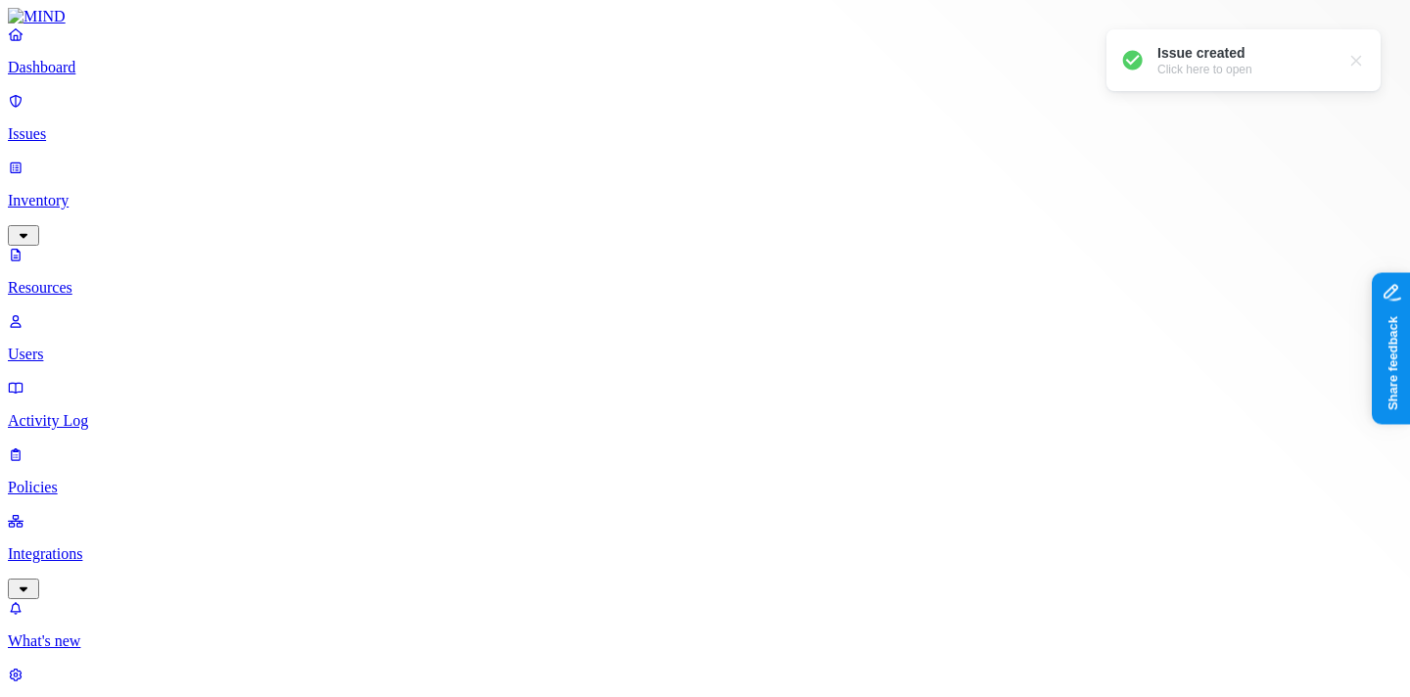
click at [108, 125] on p "Issues" at bounding box center [705, 134] width 1394 height 18
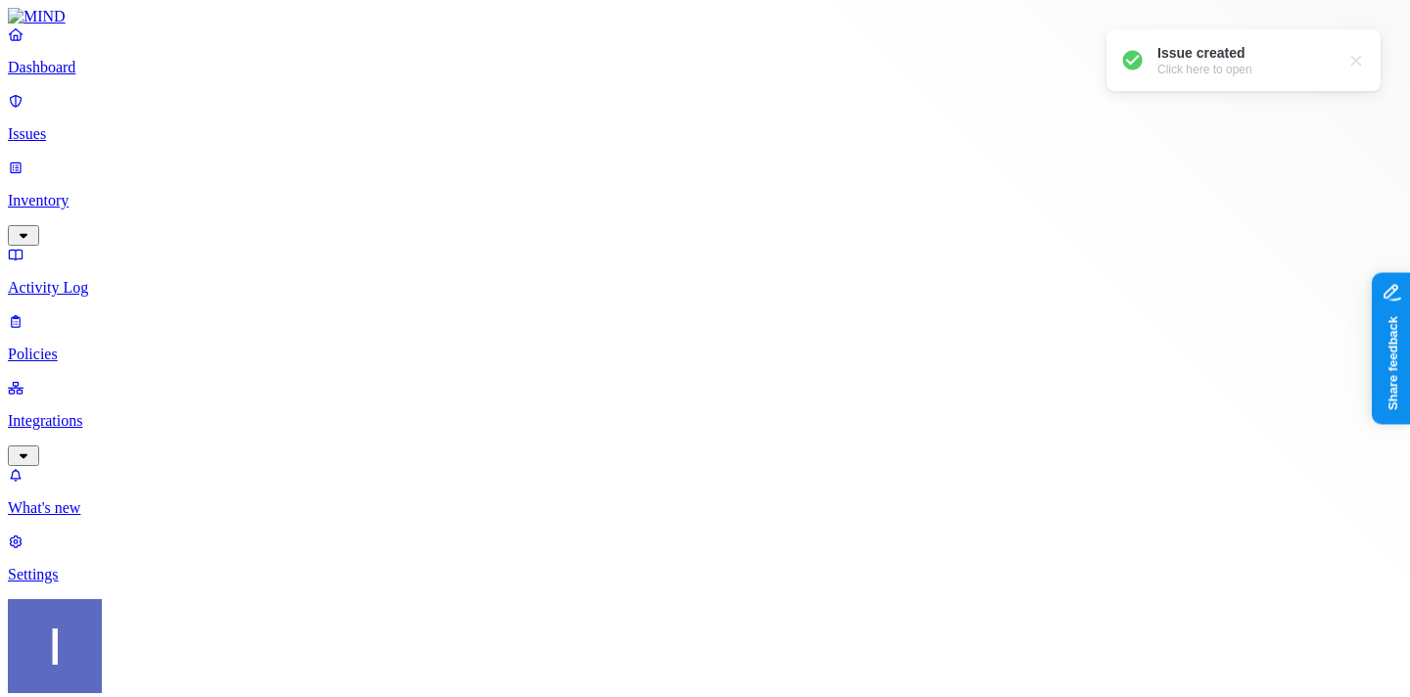
click at [116, 192] on p "Inventory" at bounding box center [705, 201] width 1394 height 18
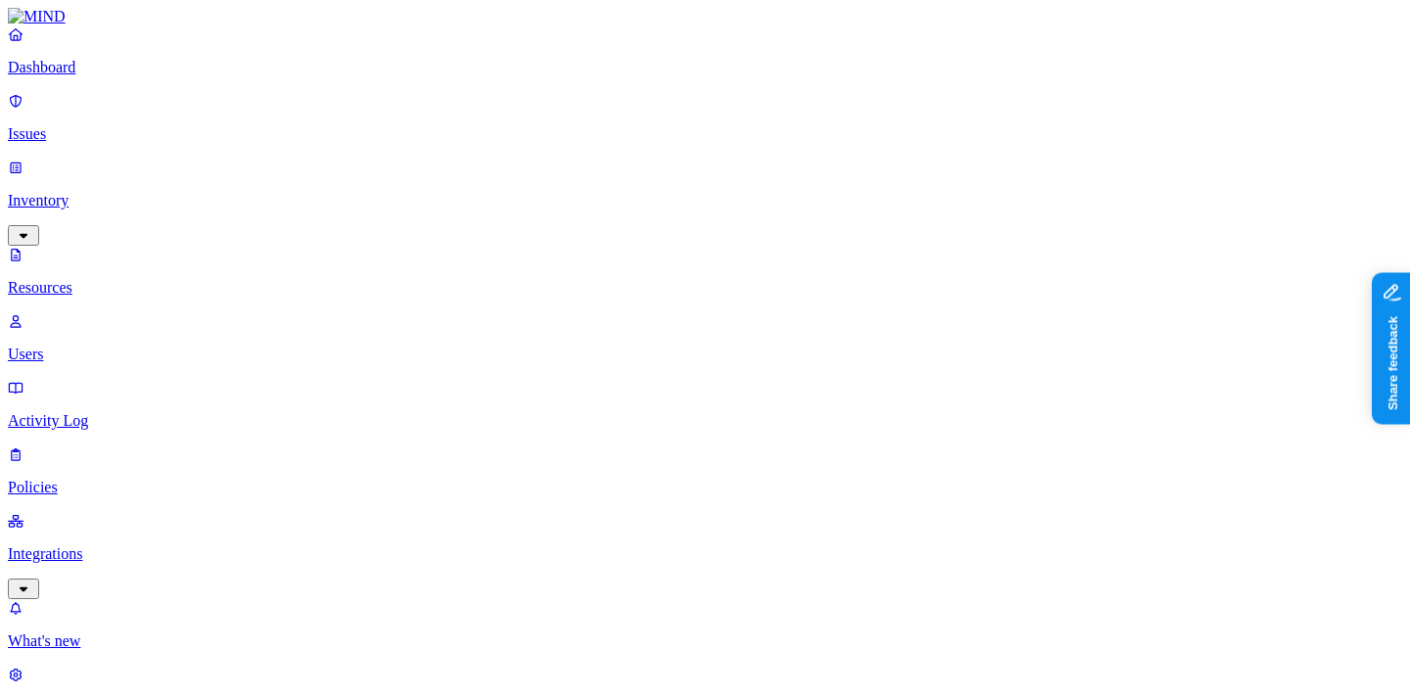
type input "a"
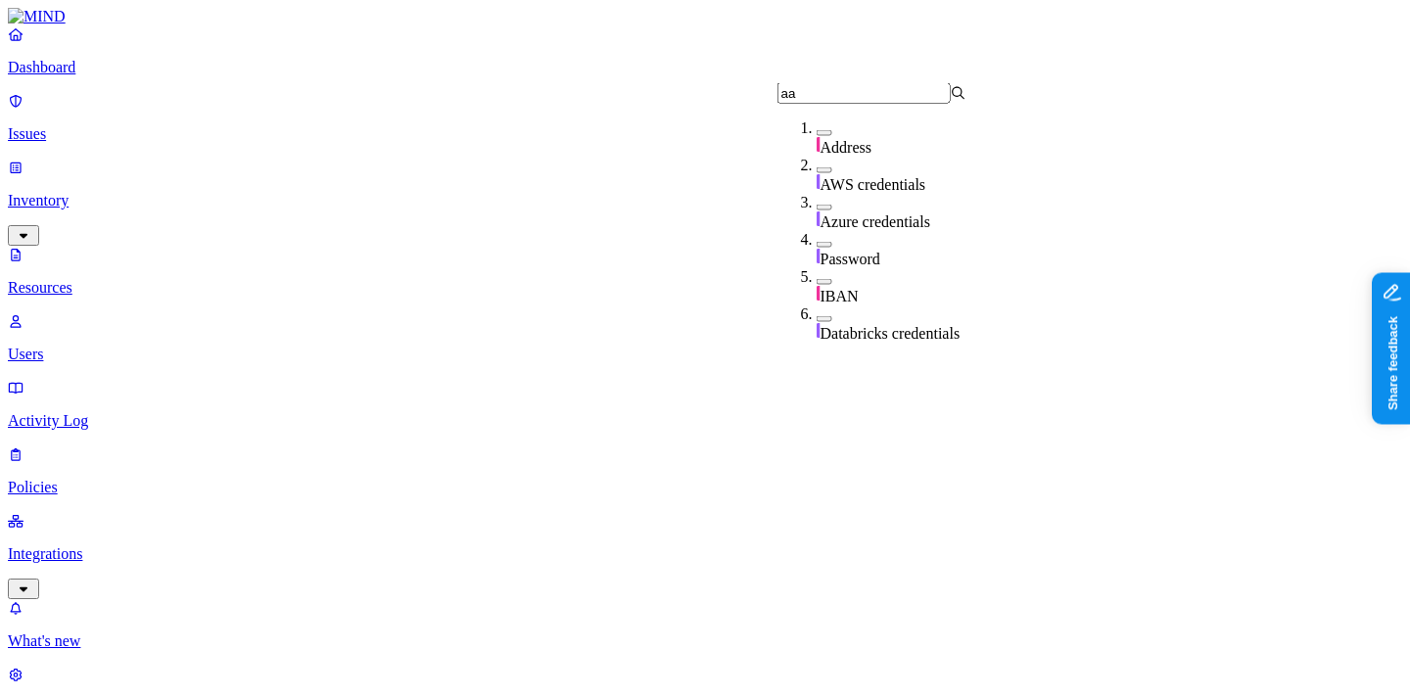
type input "a"
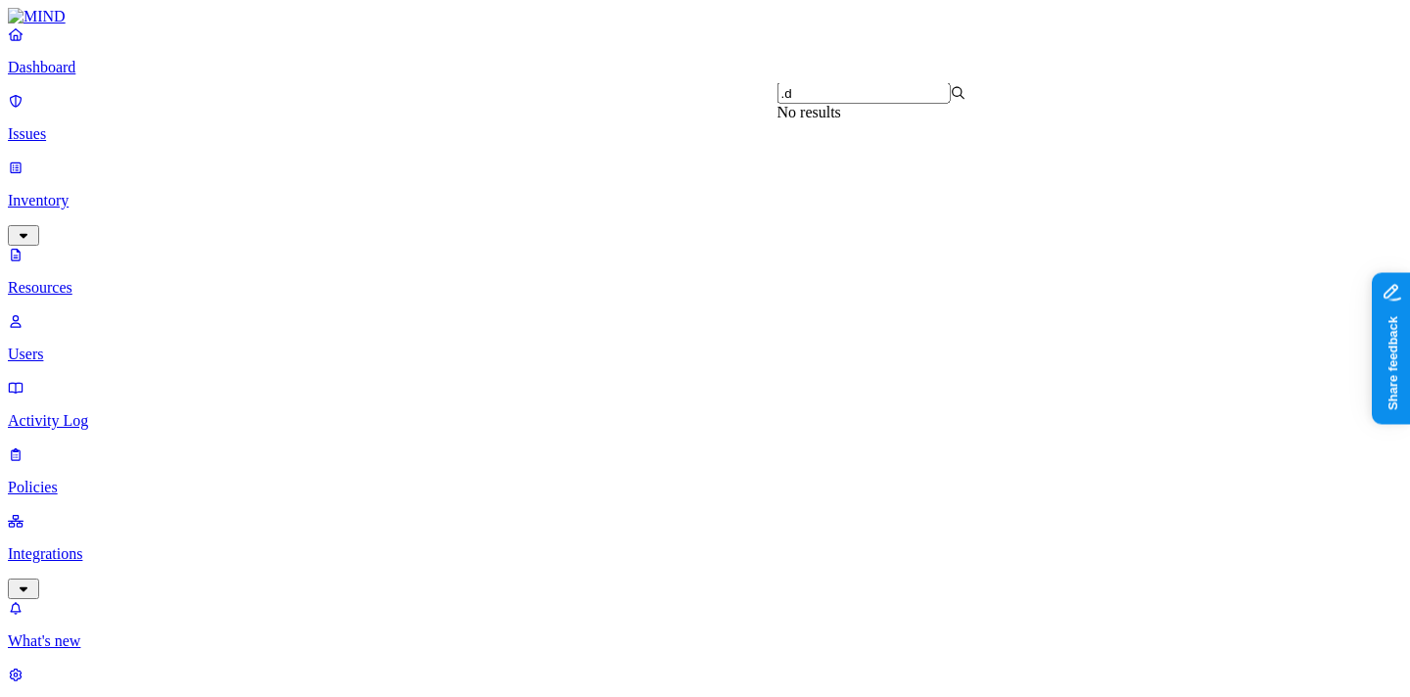
type input "."
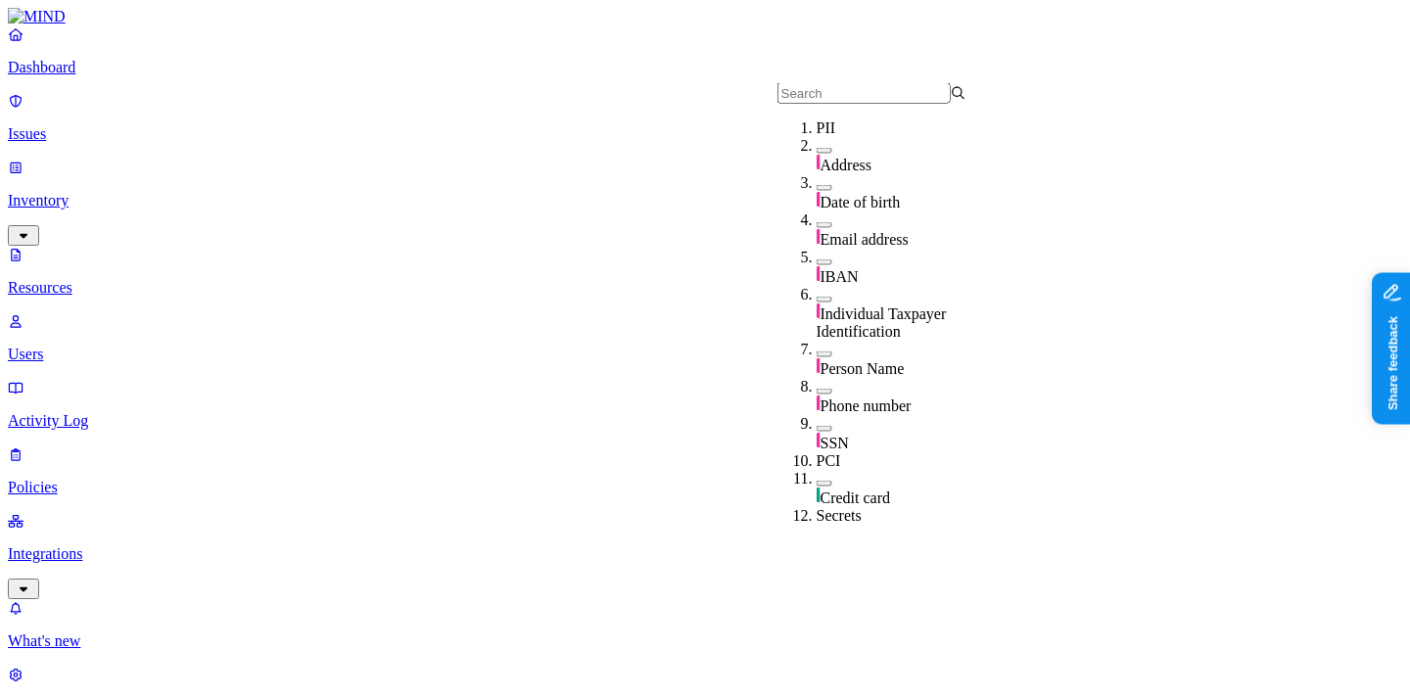
type input "."
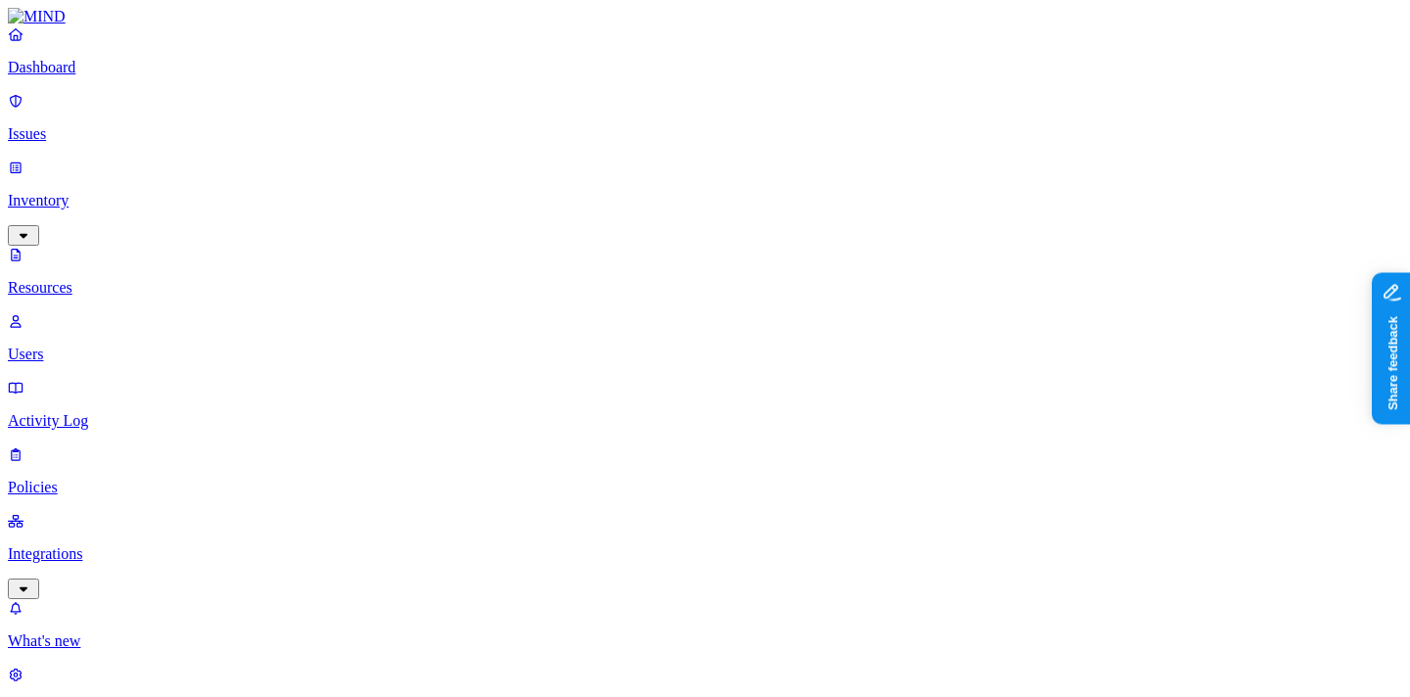
type input "a"
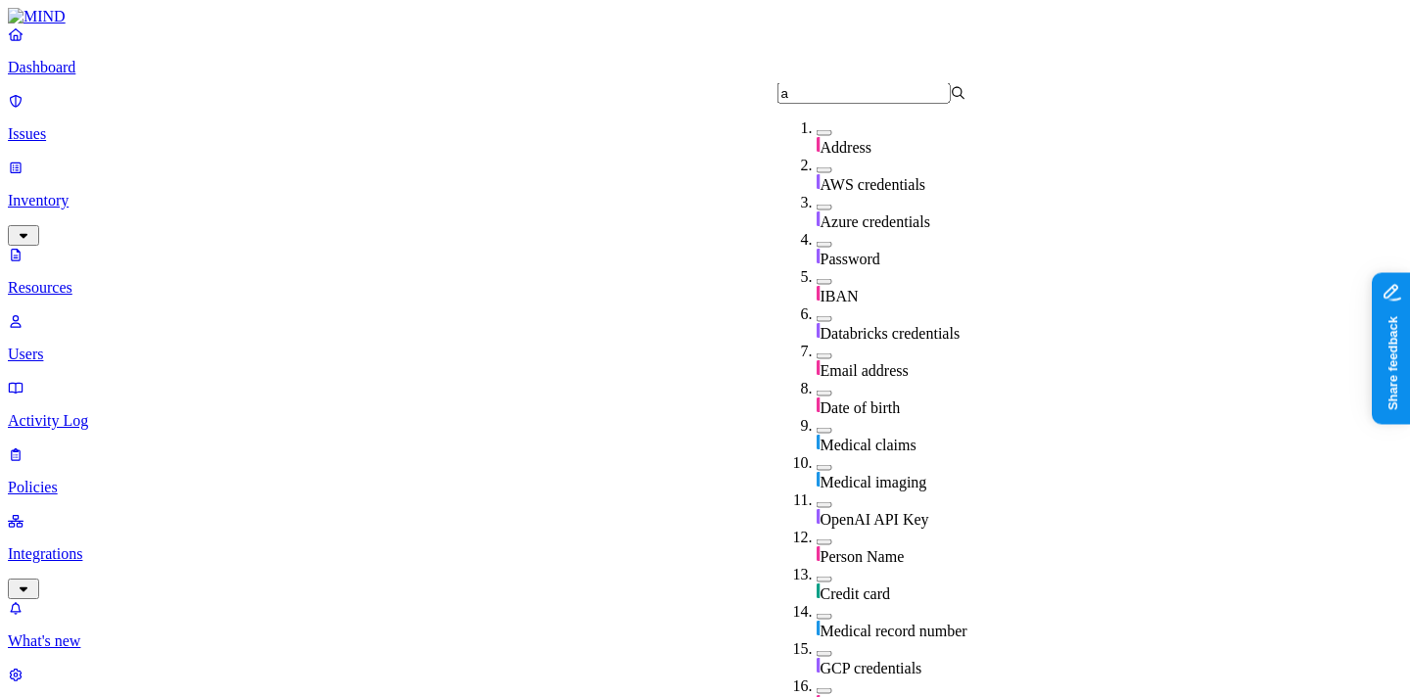
type input "a"
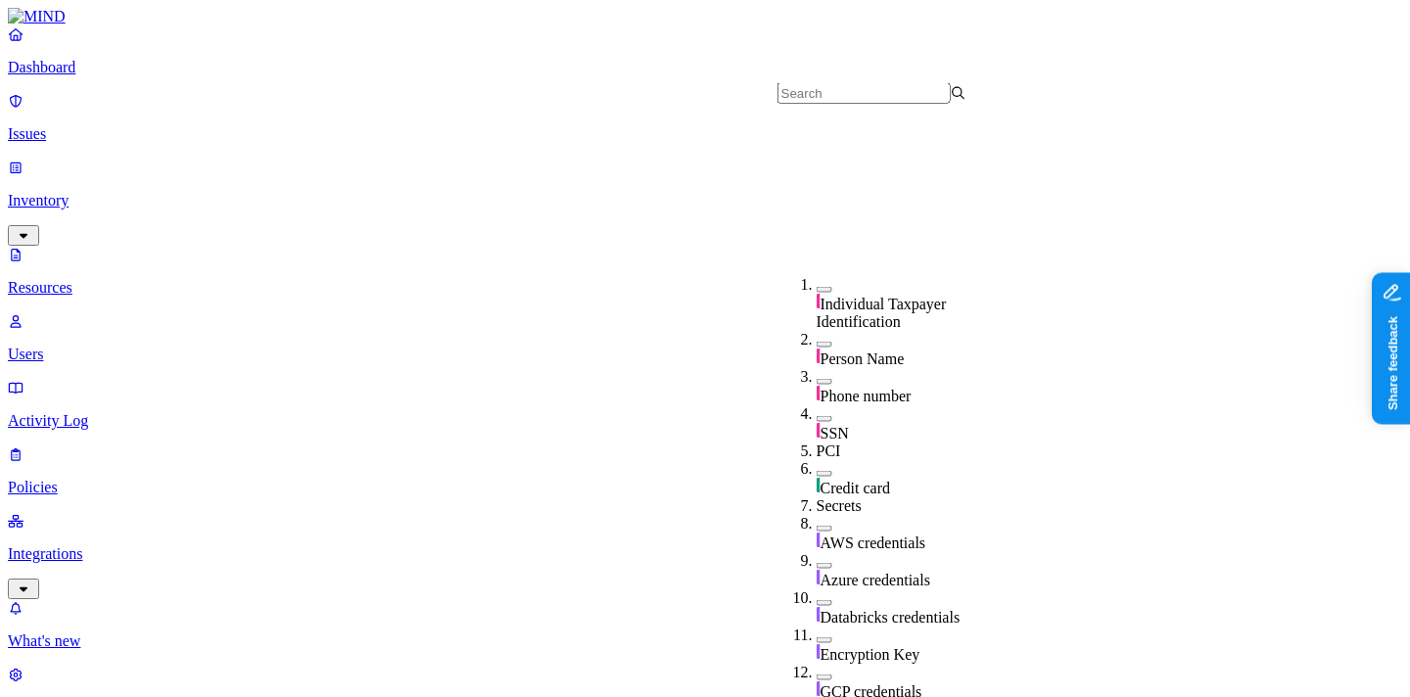
scroll to position [314, 0]
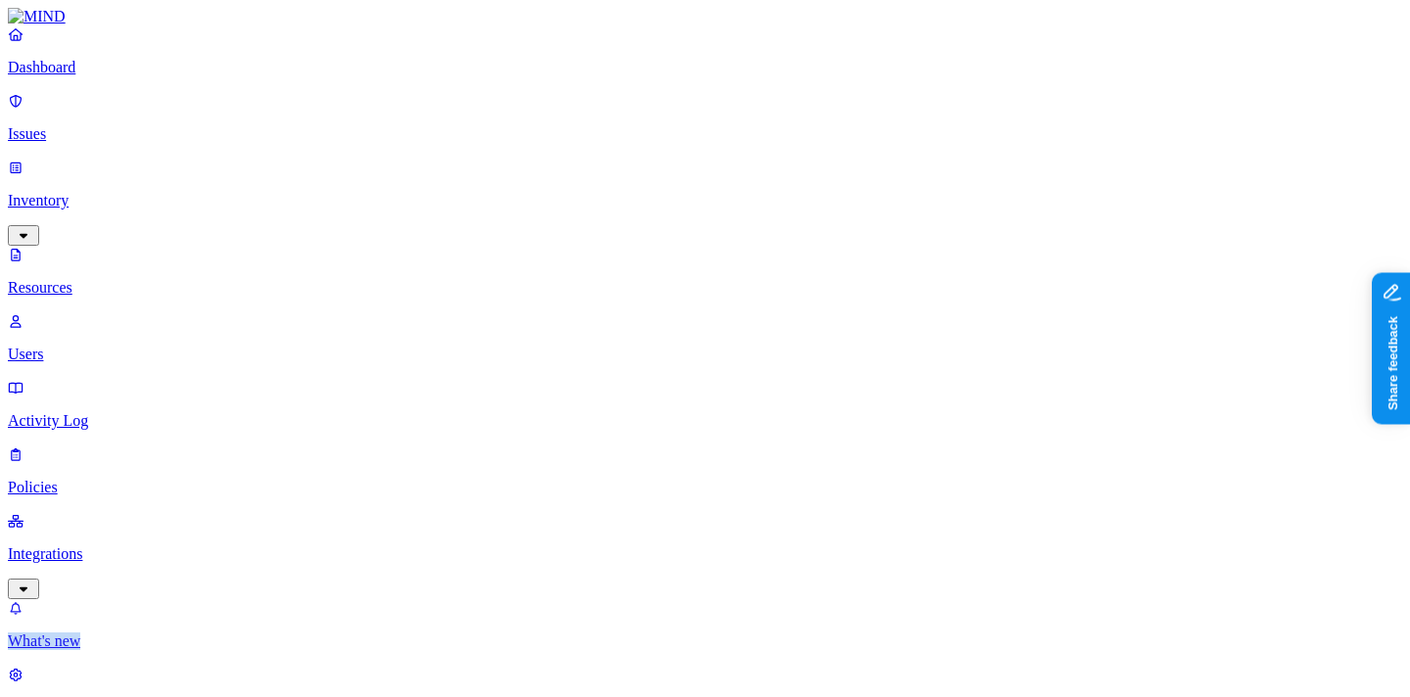
click at [54, 632] on p "What's new" at bounding box center [705, 641] width 1394 height 18
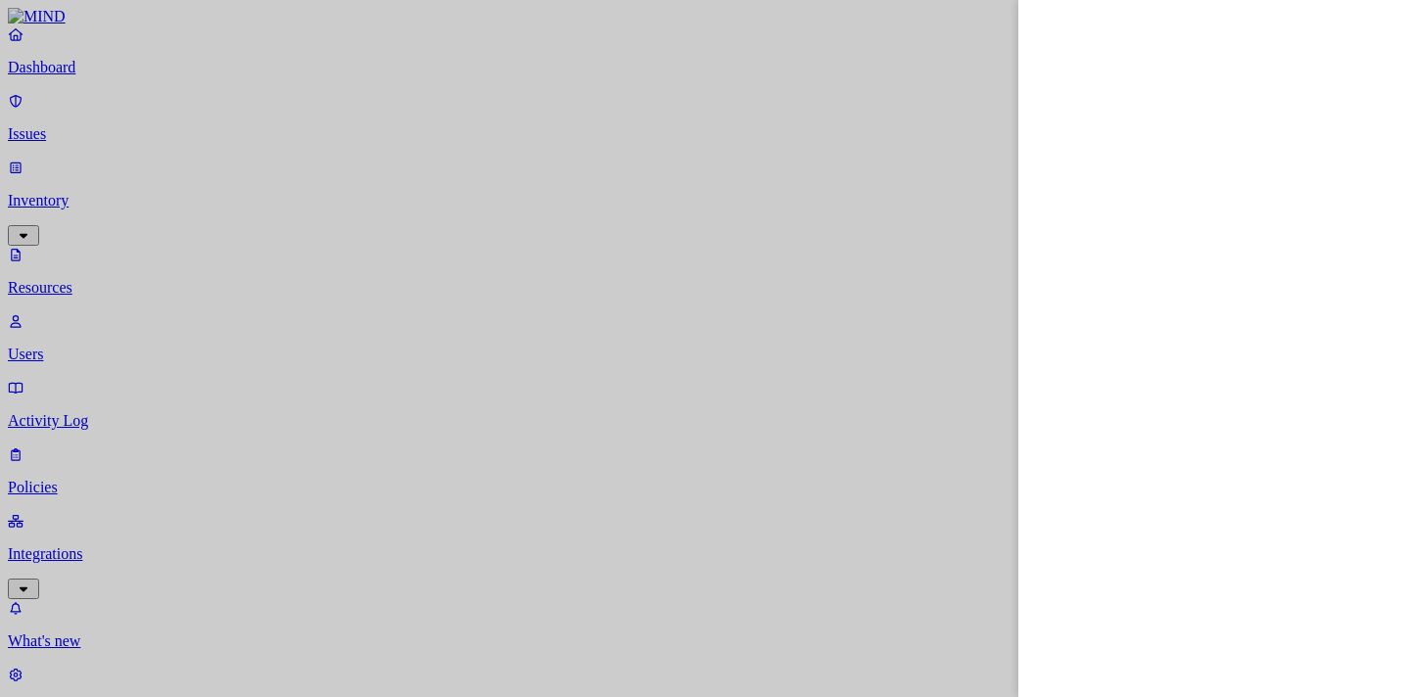
click at [975, 584] on div at bounding box center [705, 348] width 1410 height 697
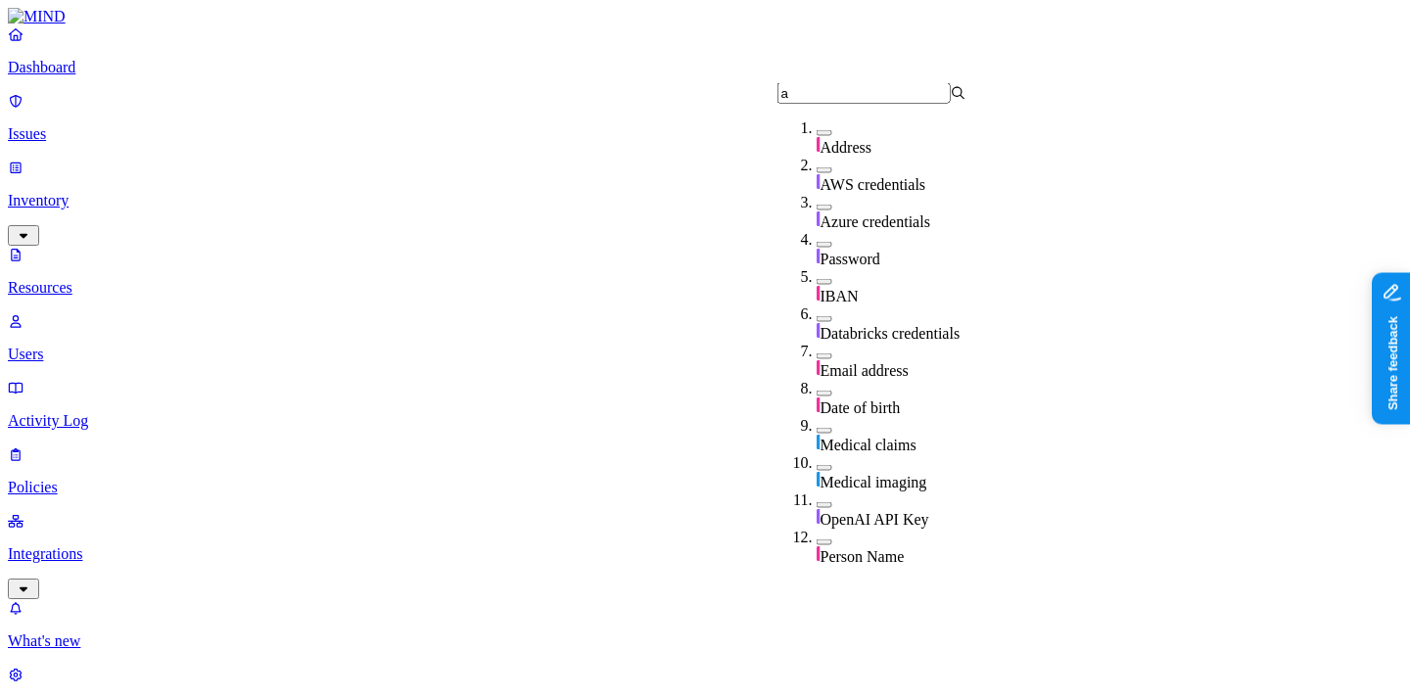
type input "a"
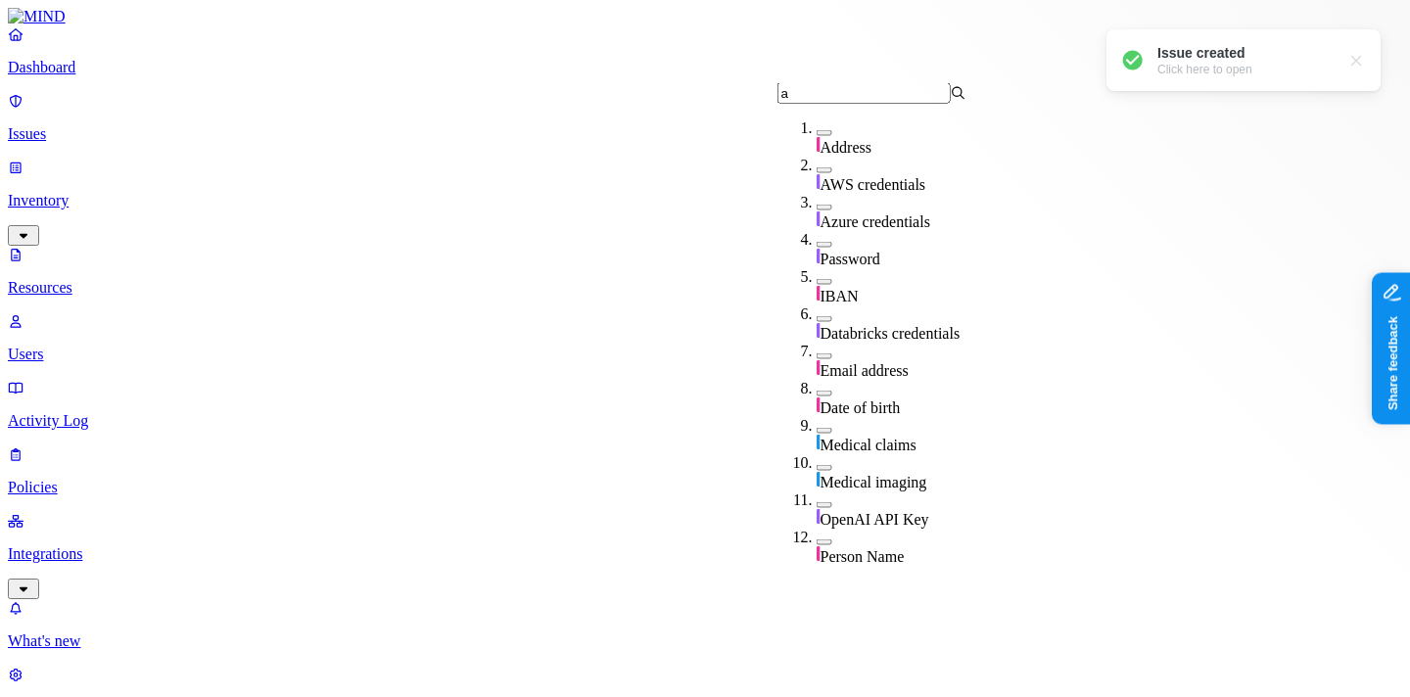
click at [1201, 77] on div "Issue created Click here to open" at bounding box center [1243, 60] width 274 height 62
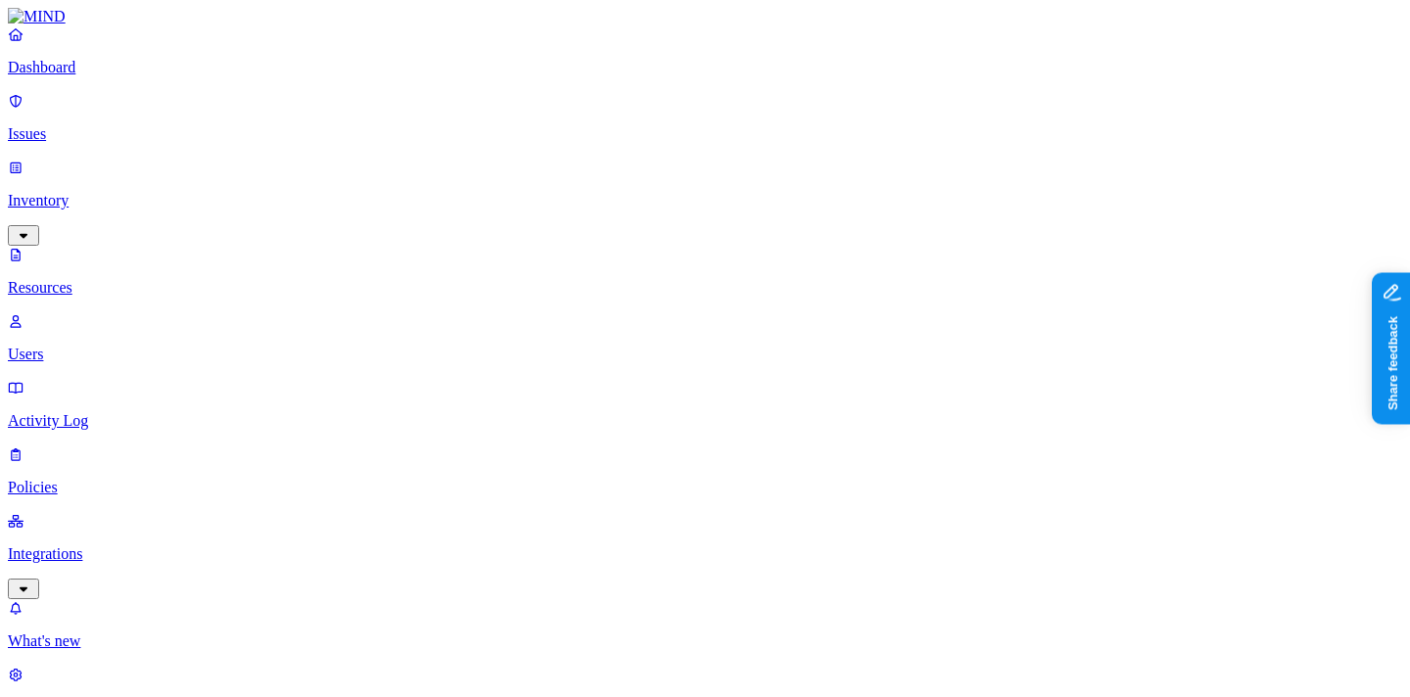
click at [144, 76] on p "Dashboard" at bounding box center [705, 68] width 1394 height 18
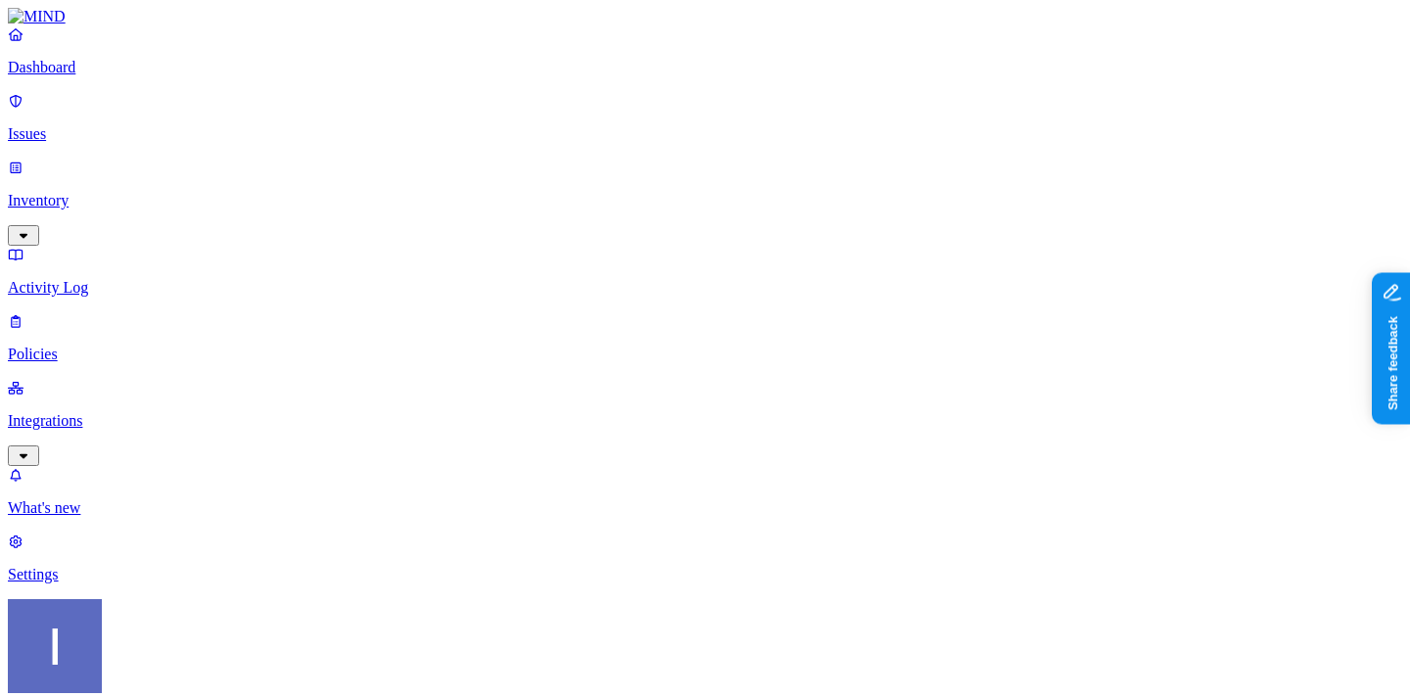
click at [184, 682] on div "Itai Schwartz Trace3" at bounding box center [705, 699] width 1394 height 201
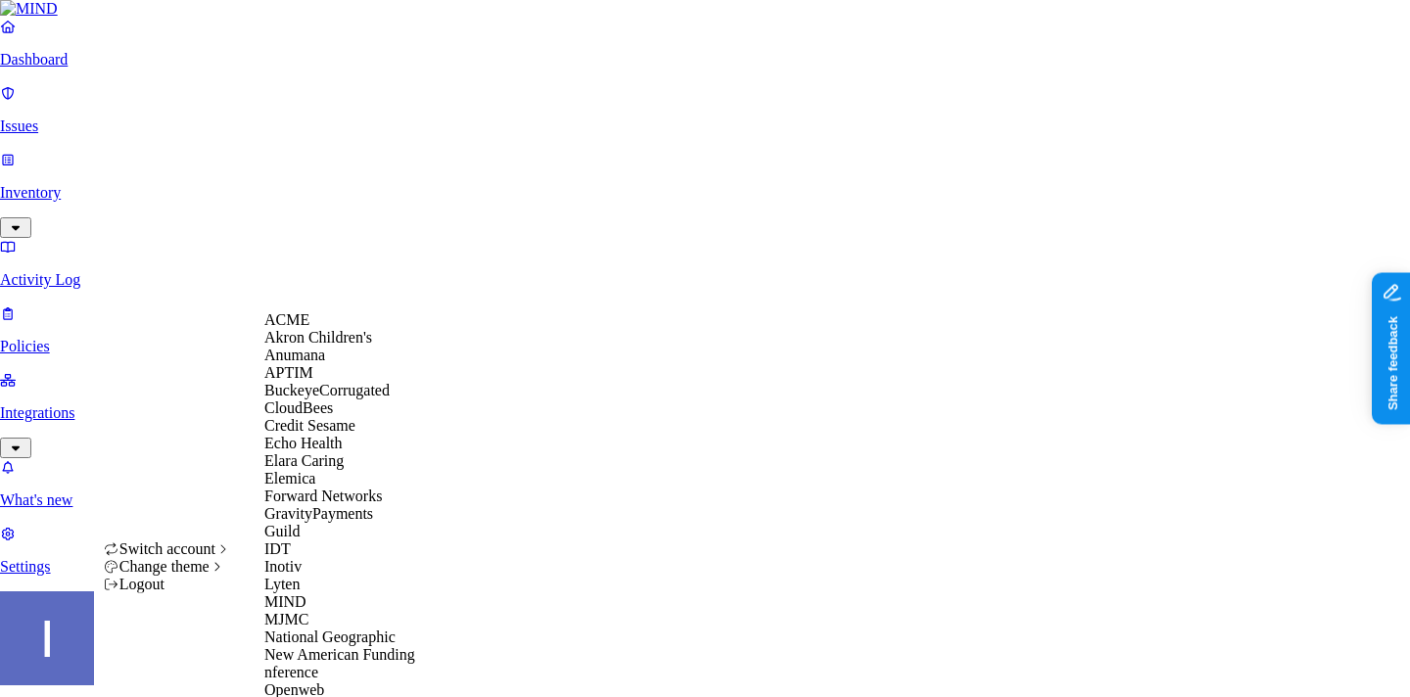
click at [328, 329] on div "ACME" at bounding box center [359, 320] width 190 height 18
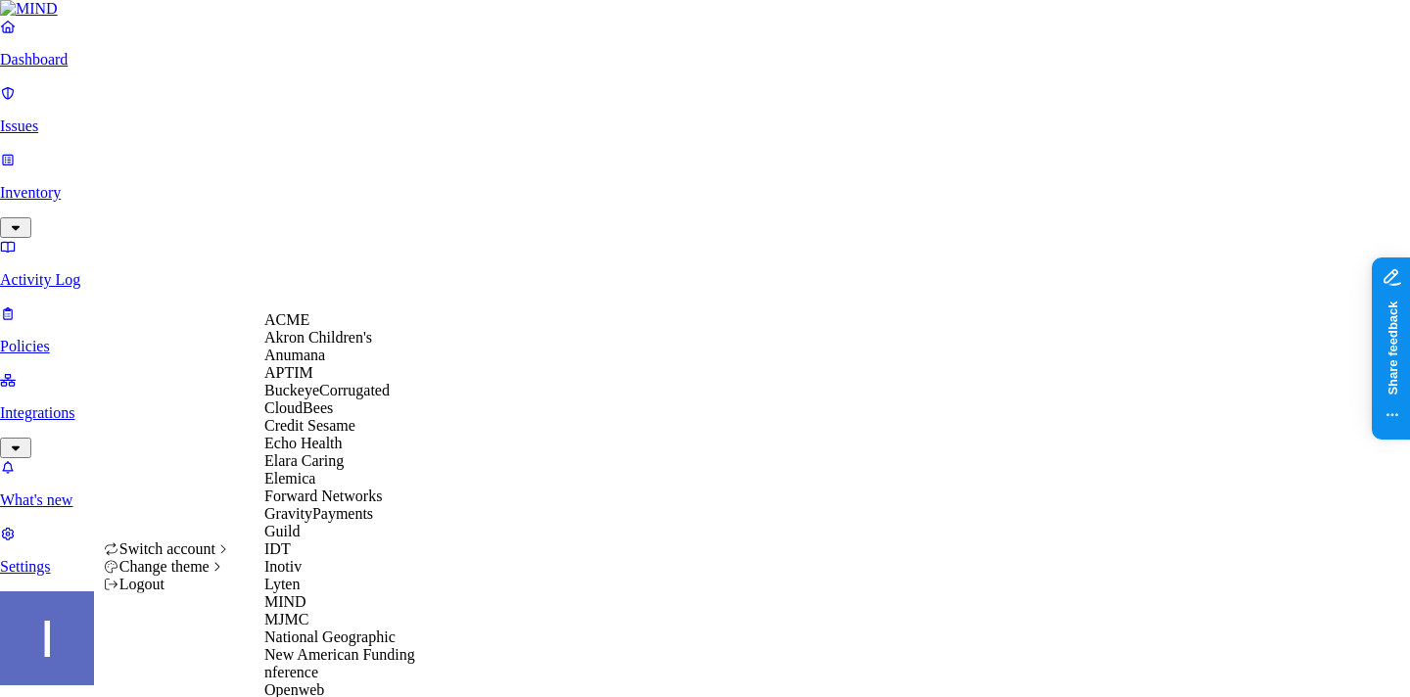
scroll to position [609, 0]
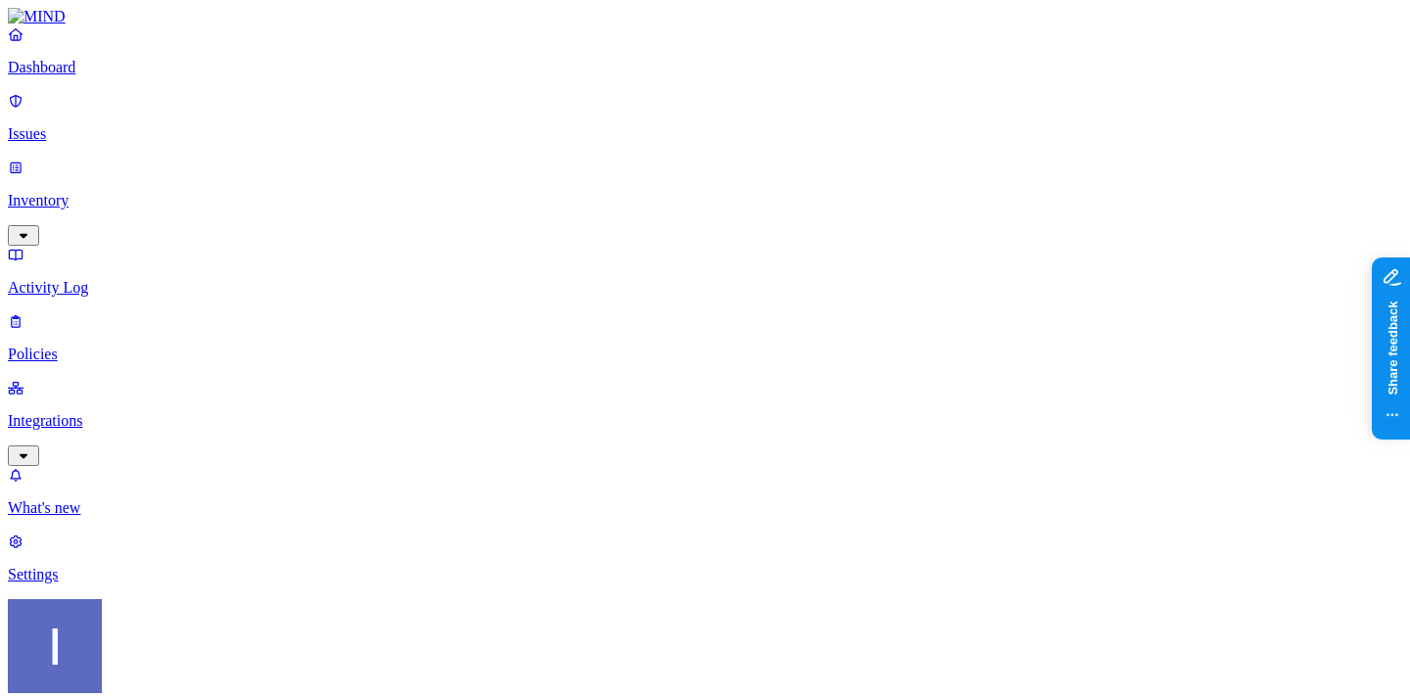
click at [130, 192] on p "Inventory" at bounding box center [705, 201] width 1394 height 18
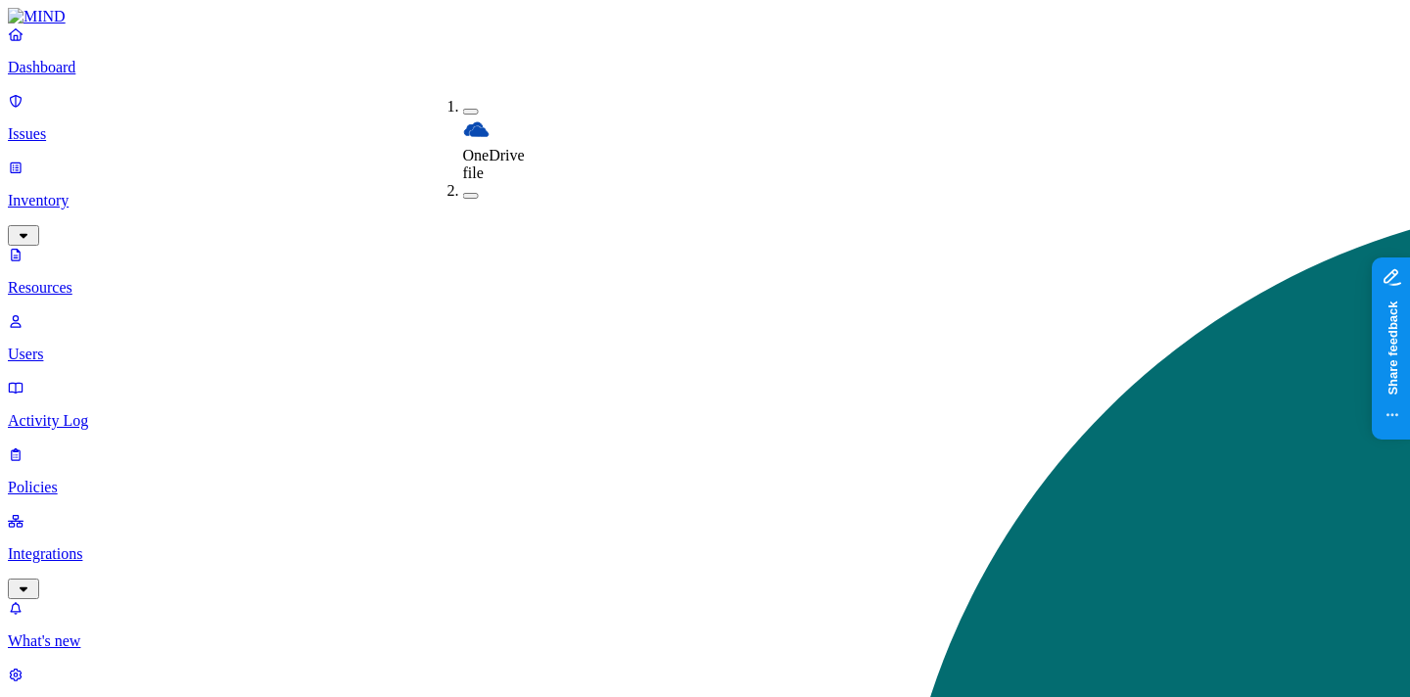
type button "on"
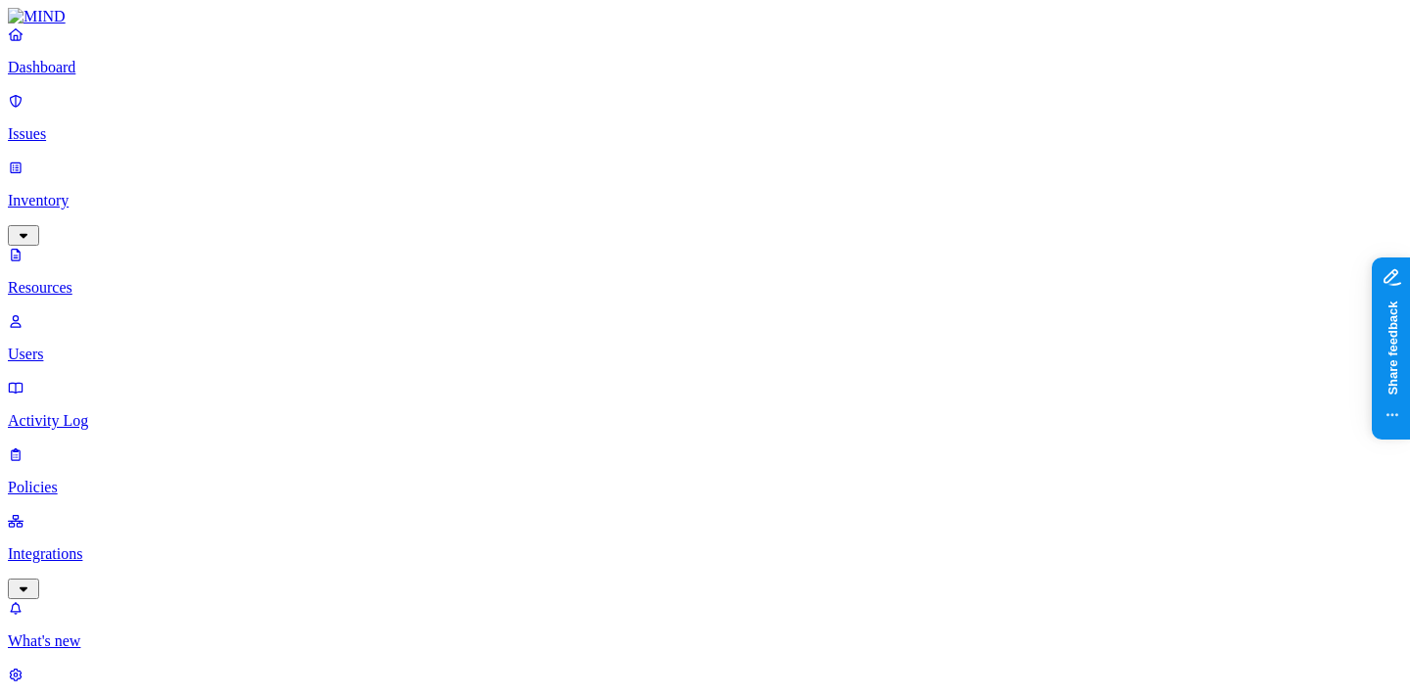
type input "mimecast"
drag, startPoint x: 1152, startPoint y: 209, endPoint x: 1196, endPoint y: 209, distance: 44.1
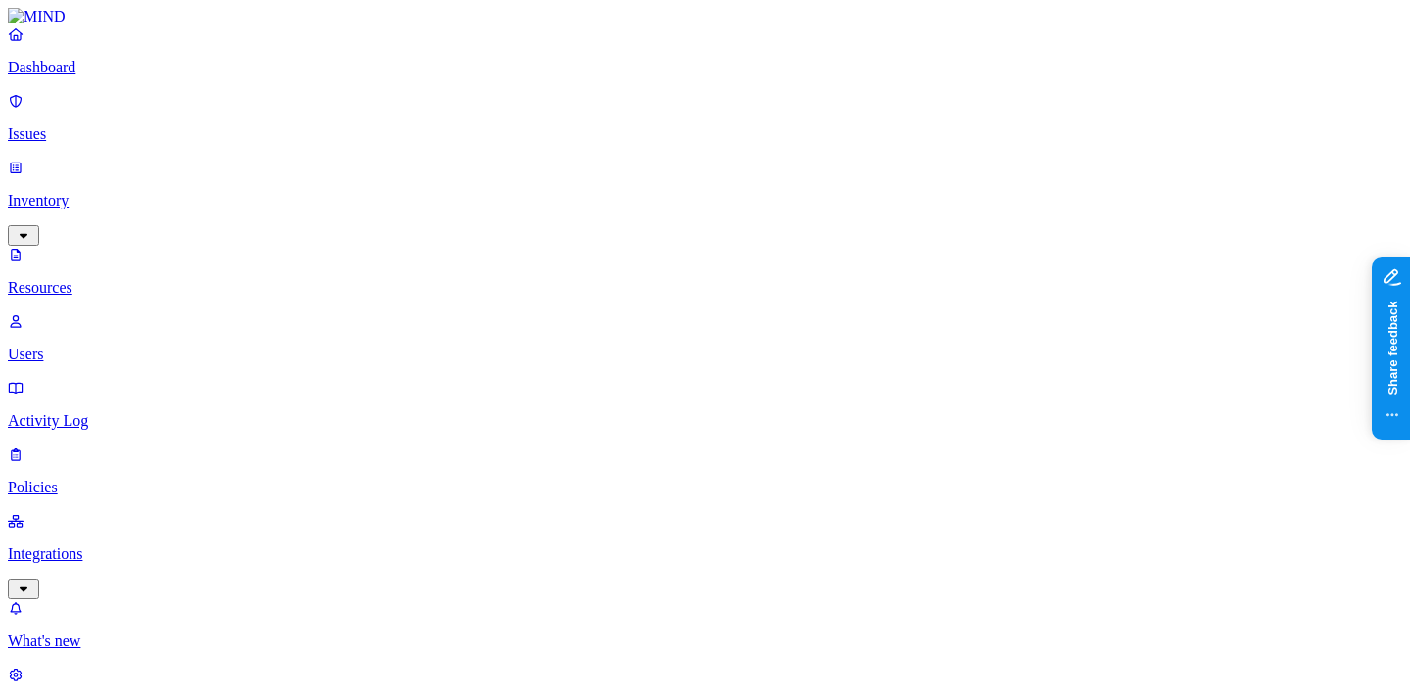
copy div "[PERSON_NAME]"
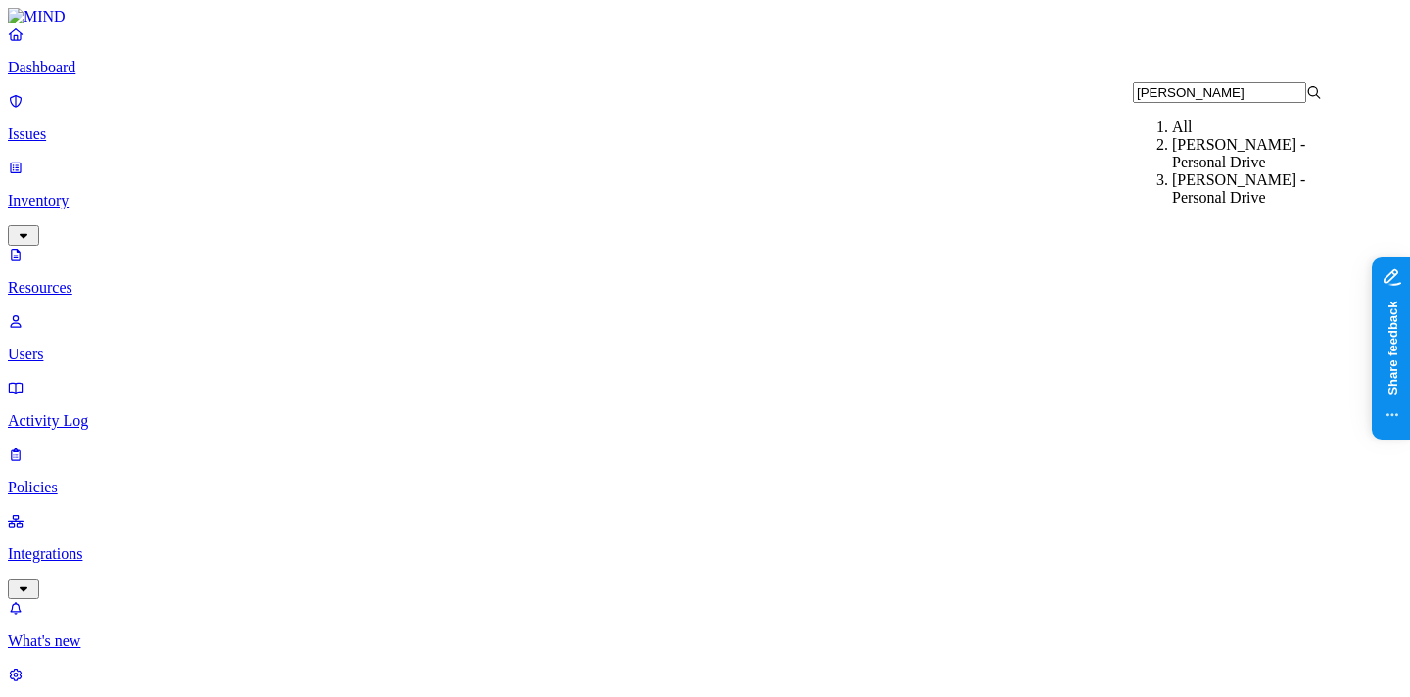
type input "[PERSON_NAME]"
click at [1202, 171] on div "[PERSON_NAME] - Personal Drive" at bounding box center [1266, 153] width 189 height 35
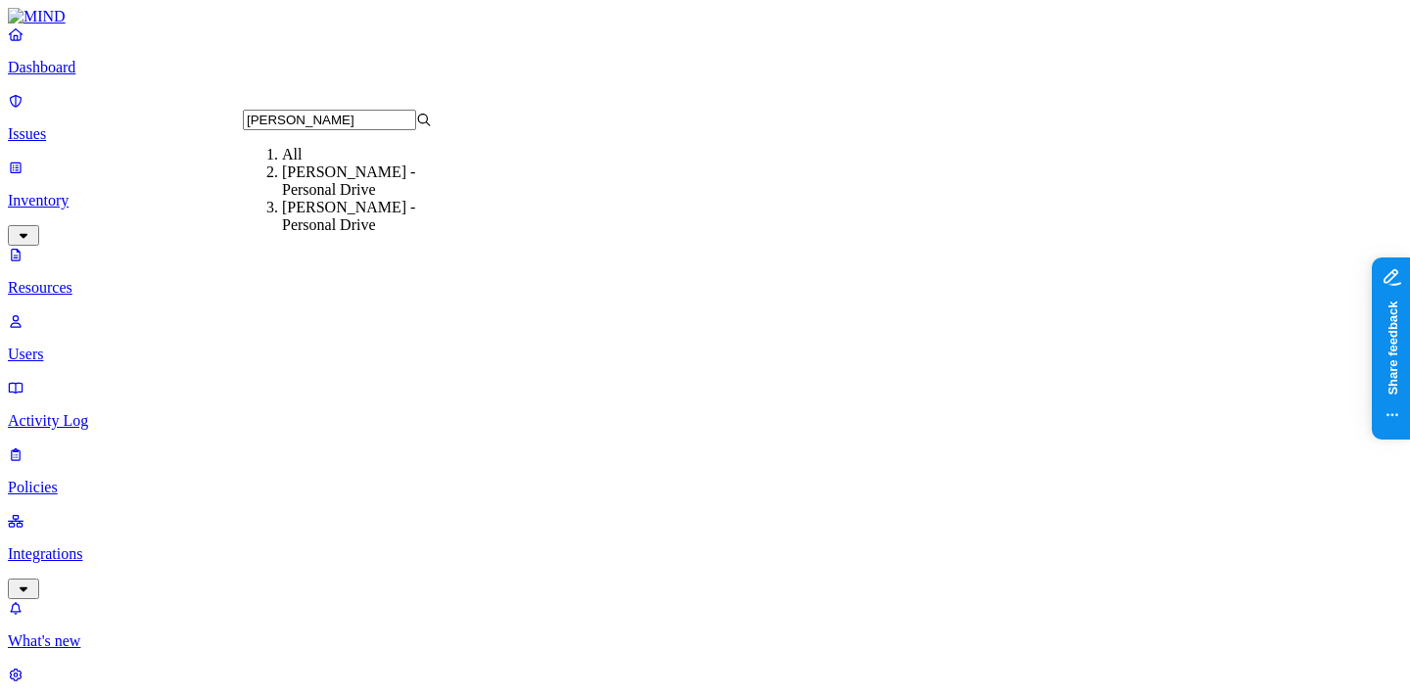
type input "[PERSON_NAME]"
click at [423, 234] on div "[PERSON_NAME] - Personal Drive" at bounding box center [376, 216] width 189 height 35
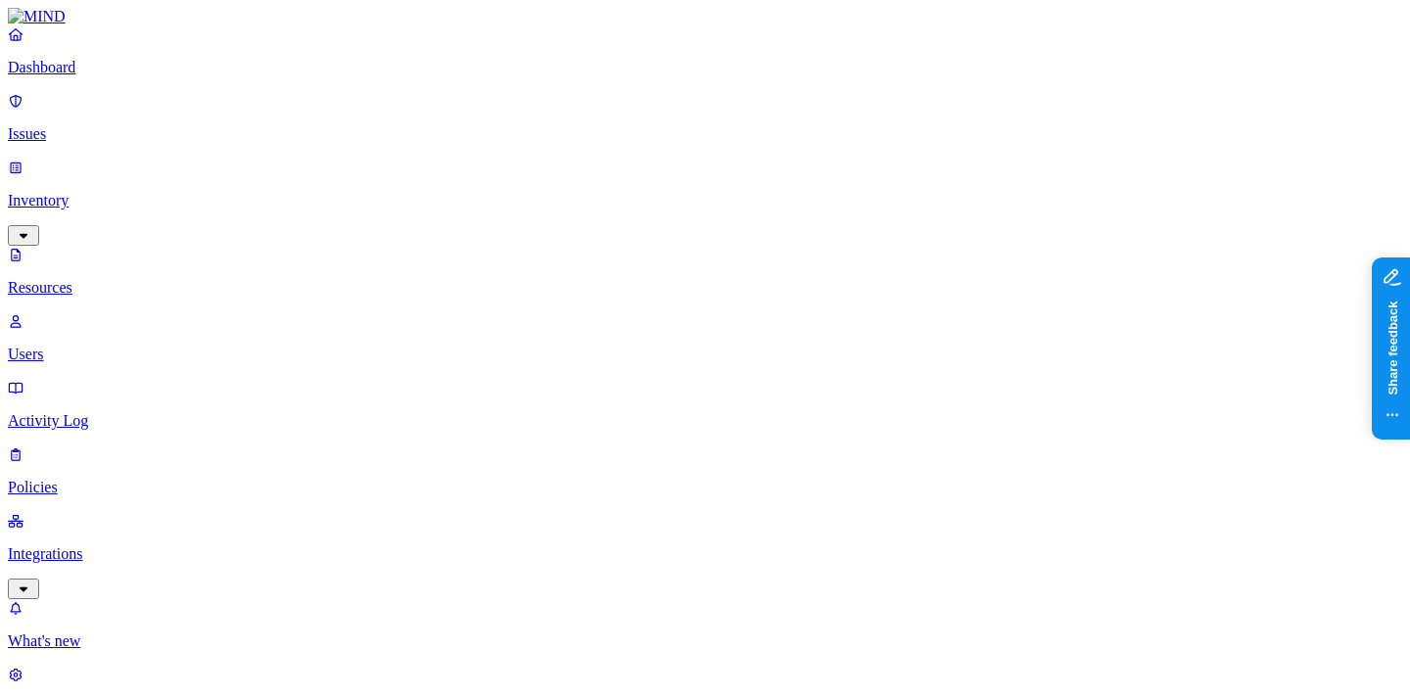
scroll to position [322, 0]
drag, startPoint x: 481, startPoint y: 135, endPoint x: 651, endPoint y: 142, distance: 170.5
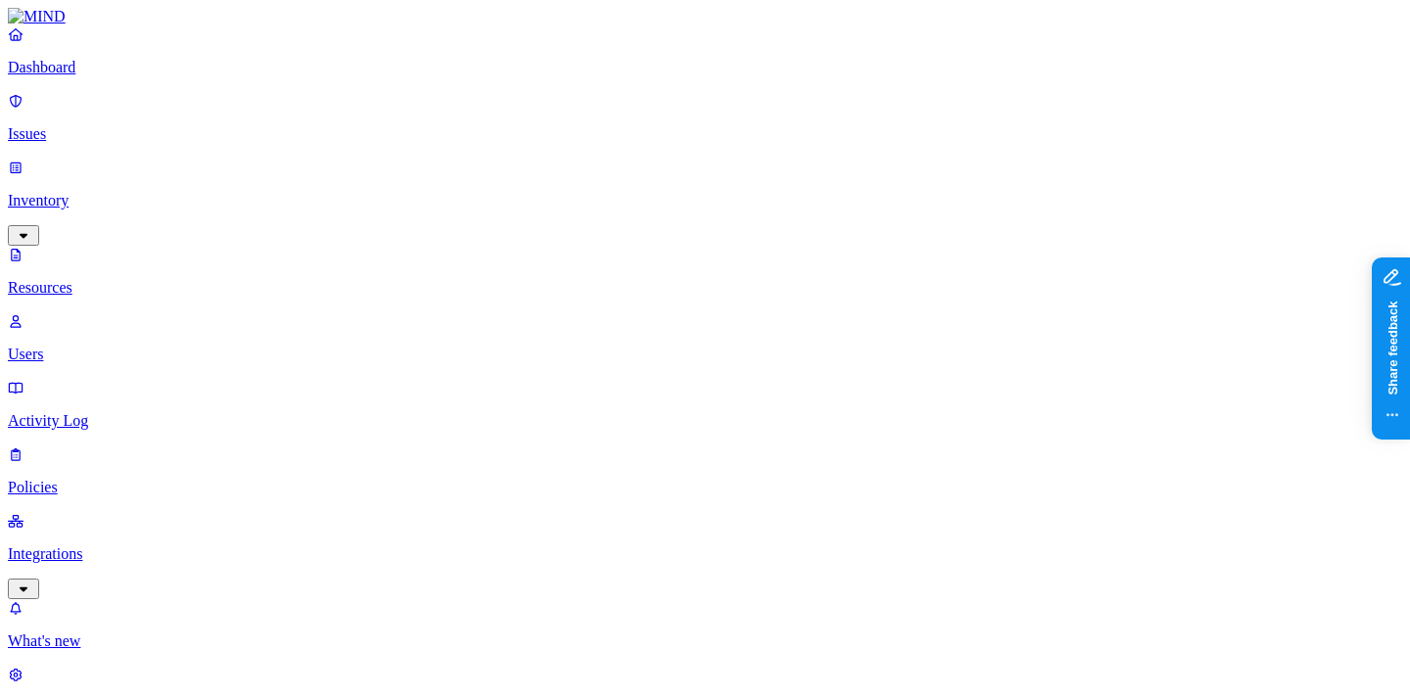
scroll to position [0, 1]
type input "mimecast"
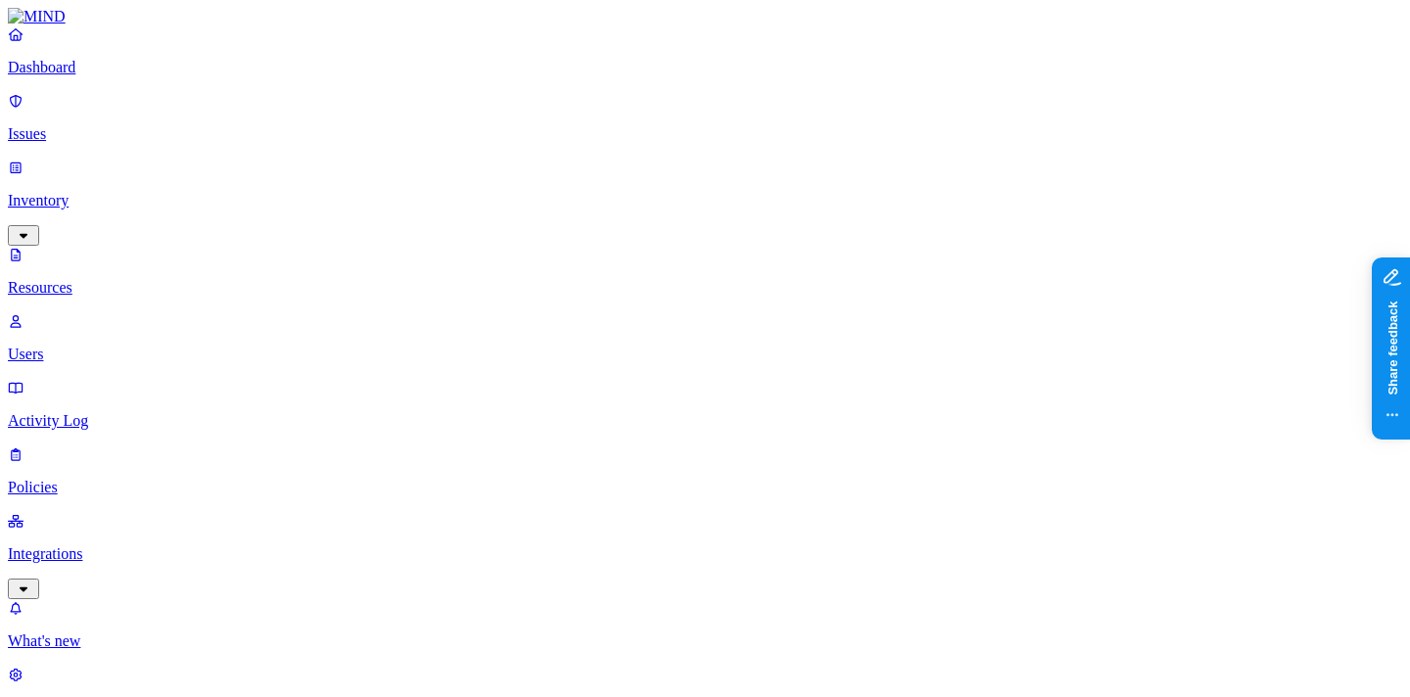
type input "quote"
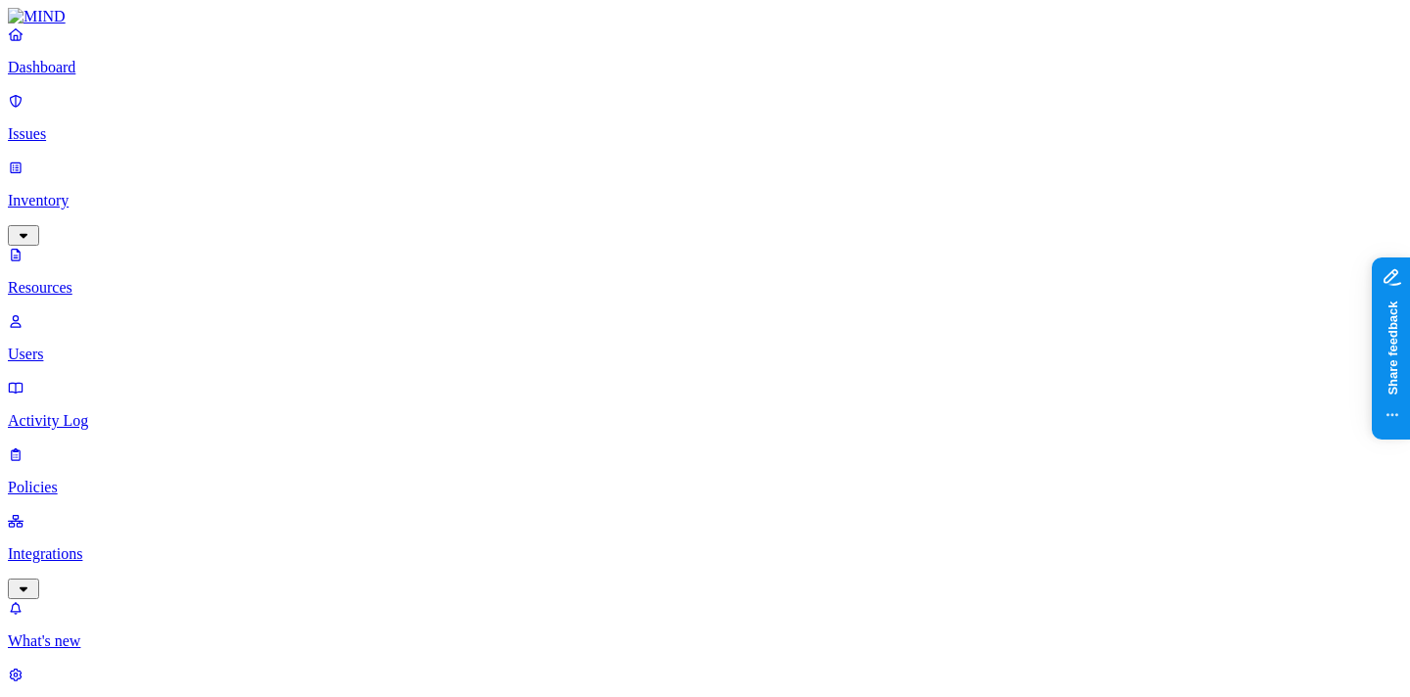
scroll to position [23, 165]
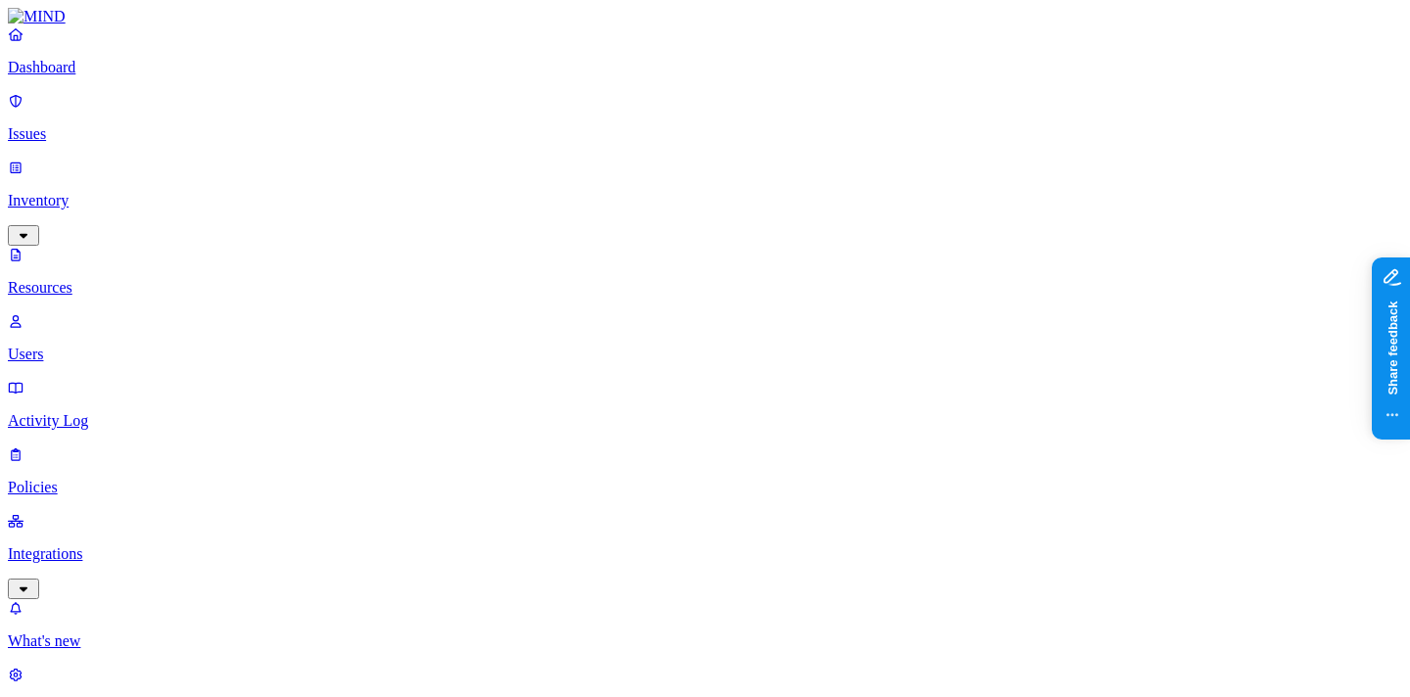
scroll to position [695, 0]
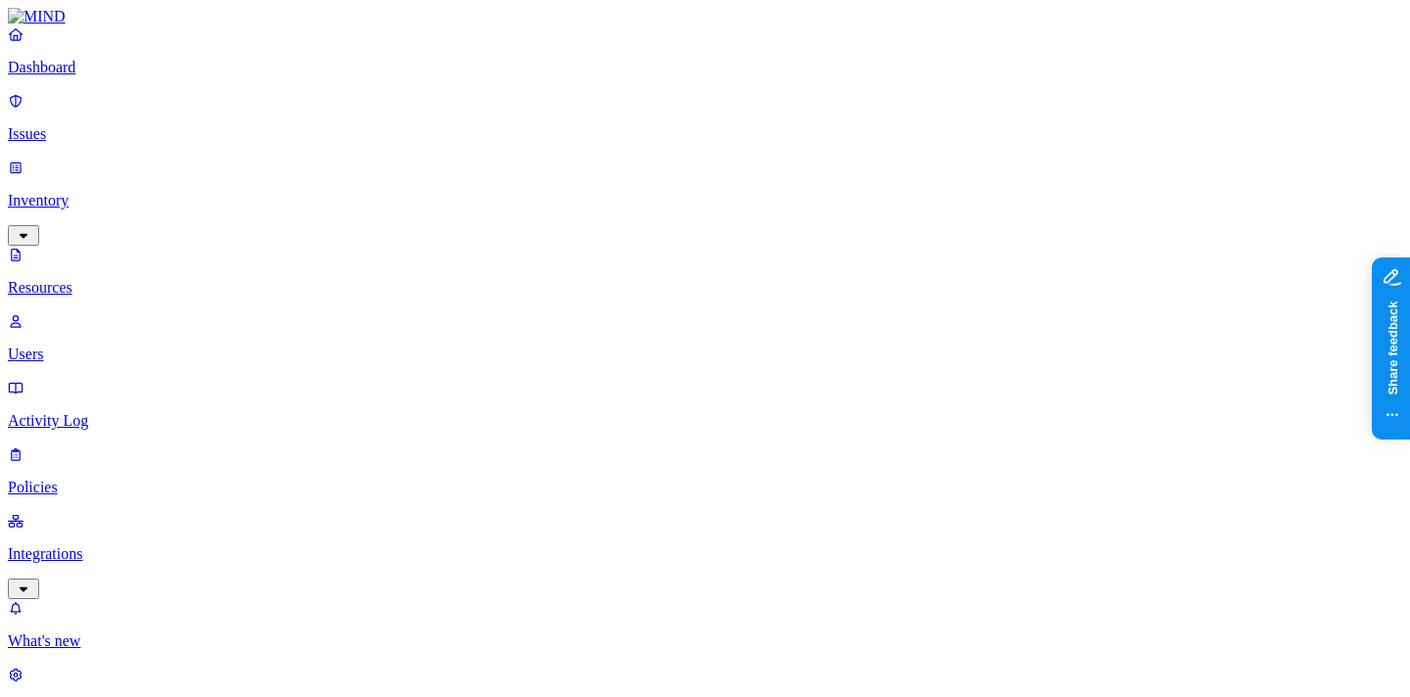
scroll to position [0, 0]
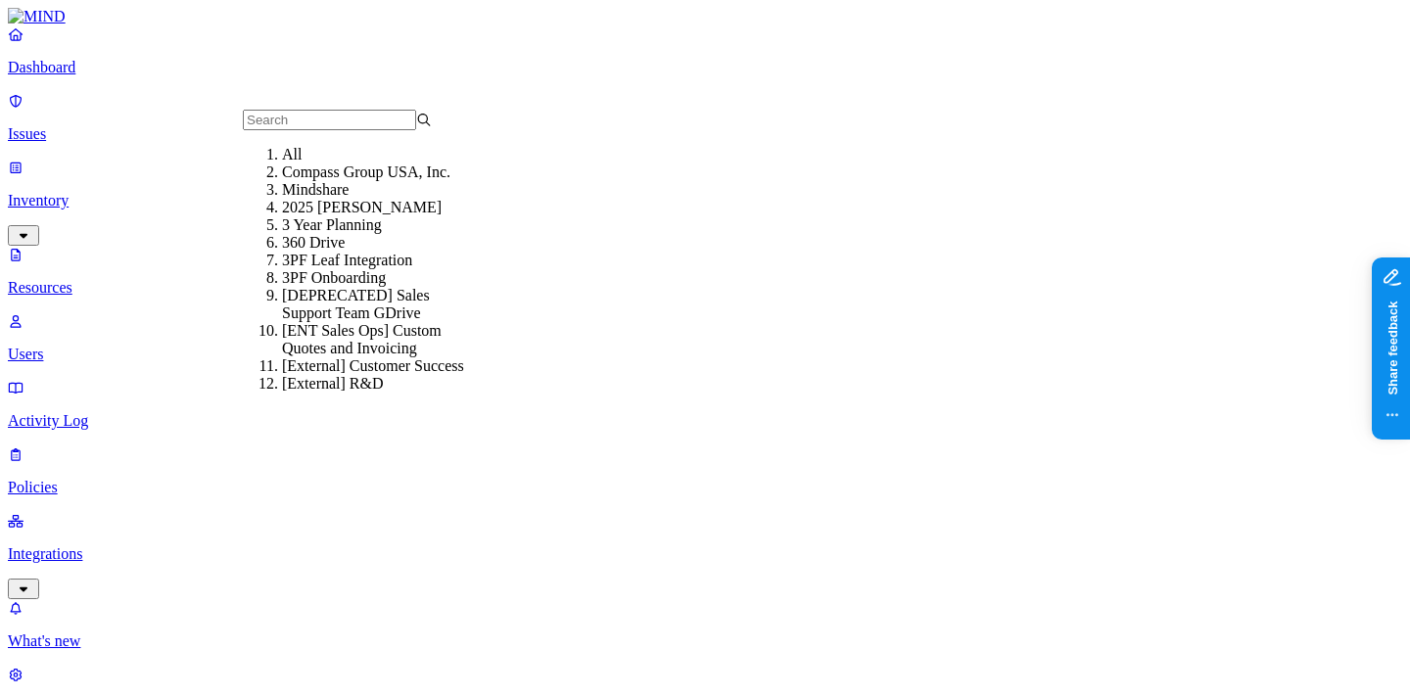
click at [135, 346] on p "Users" at bounding box center [705, 355] width 1394 height 18
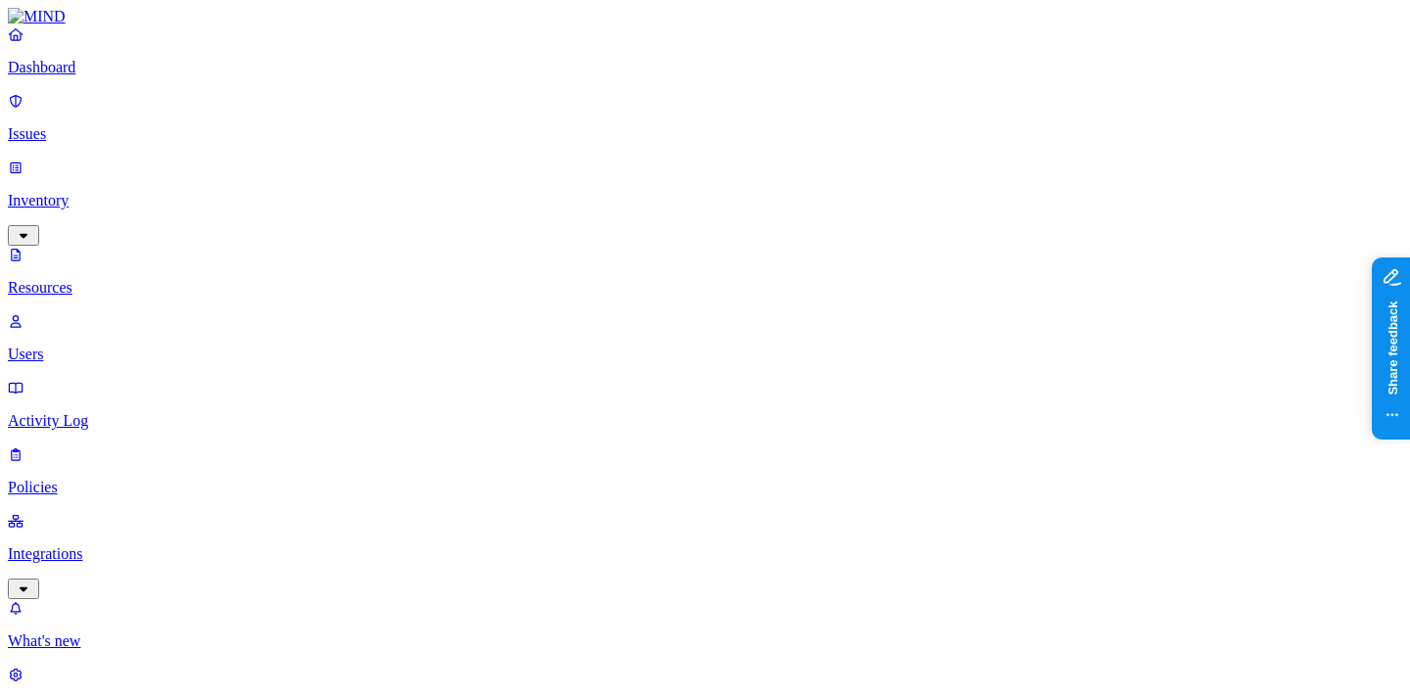
type input "[PERSON_NAME]"
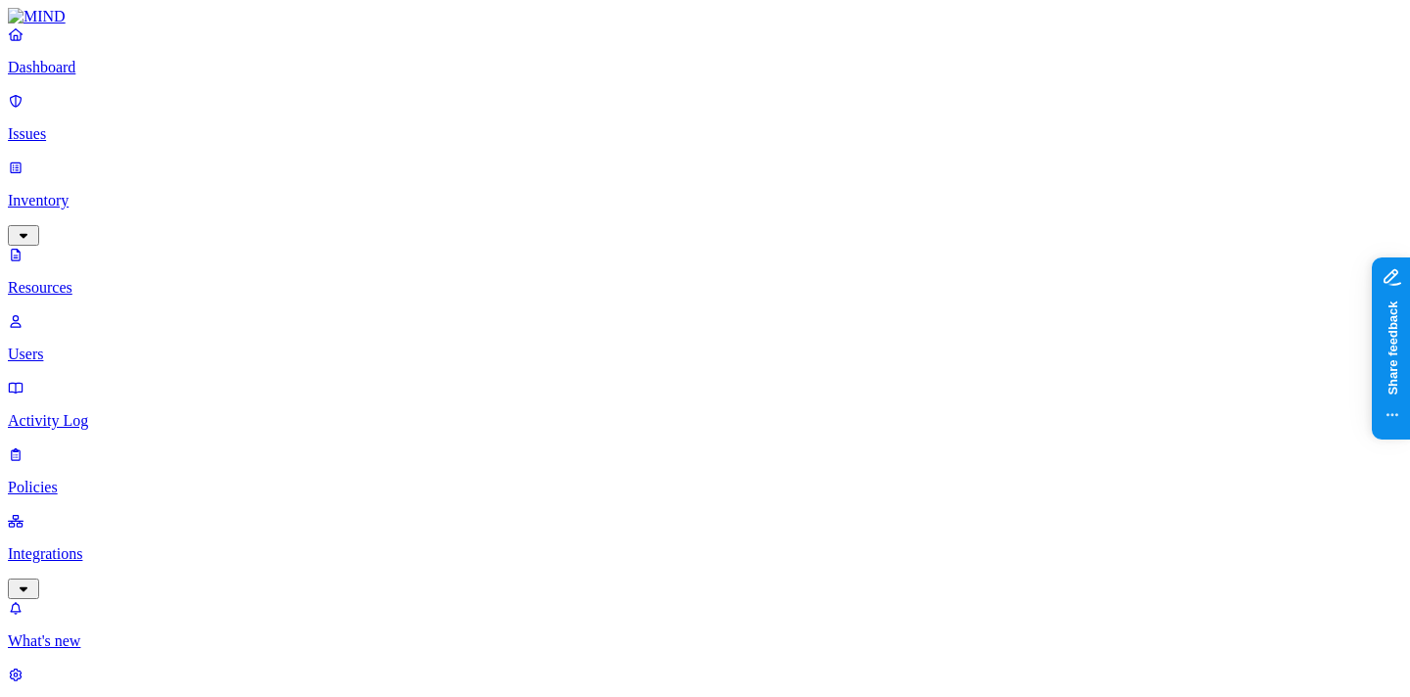
drag, startPoint x: 1085, startPoint y: 326, endPoint x: 1242, endPoint y: 329, distance: 157.7
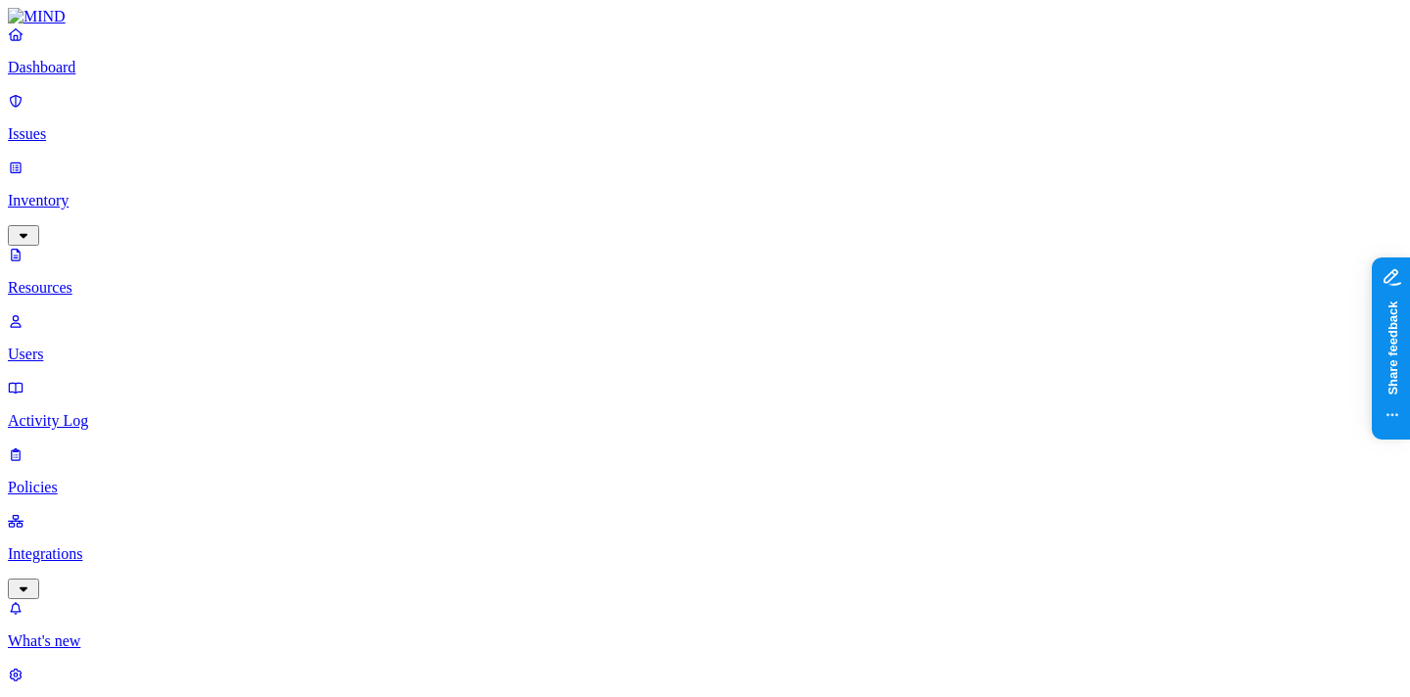
drag, startPoint x: 1081, startPoint y: 121, endPoint x: 1264, endPoint y: 126, distance: 183.2
drag, startPoint x: 1192, startPoint y: 120, endPoint x: 1284, endPoint y: 120, distance: 91.1
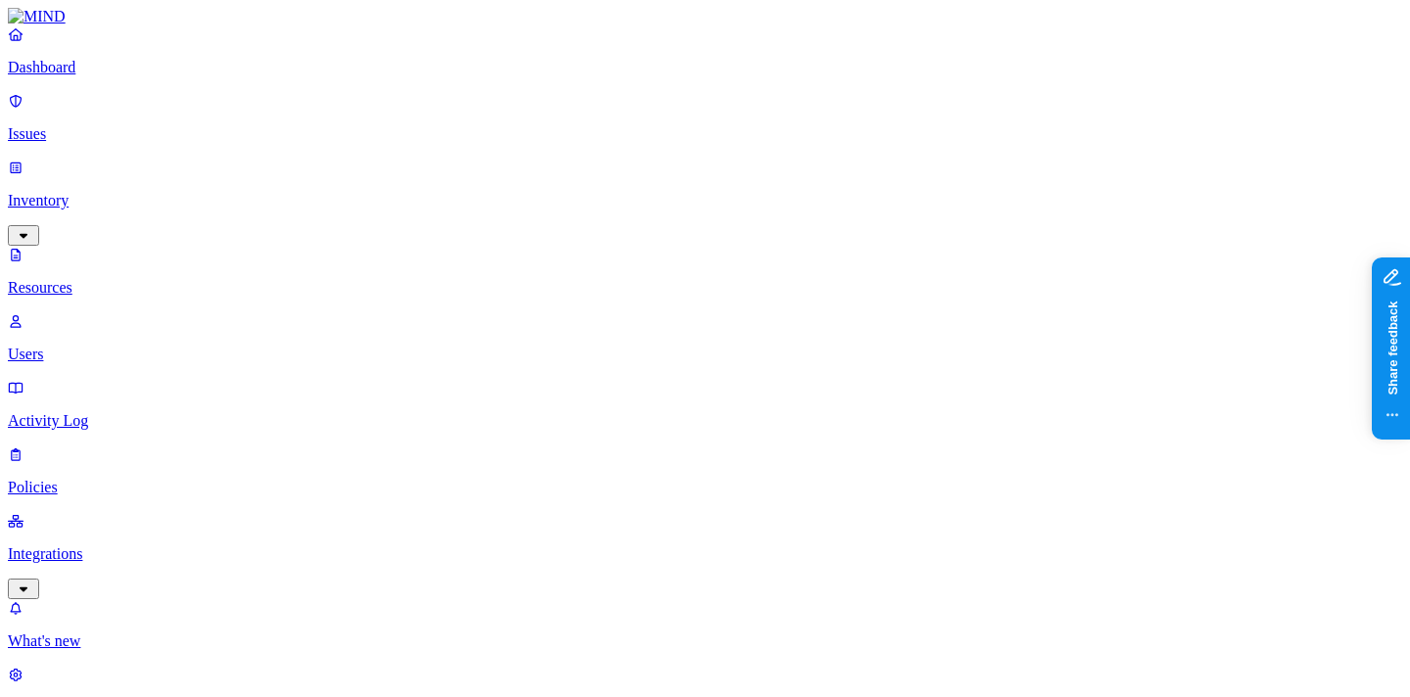
scroll to position [289, 0]
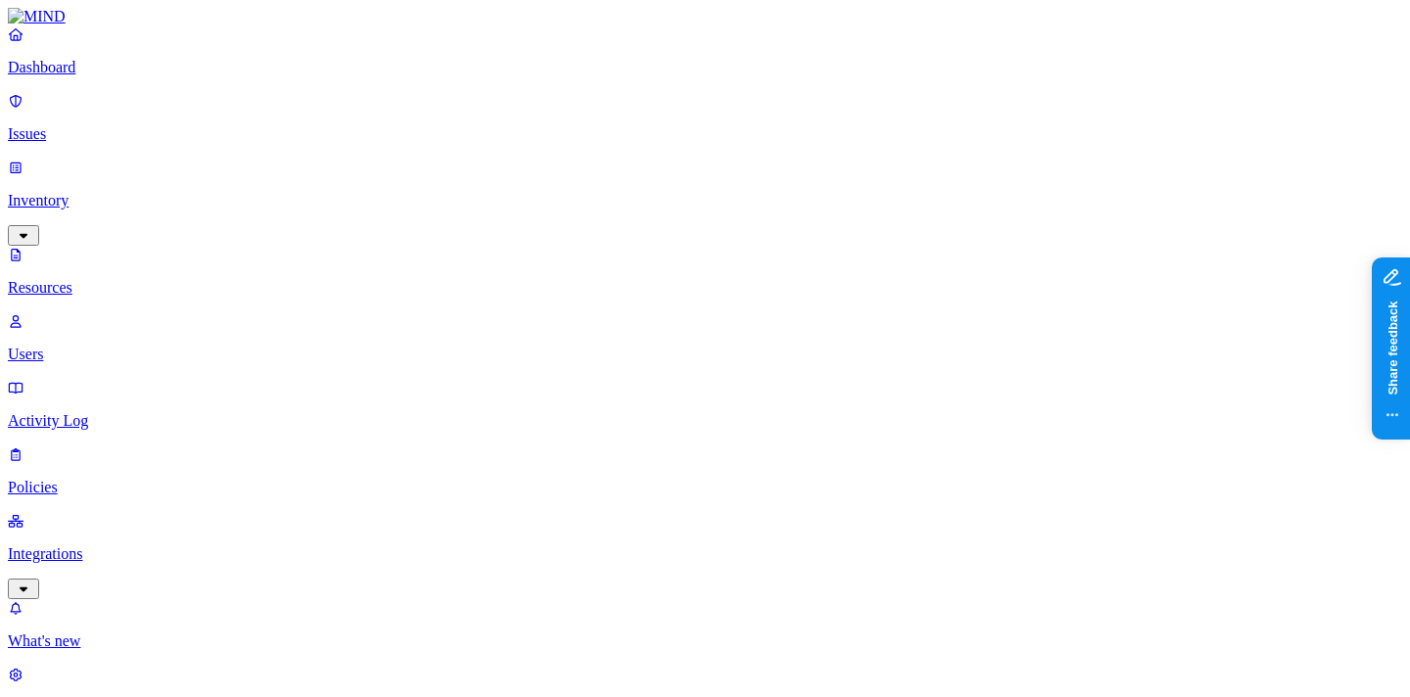
copy span
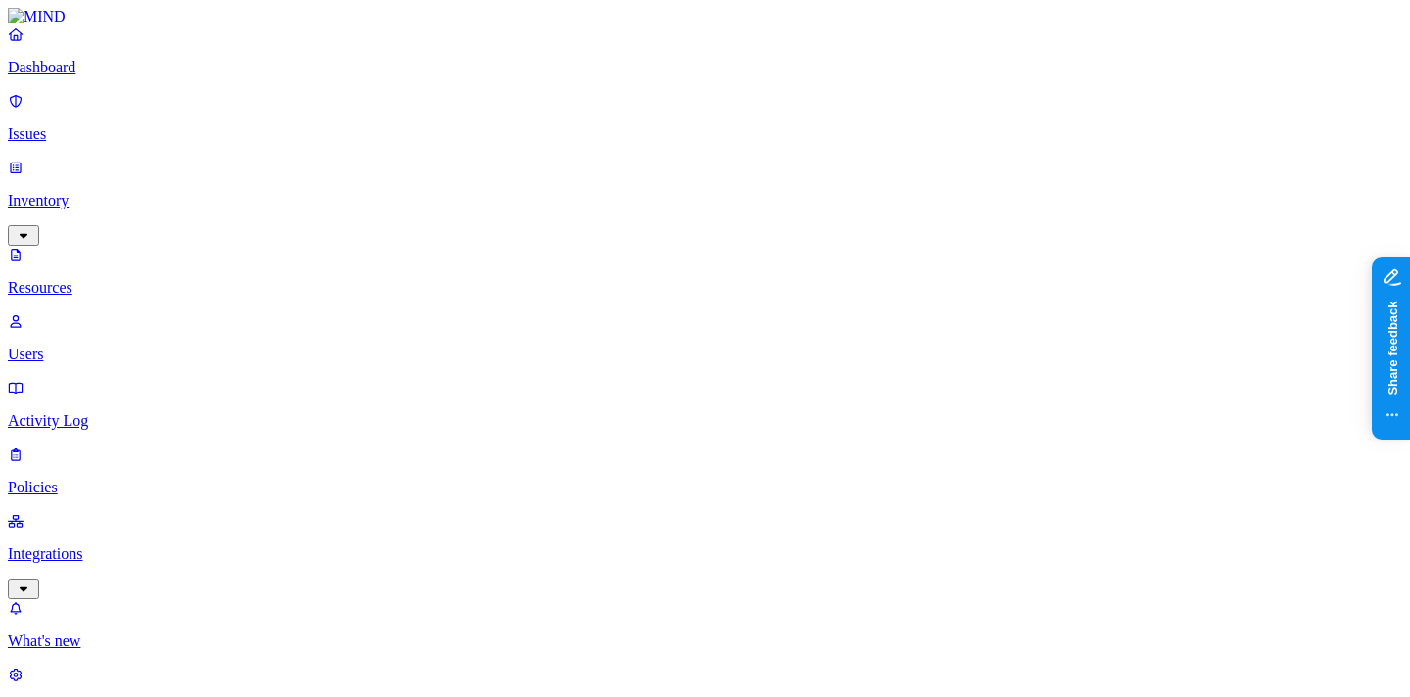
scroll to position [628, 0]
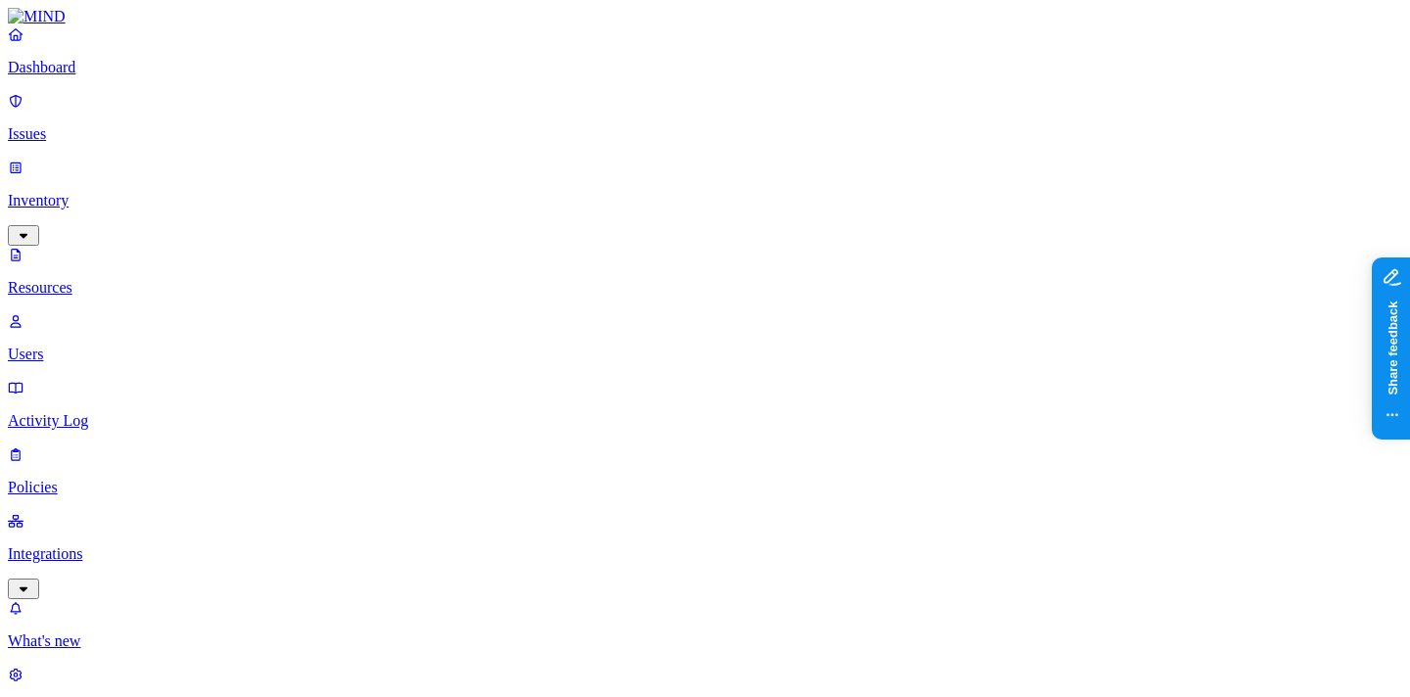
drag, startPoint x: 1112, startPoint y: 290, endPoint x: 1199, endPoint y: 290, distance: 87.1
drag, startPoint x: 1140, startPoint y: 296, endPoint x: 1234, endPoint y: 296, distance: 94.0
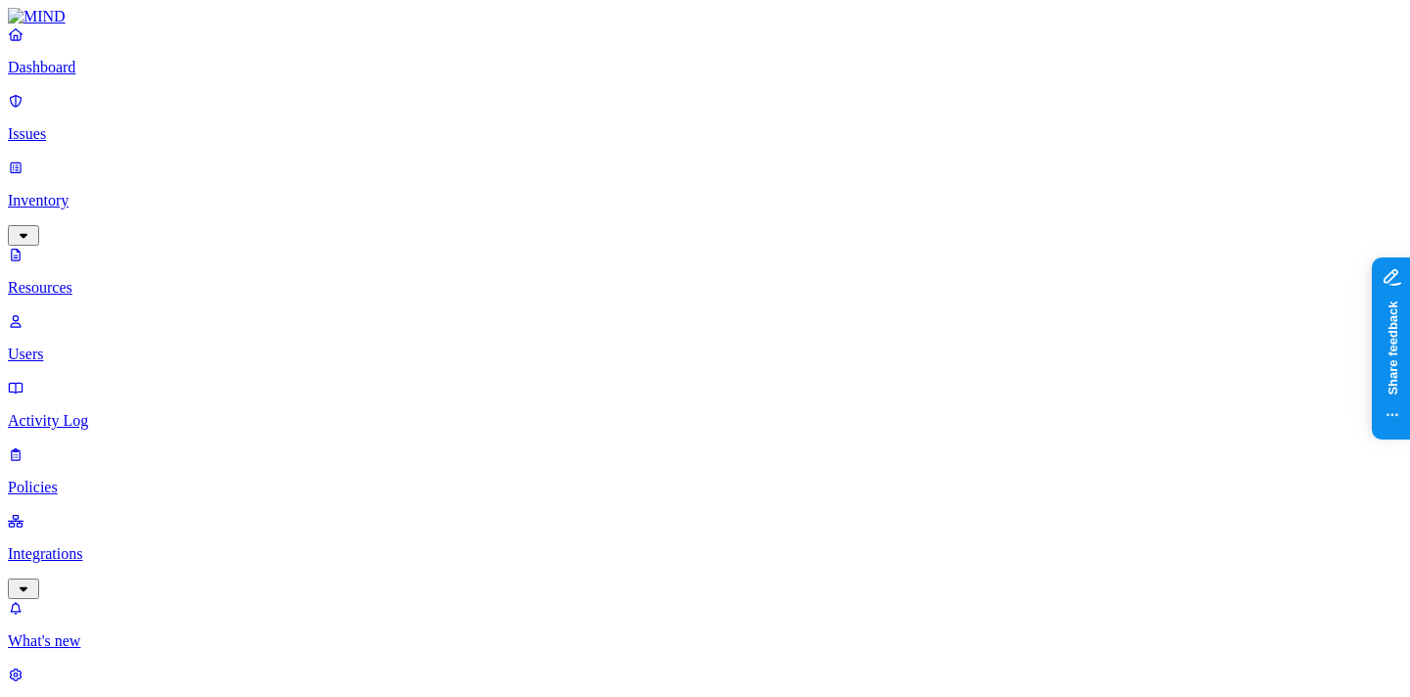
scroll to position [378, 0]
drag, startPoint x: 1088, startPoint y: 51, endPoint x: 1313, endPoint y: 55, distance: 225.2
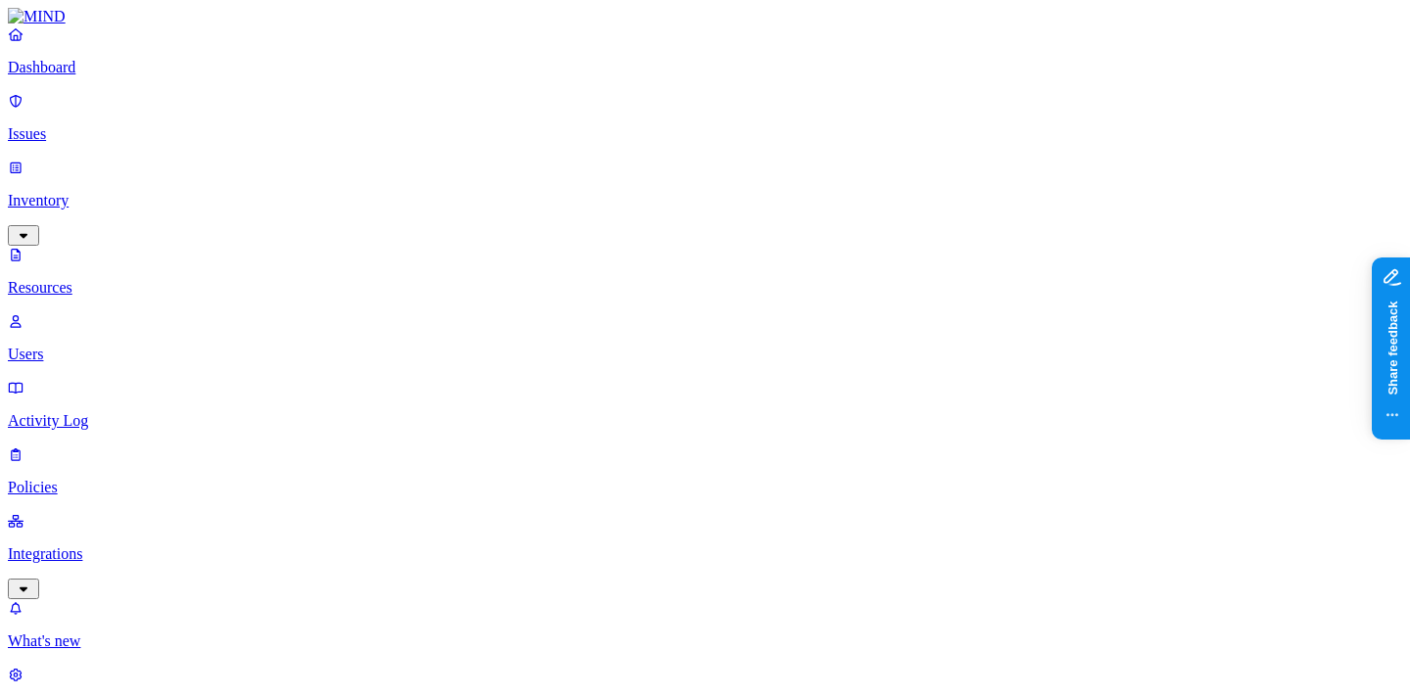
type input "mimecast"
click at [114, 279] on p "Resources" at bounding box center [705, 288] width 1394 height 18
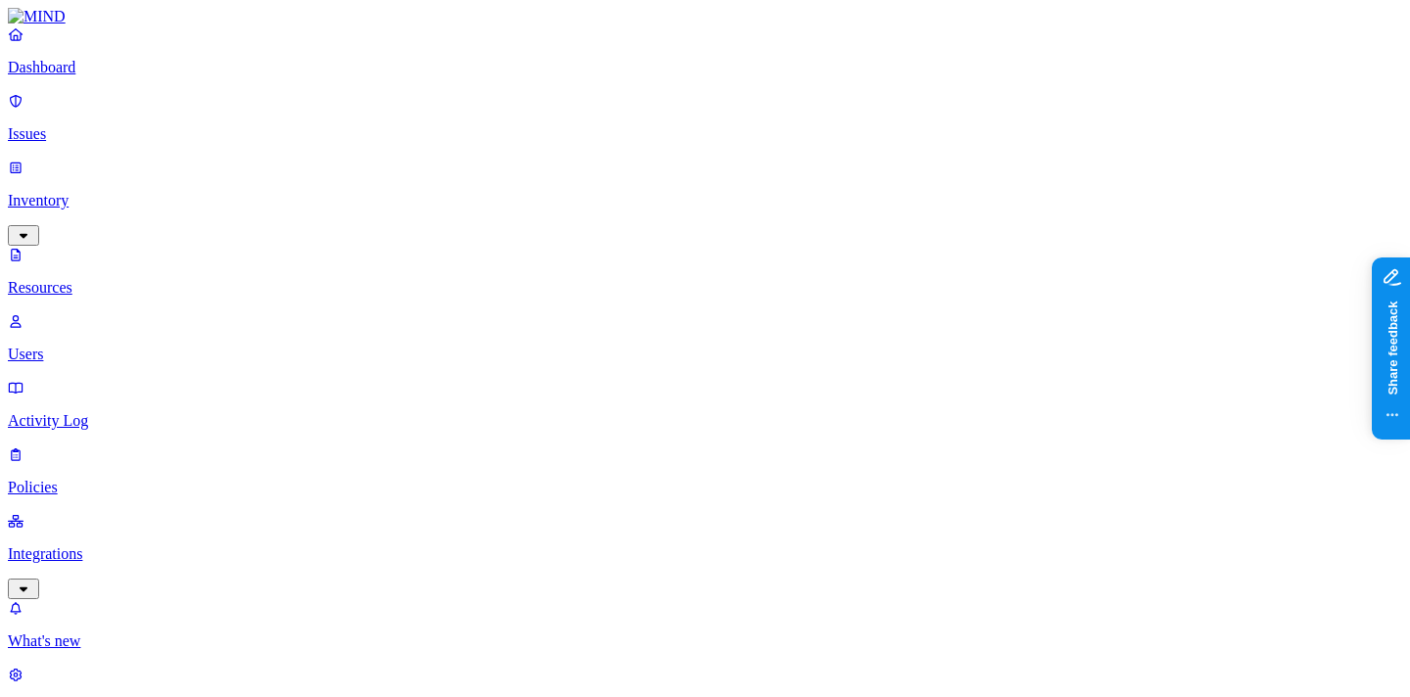
type input "mimecast"
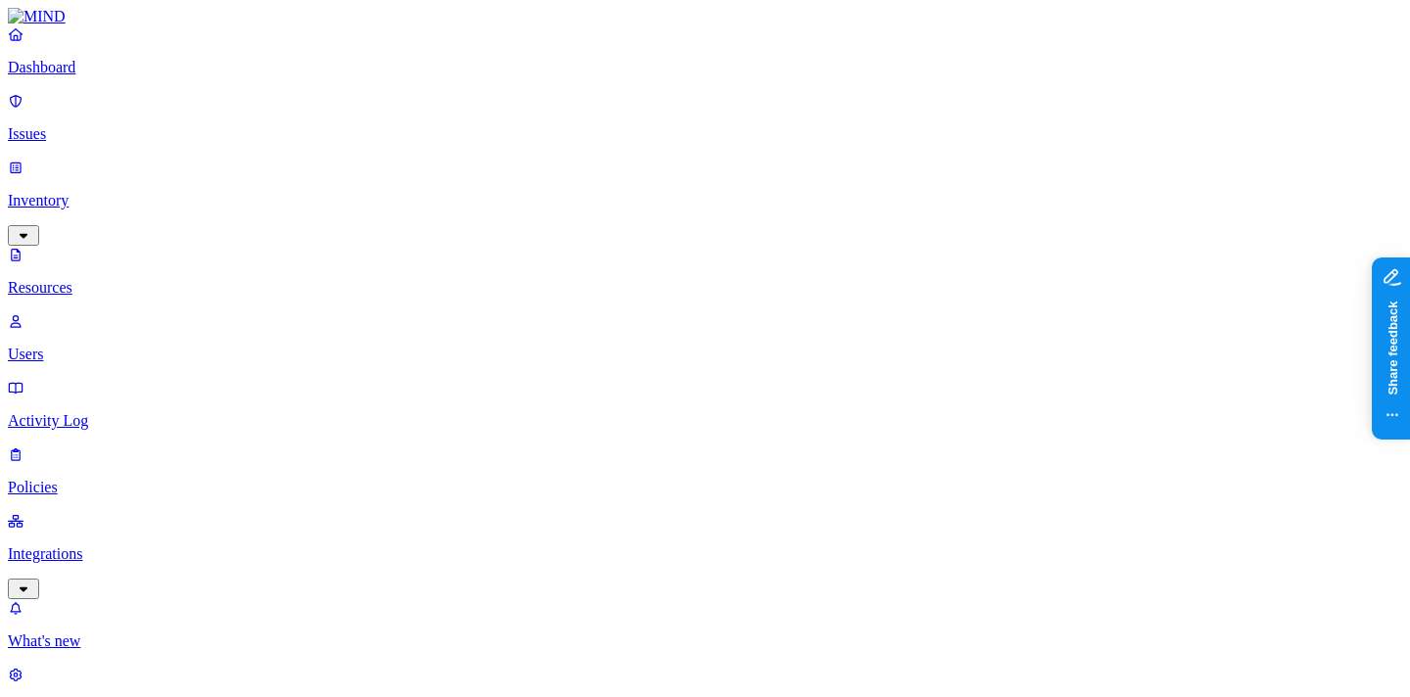
drag, startPoint x: 480, startPoint y: 140, endPoint x: 756, endPoint y: 140, distance: 276.1
type input "MIND"
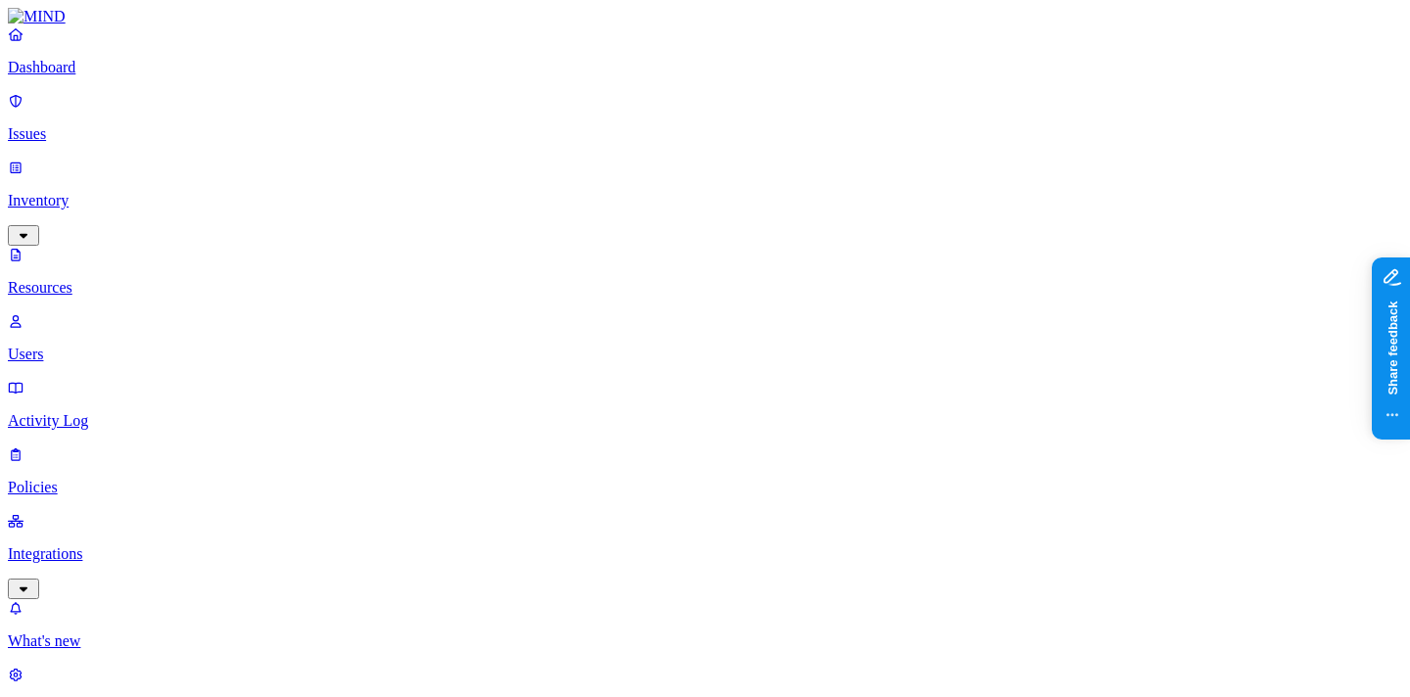
scroll to position [0, 0]
type input "mind security"
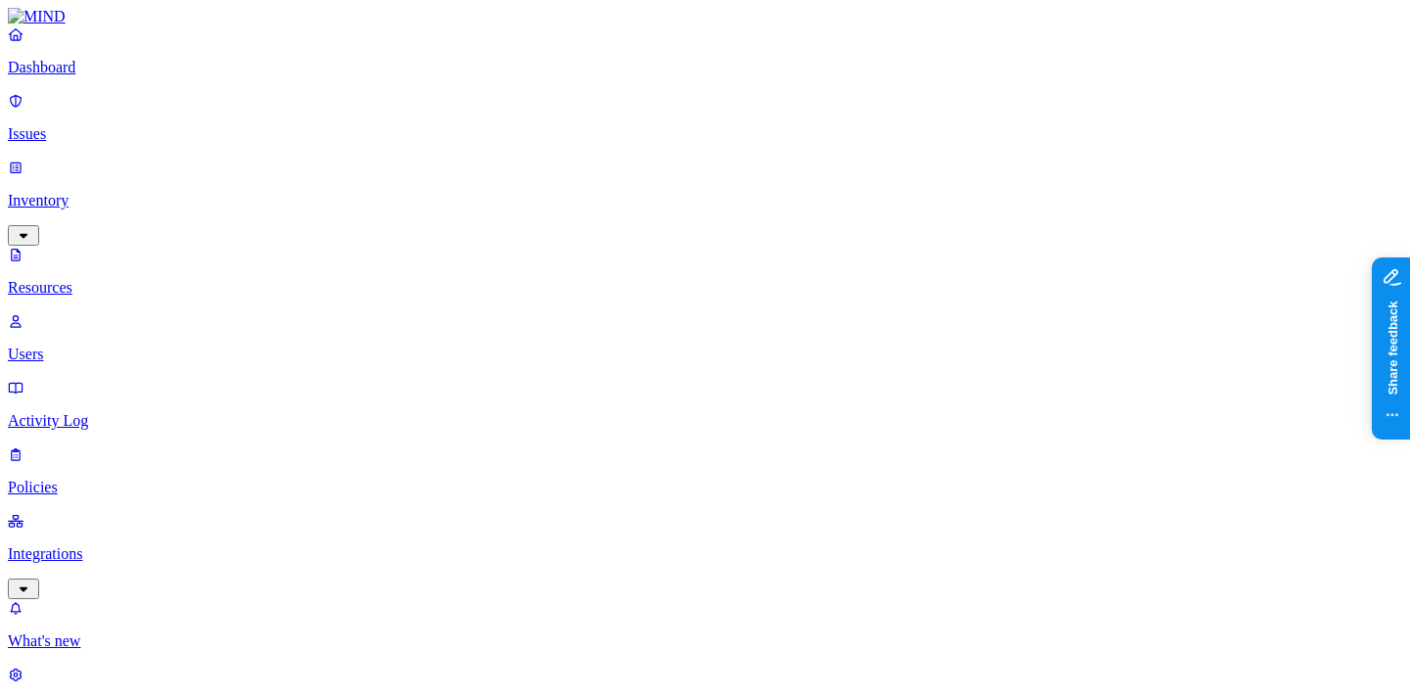
scroll to position [0, 274]
type input "mimecast"
